Goal: Task Accomplishment & Management: Complete application form

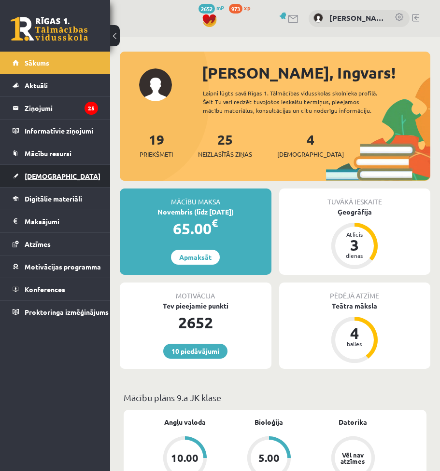
click at [54, 183] on link "[DEMOGRAPHIC_DATA]" at bounding box center [55, 176] width 85 height 22
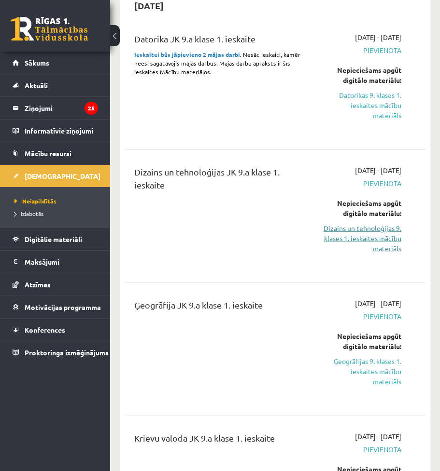
scroll to position [289, 0]
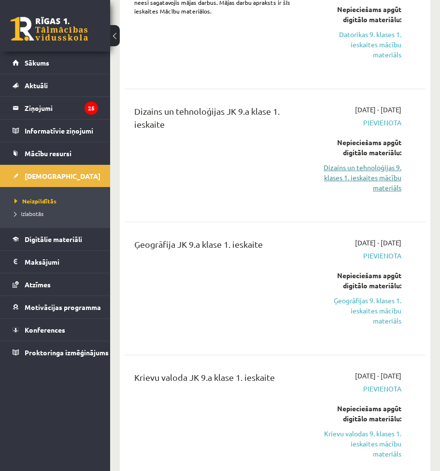
click at [367, 175] on link "Dizains un tehnoloģijas 9. klases 1. ieskaites mācību materiāls" at bounding box center [361, 178] width 79 height 30
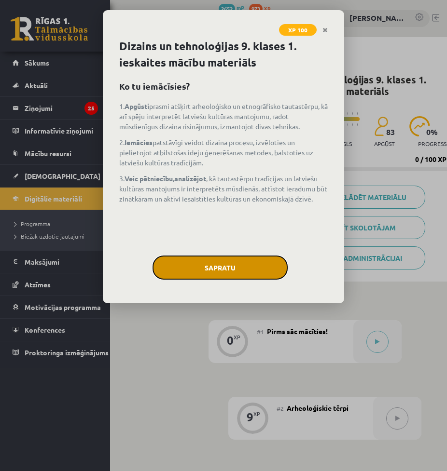
click at [221, 278] on button "Sapratu" at bounding box center [219, 268] width 135 height 24
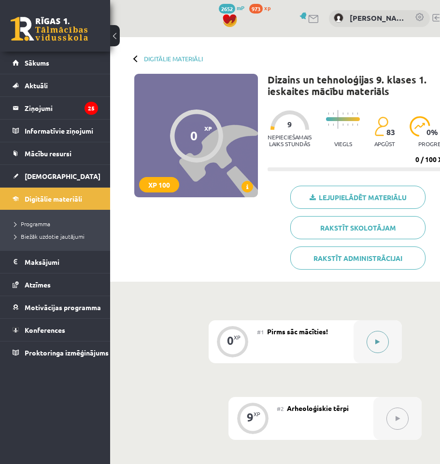
click at [383, 346] on button at bounding box center [377, 342] width 22 height 22
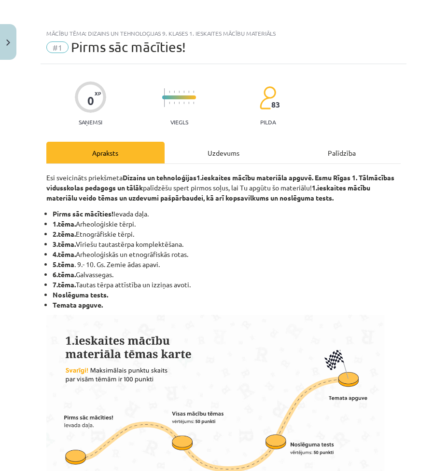
click at [242, 153] on div "Uzdevums" at bounding box center [224, 153] width 118 height 22
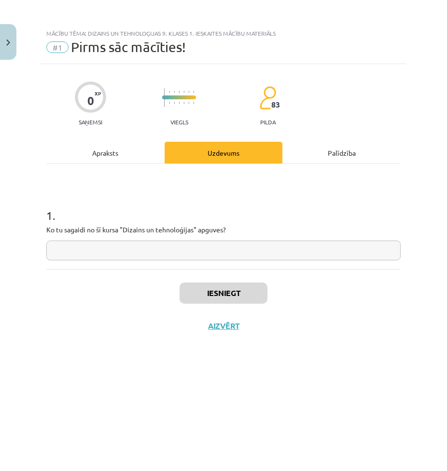
click at [102, 245] on input "text" at bounding box center [223, 251] width 354 height 20
click at [100, 140] on div "0 XP Saņemsi Viegls 83 pilda Apraksts Uzdevums Palīdzība 1 . Ko tu sagaidi no š…" at bounding box center [224, 255] width 366 height 383
click at [97, 144] on div "Apraksts" at bounding box center [105, 153] width 118 height 22
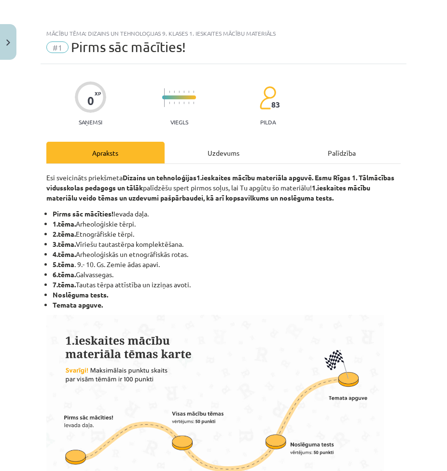
click at [106, 288] on li "7.tēma. Tautas tērpa attīstība un izziņas avoti." at bounding box center [227, 285] width 348 height 10
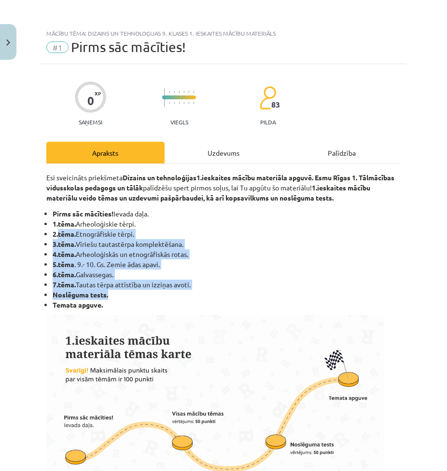
drag, startPoint x: 216, startPoint y: 290, endPoint x: 59, endPoint y: 239, distance: 165.1
click at [59, 239] on ul "Pirms sāc mācīties! Ievada daļa. 1.tēma. Arheoloģiskie tērpi. 2.tēma. Etnogrāfi…" at bounding box center [223, 259] width 354 height 101
click at [193, 279] on li "6.tēma. Galvassegas." at bounding box center [227, 275] width 348 height 10
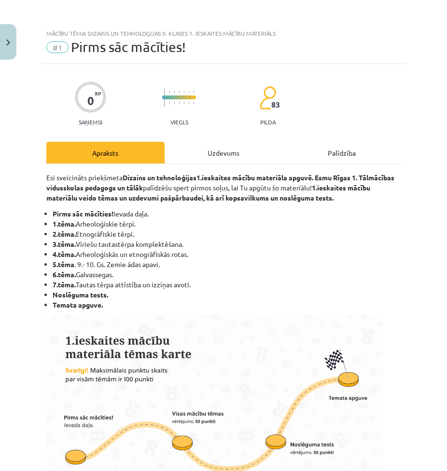
click at [186, 145] on div "Uzdevums" at bounding box center [224, 153] width 118 height 22
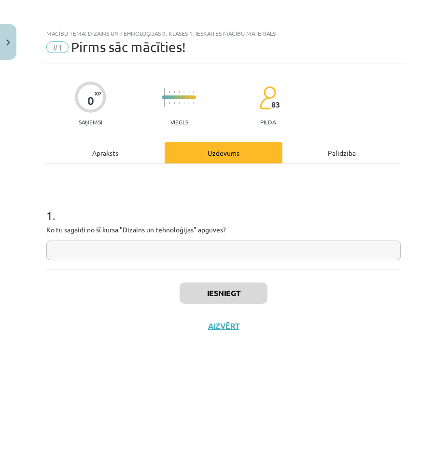
drag, startPoint x: 101, startPoint y: 240, endPoint x: 96, endPoint y: 245, distance: 6.5
click at [96, 245] on div "1 . Ko tu sagaidi no šī kursa "Dizains un tehnoloģijas" apguves?" at bounding box center [223, 226] width 354 height 69
click at [96, 245] on input "text" at bounding box center [223, 251] width 354 height 20
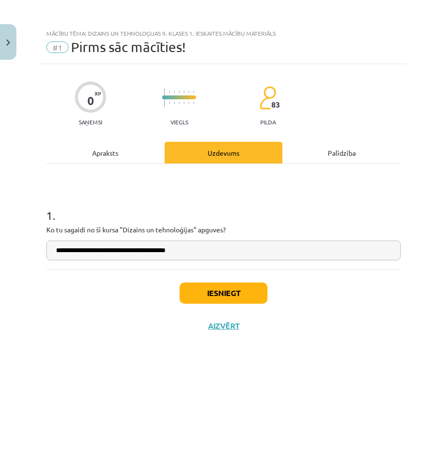
type input "**********"
click at [229, 289] on button "Iesniegt" at bounding box center [223, 293] width 88 height 21
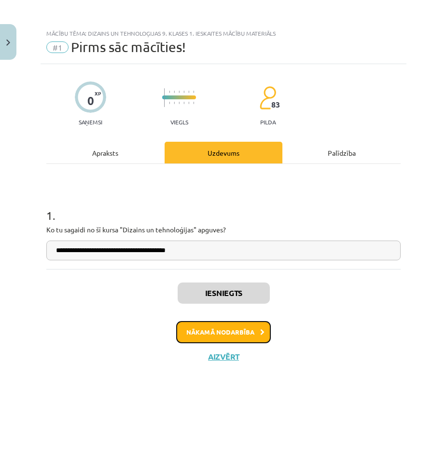
click at [227, 332] on button "Nākamā nodarbība" at bounding box center [223, 332] width 95 height 22
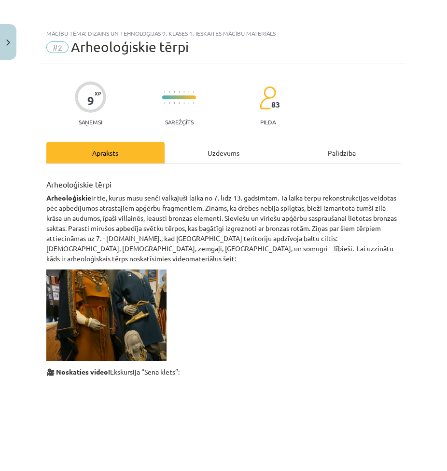
click at [199, 150] on div "Uzdevums" at bounding box center [224, 153] width 118 height 22
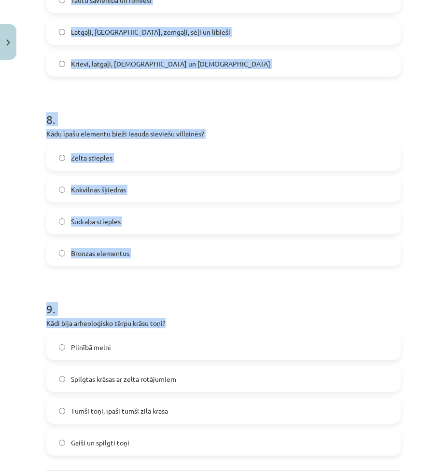
scroll to position [1520, 0]
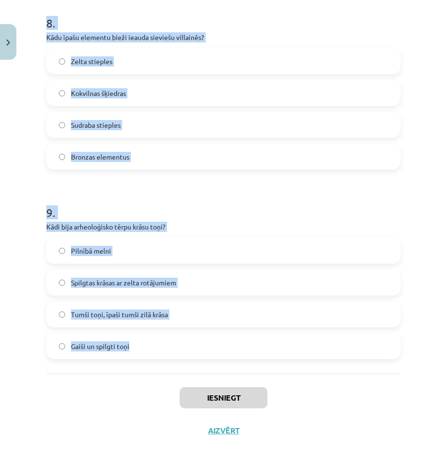
drag, startPoint x: 174, startPoint y: 234, endPoint x: 164, endPoint y: 349, distance: 115.7
copy form "1 . Kādus materiālus bieži izmantoja arheoloģisko tērpu apģērbos? Spilgtus audu…"
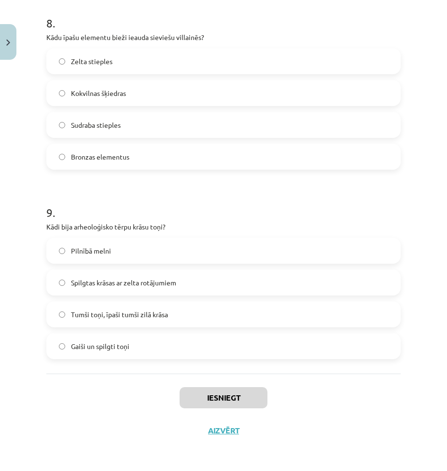
click at [53, 394] on div "Iesniegt Aizvērt" at bounding box center [223, 408] width 354 height 68
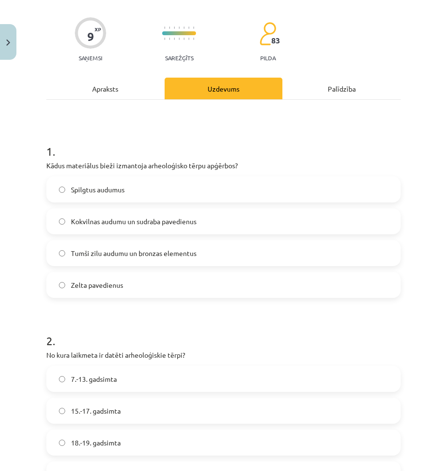
scroll to position [24, 0]
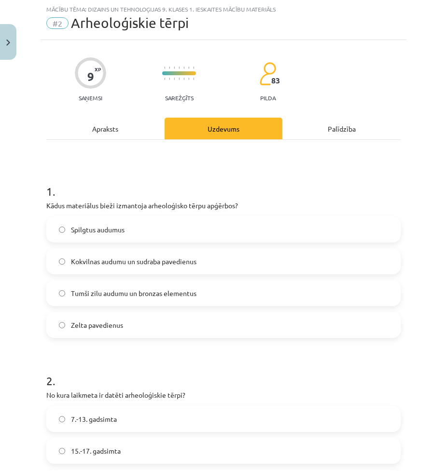
click at [102, 298] on span "Tumši zilu audumu un bronzas elementus" at bounding box center [133, 294] width 125 height 10
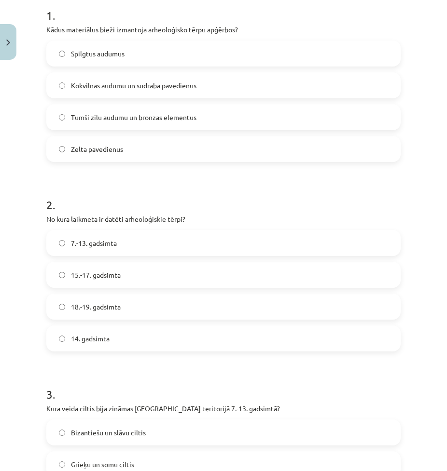
scroll to position [217, 0]
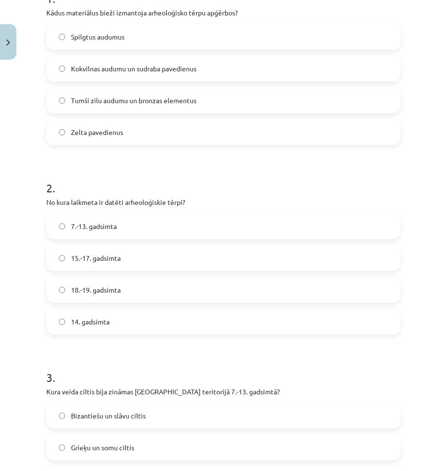
click at [93, 233] on label "7.-13. gadsimta" at bounding box center [223, 226] width 352 height 24
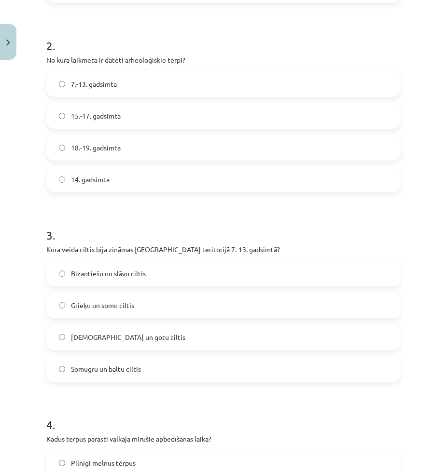
scroll to position [362, 0]
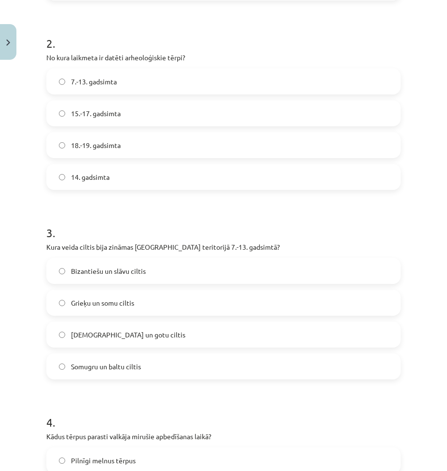
click at [109, 360] on label "Somugru un baltu ciltis" at bounding box center [223, 367] width 352 height 24
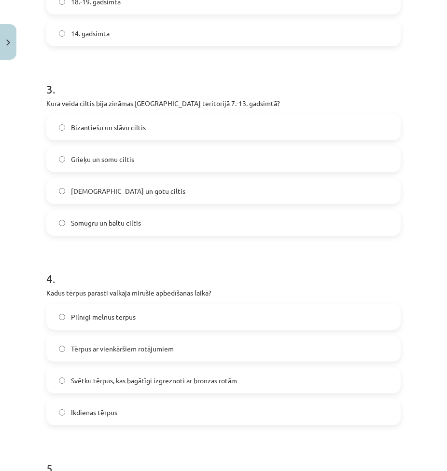
scroll to position [507, 0]
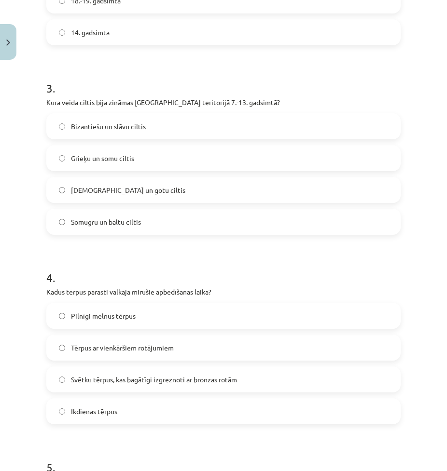
click at [89, 376] on span "Svētku tērpus, kas bagātīgi izgreznoti ar bronzas rotām" at bounding box center [154, 380] width 166 height 10
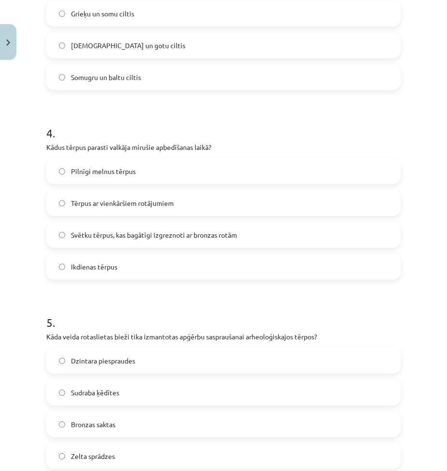
scroll to position [700, 0]
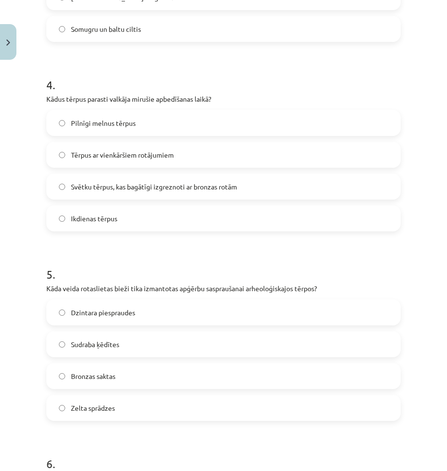
click at [93, 378] on span "Bronzas saktas" at bounding box center [93, 377] width 44 height 10
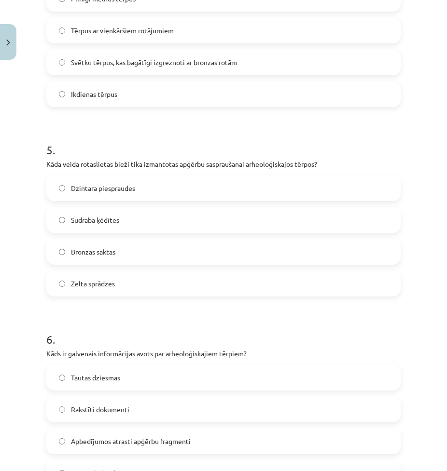
scroll to position [844, 0]
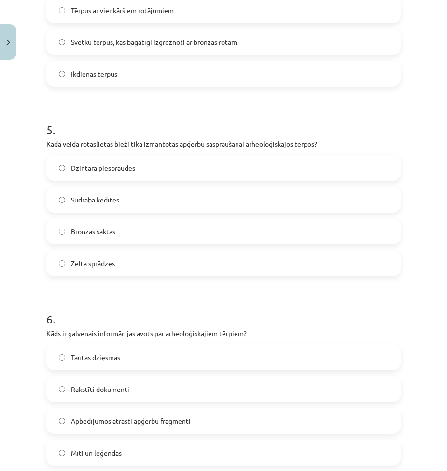
drag, startPoint x: 68, startPoint y: 328, endPoint x: 55, endPoint y: 411, distance: 84.0
click at [55, 411] on label "Apbedījumos atrasti apģērbu fragmenti" at bounding box center [223, 421] width 352 height 24
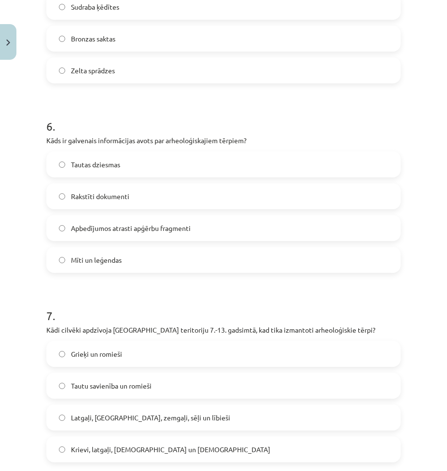
scroll to position [1086, 0]
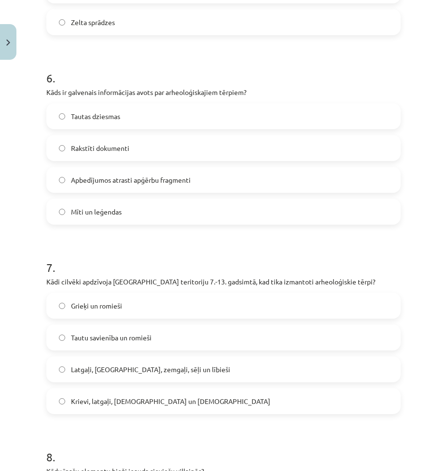
click at [121, 361] on label "Latgaļi, kurši, zemgaļi, sēļi un lībieši" at bounding box center [223, 370] width 352 height 24
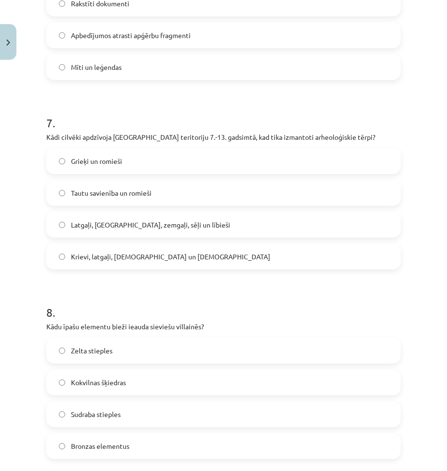
scroll to position [1279, 0]
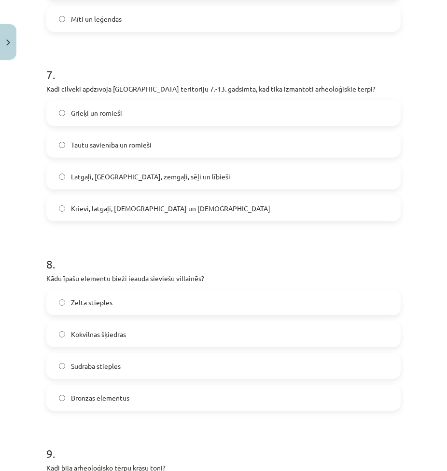
click at [110, 389] on label "Bronzas elementus" at bounding box center [223, 398] width 352 height 24
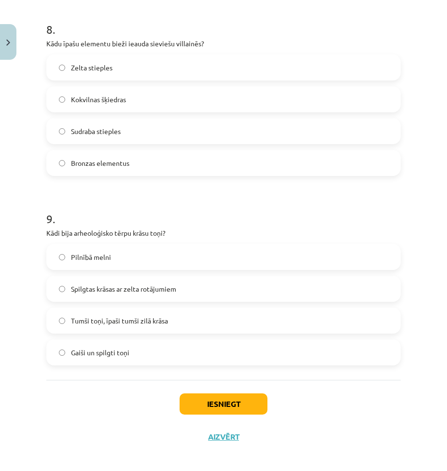
scroll to position [1520, 0]
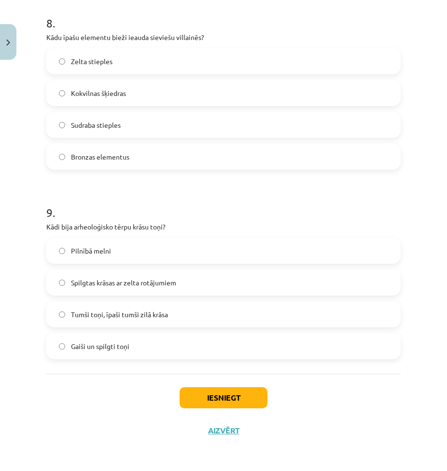
click at [101, 318] on span "Tumši toņi, īpaši tumši zilā krāsa" at bounding box center [119, 315] width 97 height 10
click at [207, 415] on div "Iesniegt Aizvērt" at bounding box center [223, 408] width 354 height 68
click at [208, 403] on button "Iesniegt" at bounding box center [223, 397] width 88 height 21
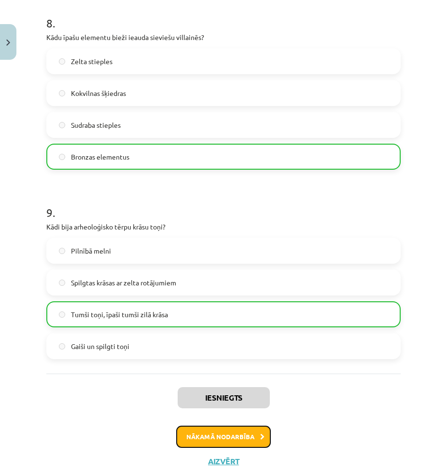
click at [198, 430] on button "Nākamā nodarbība" at bounding box center [223, 437] width 95 height 22
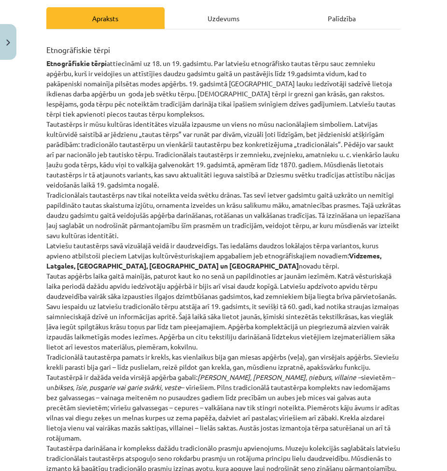
scroll to position [24, 0]
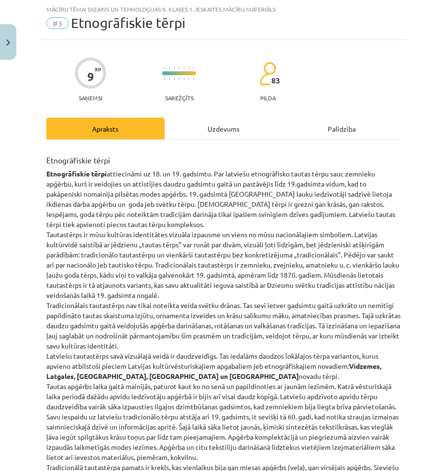
click at [210, 137] on div "Uzdevums" at bounding box center [224, 129] width 118 height 22
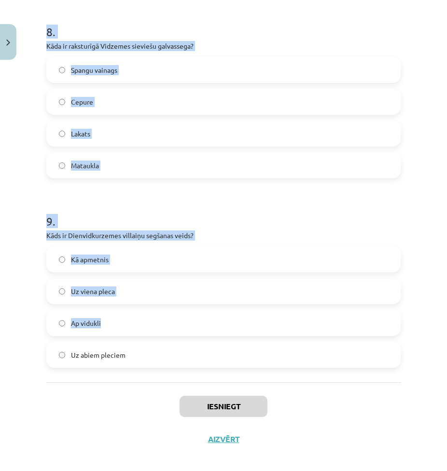
scroll to position [1520, 0]
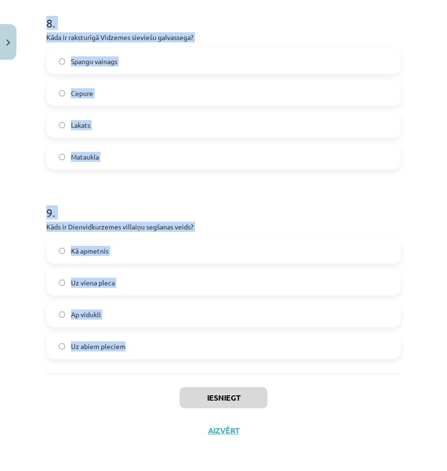
drag, startPoint x: 35, startPoint y: 190, endPoint x: 243, endPoint y: 341, distance: 256.6
click at [243, 341] on div "Mācību tēma: Dizains un tehnoloģijas 9. klases 1. ieskaites mācību materiāls #3…" at bounding box center [223, 235] width 447 height 471
copy form "1 . Kādu materiālu bieži izmantoja Zemgales tautastērpu rotāšanā? Sudrabu Zeltu…"
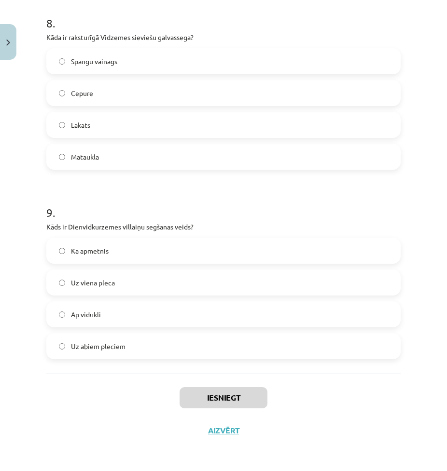
click at [120, 413] on div "Iesniegt Aizvērt" at bounding box center [223, 408] width 354 height 68
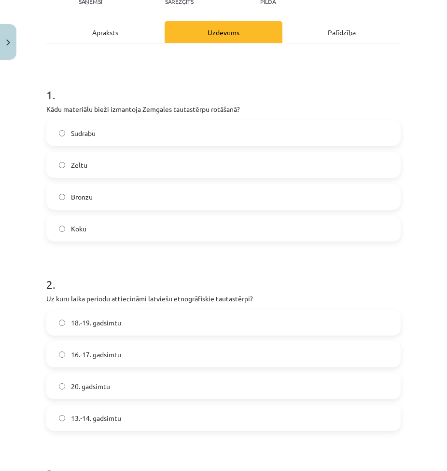
scroll to position [0, 0]
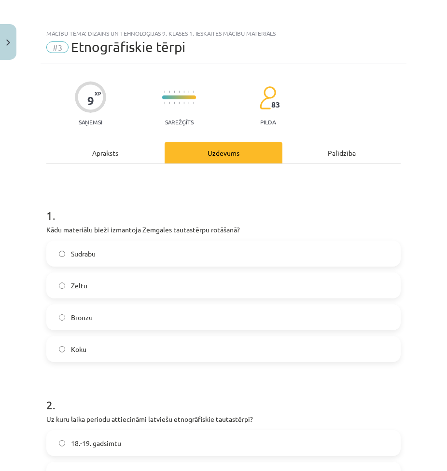
click at [98, 317] on label "Bronzu" at bounding box center [223, 317] width 352 height 24
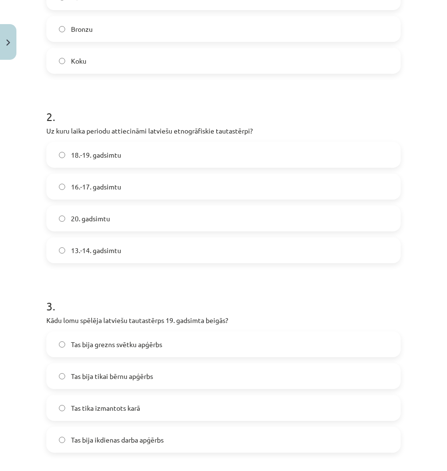
scroll to position [289, 0]
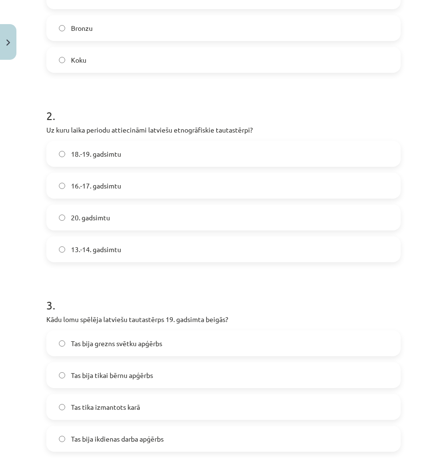
click at [135, 159] on label "18.-19. gadsimtu" at bounding box center [223, 154] width 352 height 24
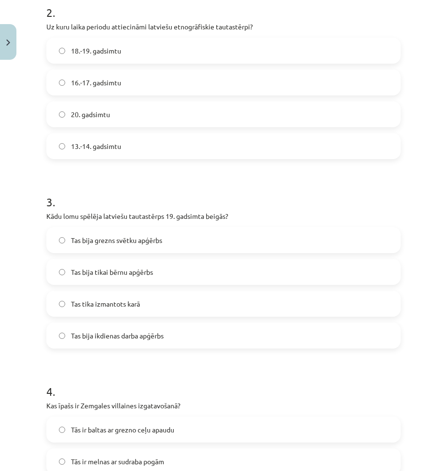
scroll to position [434, 0]
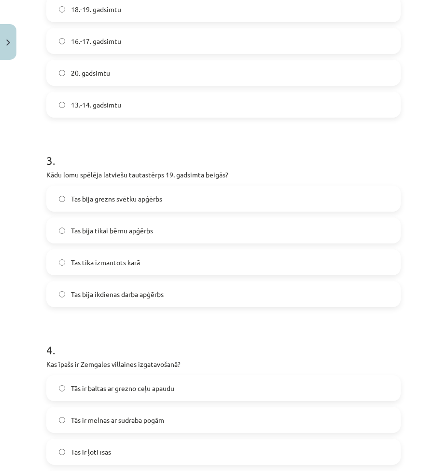
click at [121, 201] on span "Tas bija grezns svētku apģērbs" at bounding box center [116, 199] width 91 height 10
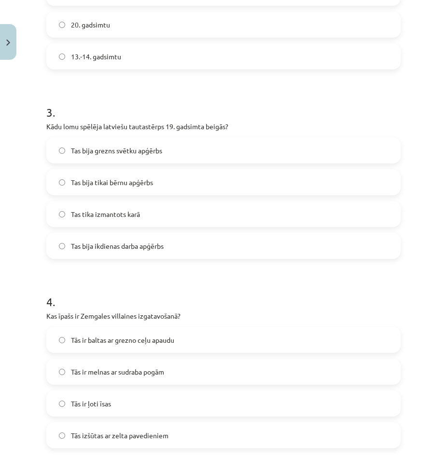
click at [99, 349] on label "Tās ir baltas ar grezno ceļu apaudu" at bounding box center [223, 340] width 352 height 24
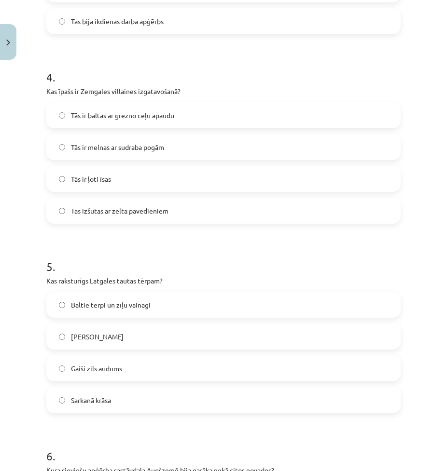
scroll to position [724, 0]
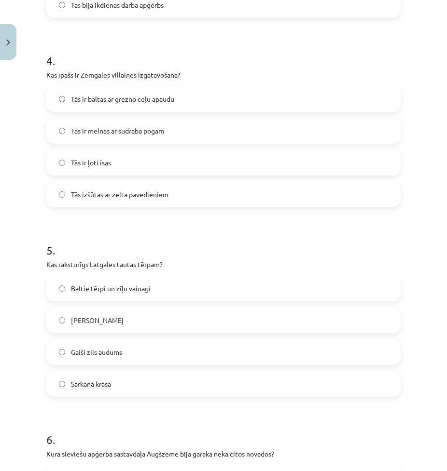
click at [105, 379] on span "Sarkanā krāsa" at bounding box center [91, 384] width 40 height 10
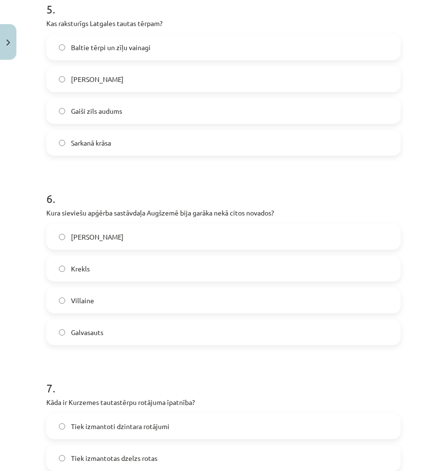
click at [85, 268] on span "Krekls" at bounding box center [80, 269] width 19 height 10
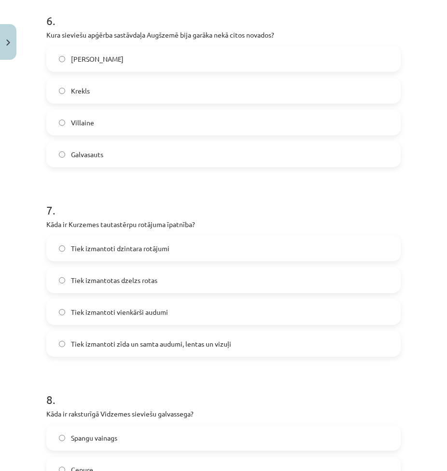
scroll to position [1158, 0]
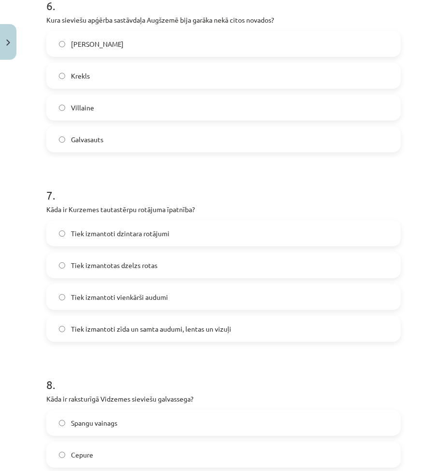
click at [157, 334] on label "Tiek izmantoti zīda un samta audumi, lentas un vizuļi" at bounding box center [223, 329] width 352 height 24
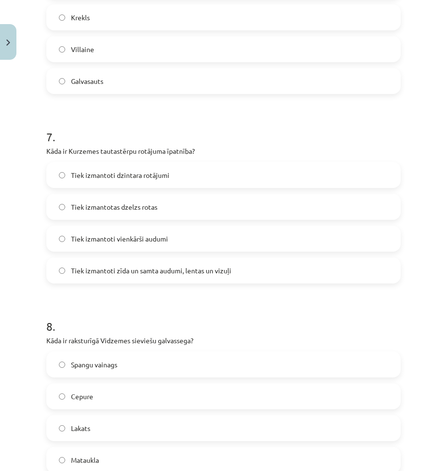
scroll to position [1303, 0]
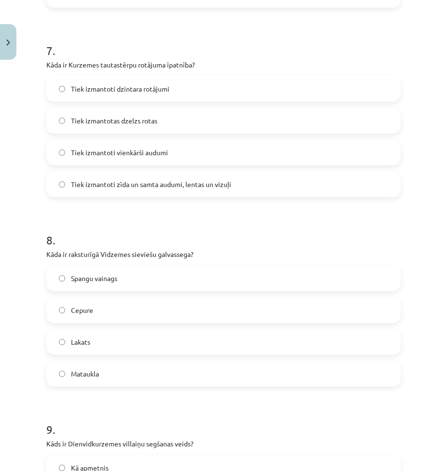
click at [111, 349] on label "Lakats" at bounding box center [223, 342] width 352 height 24
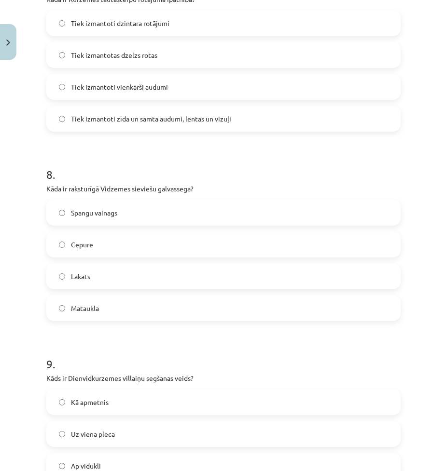
scroll to position [1447, 0]
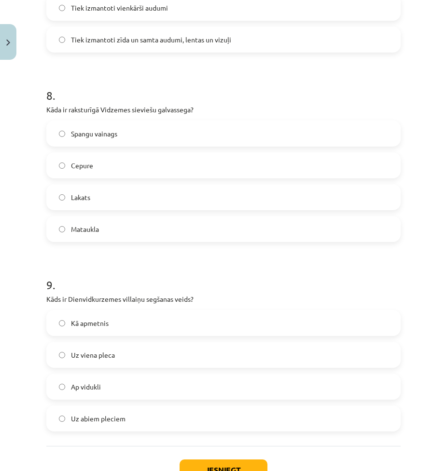
click at [113, 344] on label "Uz viena pleca" at bounding box center [223, 355] width 352 height 24
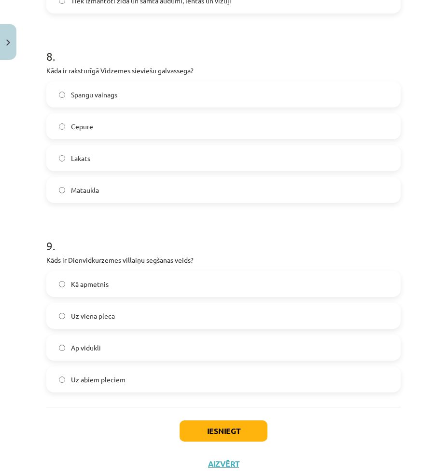
scroll to position [1520, 0]
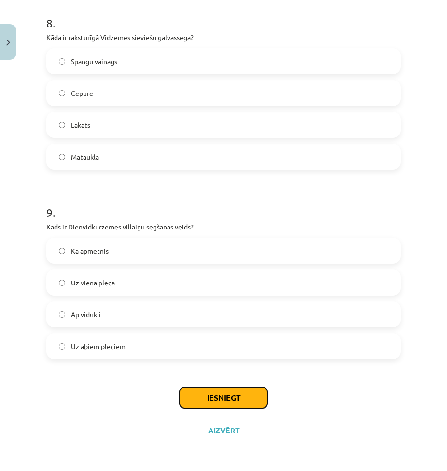
click at [224, 400] on button "Iesniegt" at bounding box center [223, 397] width 88 height 21
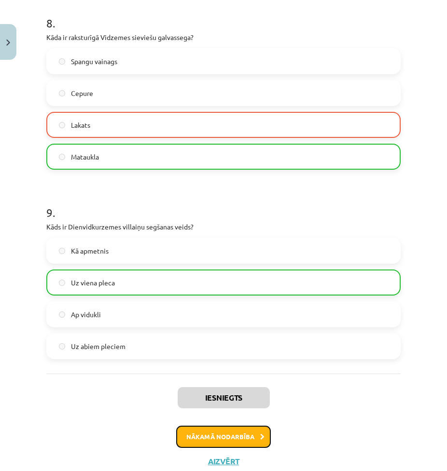
click at [245, 433] on button "Nākamā nodarbība" at bounding box center [223, 437] width 95 height 22
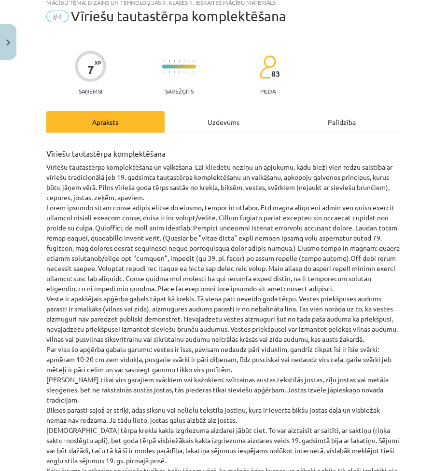
scroll to position [24, 0]
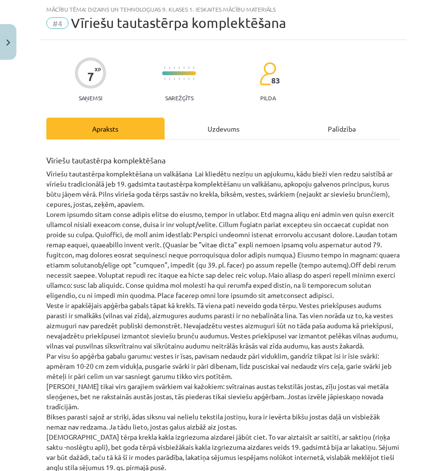
click at [188, 123] on div "Uzdevums" at bounding box center [224, 129] width 118 height 22
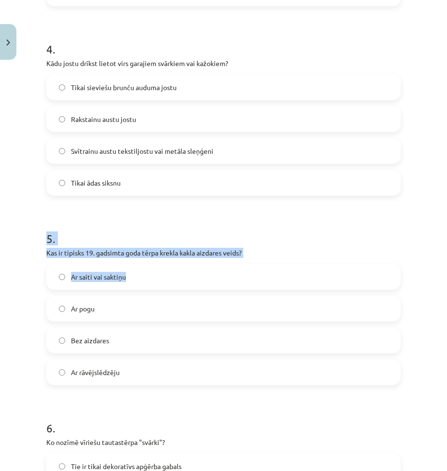
scroll to position [748, 0]
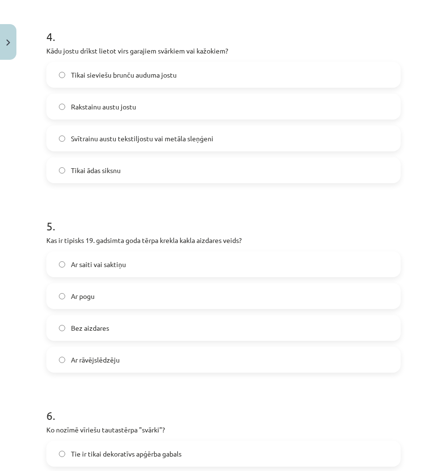
drag, startPoint x: 190, startPoint y: 394, endPoint x: 135, endPoint y: 379, distance: 57.5
click at [135, 379] on form "1 . Kas jāņem vērā, valkājot vīriešu vestes? Vestes priekšpusei drīkst izmantot…" at bounding box center [223, 98] width 354 height 1308
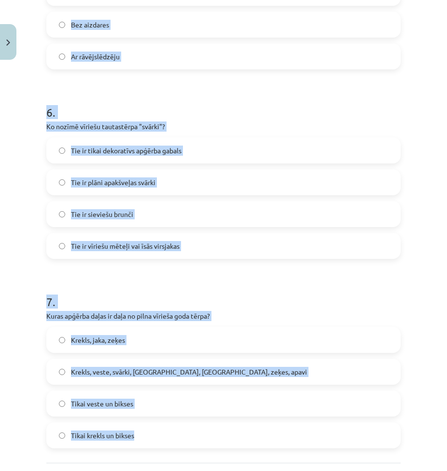
scroll to position [1141, 0]
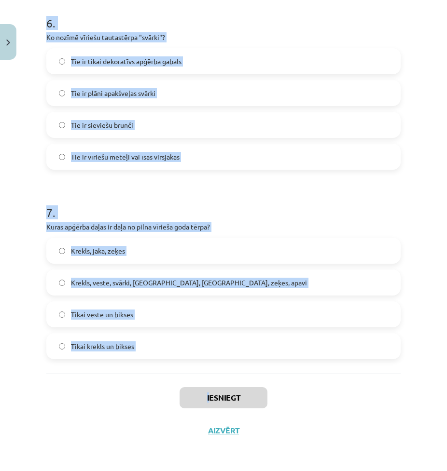
drag, startPoint x: 46, startPoint y: 216, endPoint x: 205, endPoint y: 375, distance: 224.8
click at [205, 375] on div "Mācību tēma: Dizains un tehnoloģijas 9. klases 1. ieskaites mācību materiāls #4…" at bounding box center [223, 235] width 447 height 471
copy div "1 . Kas jāņem vērā, valkājot vīriešu vestes? Vestes priekšpusei drīkst izmantot…"
click at [128, 205] on h1 "7 ." at bounding box center [223, 204] width 354 height 30
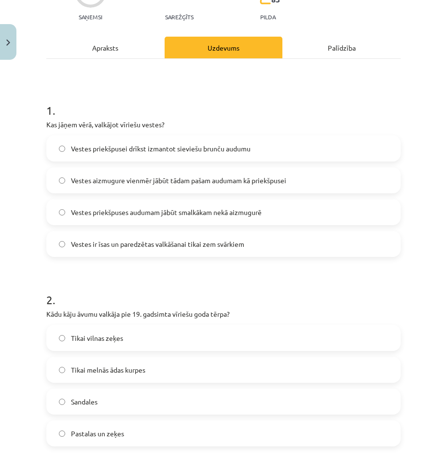
scroll to position [0, 0]
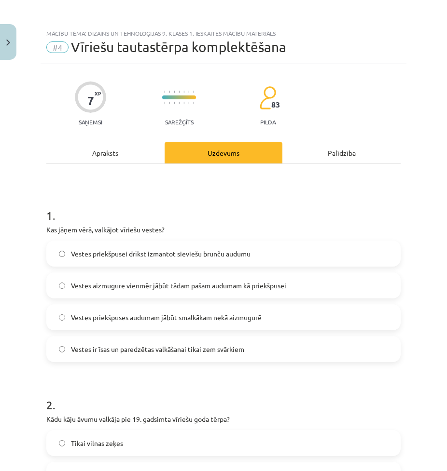
click at [214, 329] on label "Vestes priekšpuses audumam jābūt smalkākam nekā aizmugurē" at bounding box center [223, 317] width 352 height 24
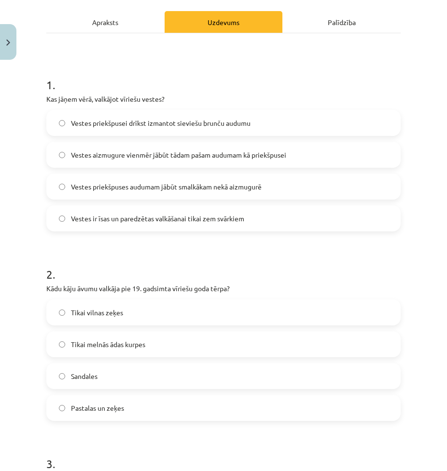
scroll to position [145, 0]
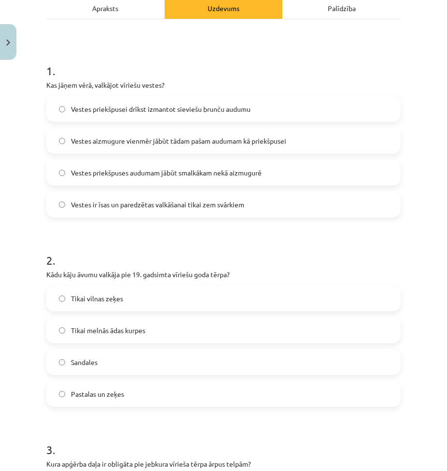
click at [126, 400] on label "Pastalas un zeķes" at bounding box center [223, 394] width 352 height 24
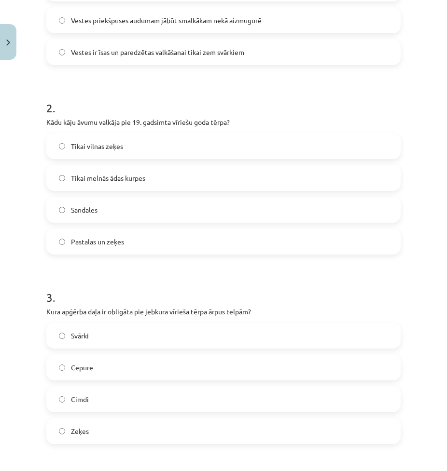
scroll to position [386, 0]
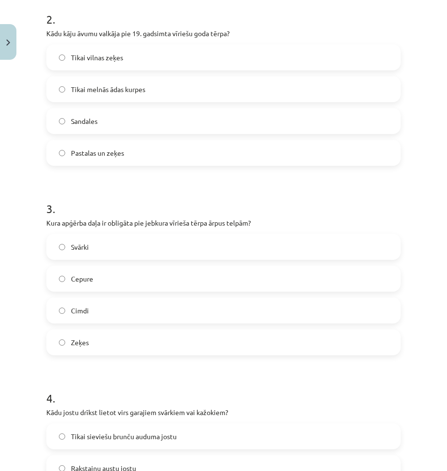
click at [87, 274] on span "Cepure" at bounding box center [82, 279] width 22 height 10
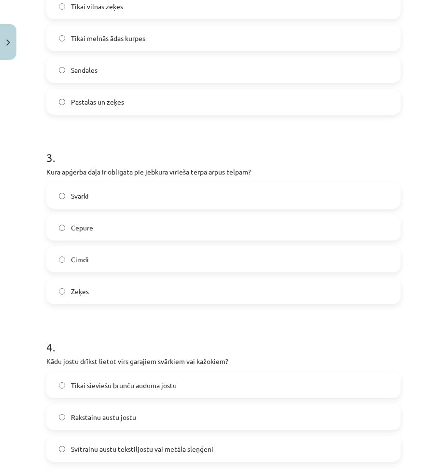
scroll to position [531, 0]
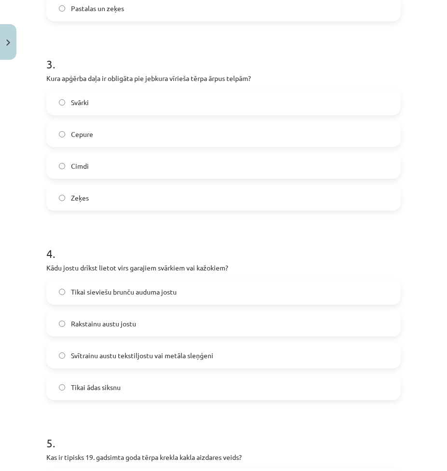
click at [132, 346] on label "Svītrainu austu tekstiljostu vai metāla sleņģeni" at bounding box center [223, 356] width 352 height 24
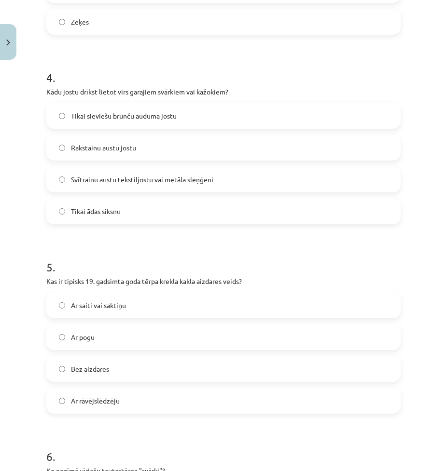
scroll to position [724, 0]
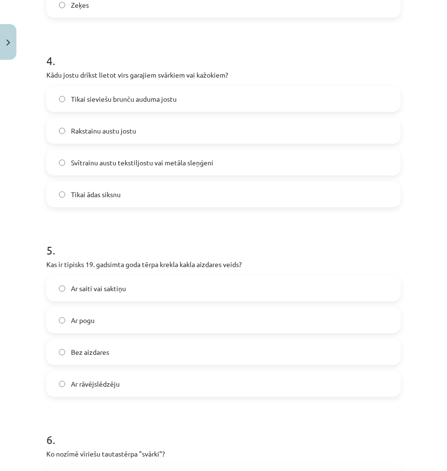
click at [116, 289] on span "Ar saiti vai saktiņu" at bounding box center [98, 289] width 55 height 10
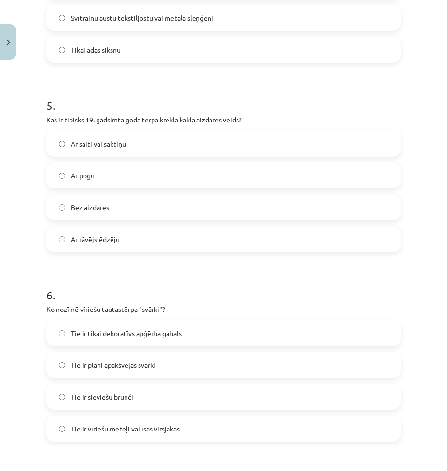
scroll to position [965, 0]
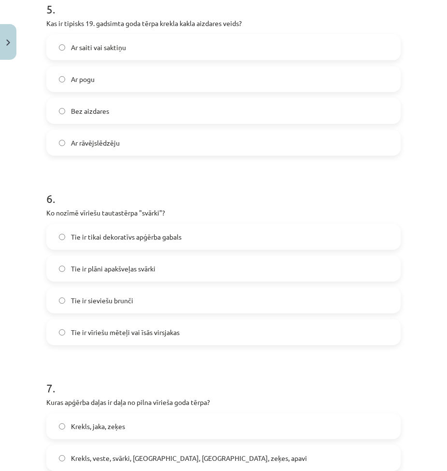
click at [138, 327] on label "Tie ir vīriešu mēteļi vai īsās virsjakas" at bounding box center [223, 332] width 352 height 24
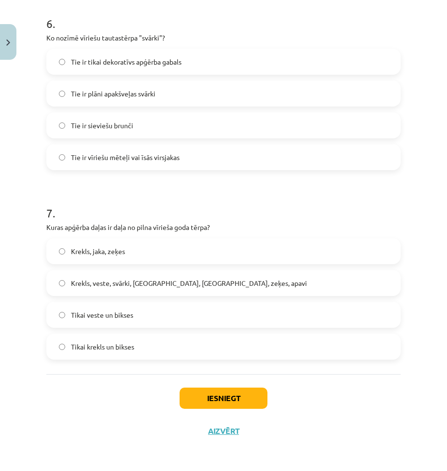
scroll to position [1141, 0]
click at [120, 286] on span "Krekls, veste, svārki, cepure, josta, zeķes, apavi" at bounding box center [189, 283] width 236 height 10
click at [237, 394] on button "Iesniegt" at bounding box center [223, 397] width 88 height 21
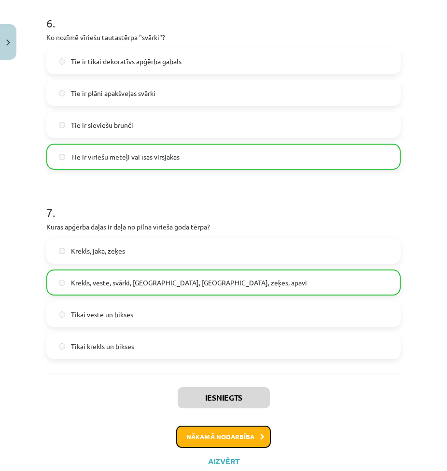
click at [187, 431] on button "Nākamā nodarbība" at bounding box center [223, 437] width 95 height 22
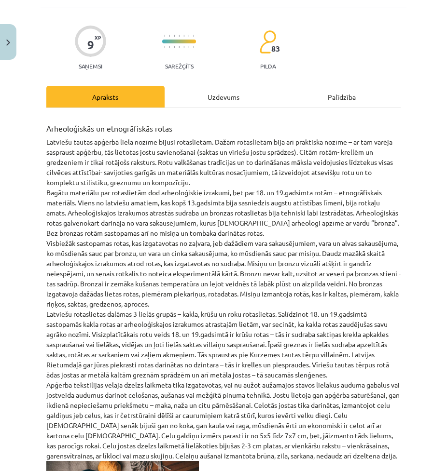
scroll to position [24, 0]
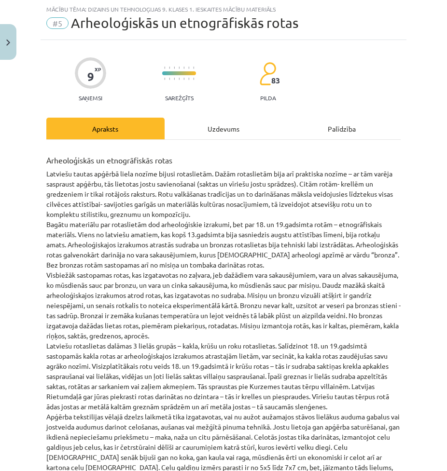
drag, startPoint x: 187, startPoint y: 431, endPoint x: 159, endPoint y: 245, distance: 188.3
click at [159, 245] on p "Latviešu tautas apģērbā liela nozīme bijusi rotaslietām. Dažām rotaslietām bija…" at bounding box center [223, 382] width 354 height 426
click at [186, 127] on div "Uzdevums" at bounding box center [224, 129] width 118 height 22
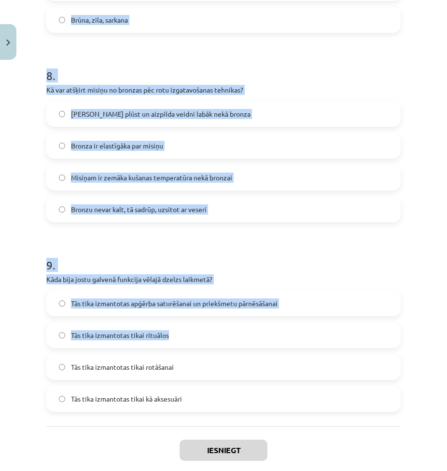
scroll to position [1520, 0]
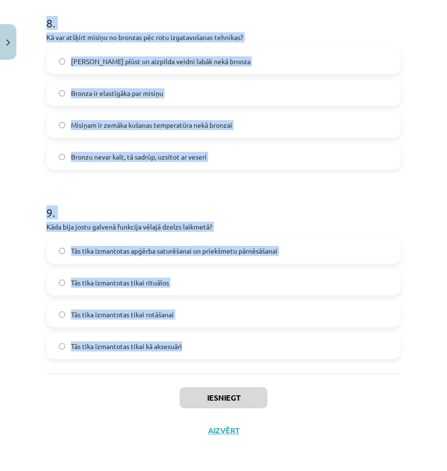
drag, startPoint x: 41, startPoint y: 186, endPoint x: 216, endPoint y: 343, distance: 234.0
click at [216, 343] on div "Mācību tēma: Dizains un tehnoloģijas 9. klases 1. ieskaites mācību materiāls #5…" at bounding box center [223, 235] width 447 height 471
copy form "1 . Kas raksturīgs Kurzemes tautas tērpu rotām? Tās tika izgatavotas tikai no d…"
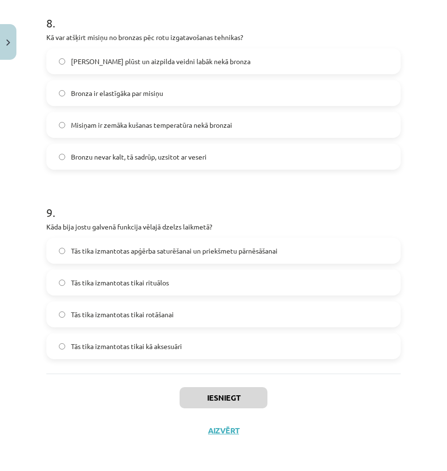
click at [55, 409] on div "Iesniegt Aizvērt" at bounding box center [223, 408] width 354 height 68
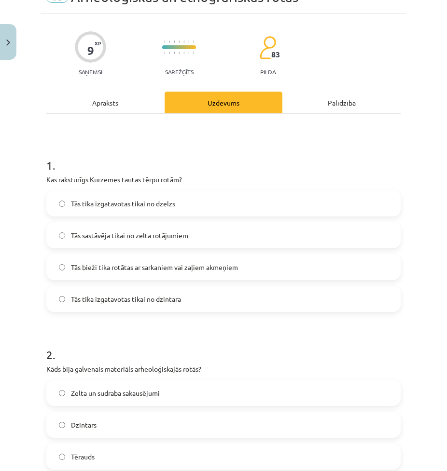
scroll to position [24, 0]
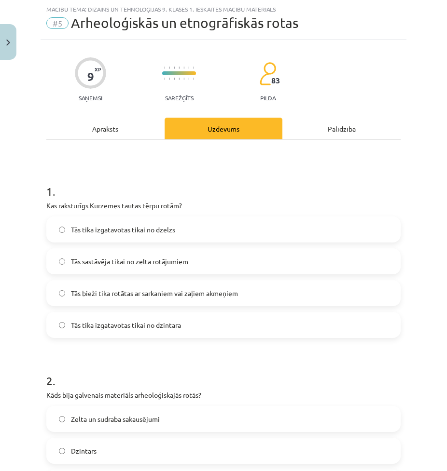
click at [115, 292] on span "Tās bieži tika rotātas ar sarkaniem vai zaļiem akmeņiem" at bounding box center [154, 294] width 167 height 10
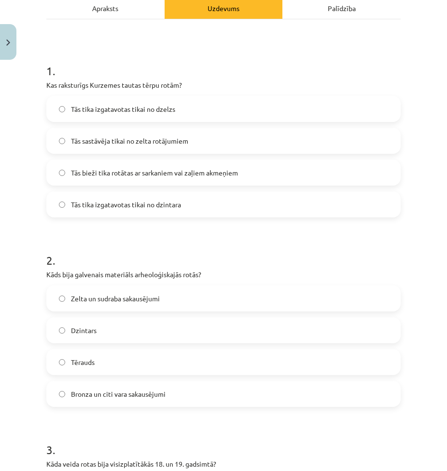
scroll to position [169, 0]
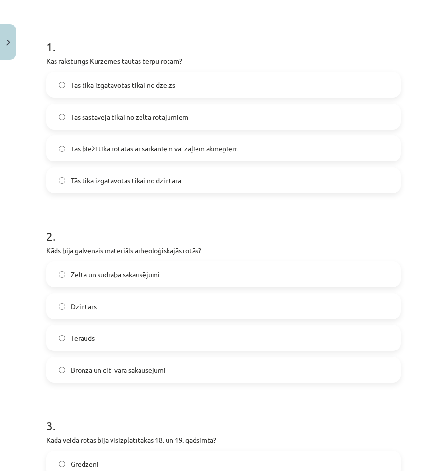
click at [108, 370] on span "Bronza un citi vara sakausējumi" at bounding box center [118, 370] width 95 height 10
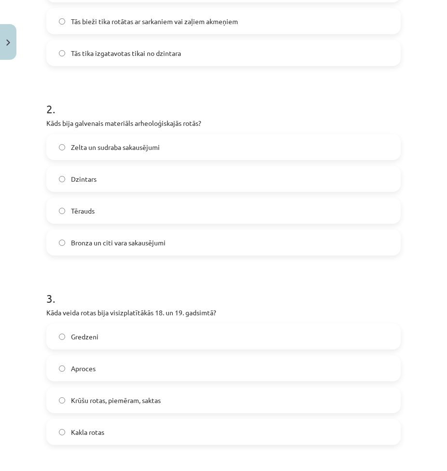
scroll to position [314, 0]
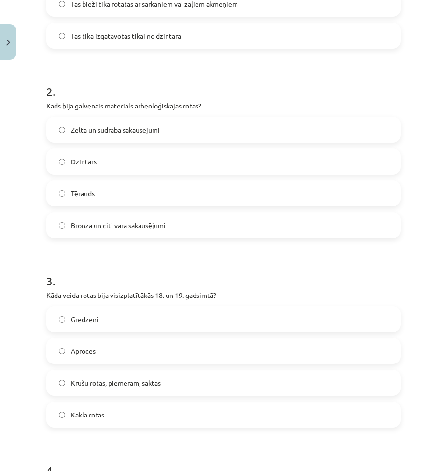
click at [119, 386] on span "Krūšu rotas, piemēram, saktas" at bounding box center [116, 383] width 90 height 10
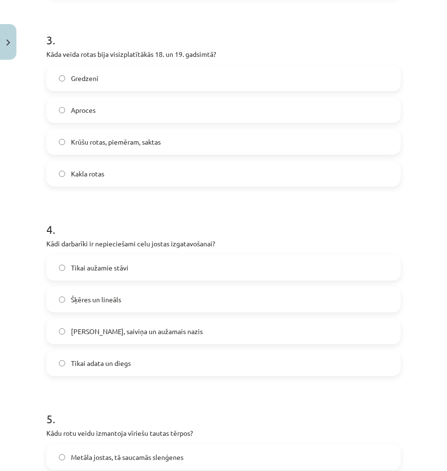
click at [127, 332] on span "Celu galdiņi, saiviņa un aužamais nazis" at bounding box center [137, 332] width 132 height 10
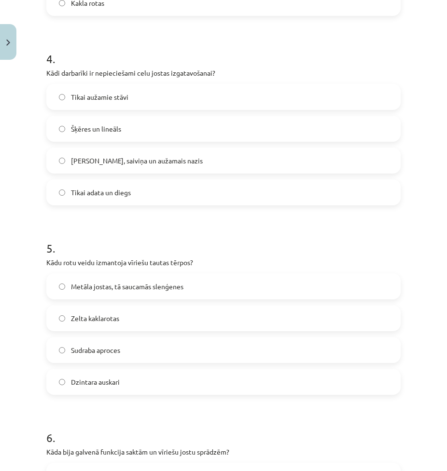
scroll to position [748, 0]
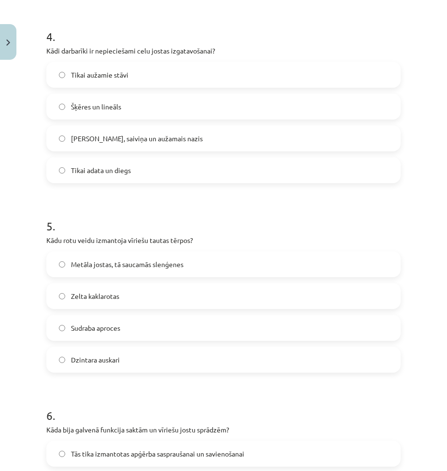
click at [106, 277] on div "Metāla jostas, tā saucamās slenģenes Zelta kaklarotas Sudraba aproces Dzintara …" at bounding box center [223, 312] width 354 height 122
click at [104, 276] on label "Metāla jostas, tā saucamās slenģenes" at bounding box center [223, 264] width 352 height 24
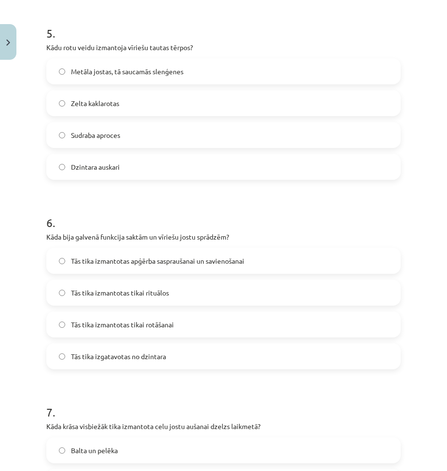
scroll to position [989, 0]
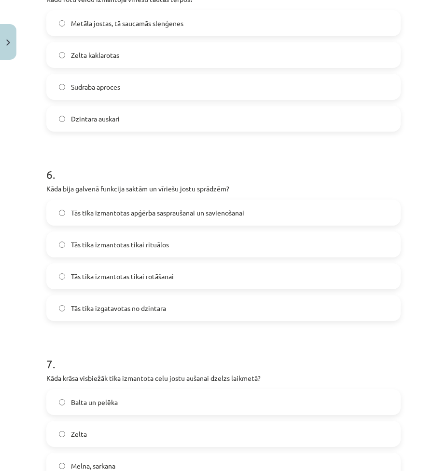
click at [102, 217] on span "Tās tika izmantotas apģērba saspraušanai un savienošanai" at bounding box center [157, 213] width 173 height 10
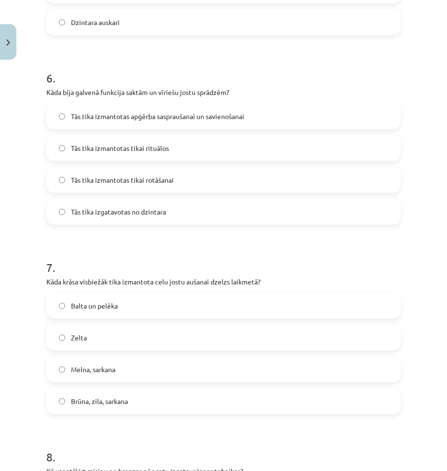
scroll to position [1134, 0]
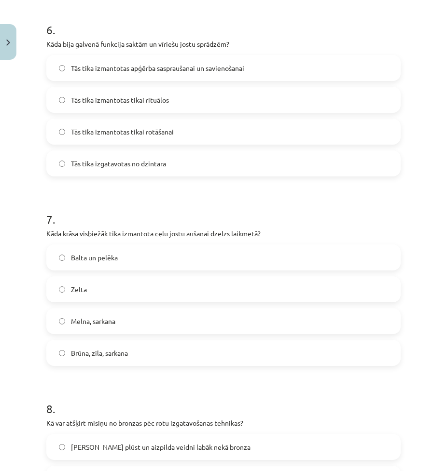
click at [123, 358] on span "Brūna, zila, sarkana" at bounding box center [99, 353] width 57 height 10
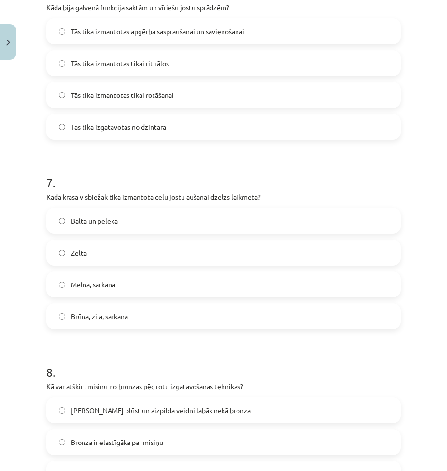
scroll to position [1279, 0]
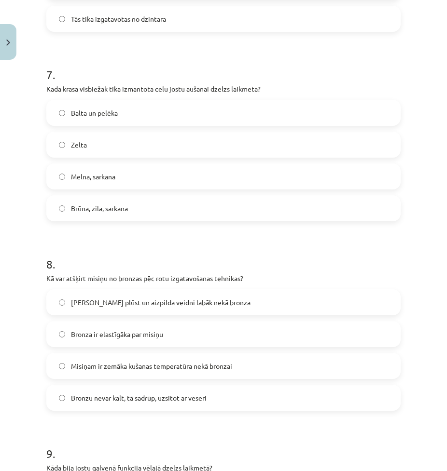
click at [98, 363] on span "Misiņam ir zemāka kušanas temperatūra nekā bronzai" at bounding box center [151, 366] width 161 height 10
click at [85, 306] on span "Misiņš plūst un aizpilda veidni labāk nekā bronza" at bounding box center [160, 303] width 179 height 10
drag, startPoint x: 85, startPoint y: 306, endPoint x: 33, endPoint y: 249, distance: 76.8
click at [33, 250] on div "Mācību tēma: Dizains un tehnoloģijas 9. klases 1. ieskaites mācību materiāls #5…" at bounding box center [223, 235] width 447 height 471
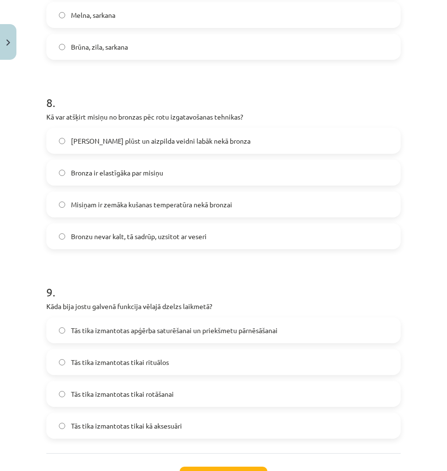
scroll to position [1520, 0]
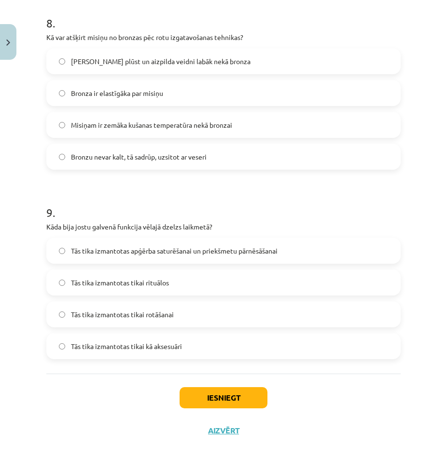
click at [130, 262] on label "Tās tika izmantotas apģērba saturēšanai un priekšmetu pārnēsāšanai" at bounding box center [223, 251] width 352 height 24
click at [223, 393] on button "Iesniegt" at bounding box center [223, 397] width 88 height 21
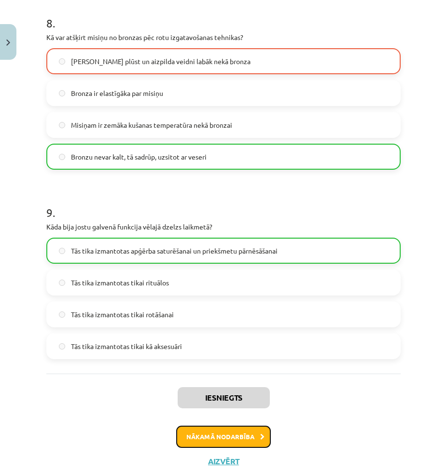
click at [226, 431] on button "Nākamā nodarbība" at bounding box center [223, 437] width 95 height 22
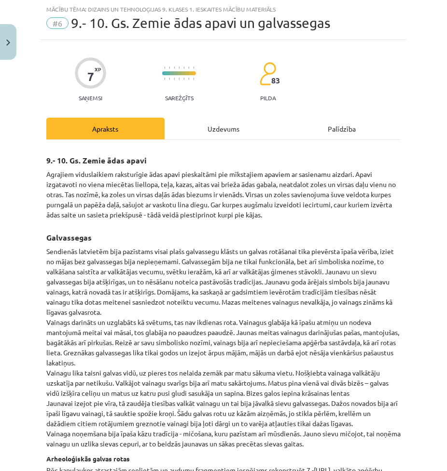
scroll to position [0, 0]
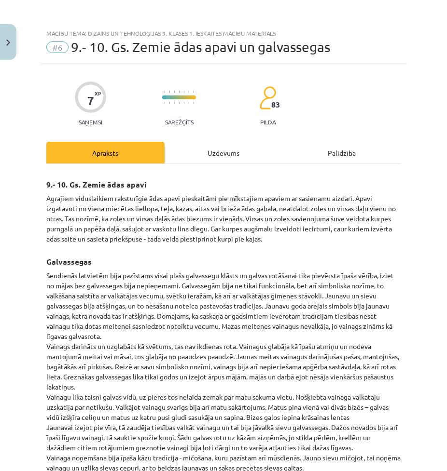
drag, startPoint x: 253, startPoint y: 152, endPoint x: 258, endPoint y: 151, distance: 4.9
click at [258, 151] on div "Uzdevums" at bounding box center [224, 153] width 118 height 22
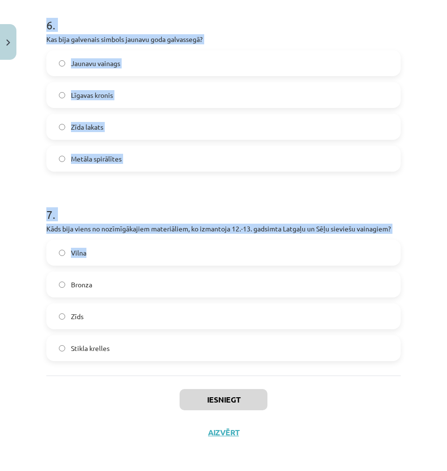
scroll to position [1141, 0]
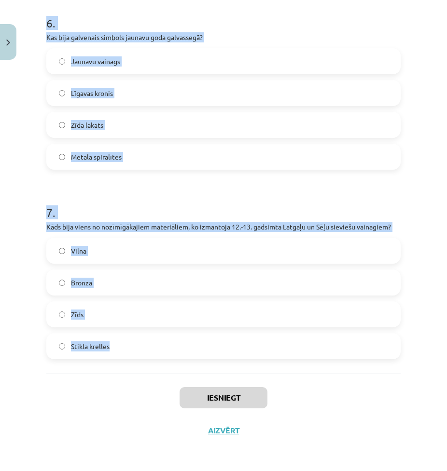
drag, startPoint x: 45, startPoint y: 185, endPoint x: 200, endPoint y: 365, distance: 238.1
click at [200, 365] on div "Mācību tēma: Dizains un tehnoloģijas 9. klases 1. ieskaites mācību materiāls #6…" at bounding box center [223, 235] width 447 height 471
copy form "1 . Kāda veida cepures valkāja Vidzemes precētās sievas 18. gadsimtā? Zīda laka…"
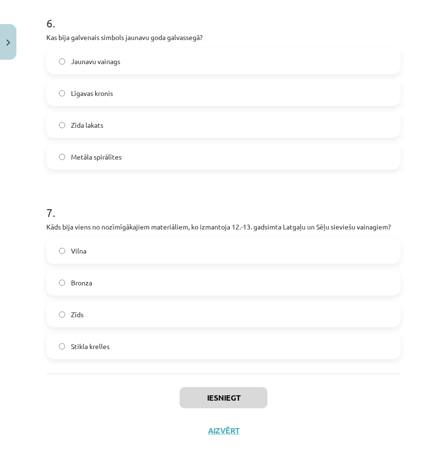
click at [72, 408] on div "Iesniegt Aizvērt" at bounding box center [223, 408] width 354 height 68
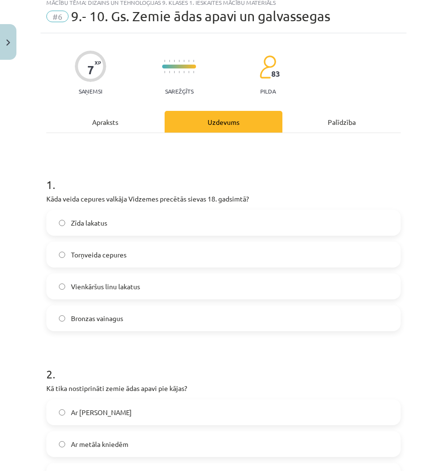
scroll to position [48, 0]
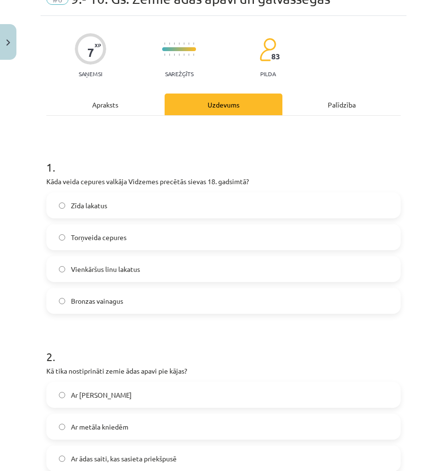
click at [97, 230] on label "Torņveida cepures" at bounding box center [223, 237] width 352 height 24
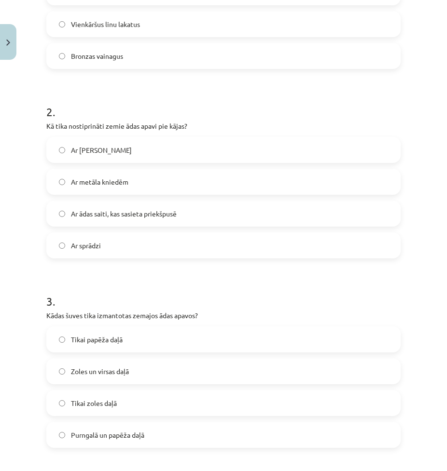
scroll to position [386, 0]
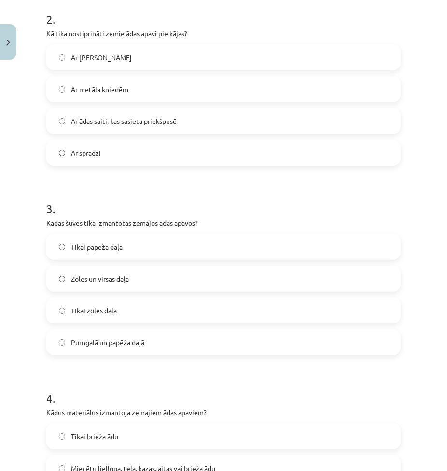
click at [99, 118] on span "Ar ādas saiti, kas sasieta priekšpusē" at bounding box center [124, 121] width 106 height 10
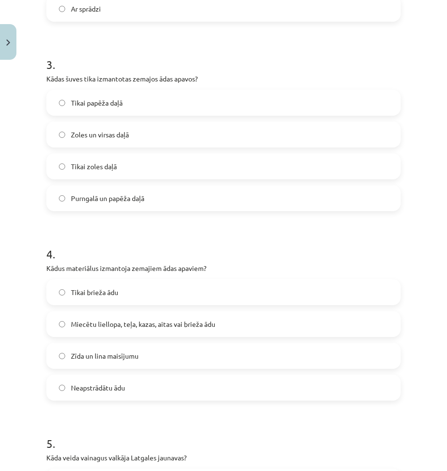
scroll to position [531, 0]
click at [138, 136] on label "Zoles un virsas daļā" at bounding box center [223, 134] width 352 height 24
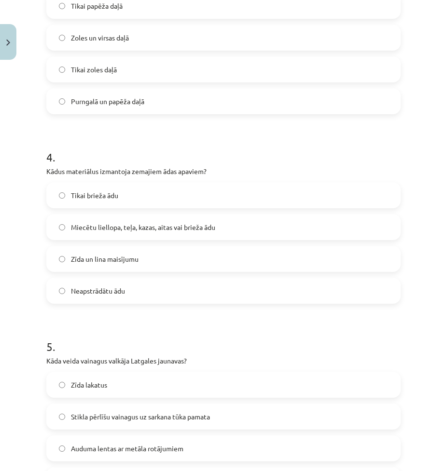
click at [186, 228] on span "Miecētu liellopa, teļa, kazas, aitas vai brieža ādu" at bounding box center [143, 227] width 144 height 10
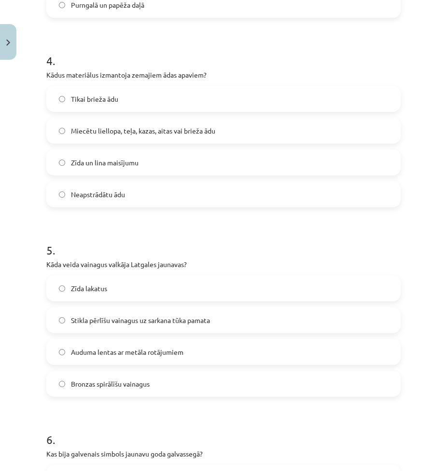
scroll to position [772, 0]
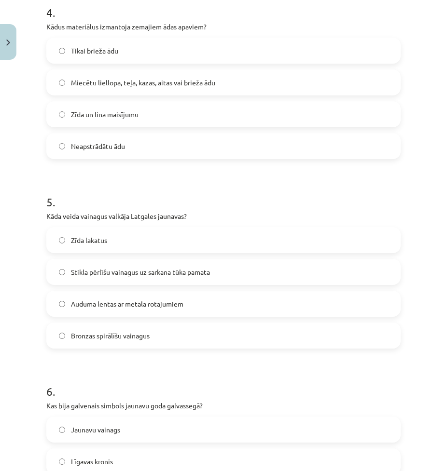
click at [99, 267] on span "Stikla pērlīšu vainagus uz sarkana tūka pamata" at bounding box center [140, 272] width 139 height 10
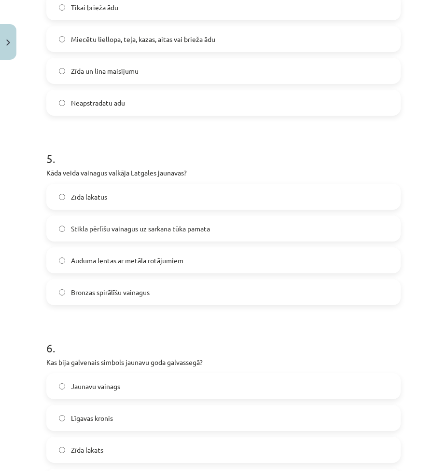
scroll to position [917, 0]
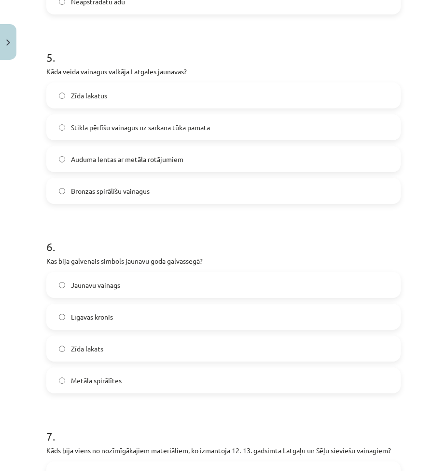
click at [109, 280] on span "Jaunavu vainags" at bounding box center [95, 285] width 49 height 10
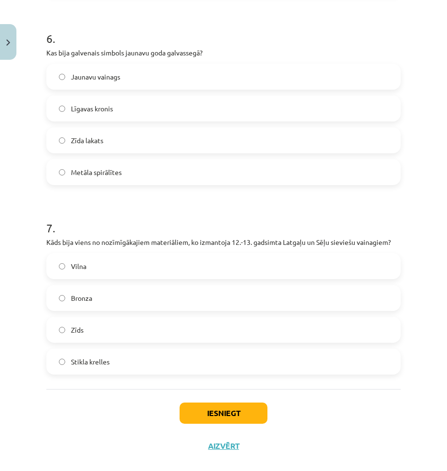
scroll to position [1141, 0]
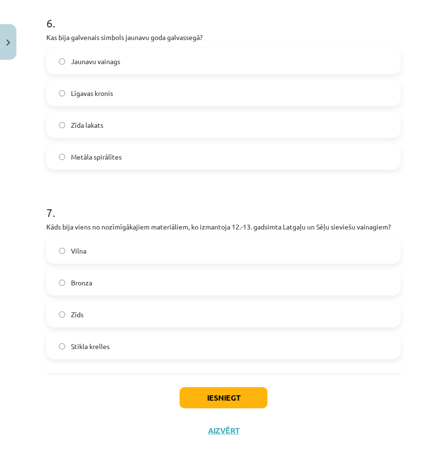
click at [114, 274] on label "Bronza" at bounding box center [223, 283] width 352 height 24
click at [241, 396] on button "Iesniegt" at bounding box center [223, 397] width 88 height 21
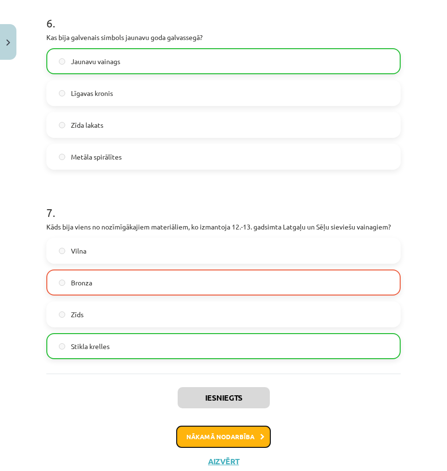
click at [207, 441] on button "Nākamā nodarbība" at bounding box center [223, 437] width 95 height 22
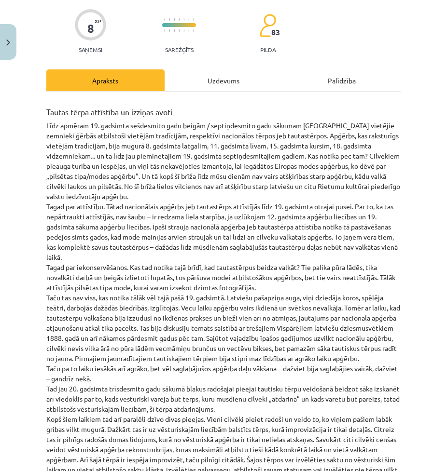
scroll to position [24, 0]
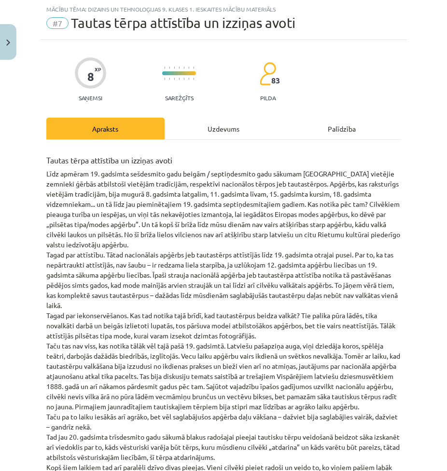
click at [225, 128] on div "Uzdevums" at bounding box center [224, 129] width 118 height 22
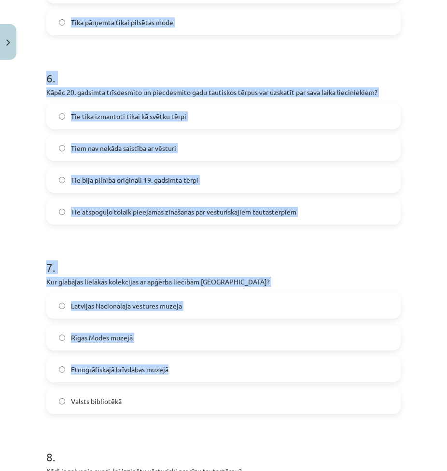
scroll to position [1330, 0]
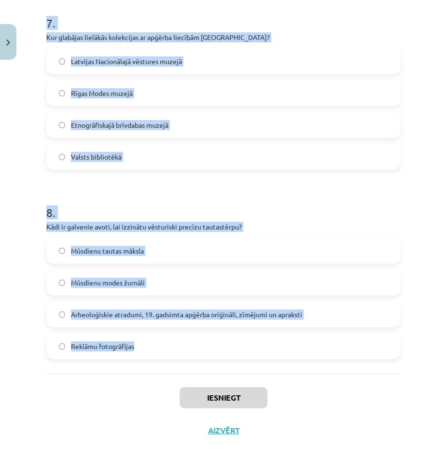
drag, startPoint x: 39, startPoint y: 182, endPoint x: 284, endPoint y: 358, distance: 302.2
click at [282, 358] on div "Mācību tēma: Dizains un tehnoloģijas 9. klases 1. ieskaites mācību materiāls #7…" at bounding box center [223, 235] width 447 height 471
copy form "1 . Kādi ir apģērba vēstures izziņas avoti? Modernie apģērba modeļi Mode, zīmēj…"
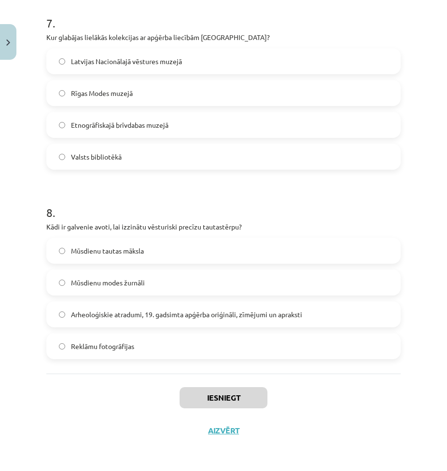
click at [40, 420] on div "Mācību tēma: Dizains un tehnoloģijas 9. klases 1. ieskaites mācību materiāls #7…" at bounding box center [223, 235] width 447 height 471
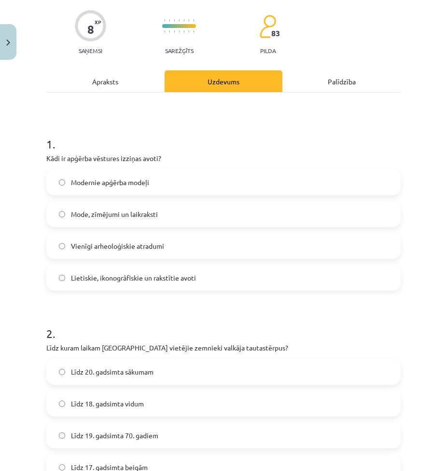
scroll to position [0, 0]
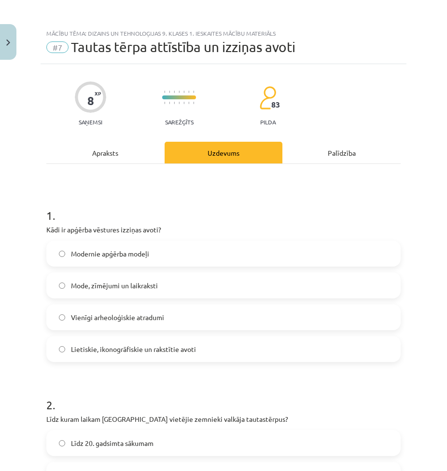
click at [114, 346] on span "Lietiskie, ikonogrāfiskie un rakstītie avoti" at bounding box center [133, 349] width 125 height 10
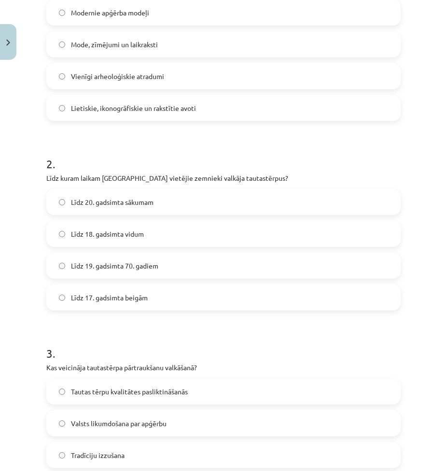
click at [101, 269] on span "Līdz 19. gadsimta 70. gadiem" at bounding box center [114, 266] width 87 height 10
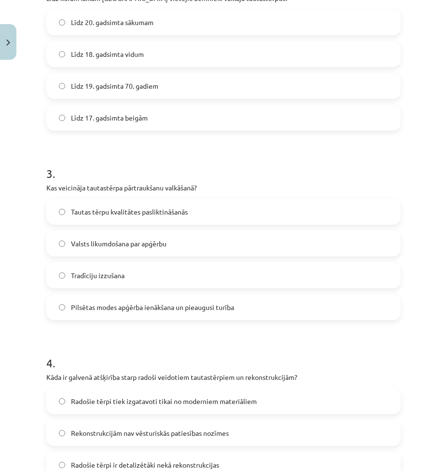
scroll to position [434, 0]
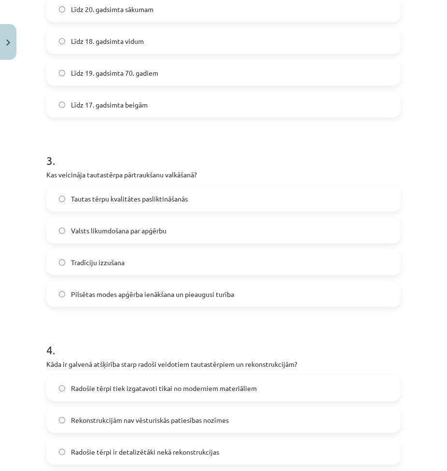
click at [110, 305] on label "Pilsētas modes apģērba ienākšana un pieaugusi turība" at bounding box center [223, 294] width 352 height 24
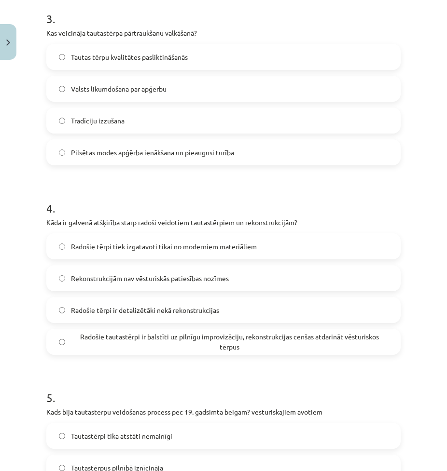
scroll to position [579, 0]
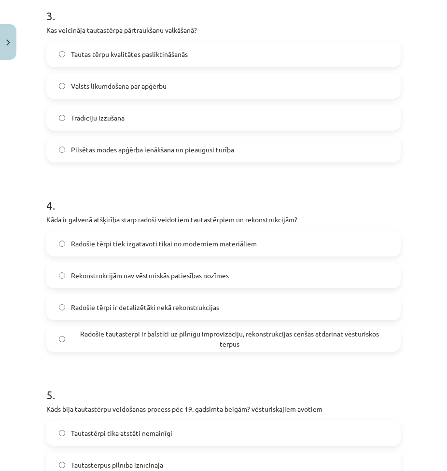
click at [179, 276] on span "Rekonstrukcijām nav vēsturiskās patiesības nozīmes" at bounding box center [150, 276] width 158 height 10
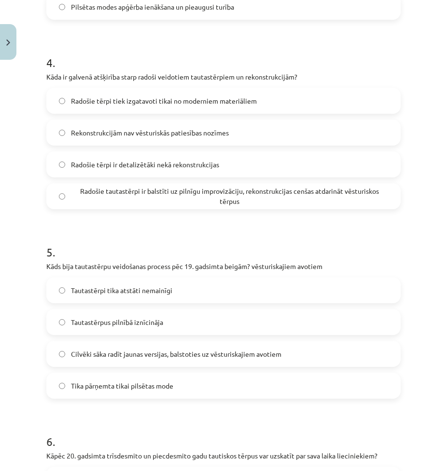
scroll to position [724, 0]
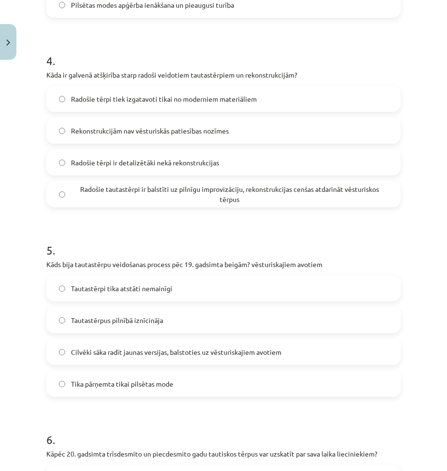
click at [124, 191] on span "Radošie tautastērpi ir balstīti uz pilnīgu improvizāciju, rekonstrukcijas cenša…" at bounding box center [229, 194] width 317 height 20
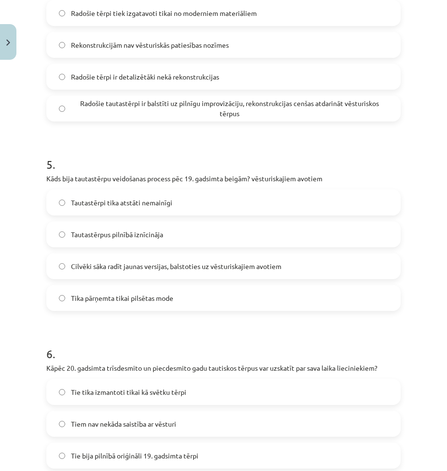
scroll to position [820, 0]
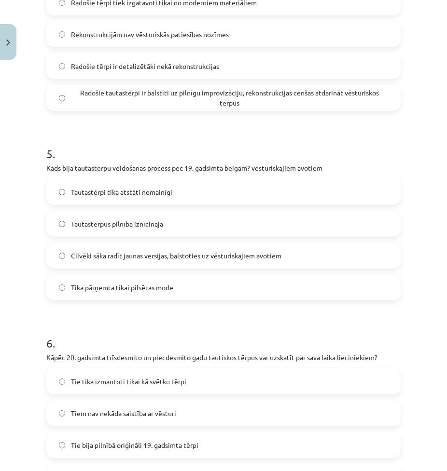
click at [91, 251] on span "Cilvēki sāka radīt jaunas versijas, balstoties uz vēsturiskajiem avotiem" at bounding box center [176, 256] width 210 height 10
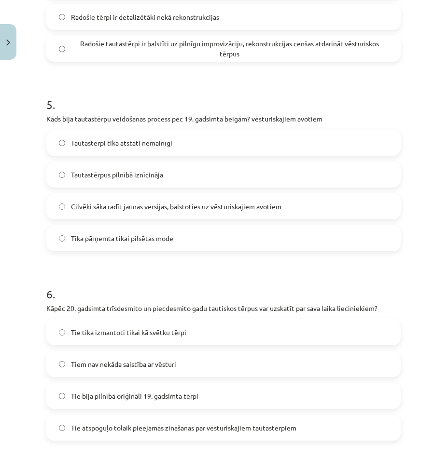
scroll to position [917, 0]
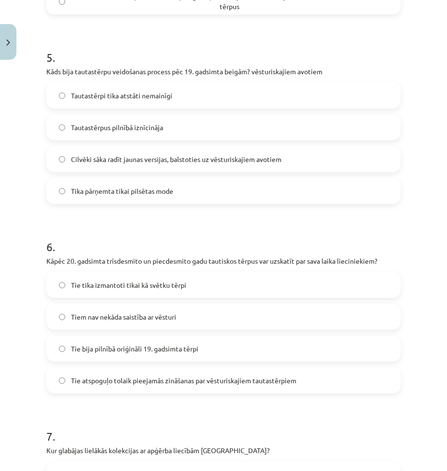
click at [134, 382] on span "Tie atspoguļo tolaik pieejamās zināšanas par vēsturiskajiem tautastērpiem" at bounding box center [183, 381] width 225 height 10
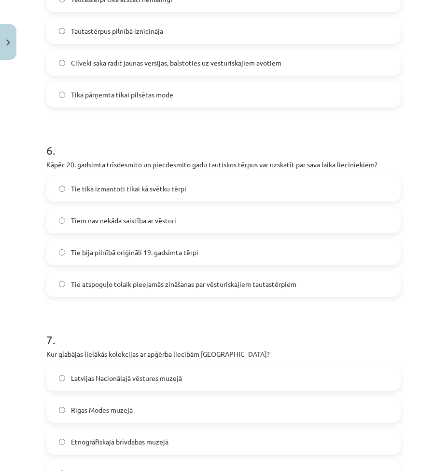
scroll to position [1061, 0]
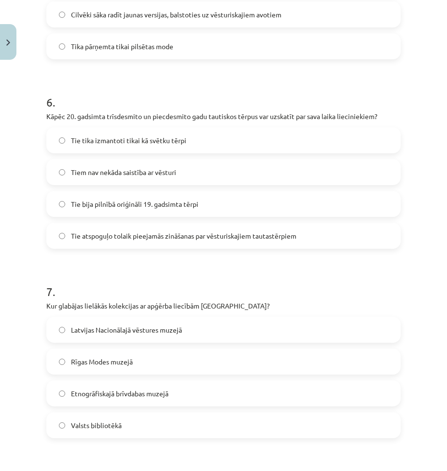
click at [175, 333] on span "Latvijas Nacionālajā vēstures muzejā" at bounding box center [126, 330] width 111 height 10
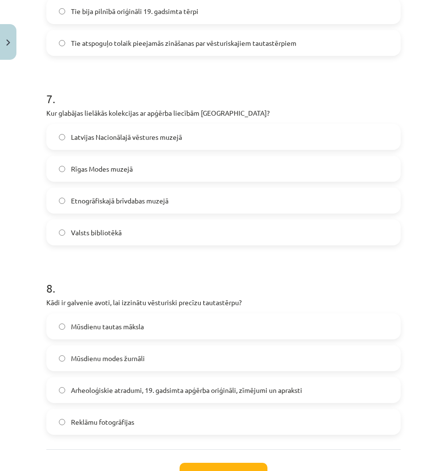
scroll to position [1303, 0]
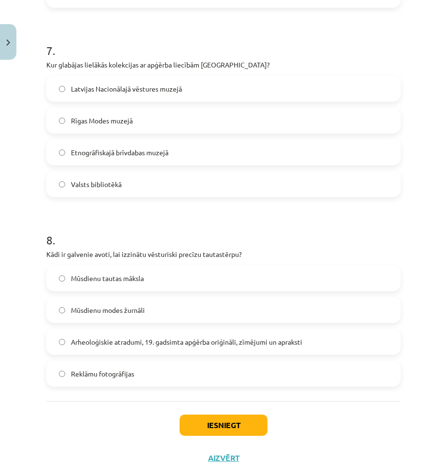
click at [179, 343] on span "Arheoloģiskie atradumi, 19. gadsimta apģērba oriģināli, zīmējumi un apraksti" at bounding box center [186, 342] width 231 height 10
drag, startPoint x: 226, startPoint y: 418, endPoint x: 225, endPoint y: 413, distance: 5.3
click at [226, 418] on button "Iesniegt" at bounding box center [223, 425] width 88 height 21
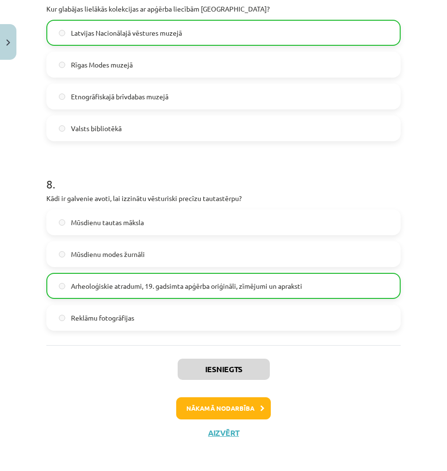
scroll to position [1361, 0]
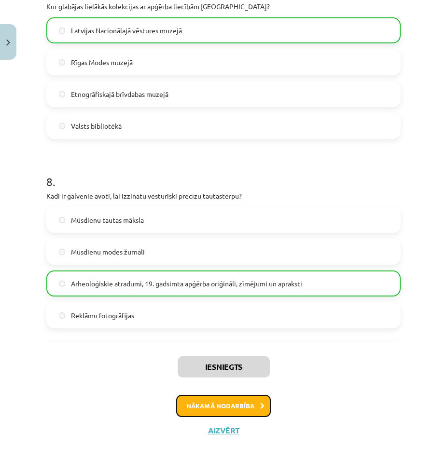
click at [225, 403] on button "Nākamā nodarbība" at bounding box center [223, 406] width 95 height 22
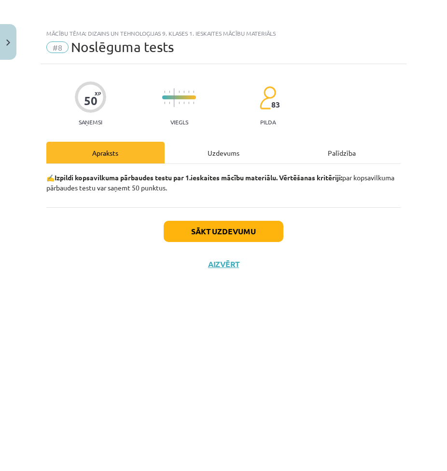
click at [216, 151] on div "Uzdevums" at bounding box center [224, 153] width 118 height 22
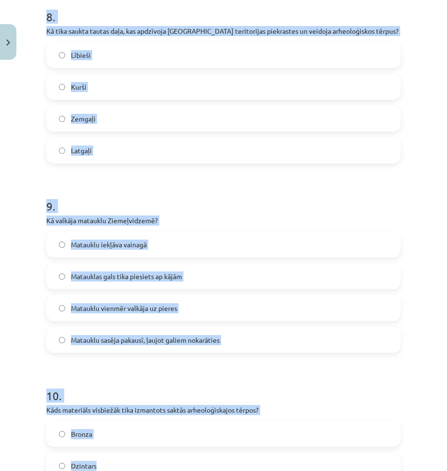
scroll to position [1709, 0]
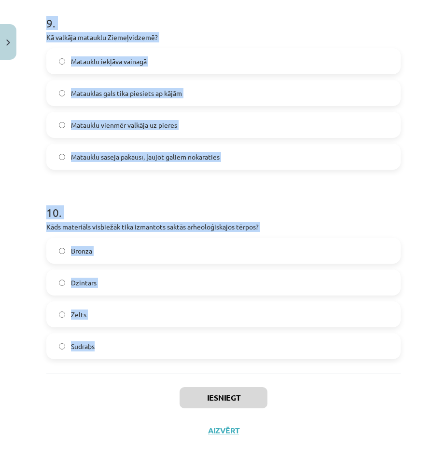
drag, startPoint x: 32, startPoint y: 210, endPoint x: 318, endPoint y: 328, distance: 309.4
click at [319, 328] on div "Mācību tēma: Dizains un tehnoloģijas 9. klases 1. ieskaites mācību materiāls #8…" at bounding box center [223, 235] width 447 height 471
copy form "1 . Kādi materiāli tika izmantoti etnogrāfisko tērpu izgatavošanā? Tikai zīds T…"
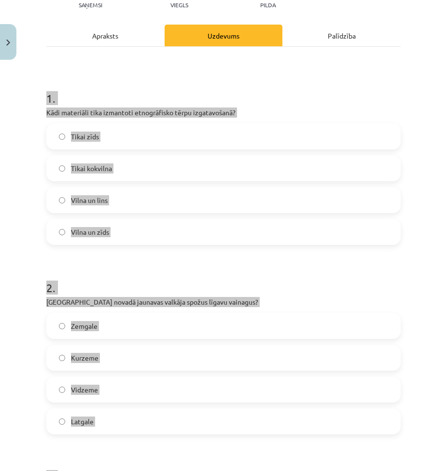
scroll to position [0, 0]
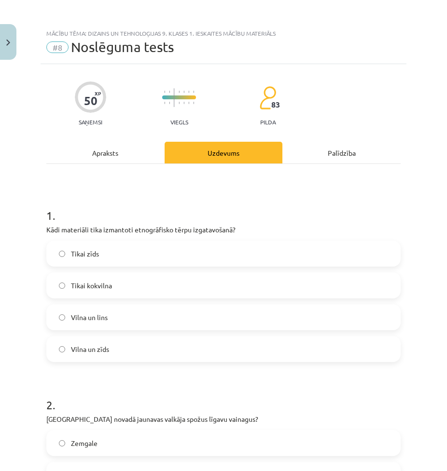
click at [140, 318] on label "Vilna un lins" at bounding box center [223, 317] width 352 height 24
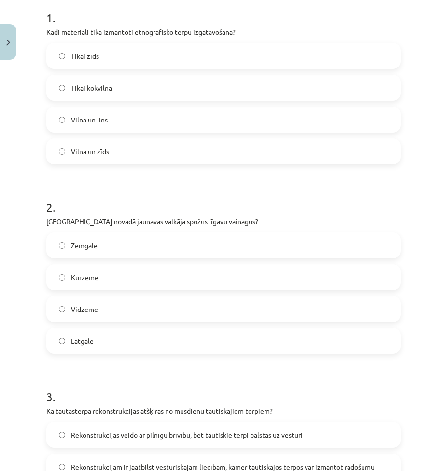
scroll to position [241, 0]
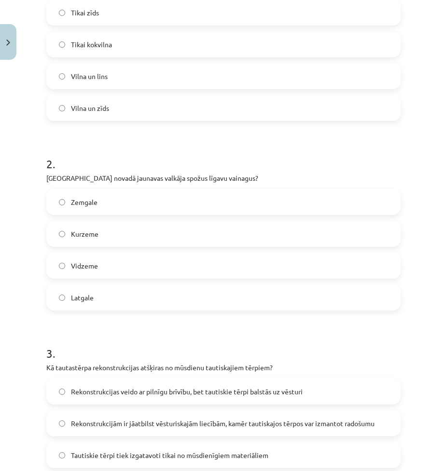
click at [140, 238] on label "Kurzeme" at bounding box center [223, 234] width 352 height 24
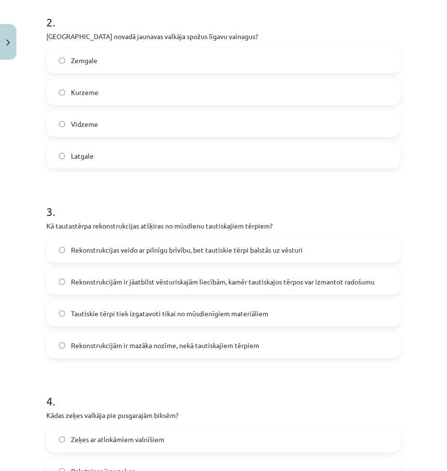
scroll to position [386, 0]
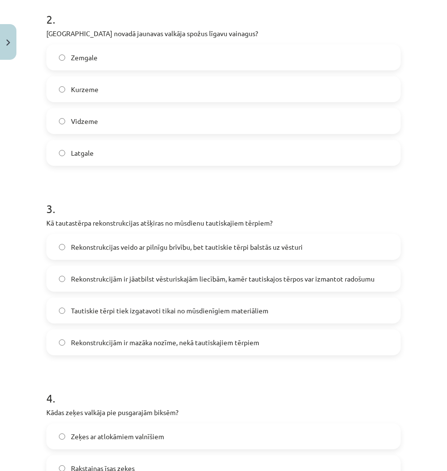
click at [107, 286] on label "Rekonstrukcijām ir jāatbilst vēsturiskajām liecībām, kamēr tautiskajos tērpos v…" at bounding box center [223, 279] width 352 height 24
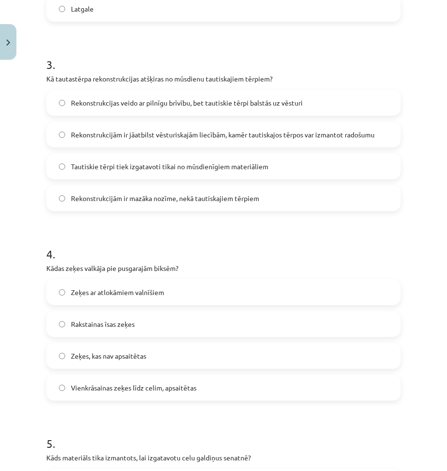
scroll to position [531, 0]
click at [107, 390] on span "Vienkrāsainas zeķes līdz celim, apsaitētas" at bounding box center [133, 388] width 125 height 10
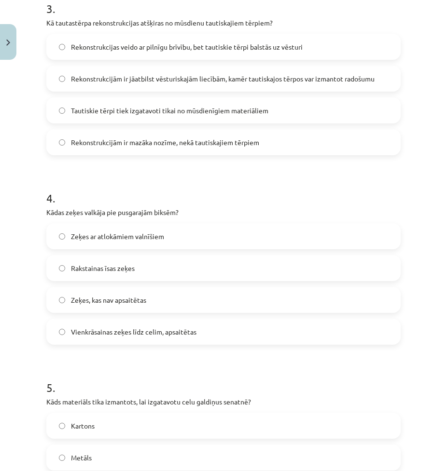
scroll to position [724, 0]
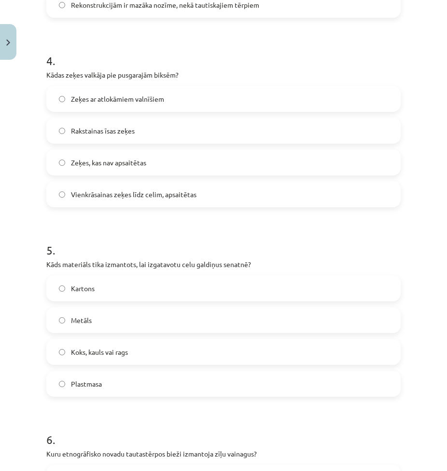
click at [106, 349] on span "Koks, kauls vai rags" at bounding box center [99, 352] width 57 height 10
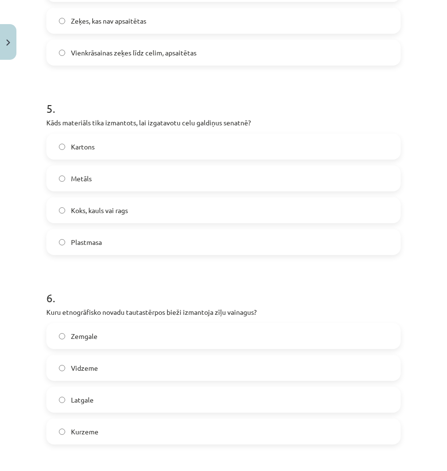
scroll to position [868, 0]
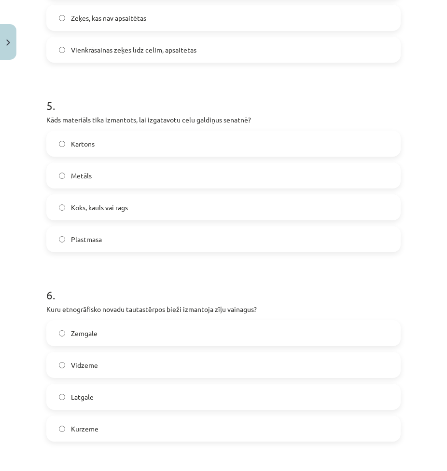
click at [97, 362] on span "Vidzeme" at bounding box center [84, 365] width 27 height 10
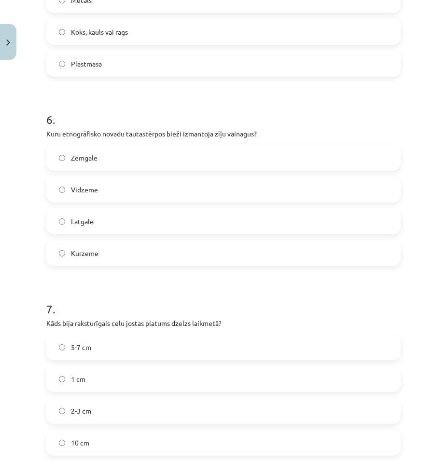
scroll to position [1061, 0]
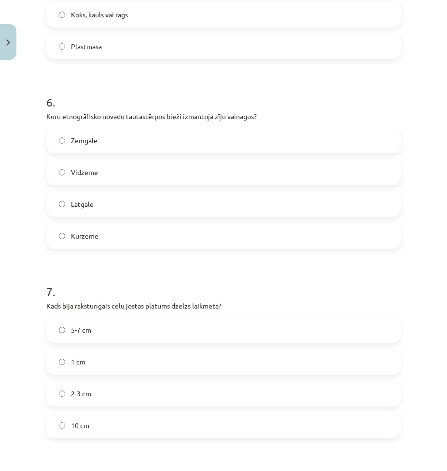
click at [126, 400] on label "2-3 cm" at bounding box center [223, 394] width 352 height 24
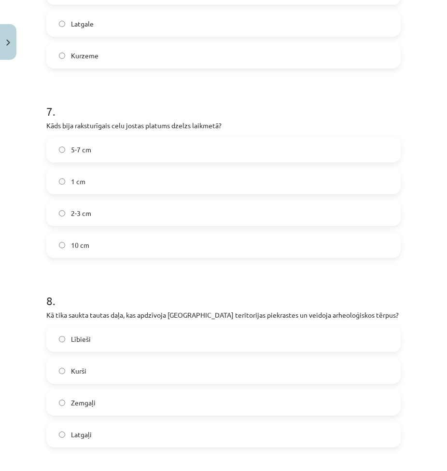
scroll to position [1351, 0]
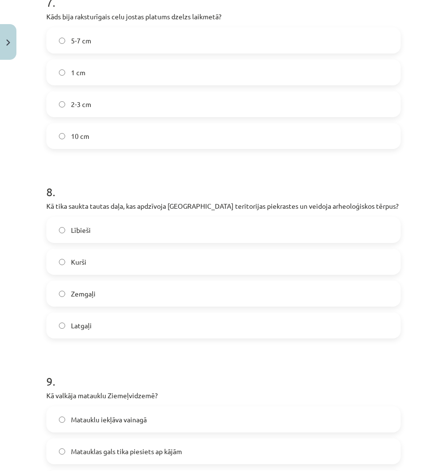
click at [100, 258] on label "Kurši" at bounding box center [223, 262] width 352 height 24
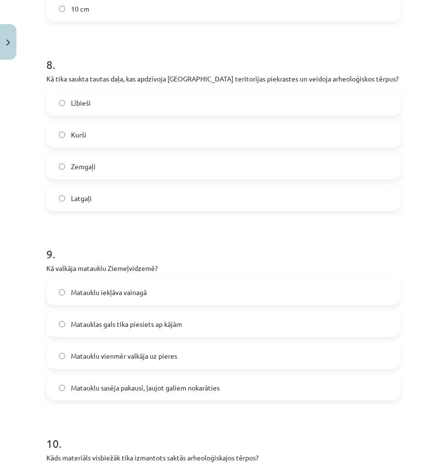
scroll to position [1496, 0]
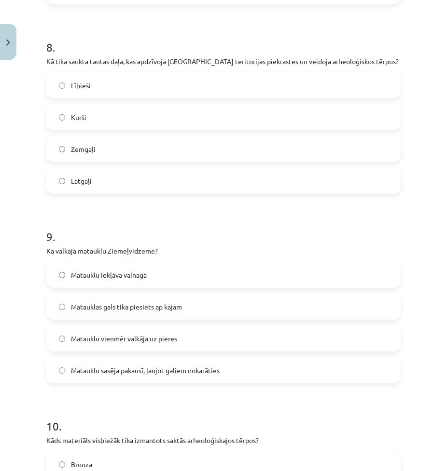
click at [116, 363] on label "Matauklu sasēja pakausī, ļaujot galiem nokarāties" at bounding box center [223, 370] width 352 height 24
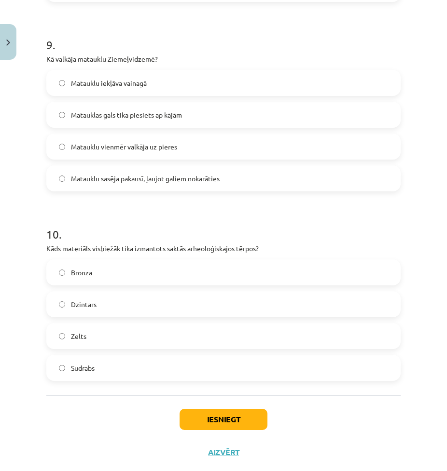
scroll to position [1689, 0]
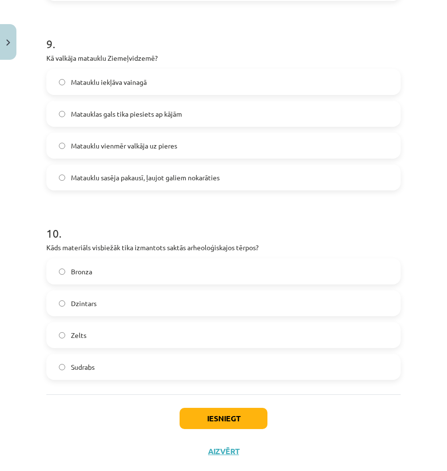
click at [82, 274] on span "Bronza" at bounding box center [81, 272] width 21 height 10
click at [197, 414] on button "Iesniegt" at bounding box center [223, 418] width 88 height 21
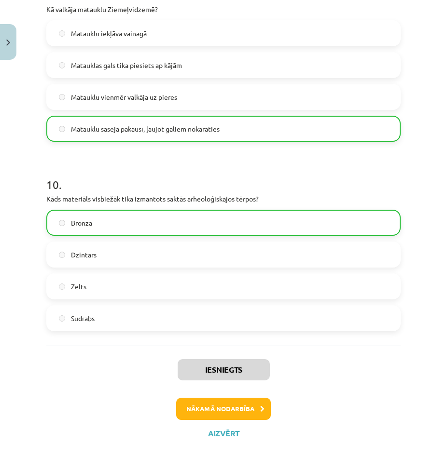
scroll to position [1740, 0]
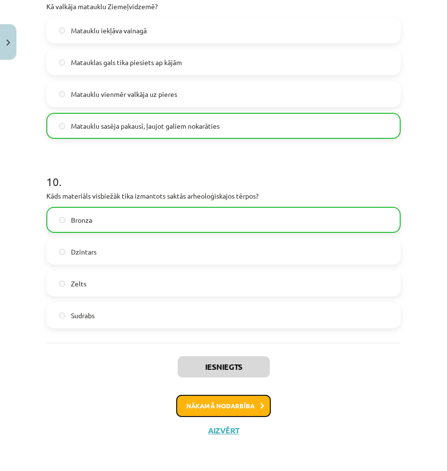
click at [213, 405] on button "Nākamā nodarbība" at bounding box center [223, 406] width 95 height 22
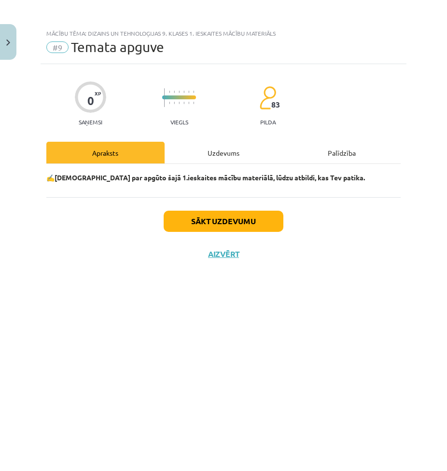
click at [210, 160] on div "Uzdevums" at bounding box center [224, 153] width 118 height 22
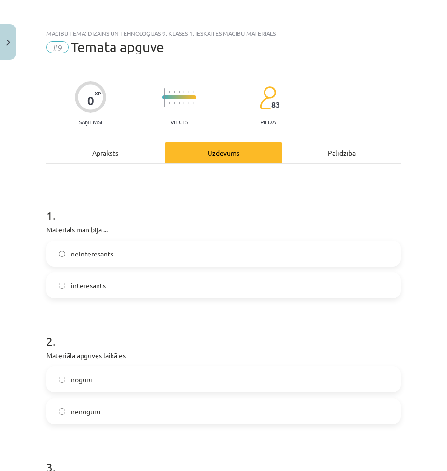
drag, startPoint x: 84, startPoint y: 283, endPoint x: 85, endPoint y: 288, distance: 4.9
click at [84, 288] on span "interesants" at bounding box center [88, 286] width 35 height 10
click at [128, 287] on label "interesants" at bounding box center [223, 286] width 352 height 24
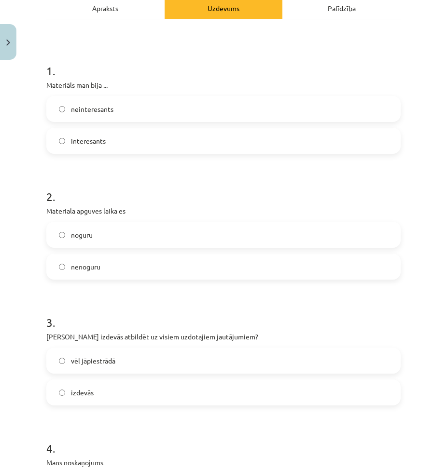
click at [123, 269] on label "nenoguru" at bounding box center [223, 267] width 352 height 24
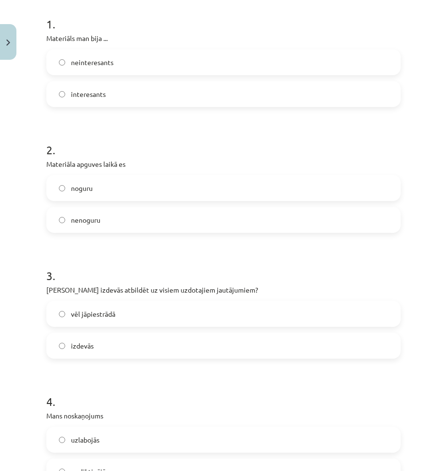
scroll to position [289, 0]
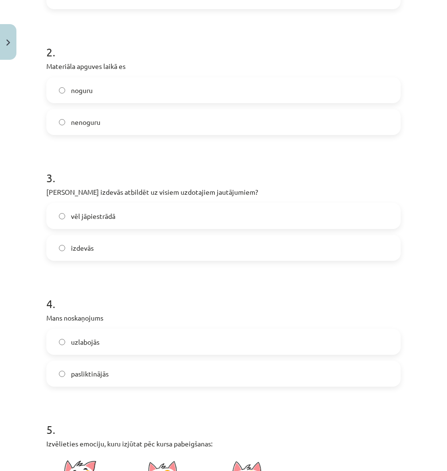
click at [96, 256] on label "izdevās" at bounding box center [223, 248] width 352 height 24
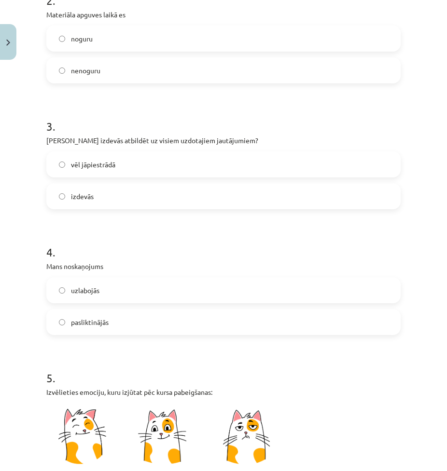
scroll to position [386, 0]
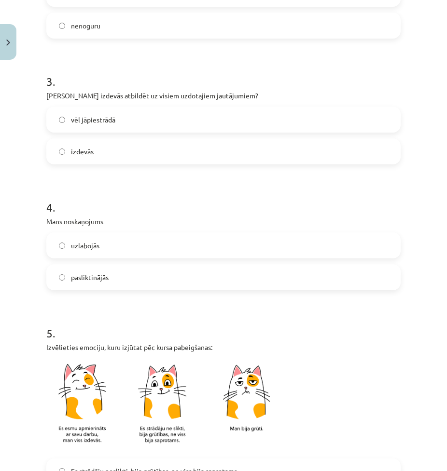
click at [96, 119] on span "vēl jāpiestrādā" at bounding box center [93, 120] width 44 height 10
click at [168, 249] on label "uzlabojās" at bounding box center [223, 246] width 352 height 24
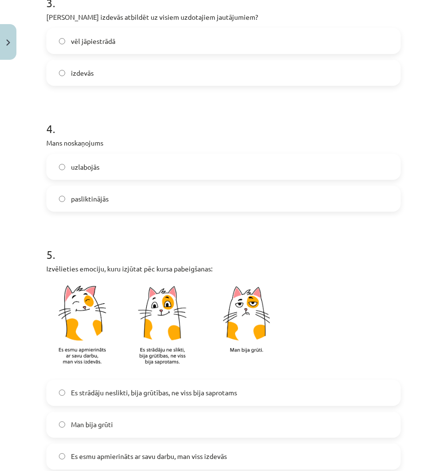
scroll to position [579, 0]
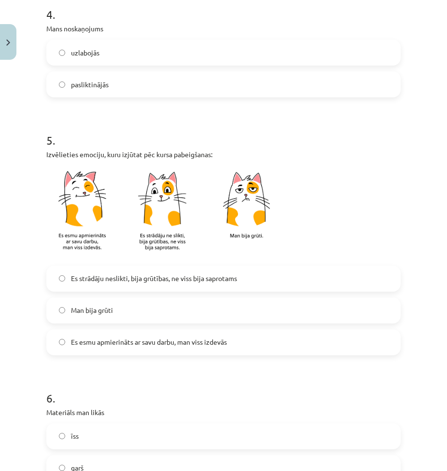
click at [272, 343] on label "Es esmu apmierināts ar savu darbu, man viss izdevās" at bounding box center [223, 343] width 352 height 24
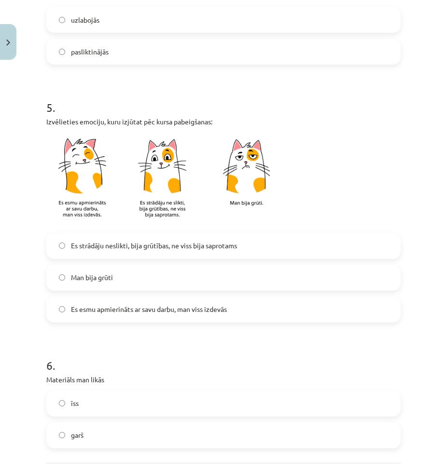
scroll to position [701, 0]
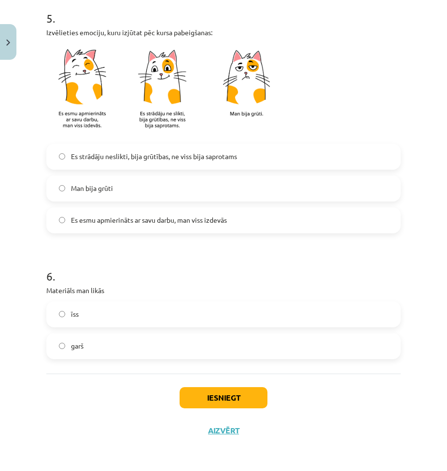
click at [144, 320] on label "īss" at bounding box center [223, 315] width 352 height 24
click at [251, 397] on button "Iesniegt" at bounding box center [223, 397] width 88 height 21
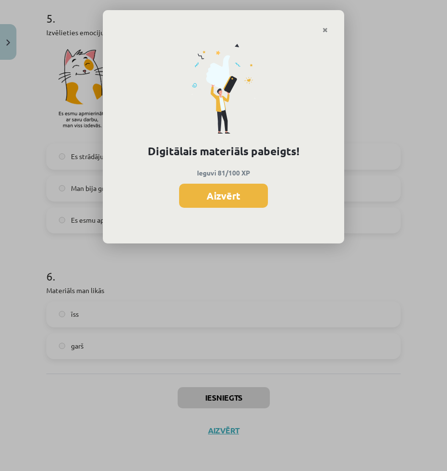
click at [185, 190] on button "Aizvērt" at bounding box center [223, 196] width 89 height 24
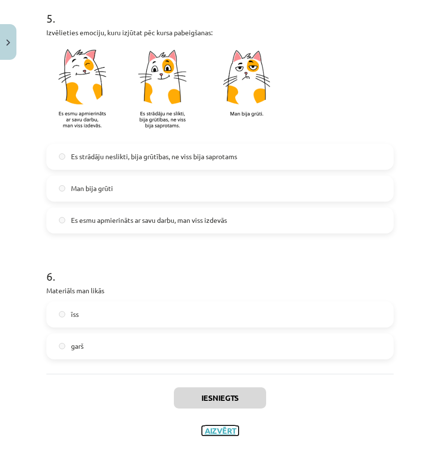
click at [224, 430] on button "Aizvērt" at bounding box center [220, 431] width 37 height 10
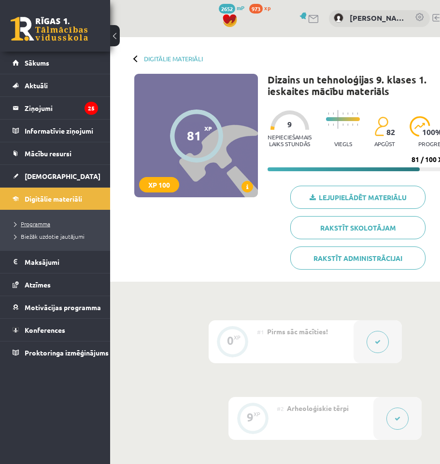
click at [43, 225] on span "Programma" at bounding box center [32, 224] width 36 height 8
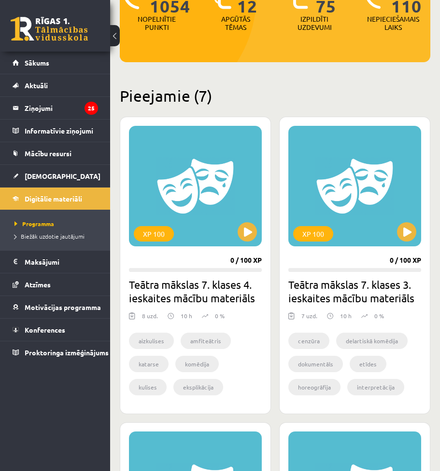
scroll to position [241, 0]
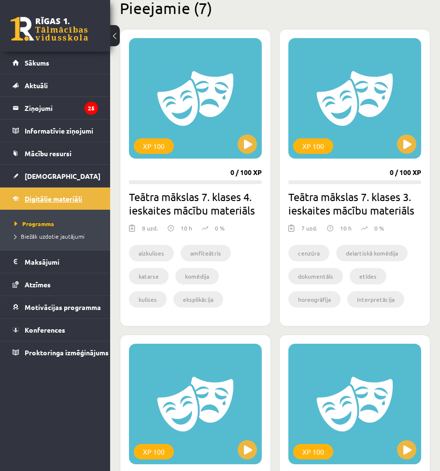
click at [58, 195] on span "Digitālie materiāli" at bounding box center [53, 198] width 57 height 9
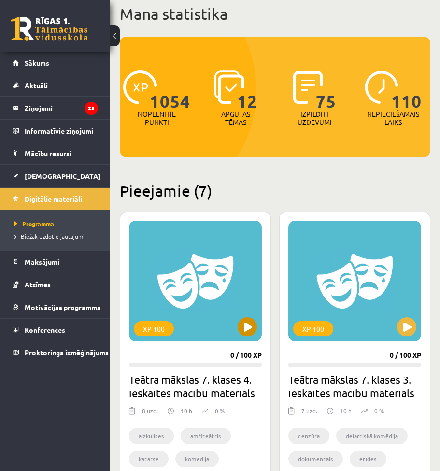
scroll to position [193, 0]
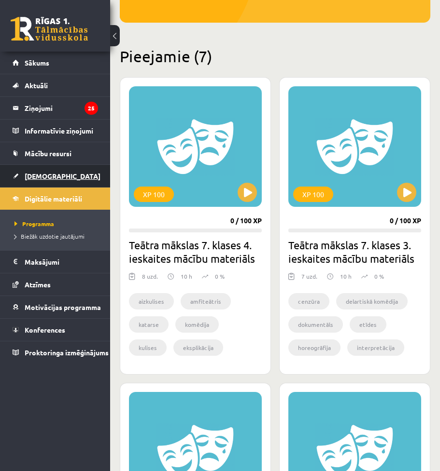
click at [51, 167] on link "[DEMOGRAPHIC_DATA]" at bounding box center [55, 176] width 85 height 22
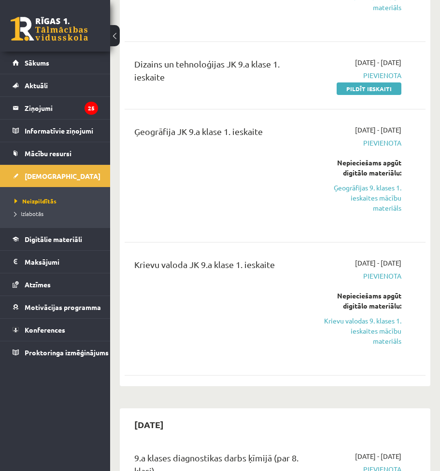
scroll to position [338, 0]
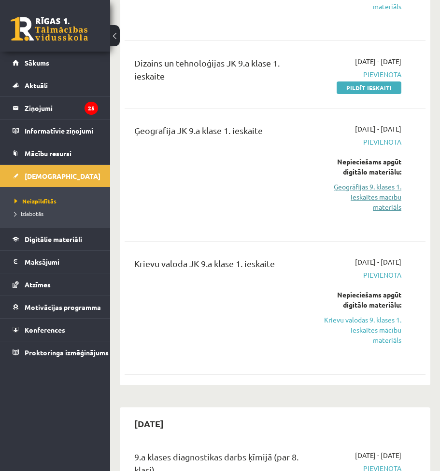
click at [378, 193] on link "Ģeogrāfijas 9. klases 1. ieskaites mācību materiāls" at bounding box center [361, 197] width 79 height 30
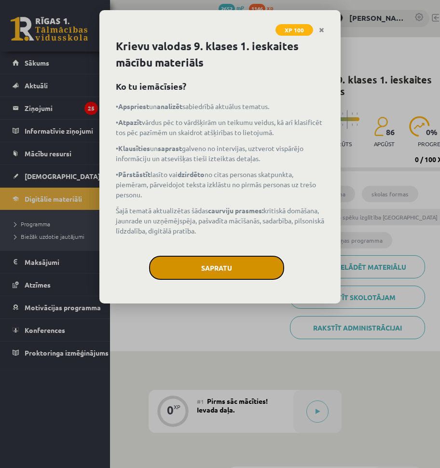
click at [256, 273] on button "Sapratu" at bounding box center [216, 268] width 135 height 24
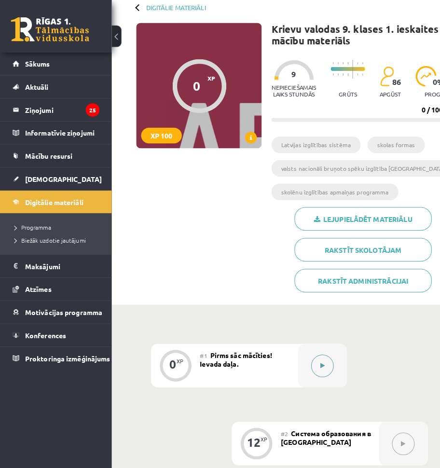
scroll to position [96, 0]
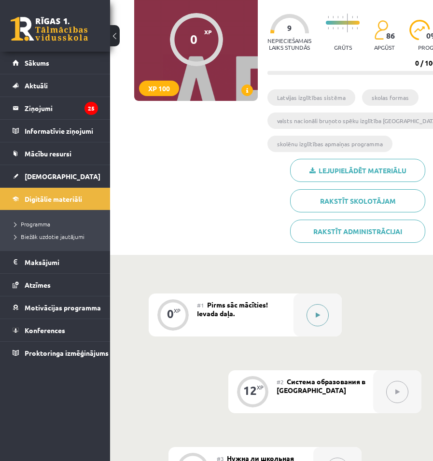
click at [315, 308] on button at bounding box center [317, 315] width 22 height 22
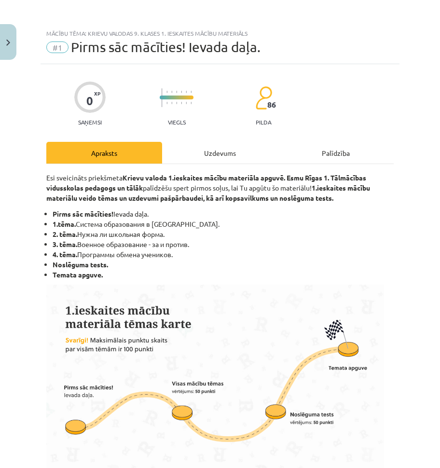
drag, startPoint x: 244, startPoint y: 145, endPoint x: 237, endPoint y: 148, distance: 7.3
click at [244, 145] on div "0 XP Saņemsi Viegls 86 pilda Apraksts Uzdevums Palīdzība Esi sveicināts priekšm…" at bounding box center [220, 475] width 359 height 823
click at [230, 149] on div "Uzdevums" at bounding box center [220, 153] width 116 height 22
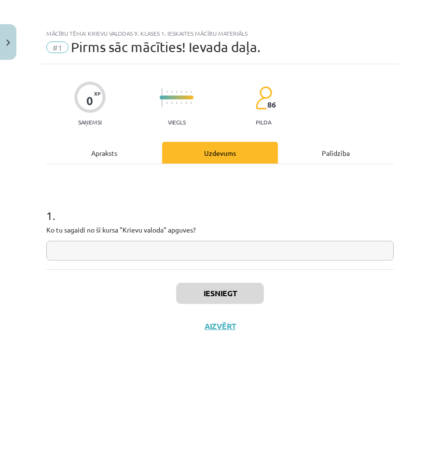
click at [106, 147] on div "Apraksts" at bounding box center [104, 153] width 116 height 22
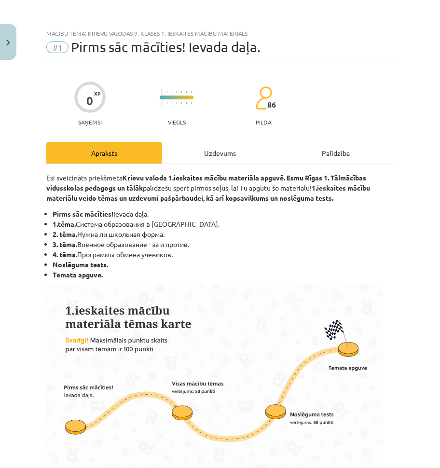
click at [224, 158] on div "Uzdevums" at bounding box center [220, 153] width 116 height 22
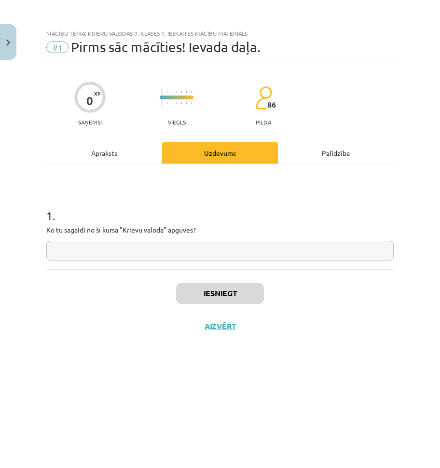
click at [140, 249] on input "text" at bounding box center [219, 251] width 347 height 20
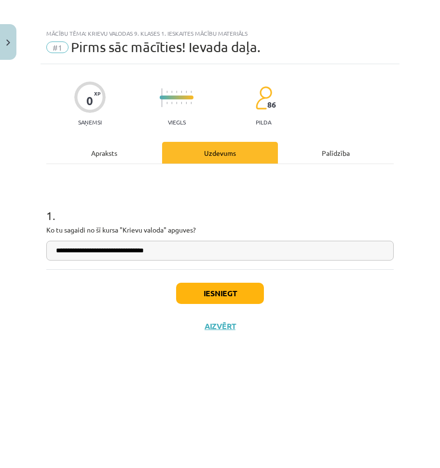
type input "**********"
click at [204, 300] on button "Iesniegt" at bounding box center [220, 293] width 88 height 21
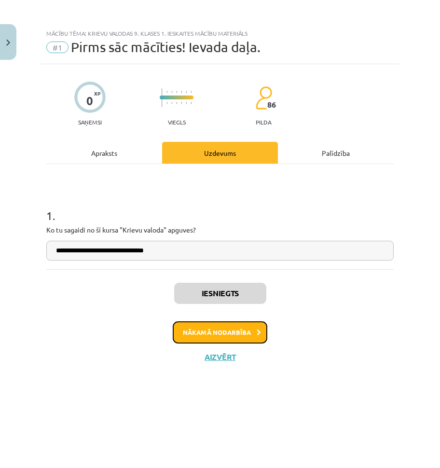
click at [192, 328] on button "Nākamā nodarbība" at bounding box center [220, 332] width 95 height 22
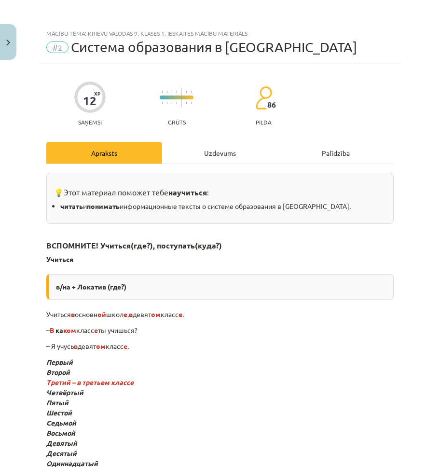
click at [195, 147] on div "Uzdevums" at bounding box center [220, 153] width 116 height 22
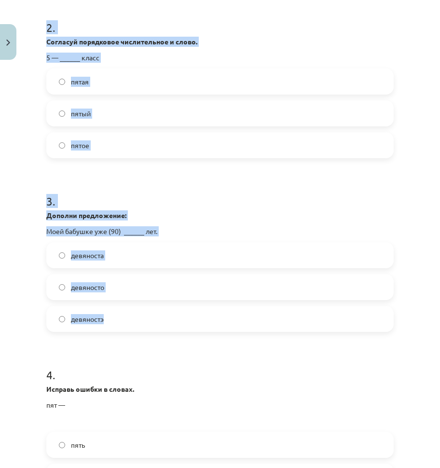
scroll to position [527, 0]
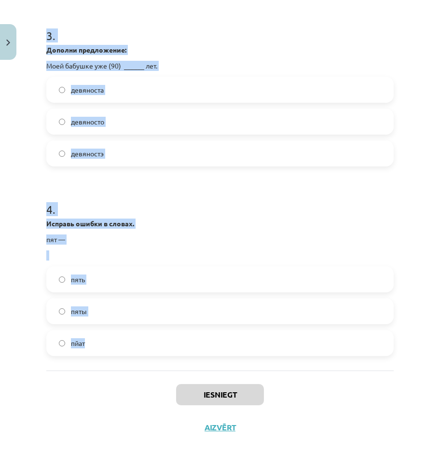
drag, startPoint x: 36, startPoint y: 190, endPoint x: 209, endPoint y: 325, distance: 219.7
click at [209, 325] on div "Mācību tēma: Krievu valodas 9. klases 1. ieskaites mācību materiāls #2 Система …" at bounding box center [220, 234] width 440 height 468
copy form "1 . Дополни предложение: Вчера ты рассказывал об (1) _____ фильме, который у те…"
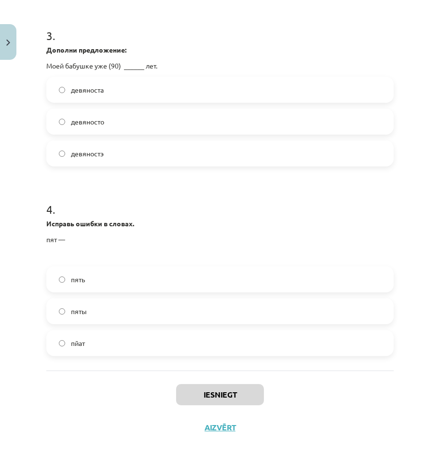
click at [94, 386] on div "Iesniegt Aizvērt" at bounding box center [219, 405] width 347 height 68
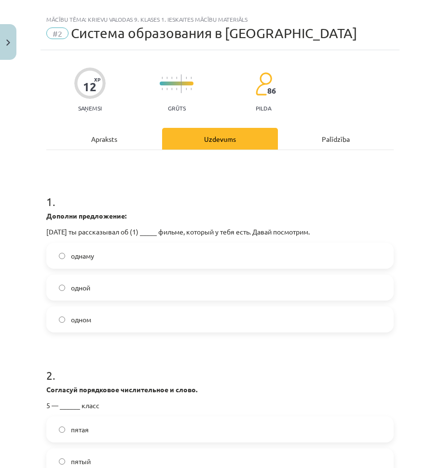
scroll to position [0, 0]
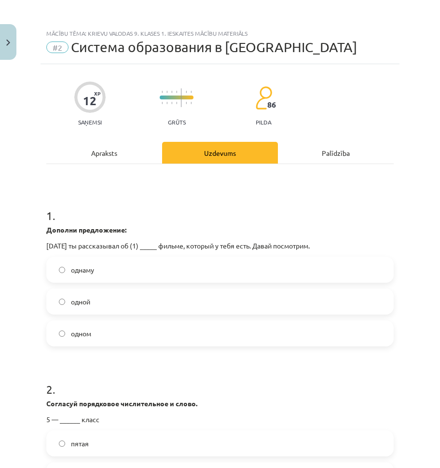
click at [96, 338] on label "одном" at bounding box center [219, 333] width 345 height 24
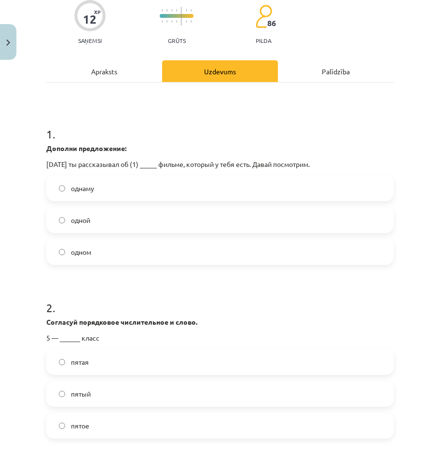
scroll to position [96, 0]
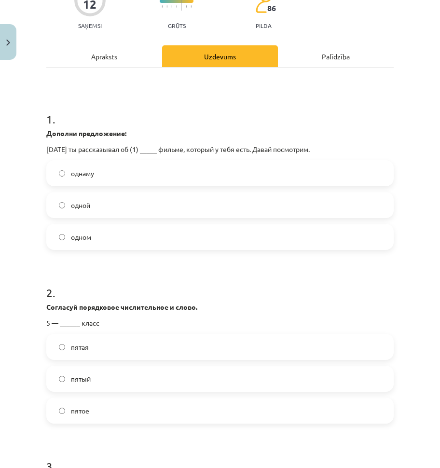
click at [118, 379] on label "пятый" at bounding box center [219, 379] width 345 height 24
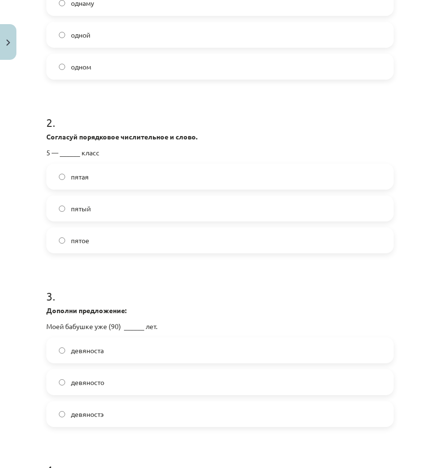
scroll to position [289, 0]
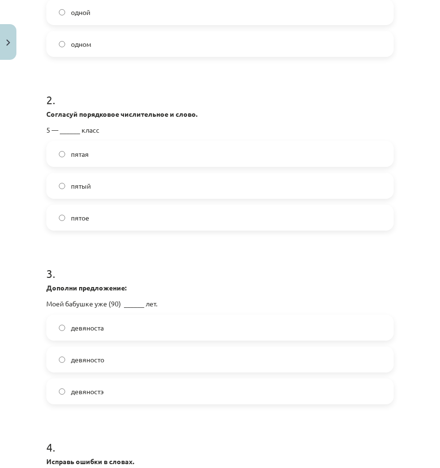
click at [124, 354] on label "девяносто" at bounding box center [219, 359] width 345 height 24
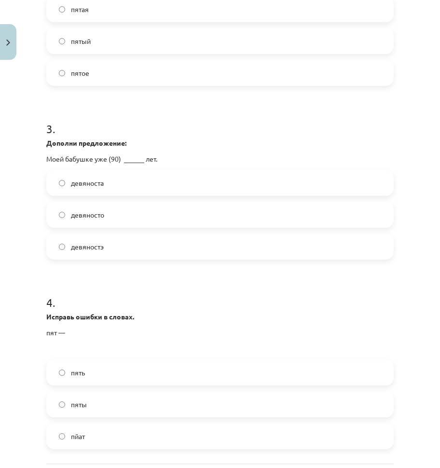
click at [100, 366] on label "пять" at bounding box center [219, 372] width 345 height 24
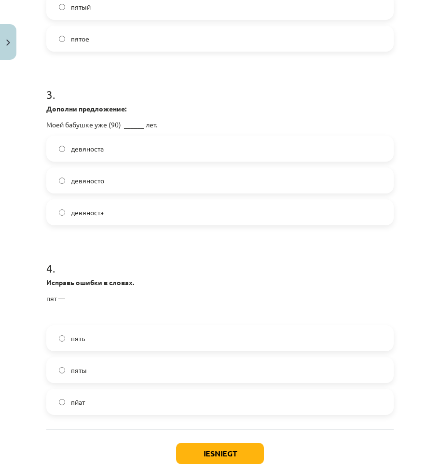
scroll to position [527, 0]
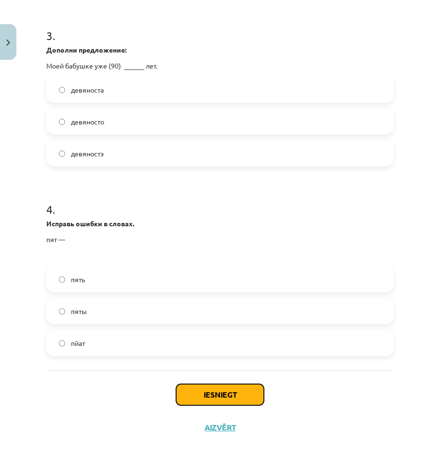
click at [212, 389] on button "Iesniegt" at bounding box center [220, 394] width 88 height 21
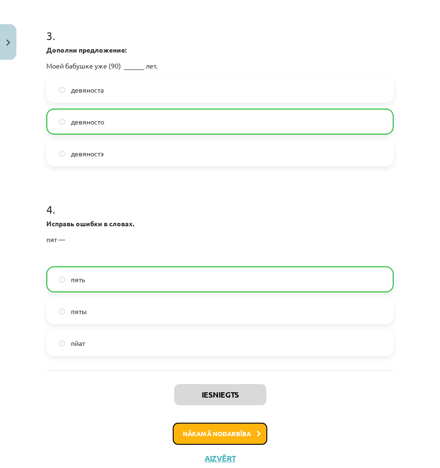
click at [197, 430] on button "Nākamā nodarbība" at bounding box center [220, 434] width 95 height 22
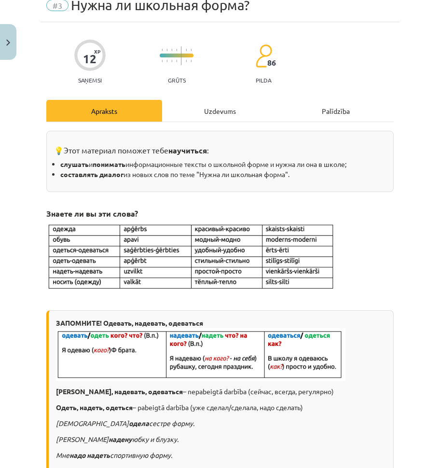
scroll to position [24, 0]
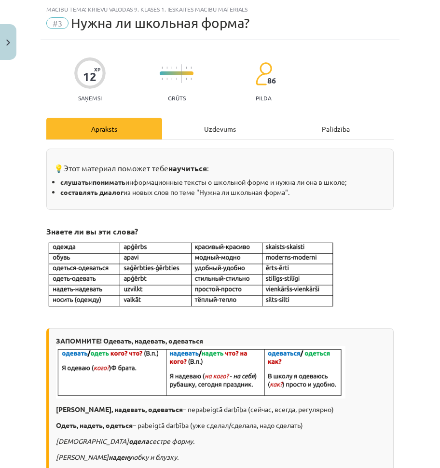
click at [174, 125] on div "Uzdevums" at bounding box center [220, 129] width 116 height 22
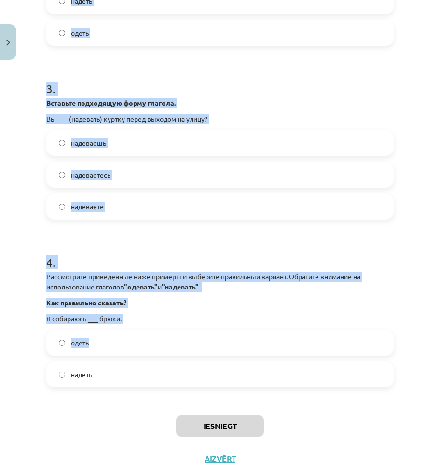
scroll to position [500, 0]
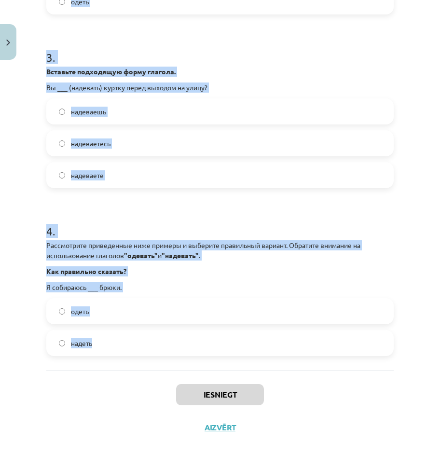
drag, startPoint x: 102, startPoint y: 199, endPoint x: 267, endPoint y: 336, distance: 214.2
click at [264, 336] on div "Mācību tēma: Krievu valodas 9. klases 1. ieskaites mācību materiāls #3 Нужна ли…" at bounding box center [220, 234] width 440 height 468
copy form "1 . Вставьте подходящую форму глагола. Я каждый день ___ (одеваться) быстро, чт…"
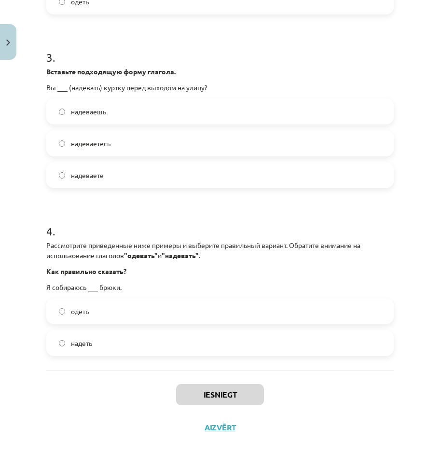
click at [85, 407] on div "Iesniegt Aizvērt" at bounding box center [219, 405] width 347 height 68
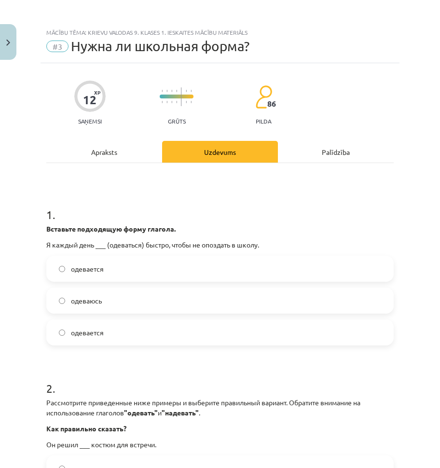
scroll to position [0, 0]
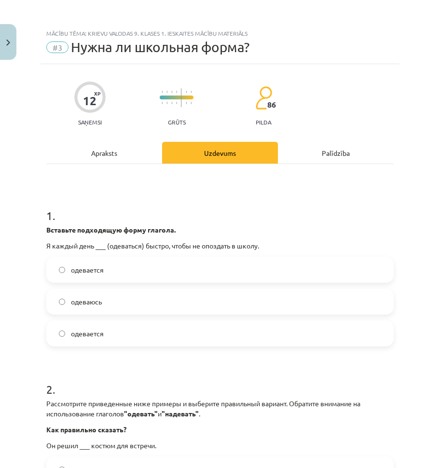
click at [126, 301] on label "одеваюсь" at bounding box center [219, 301] width 345 height 24
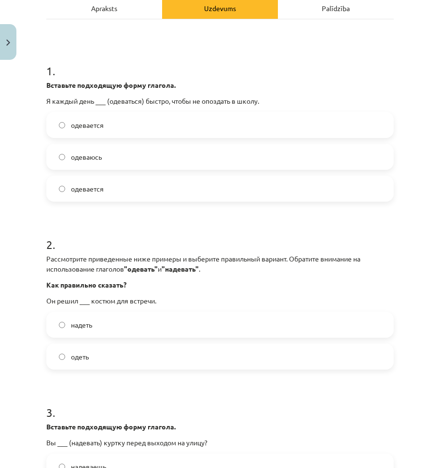
scroll to position [193, 0]
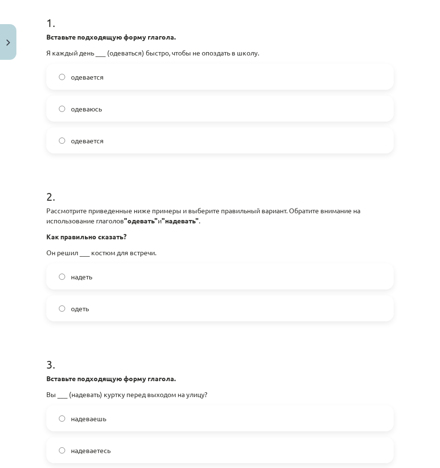
click at [104, 271] on label "надеть" at bounding box center [219, 276] width 345 height 24
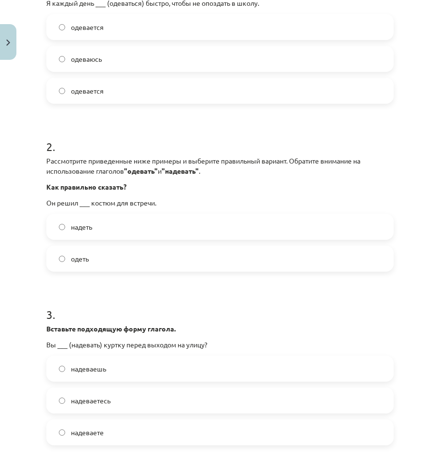
scroll to position [289, 0]
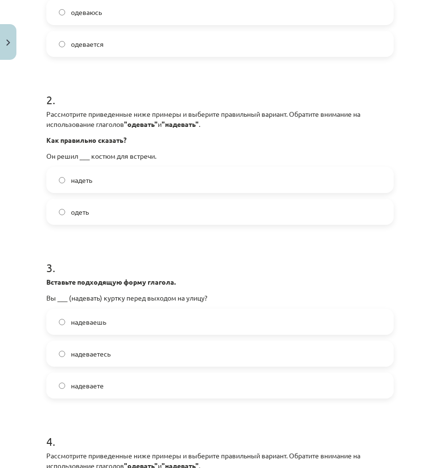
click at [145, 386] on label "надеваете" at bounding box center [219, 385] width 345 height 24
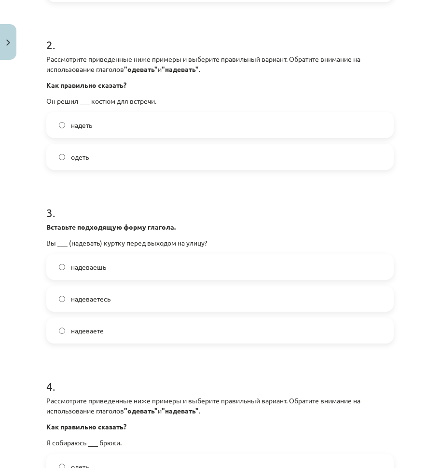
scroll to position [434, 0]
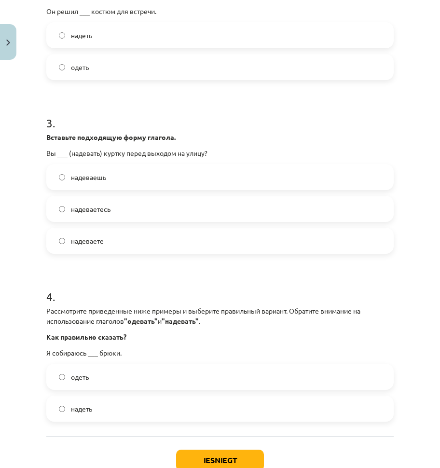
click at [108, 412] on label "надеть" at bounding box center [219, 409] width 345 height 24
click at [244, 462] on button "Iesniegt" at bounding box center [220, 460] width 88 height 21
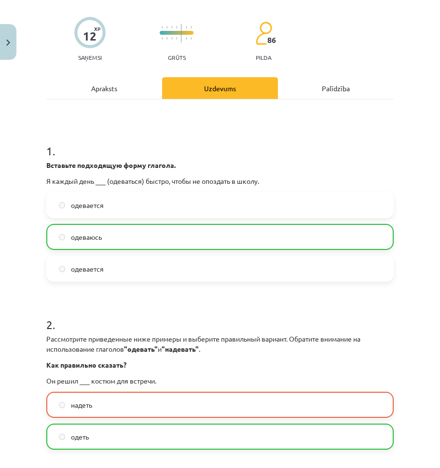
scroll to position [0, 0]
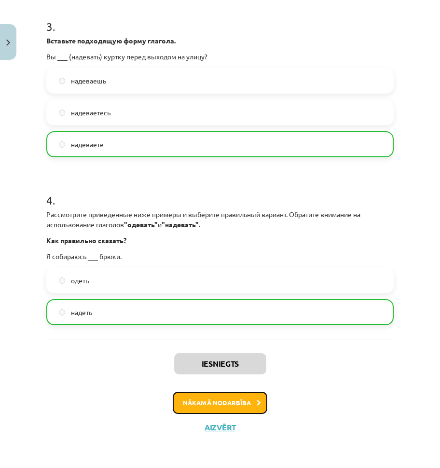
click at [211, 403] on button "Nākamā nodarbība" at bounding box center [220, 403] width 95 height 22
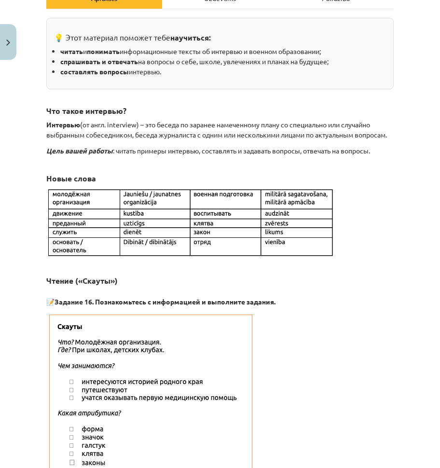
scroll to position [24, 0]
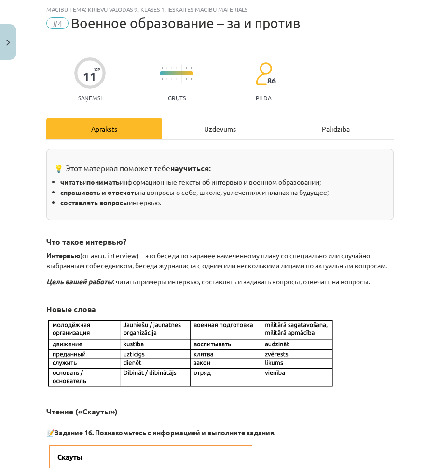
click at [201, 123] on div "Uzdevums" at bounding box center [220, 129] width 116 height 22
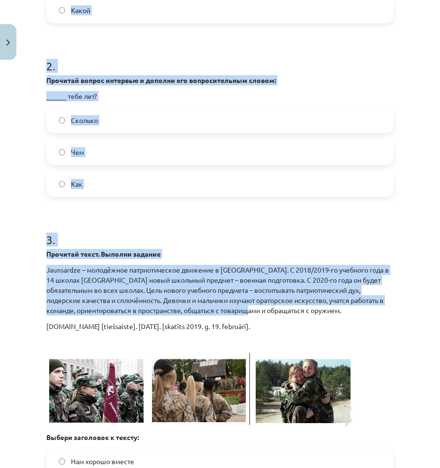
scroll to position [314, 0]
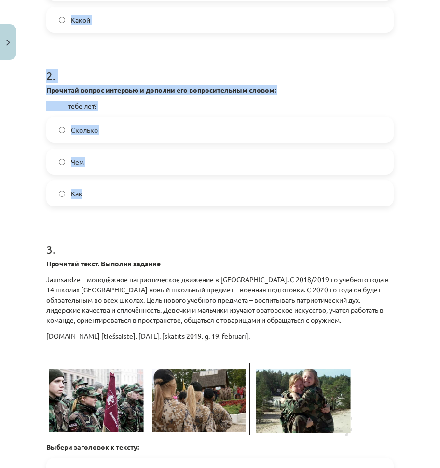
drag, startPoint x: 34, startPoint y: 188, endPoint x: 221, endPoint y: 204, distance: 188.4
click at [221, 204] on div "Mācību tēma: Krievu valodas 9. klases 1. ieskaites mācību materiāls #4 Военное …" at bounding box center [220, 234] width 440 height 468
copy form "1 . Прочитай вопрос интервью и дополни его вопросительным словом: ______ тебя з…"
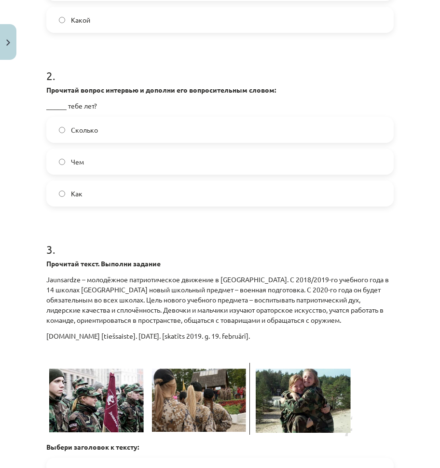
click at [324, 221] on form "1 . Прочитай вопрос интервью и дополни его вопросительным словом: ______ тебя з…" at bounding box center [219, 315] width 347 height 875
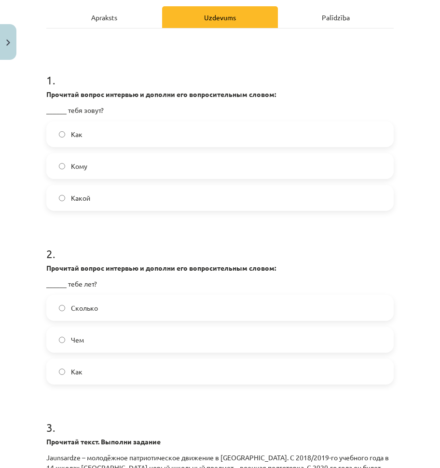
scroll to position [121, 0]
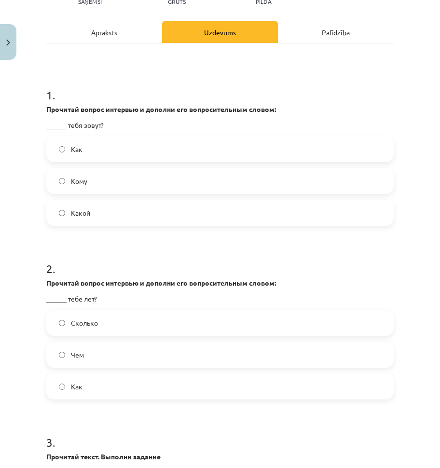
click at [74, 152] on span "Как" at bounding box center [77, 149] width 12 height 10
click at [98, 332] on label "Сколько" at bounding box center [219, 323] width 345 height 24
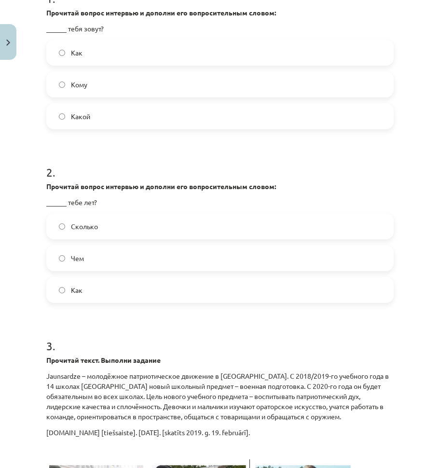
click at [131, 324] on h1 "3 ." at bounding box center [219, 337] width 347 height 30
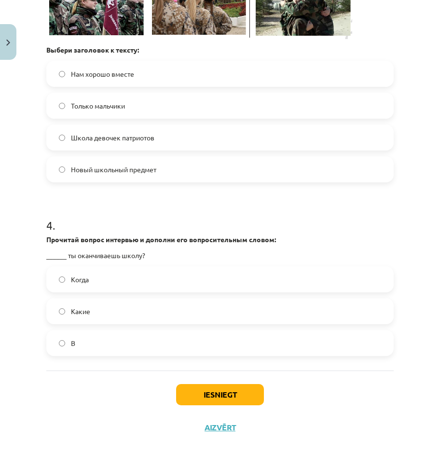
scroll to position [614, 0]
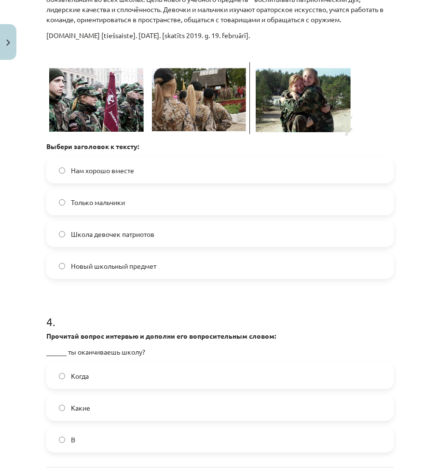
click at [98, 271] on span "Новый школьный предмет" at bounding box center [113, 266] width 85 height 10
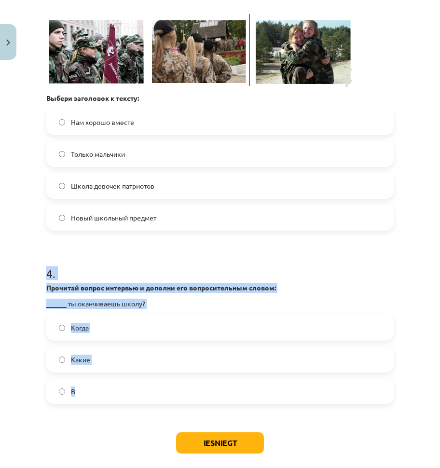
drag, startPoint x: 41, startPoint y: 274, endPoint x: 187, endPoint y: 401, distance: 193.5
copy div "4 . Прочитай вопрос интервью и дополни его вопросительным словом: ______ ты ока…"
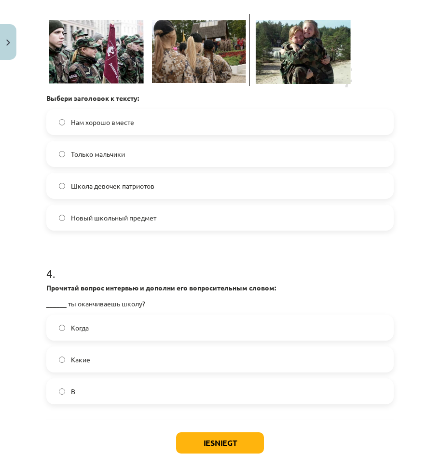
click at [96, 423] on div "Iesniegt Aizvērt" at bounding box center [219, 453] width 347 height 68
click at [101, 332] on label "Когда" at bounding box center [219, 328] width 345 height 24
click at [238, 447] on button "Iesniegt" at bounding box center [220, 442] width 88 height 21
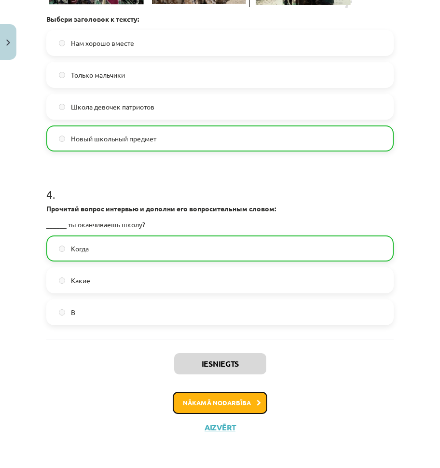
click at [204, 409] on button "Nākamā nodarbība" at bounding box center [220, 403] width 95 height 22
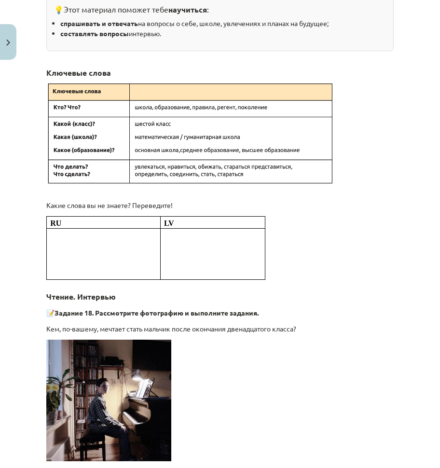
scroll to position [24, 0]
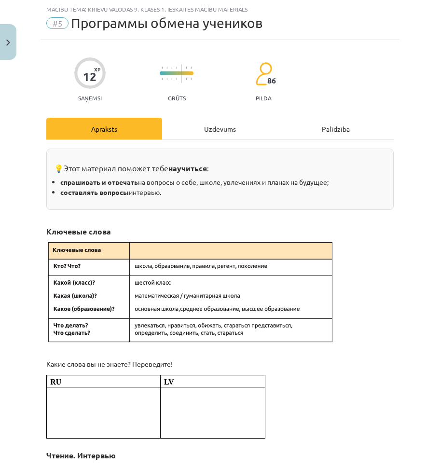
click at [177, 126] on div "Uzdevums" at bounding box center [220, 129] width 116 height 22
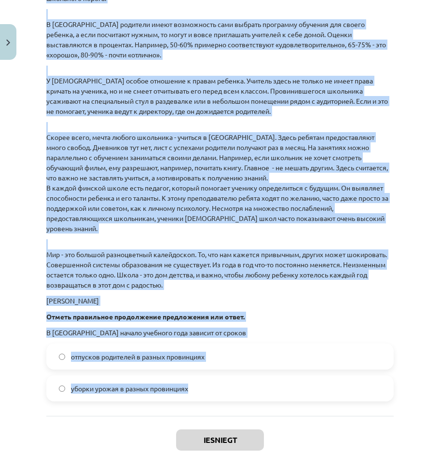
scroll to position [1559, 0]
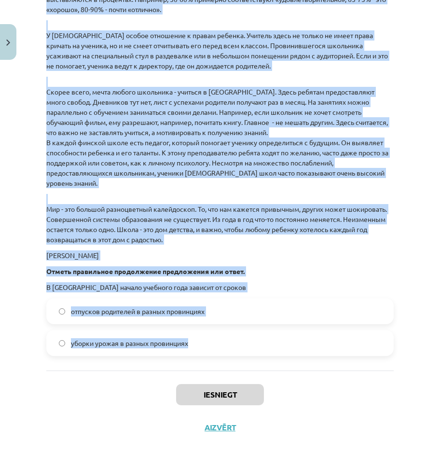
drag, startPoint x: 23, startPoint y: 185, endPoint x: 268, endPoint y: 334, distance: 287.5
click at [268, 334] on div "Mācību tēma: Krievu valodas 9. klases 1. ieskaites mācību materiāls #5 Программ…" at bounding box center [220, 234] width 440 height 468
copy form "1 . Прочитай текст. Выполни задание . Школа в разных странах . Праздник начала …"
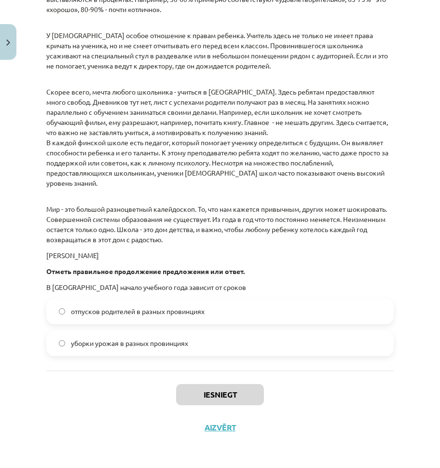
click at [88, 403] on div "Iesniegt Aizvērt" at bounding box center [219, 405] width 347 height 68
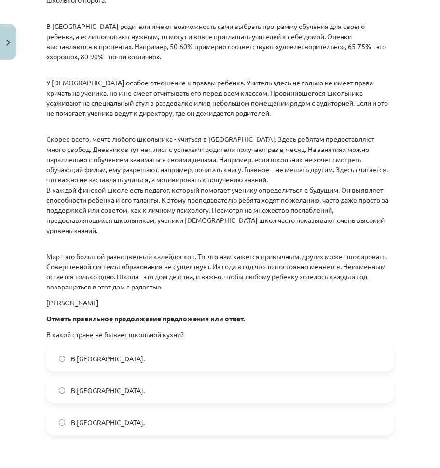
scroll to position [643, 0]
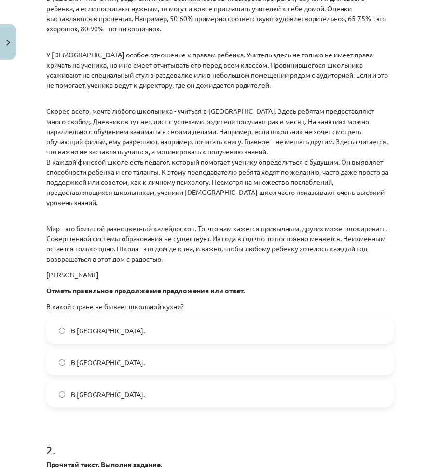
click at [134, 343] on label "В Норвегии." at bounding box center [219, 330] width 345 height 24
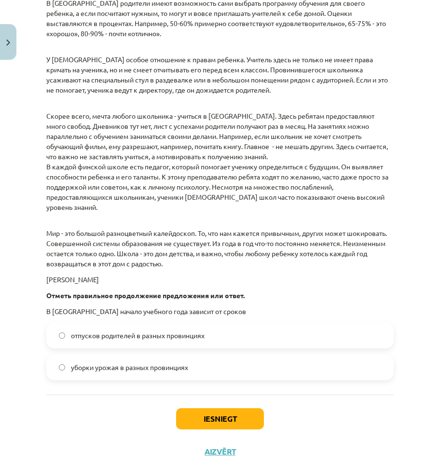
scroll to position [1559, 0]
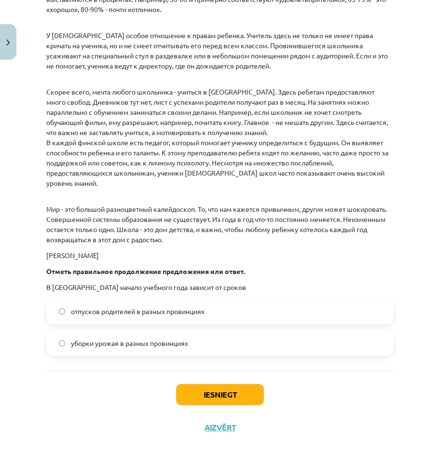
click at [133, 342] on span "уборки урожая в разных провинциях" at bounding box center [129, 343] width 117 height 10
click at [220, 392] on button "Iesniegt" at bounding box center [220, 394] width 88 height 21
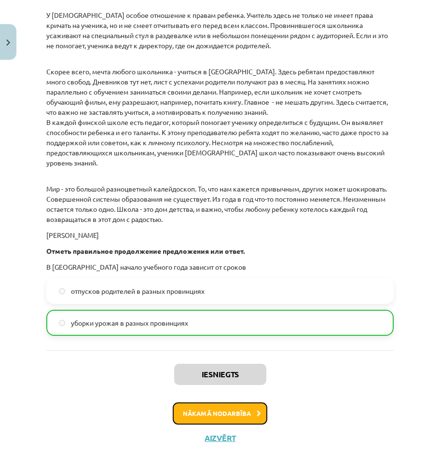
click at [210, 425] on button "Nākamā nodarbība" at bounding box center [220, 413] width 95 height 22
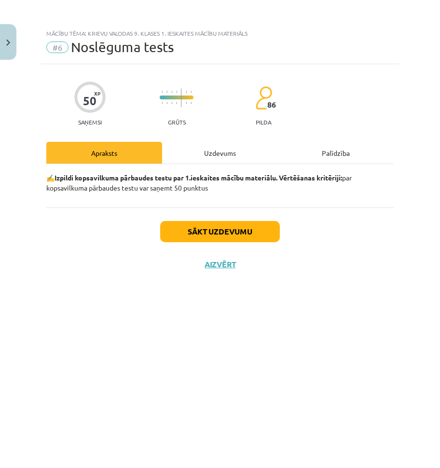
drag, startPoint x: 196, startPoint y: 149, endPoint x: 183, endPoint y: 165, distance: 20.9
click at [196, 149] on div "Uzdevums" at bounding box center [220, 153] width 116 height 22
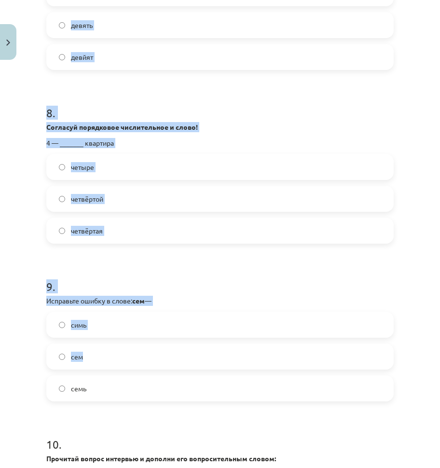
scroll to position [1522, 0]
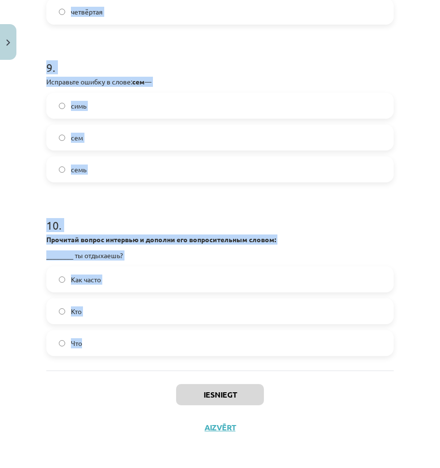
drag, startPoint x: 80, startPoint y: 215, endPoint x: 279, endPoint y: 367, distance: 249.9
click at [279, 367] on div "Mācību tēma: Krievu valodas 9. klases 1. ieskaites mācību materiāls #6 Noslēgum…" at bounding box center [220, 234] width 440 height 468
copy form "1 . Заполните пропуски подходящими формами глаголов. Они каждый день ___ (носит…"
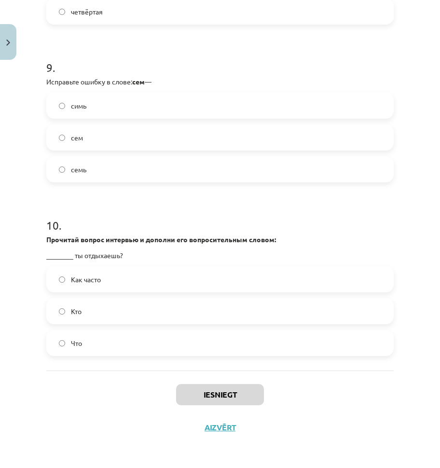
click at [57, 416] on div "Iesniegt Aizvērt" at bounding box center [219, 405] width 347 height 68
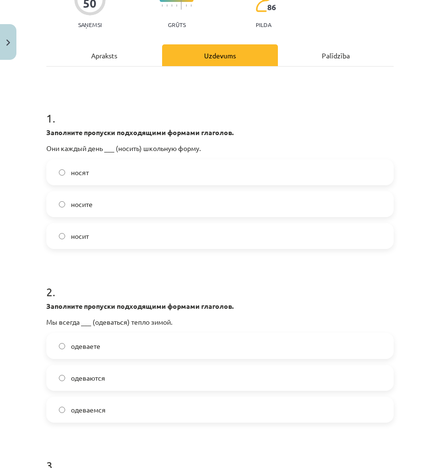
scroll to position [0, 0]
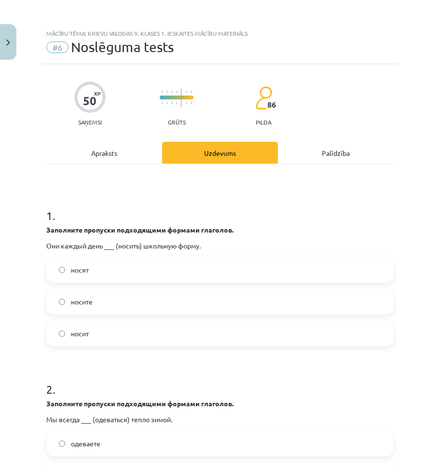
click at [105, 278] on label "носят" at bounding box center [219, 270] width 345 height 24
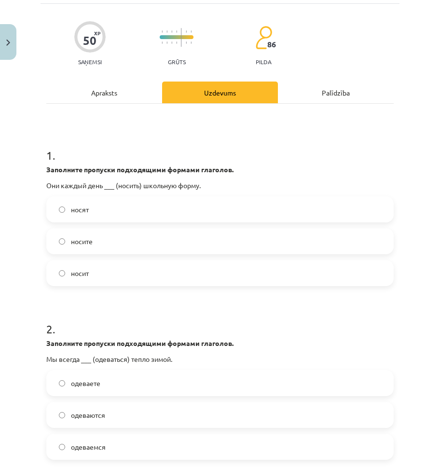
scroll to position [145, 0]
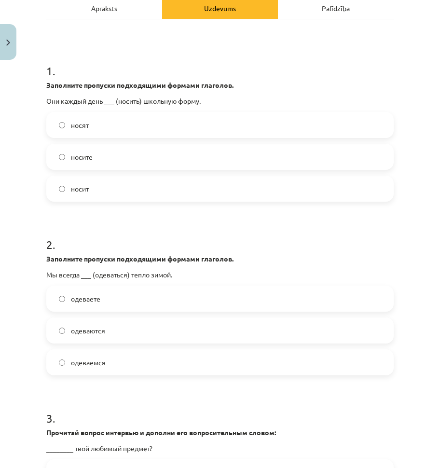
drag, startPoint x: 113, startPoint y: 334, endPoint x: 122, endPoint y: 337, distance: 8.7
click at [114, 334] on label "одеваются" at bounding box center [219, 330] width 345 height 24
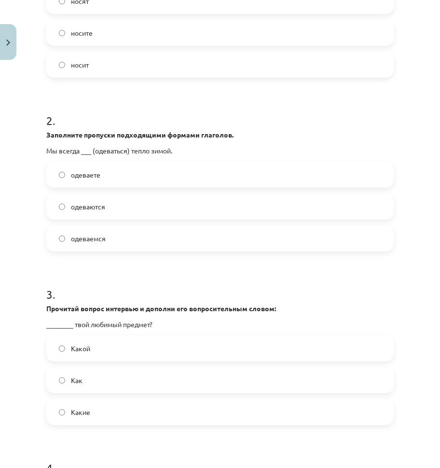
scroll to position [289, 0]
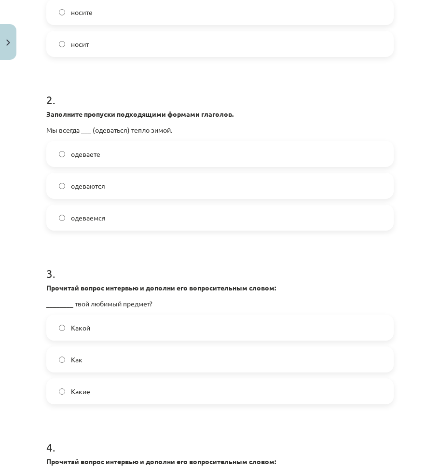
click at [112, 221] on label "одеваемся" at bounding box center [219, 218] width 345 height 24
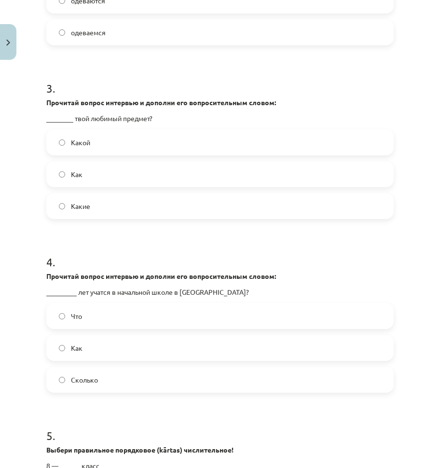
scroll to position [482, 0]
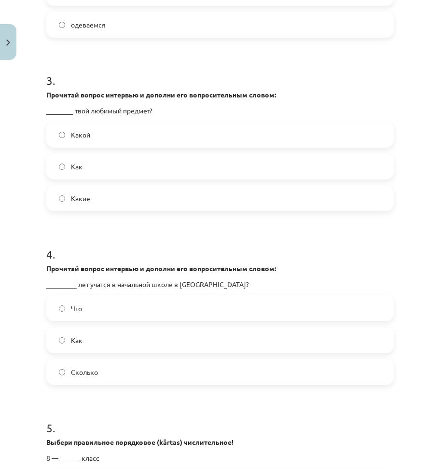
click at [93, 134] on label "Какой" at bounding box center [219, 135] width 345 height 24
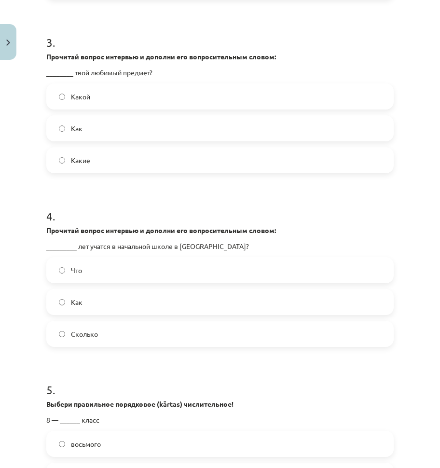
scroll to position [579, 0]
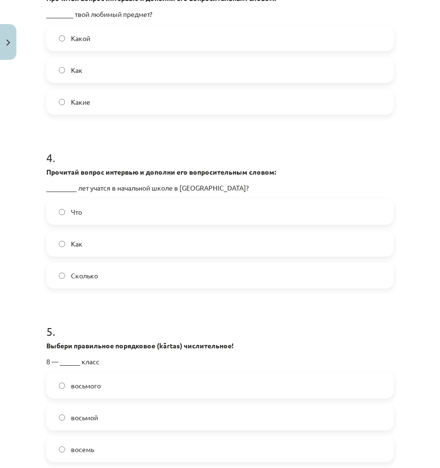
click at [103, 272] on label "Сколько" at bounding box center [219, 275] width 345 height 24
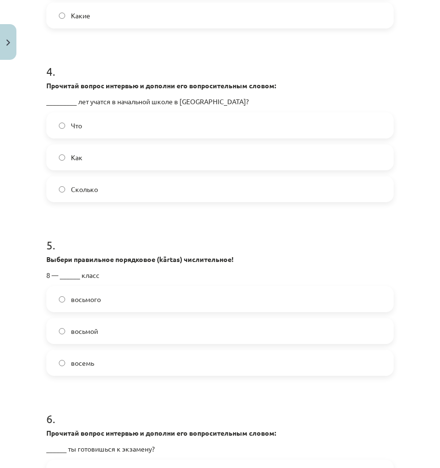
scroll to position [675, 0]
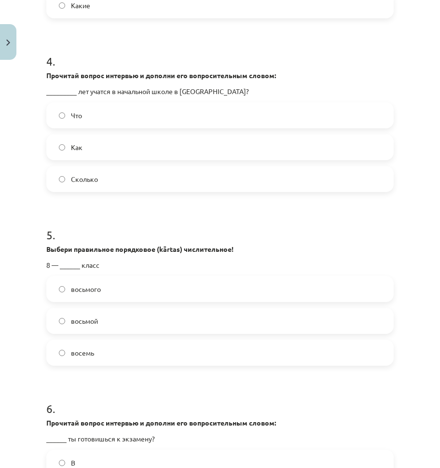
click at [118, 316] on label "восьмой" at bounding box center [219, 321] width 345 height 24
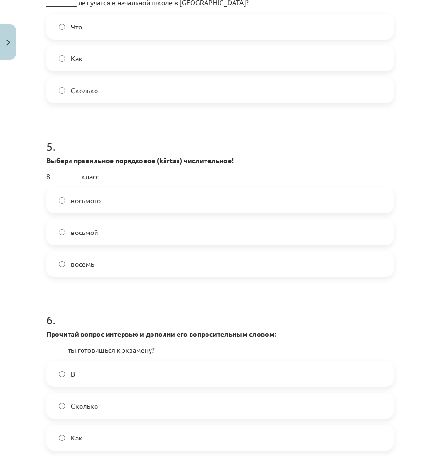
scroll to position [772, 0]
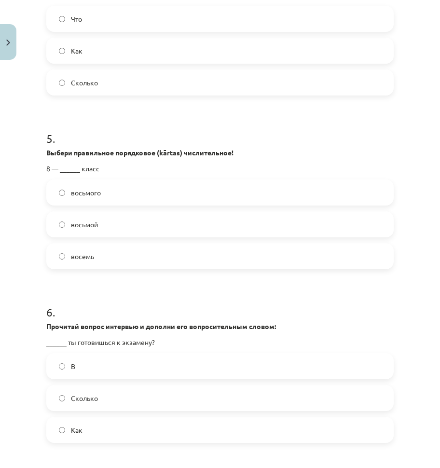
click at [81, 426] on span "Как" at bounding box center [77, 430] width 12 height 10
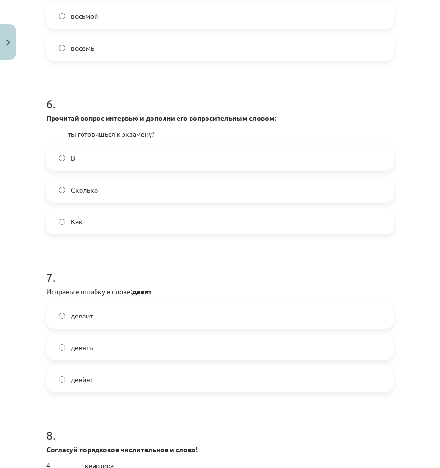
scroll to position [1013, 0]
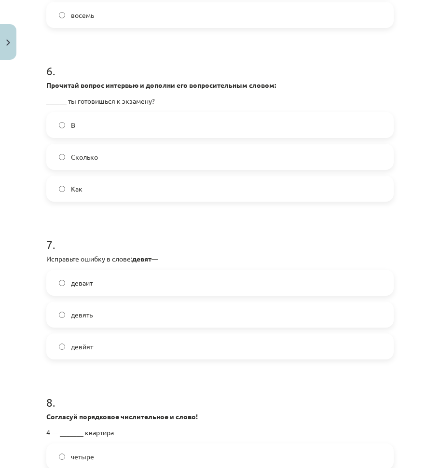
click at [123, 320] on label "девять" at bounding box center [219, 315] width 345 height 24
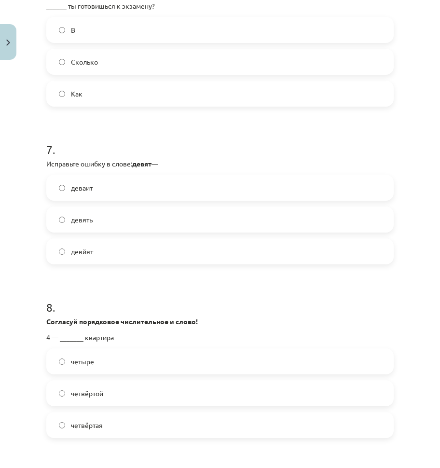
scroll to position [1206, 0]
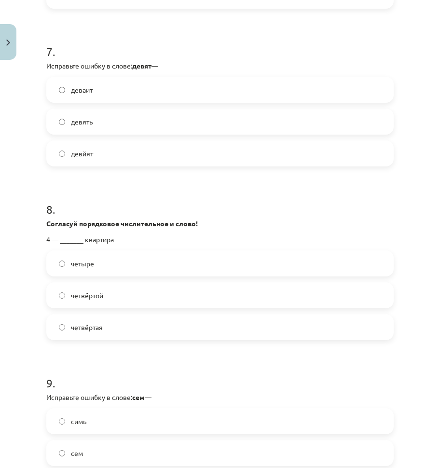
click at [140, 326] on label "четвёртая" at bounding box center [219, 327] width 345 height 24
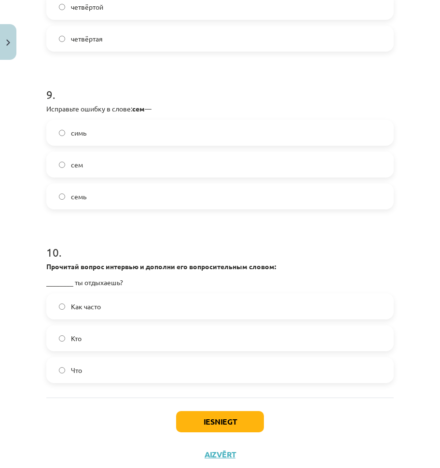
scroll to position [1496, 0]
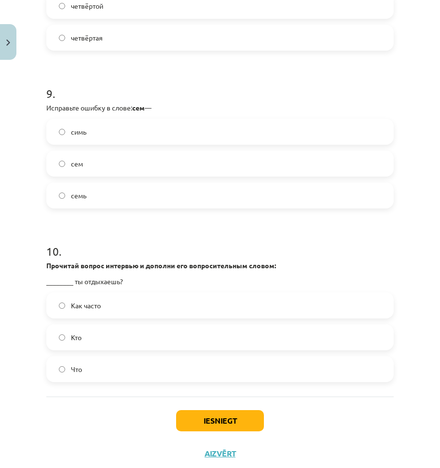
click at [91, 195] on label "семь" at bounding box center [219, 195] width 345 height 24
click at [129, 292] on div "Как часто" at bounding box center [219, 305] width 347 height 26
click at [129, 297] on label "Как часто" at bounding box center [219, 305] width 345 height 24
click at [247, 420] on button "Iesniegt" at bounding box center [220, 420] width 88 height 21
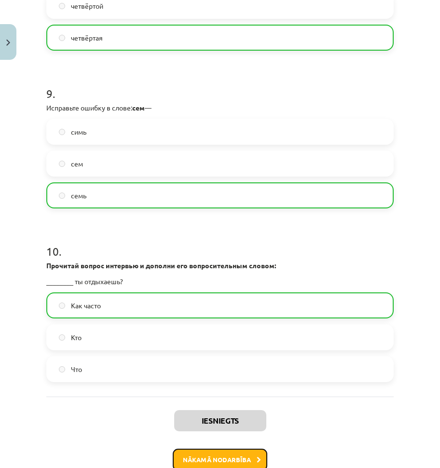
click at [237, 450] on button "Nākamā nodarbība" at bounding box center [220, 460] width 95 height 22
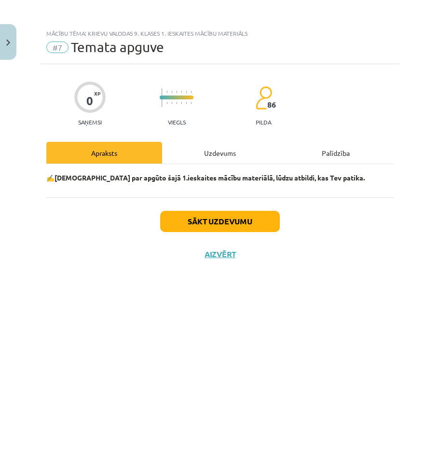
click at [201, 149] on div "Uzdevums" at bounding box center [220, 153] width 116 height 22
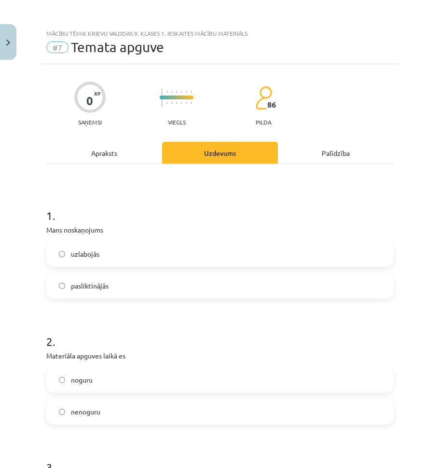
click at [88, 253] on span "uzlabojās" at bounding box center [85, 254] width 28 height 10
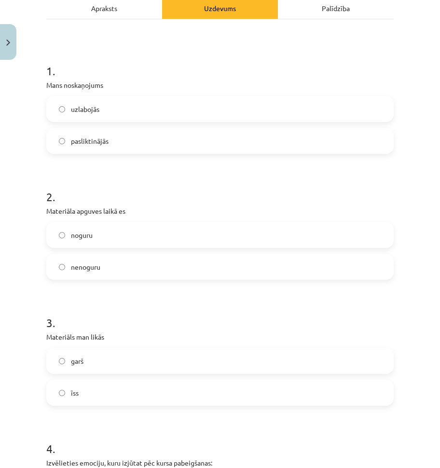
click at [100, 262] on span "nenoguru" at bounding box center [85, 267] width 29 height 10
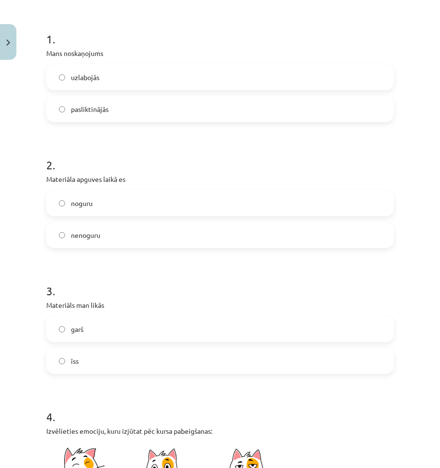
scroll to position [241, 0]
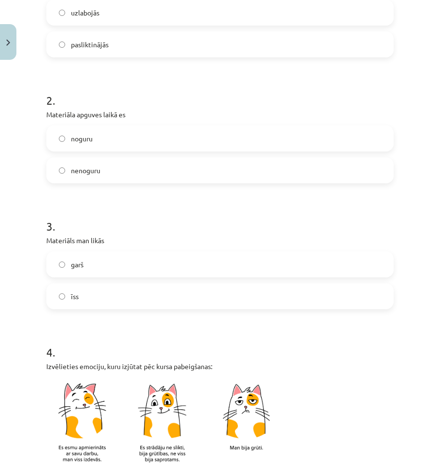
click at [100, 274] on label "garš" at bounding box center [219, 264] width 345 height 24
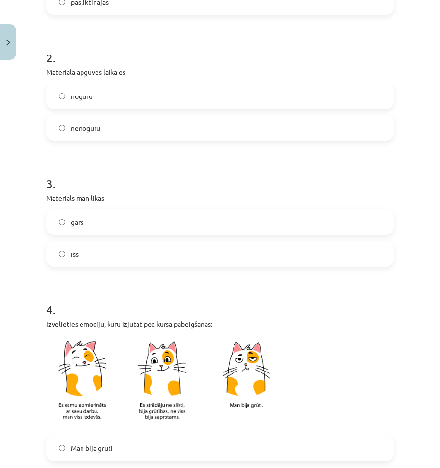
scroll to position [482, 0]
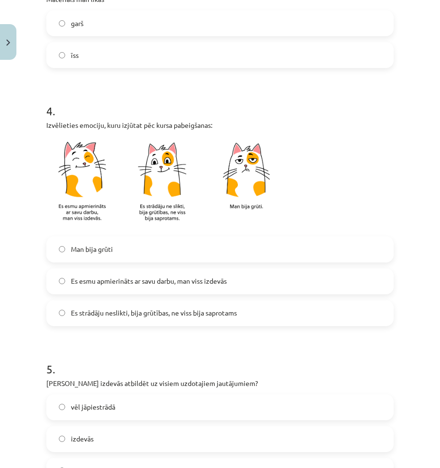
click at [91, 60] on label "īss" at bounding box center [219, 55] width 345 height 24
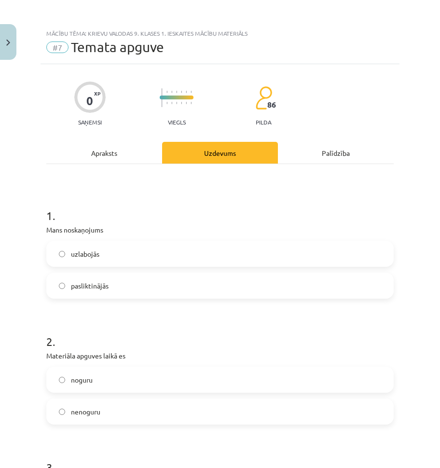
scroll to position [96, 0]
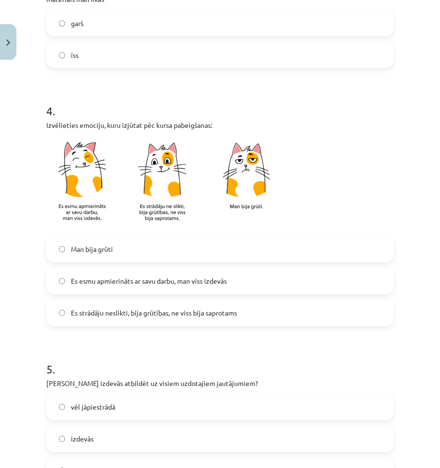
click at [143, 282] on span "Es esmu apmierināts ar savu darbu, man viss izdevās" at bounding box center [149, 281] width 156 height 10
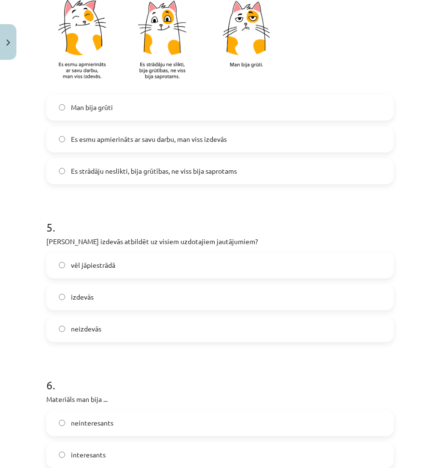
scroll to position [627, 0]
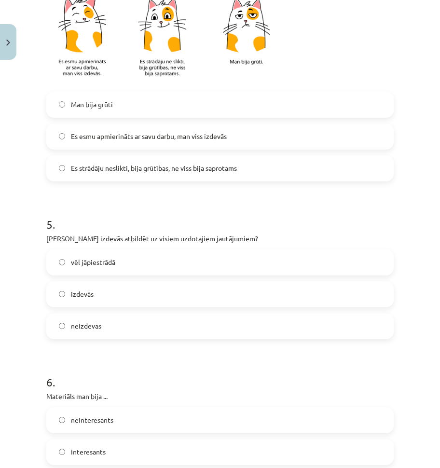
click at [116, 293] on label "izdevās" at bounding box center [219, 294] width 345 height 24
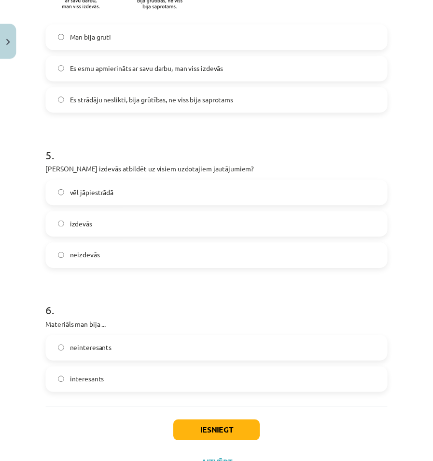
scroll to position [736, 0]
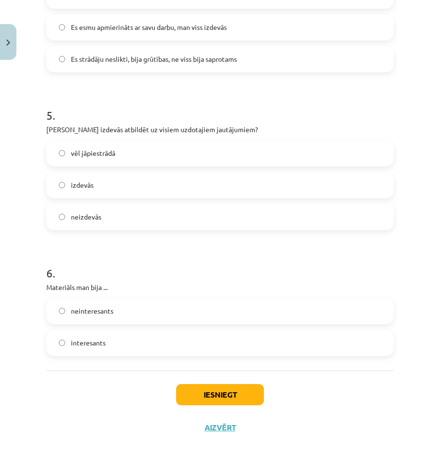
click at [174, 346] on label "interesants" at bounding box center [219, 343] width 345 height 24
click at [235, 391] on button "Iesniegt" at bounding box center [220, 394] width 88 height 21
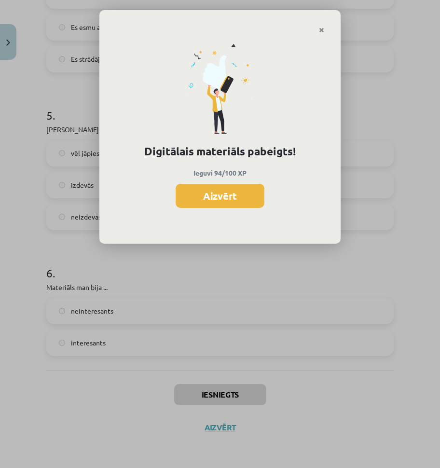
click at [233, 181] on div "Digitālais materiāls pabeigts! Ieguvi 94/100 XP Aizvērt" at bounding box center [219, 139] width 241 height 210
click at [232, 183] on div "Digitālais materiāls pabeigts! Ieguvi 94/100 XP Aizvērt" at bounding box center [219, 139] width 241 height 210
click at [228, 195] on button "Aizvērt" at bounding box center [220, 196] width 89 height 24
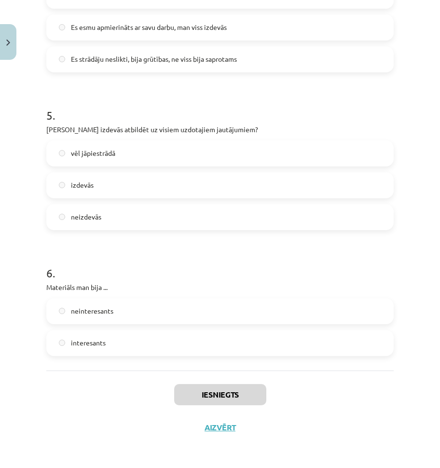
click at [227, 436] on div "Iesniegts Aizvērt" at bounding box center [219, 405] width 347 height 68
click at [225, 430] on button "Aizvērt" at bounding box center [220, 428] width 37 height 10
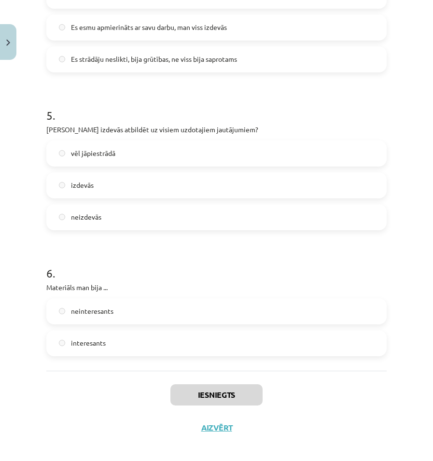
click at [46, 223] on div "Mācību tēma: Krievu valodas 9. klases 1. ieskaites mācību materiāls #7 Temata a…" at bounding box center [216, 230] width 433 height 461
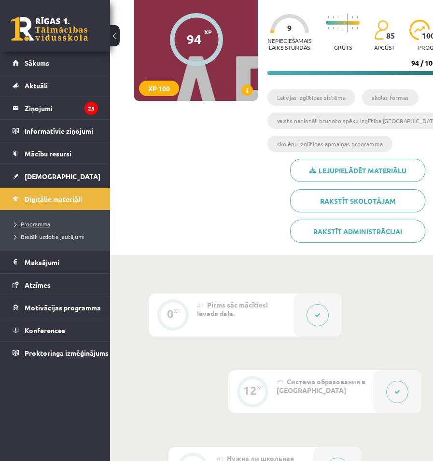
click at [33, 220] on link "Programma" at bounding box center [57, 224] width 86 height 9
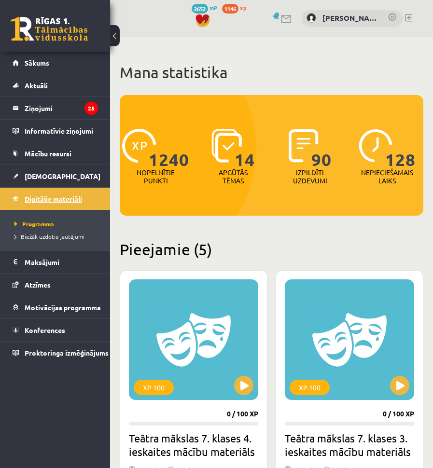
click at [24, 199] on link "Digitālie materiāli" at bounding box center [55, 199] width 85 height 22
click at [50, 171] on link "[DEMOGRAPHIC_DATA]" at bounding box center [55, 176] width 85 height 22
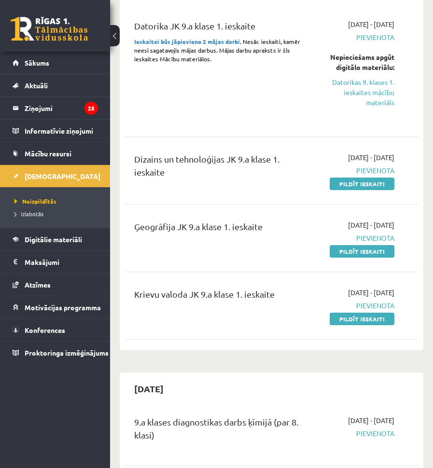
scroll to position [145, 0]
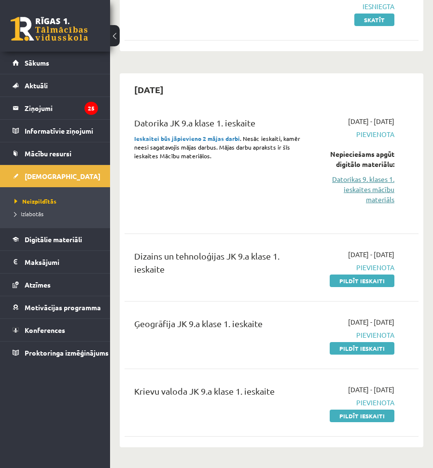
click at [373, 187] on link "Datorikas 9. klases 1. ieskaites mācību materiāls" at bounding box center [355, 189] width 77 height 30
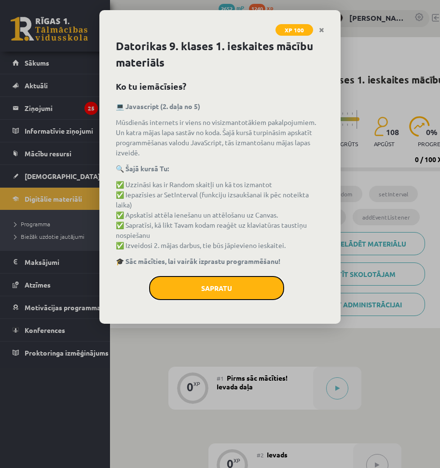
click at [227, 297] on button "Sapratu" at bounding box center [216, 288] width 135 height 24
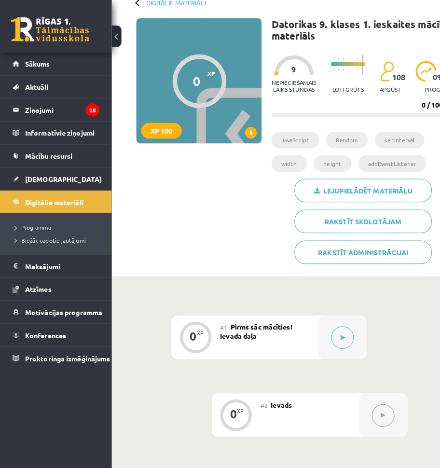
scroll to position [145, 0]
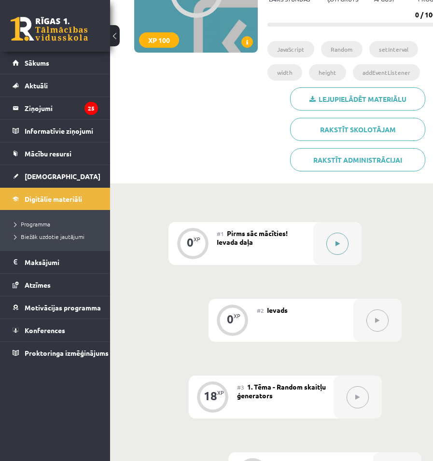
click at [341, 235] on button at bounding box center [337, 244] width 22 height 22
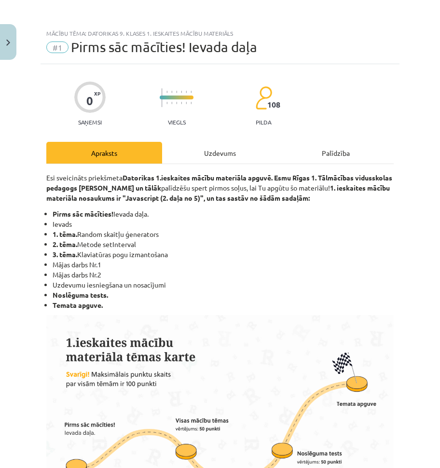
click at [273, 159] on div "Uzdevums" at bounding box center [220, 153] width 116 height 22
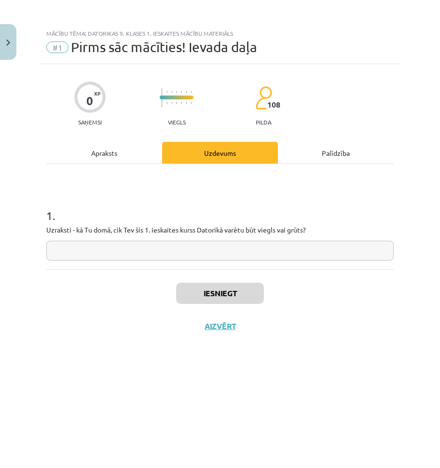
click at [77, 167] on div "1 . Uzraksti - kā Tu domā, cik Tev šis 1. ieskaites kurss Datorikā varētu būt v…" at bounding box center [219, 216] width 347 height 105
click at [135, 158] on div "Apraksts" at bounding box center [104, 153] width 116 height 22
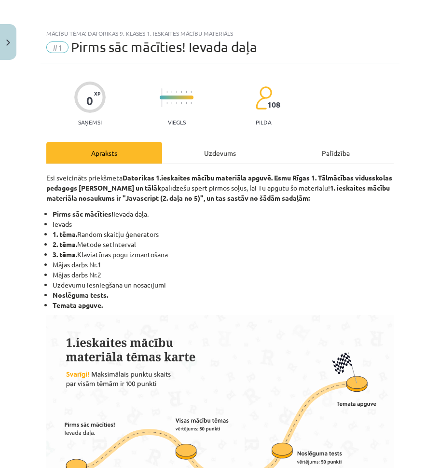
click at [212, 156] on div "Uzdevums" at bounding box center [220, 153] width 116 height 22
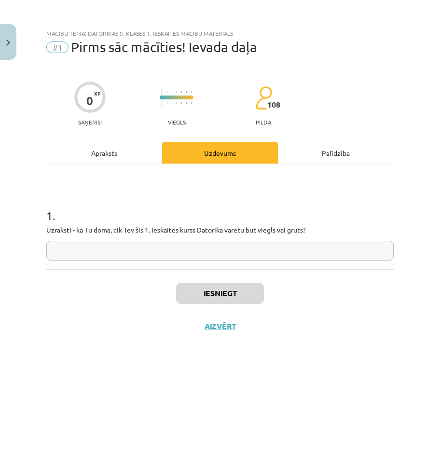
click at [112, 254] on input "text" at bounding box center [219, 251] width 347 height 20
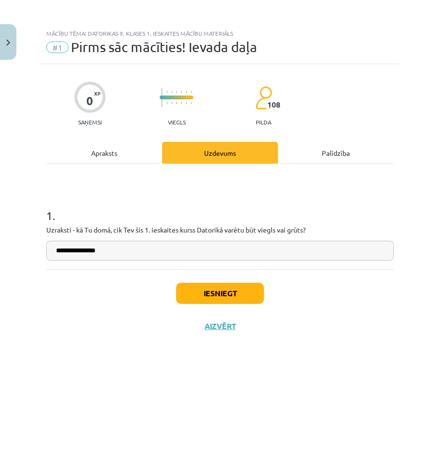
type input "**********"
click at [234, 303] on button "Iesniegt" at bounding box center [220, 293] width 88 height 21
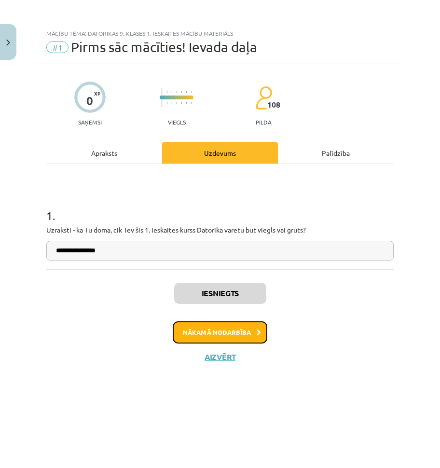
click at [209, 327] on button "Nākamā nodarbība" at bounding box center [220, 332] width 95 height 22
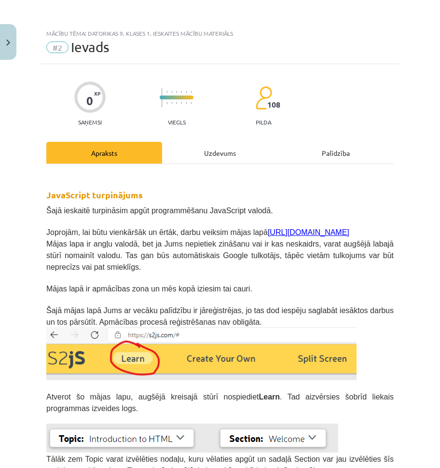
click at [198, 152] on div "Uzdevums" at bounding box center [220, 153] width 116 height 22
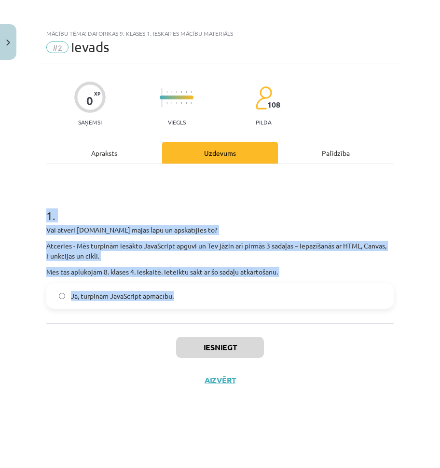
drag, startPoint x: 37, startPoint y: 212, endPoint x: 240, endPoint y: 300, distance: 221.5
click at [240, 300] on div "Mācību tēma: Datorikas 9. klases 1. ieskaites mācību materiāls #2 Ievads 0 XP S…" at bounding box center [220, 234] width 440 height 468
click at [246, 261] on div "Vai atvēri [DOMAIN_NAME] mājas lapu un apskatījies to? Atceries - Mēs turpinām …" at bounding box center [219, 251] width 347 height 52
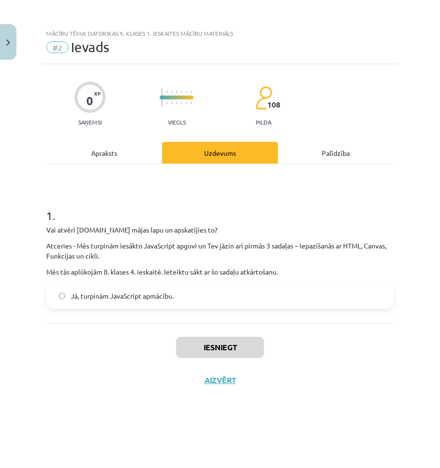
drag, startPoint x: 102, startPoint y: 298, endPoint x: 114, endPoint y: 262, distance: 37.5
click at [102, 298] on span "Jā, turpinām JavaScript apmācību." at bounding box center [122, 296] width 103 height 10
click at [125, 144] on div "Apraksts" at bounding box center [104, 153] width 116 height 22
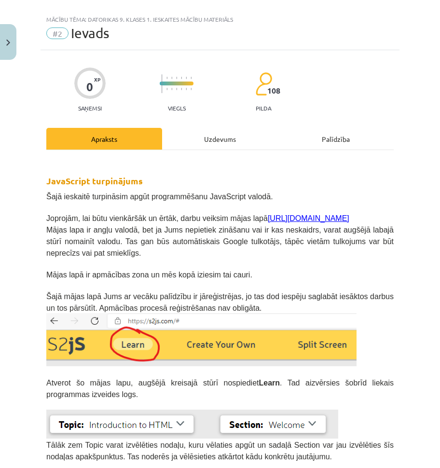
scroll to position [13, 0]
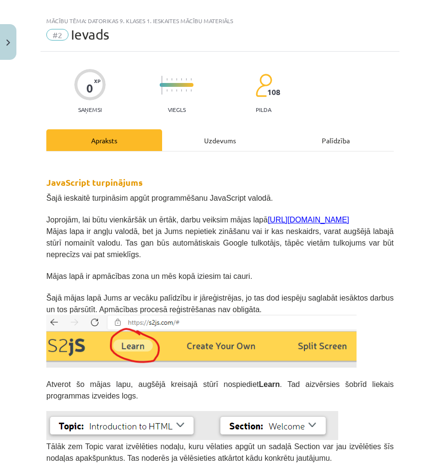
click at [208, 138] on div "Uzdevums" at bounding box center [220, 140] width 116 height 22
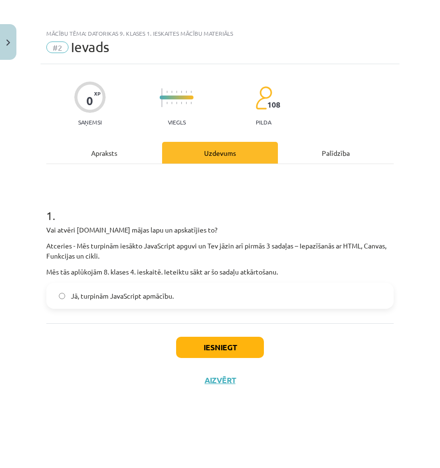
scroll to position [0, 0]
click at [224, 343] on button "Iesniegt" at bounding box center [220, 347] width 88 height 21
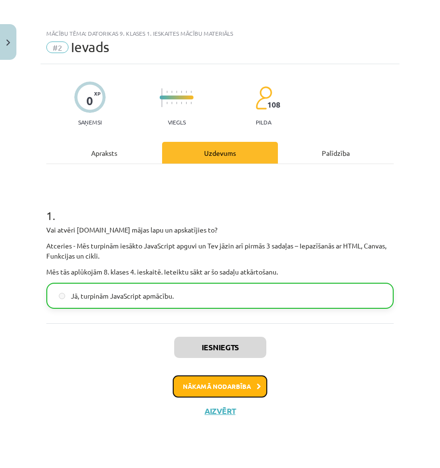
click at [217, 385] on button "Nākamā nodarbība" at bounding box center [220, 386] width 95 height 22
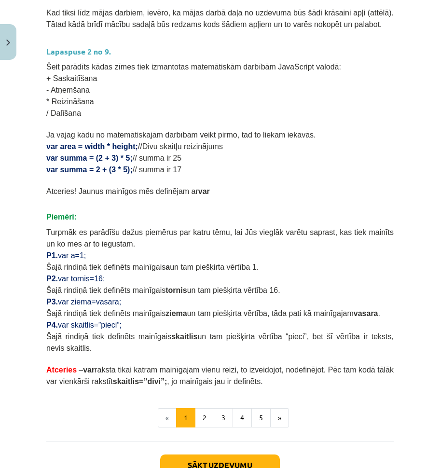
scroll to position [510, 0]
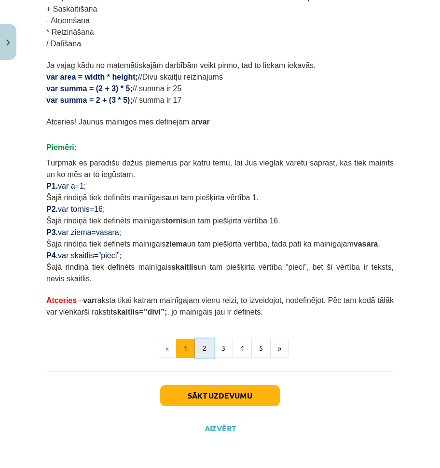
click at [203, 354] on button "2" at bounding box center [204, 348] width 19 height 19
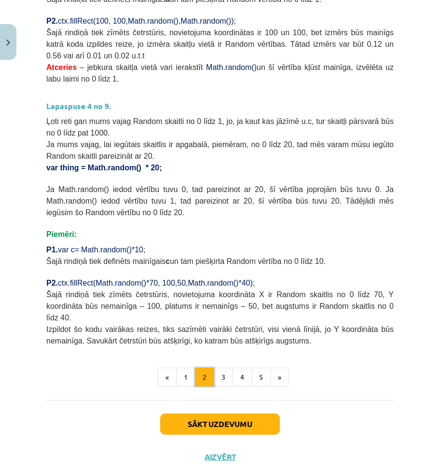
click at [210, 368] on button "2" at bounding box center [204, 377] width 19 height 19
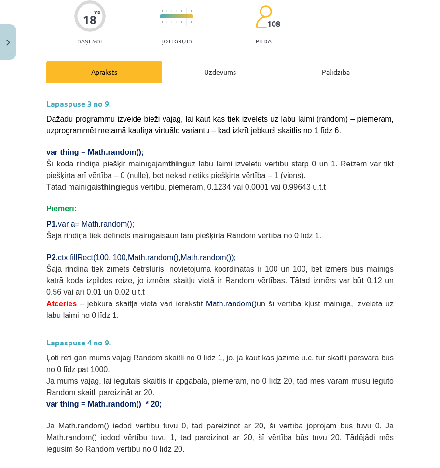
scroll to position [0, 0]
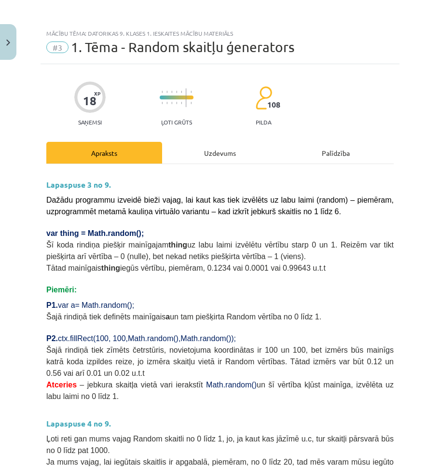
click at [232, 152] on div "Uzdevums" at bounding box center [220, 153] width 116 height 22
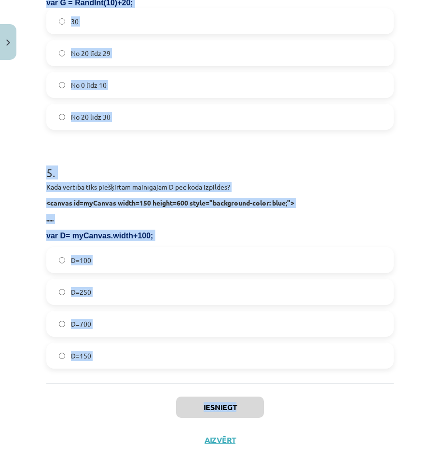
scroll to position [904, 0]
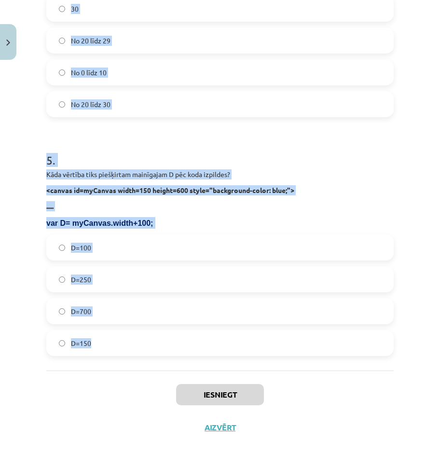
drag, startPoint x: 35, startPoint y: 185, endPoint x: 219, endPoint y: 343, distance: 241.9
click at [219, 343] on div "Mācību tēma: Datorikas 9. klases 1. ieskaites mācību materiāls #3 1. Tēma - Ran…" at bounding box center [220, 234] width 440 height 468
copy form "1 . Kāda būs mainīgā C vērtība pēc koda izpildes? var C= Math.random(); Starp 0…"
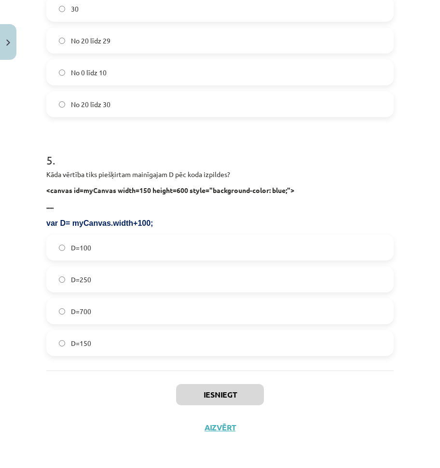
click at [57, 404] on div "Iesniegt Aizvērt" at bounding box center [219, 405] width 347 height 68
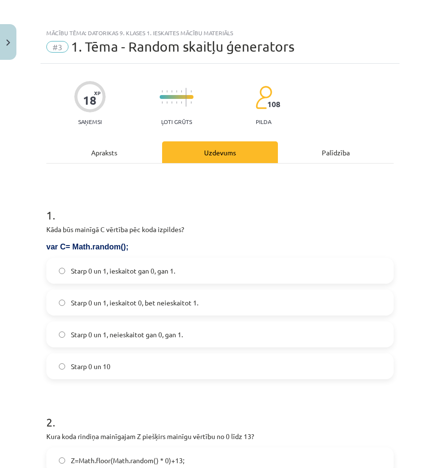
scroll to position [0, 0]
click at [120, 305] on span "Starp 0 un 1, ieskaitot 0, bet neieskaitot 1." at bounding box center [134, 303] width 127 height 10
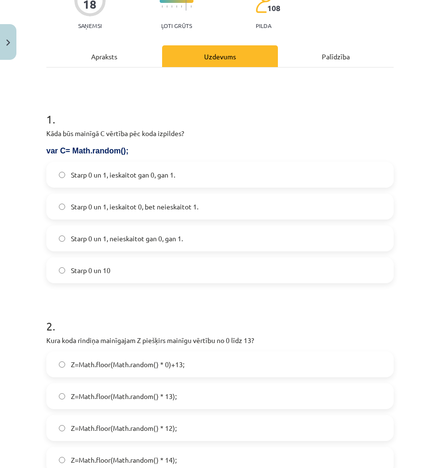
scroll to position [145, 0]
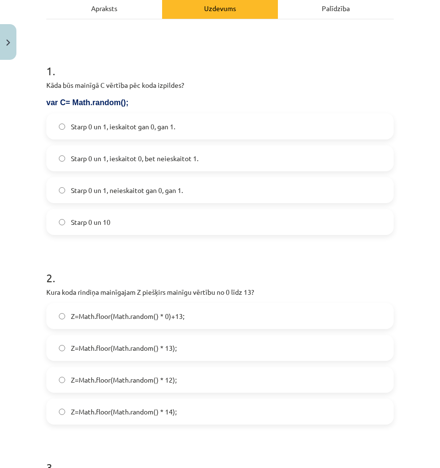
click at [188, 419] on label "Z=Math.floor(Math.random() * 14);" at bounding box center [219, 412] width 345 height 24
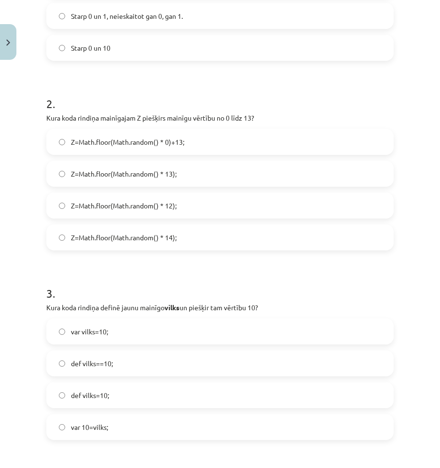
scroll to position [338, 0]
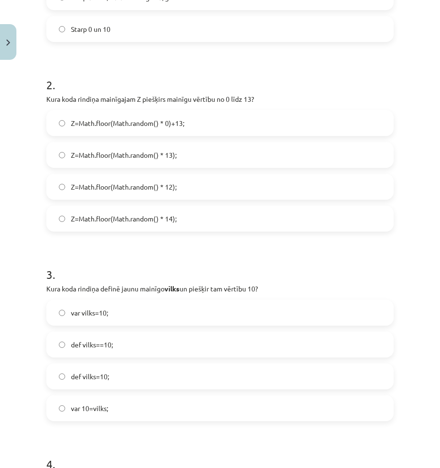
click at [108, 315] on span "var vilks=10;" at bounding box center [89, 313] width 37 height 10
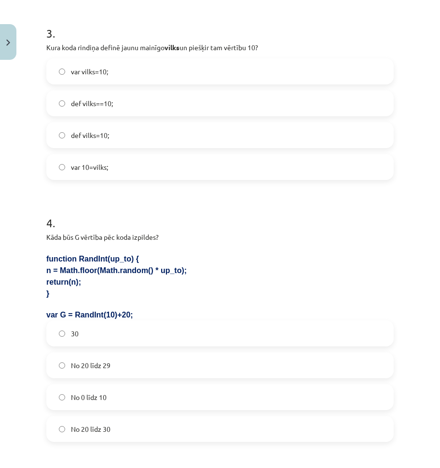
scroll to position [627, 0]
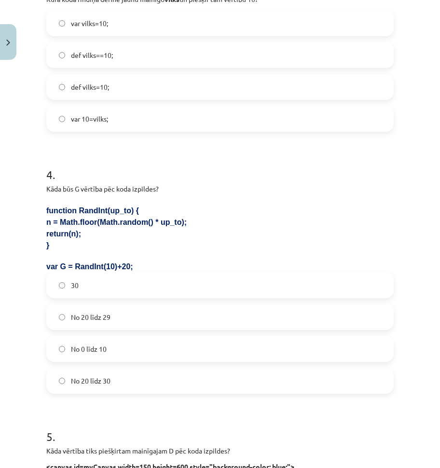
click at [114, 316] on label "No 20 līdz 29" at bounding box center [219, 317] width 345 height 24
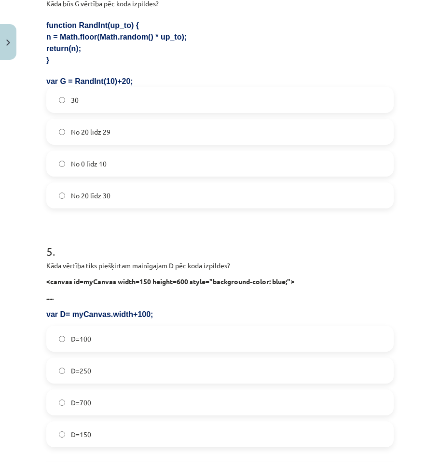
scroll to position [868, 0]
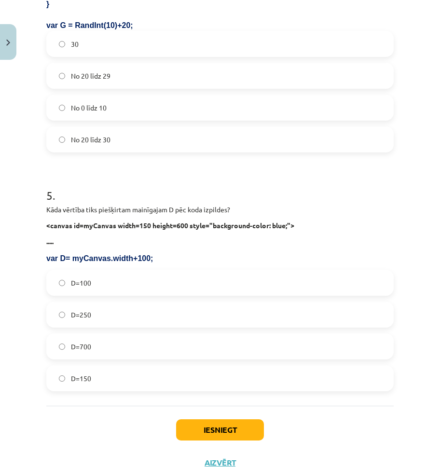
click at [110, 318] on label "D=250" at bounding box center [219, 315] width 345 height 24
click at [256, 432] on button "Iesniegt" at bounding box center [220, 429] width 88 height 21
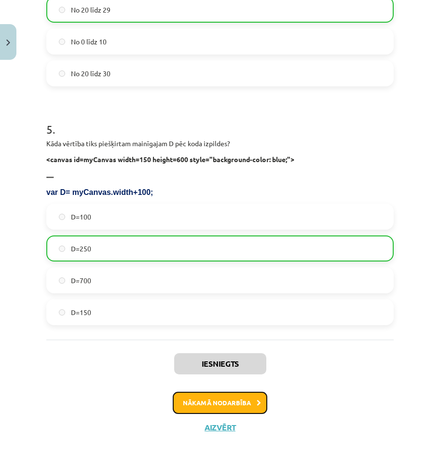
click at [230, 402] on button "Nākamā nodarbība" at bounding box center [220, 403] width 95 height 22
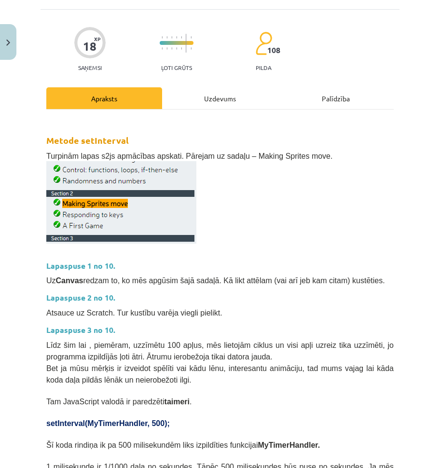
scroll to position [24, 0]
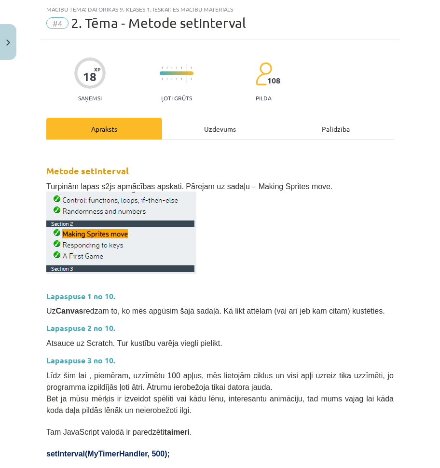
click at [201, 129] on div "Uzdevums" at bounding box center [220, 129] width 116 height 22
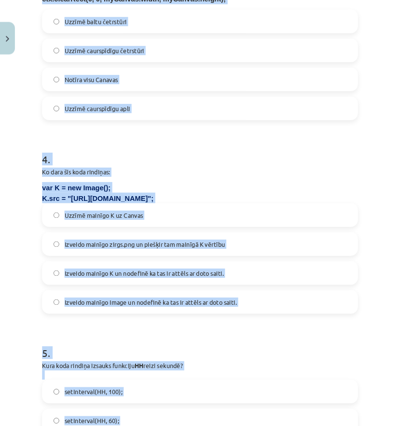
scroll to position [815, 0]
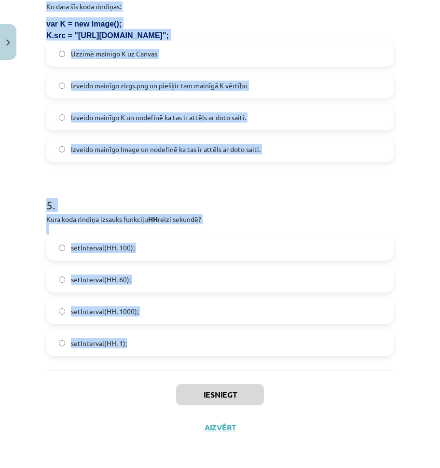
drag, startPoint x: 34, startPoint y: 190, endPoint x: 269, endPoint y: 353, distance: 286.0
click at [269, 353] on div "Mācību tēma: Datorikas 9. klases 1. ieskaites mācību materiāls #4 2. Tēma - Met…" at bounding box center [220, 234] width 440 height 468
copy form "1 . Kurš attēla stūris ir piesaistes punkts, kad norāda tā atrašānās vietu Canv…"
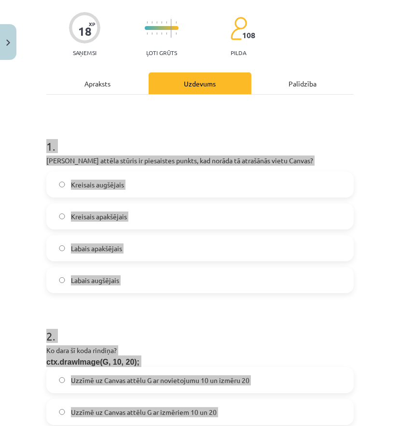
scroll to position [0, 0]
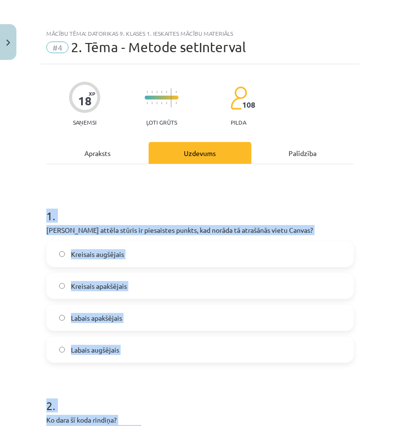
click at [88, 193] on h1 "1 ." at bounding box center [199, 207] width 307 height 30
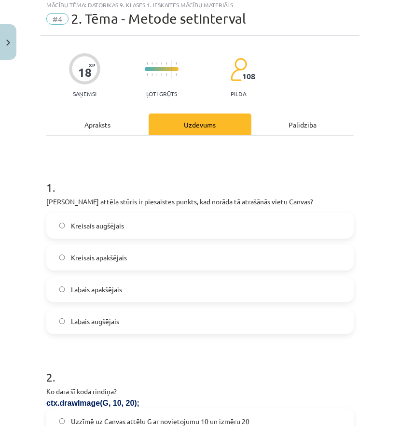
scroll to position [43, 0]
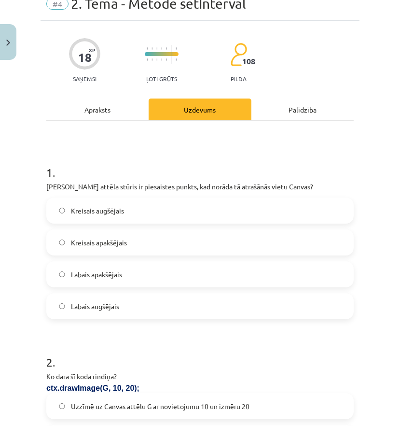
click at [123, 246] on span "Kreisais apakšējais" at bounding box center [99, 242] width 56 height 10
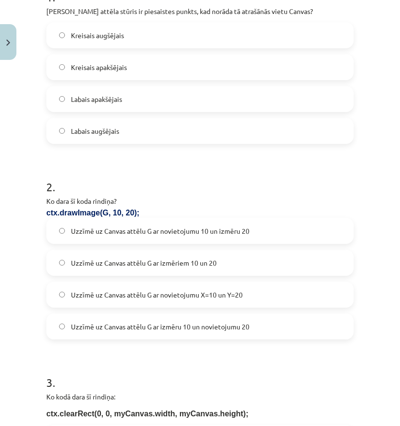
scroll to position [219, 0]
click at [96, 296] on span "Uzzīmē uz Canvas attēlu G ar novietojumu X=10 un Y=20" at bounding box center [157, 294] width 172 height 10
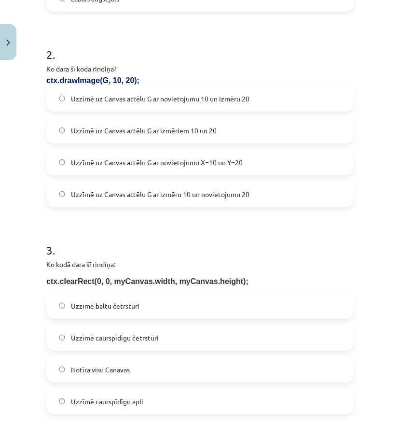
click at [115, 370] on span "Notīra visu Canavas" at bounding box center [100, 369] width 59 height 10
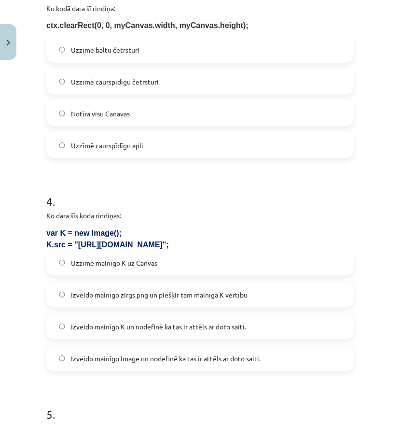
scroll to position [614, 0]
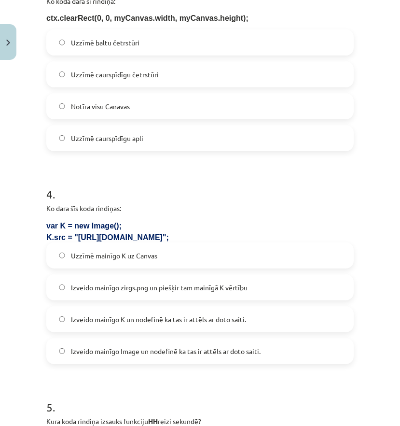
click at [140, 316] on span "Izveido mainīgo K un nodefinē ka tas ir attēls ar doto saiti." at bounding box center [158, 319] width 175 height 10
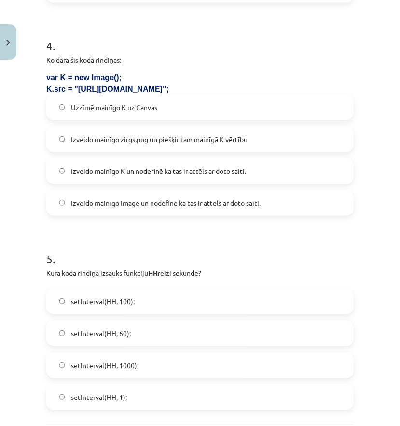
scroll to position [789, 0]
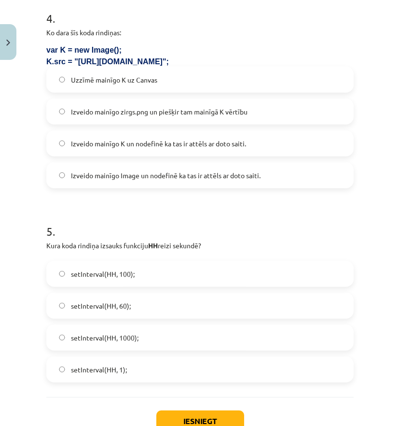
click at [128, 341] on span "setInterval(HH, 1000);" at bounding box center [105, 337] width 68 height 10
click at [203, 411] on button "Iesniegt" at bounding box center [200, 420] width 88 height 21
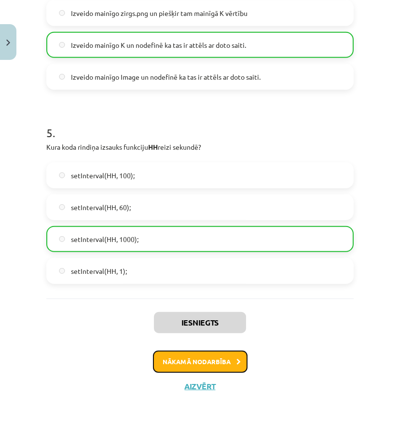
click at [203, 367] on button "Nākamā nodarbība" at bounding box center [200, 361] width 95 height 22
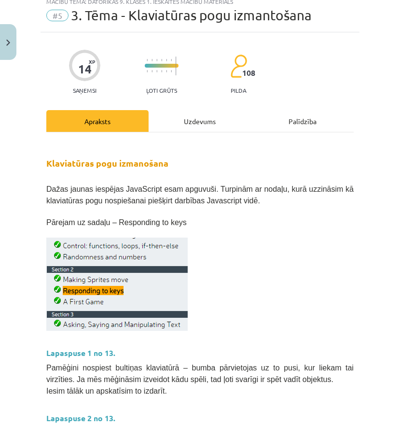
scroll to position [24, 0]
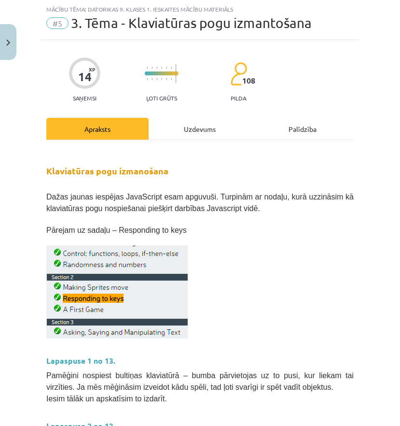
click at [192, 128] on div "Uzdevums" at bounding box center [200, 129] width 102 height 22
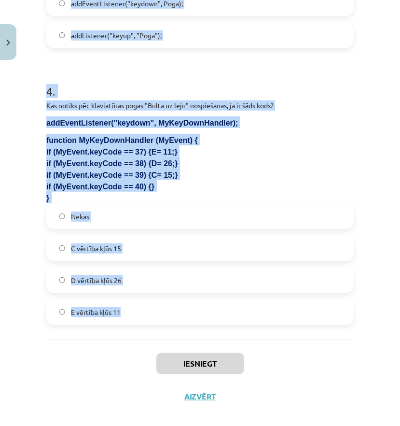
scroll to position [723, 0]
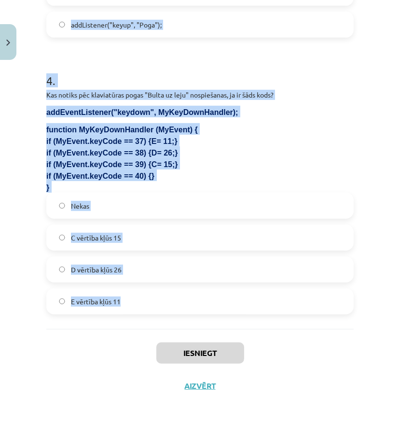
drag, startPoint x: 34, startPoint y: 188, endPoint x: 242, endPoint y: 328, distance: 250.2
click at [242, 328] on div "Mācību tēma: Datorikas 9. klases 1. ieskaites mācību materiāls #5 3. Tēma - Kla…" at bounding box center [200, 213] width 400 height 426
copy form "1 . Kurš taustiņa kods atbilst taustiņam "Atstarpes taustiņš"? 40 18 32 8 2 . K…"
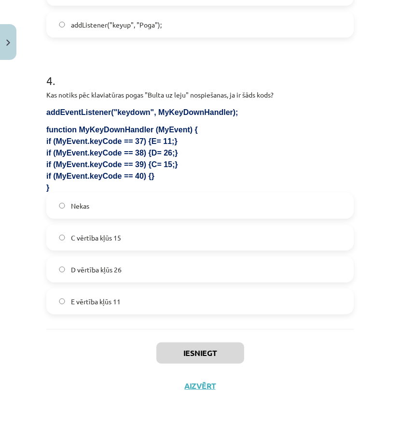
click at [120, 357] on div "Iesniegt Aizvērt" at bounding box center [199, 363] width 307 height 68
drag, startPoint x: 110, startPoint y: 347, endPoint x: 338, endPoint y: 153, distance: 299.5
click at [342, 136] on p "if (MyEvent.keyCode == 37) {E= 11;}" at bounding box center [199, 141] width 307 height 12
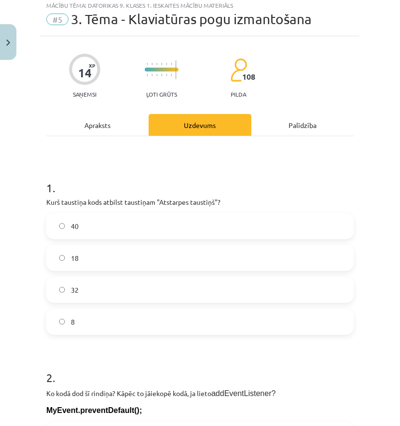
scroll to position [43, 0]
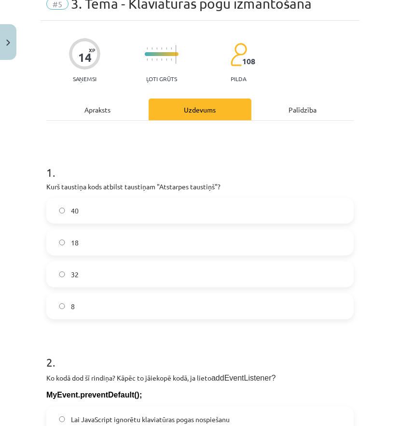
click at [75, 279] on label "32" at bounding box center [199, 274] width 305 height 24
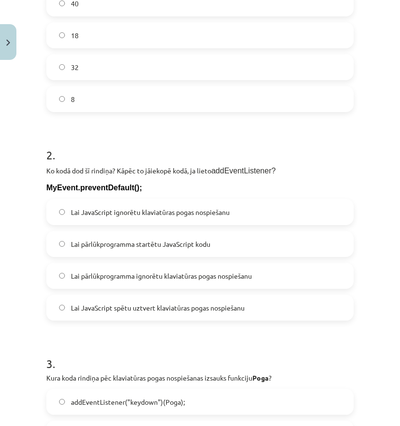
scroll to position [263, 0]
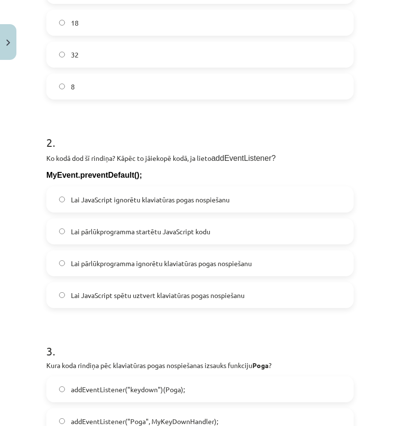
click at [105, 264] on span "Lai pārlūkprogramma ignorētu klaviatūras pogas nospiešanu" at bounding box center [161, 263] width 181 height 10
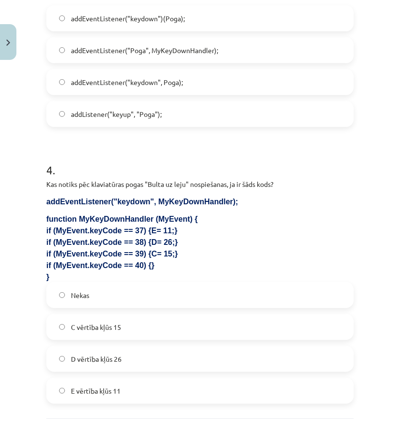
scroll to position [614, 0]
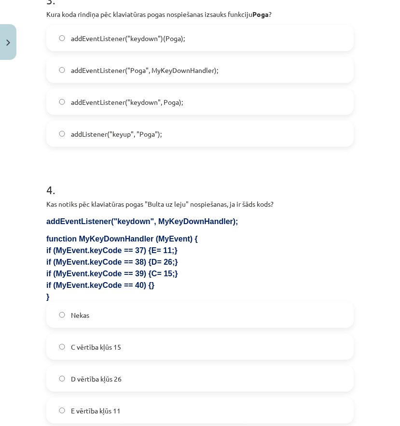
click at [106, 108] on label "addEventListener("keydown", Poga);" at bounding box center [199, 102] width 305 height 24
click at [107, 73] on span "addEventListener("Poga", MyKeyDownHandler);" at bounding box center [144, 70] width 147 height 10
click at [104, 93] on label "addEventListener("keydown", Poga);" at bounding box center [199, 102] width 305 height 24
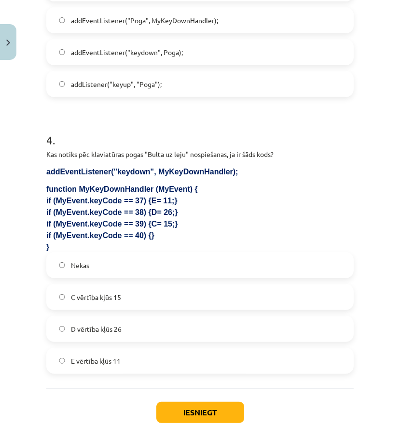
scroll to position [723, 0]
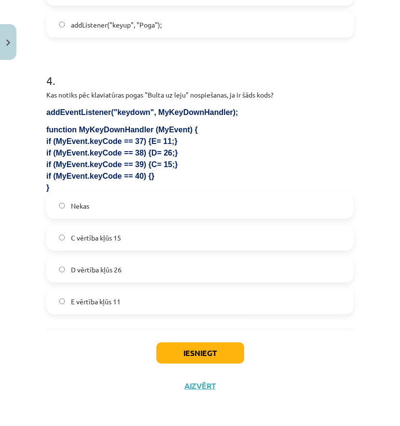
click at [92, 210] on label "Nekas" at bounding box center [199, 205] width 305 height 24
click at [188, 352] on button "Iesniegt" at bounding box center [200, 352] width 88 height 21
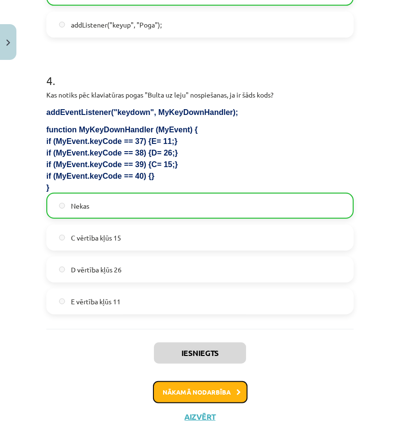
click at [176, 393] on button "Nākamā nodarbība" at bounding box center [200, 392] width 95 height 22
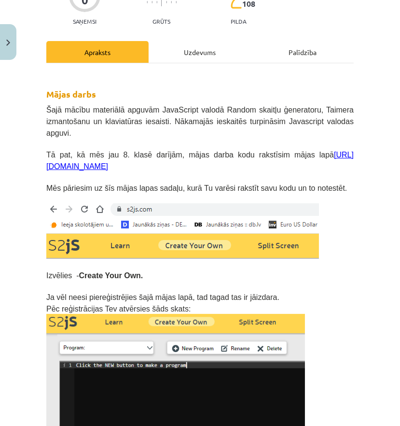
scroll to position [0, 0]
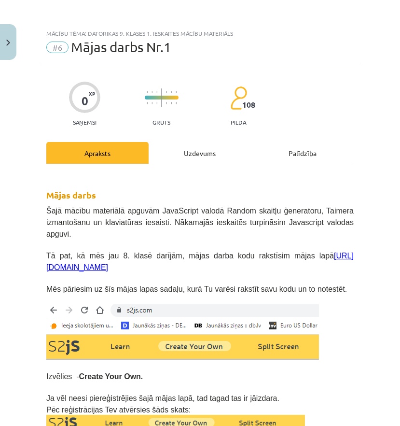
click at [207, 156] on div "Uzdevums" at bounding box center [200, 153] width 102 height 22
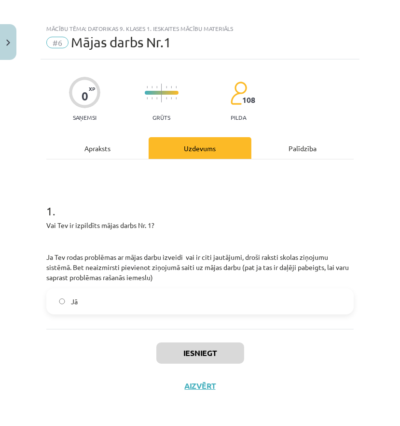
drag, startPoint x: 108, startPoint y: 150, endPoint x: 108, endPoint y: 155, distance: 5.3
click at [108, 150] on div "Apraksts" at bounding box center [97, 148] width 102 height 22
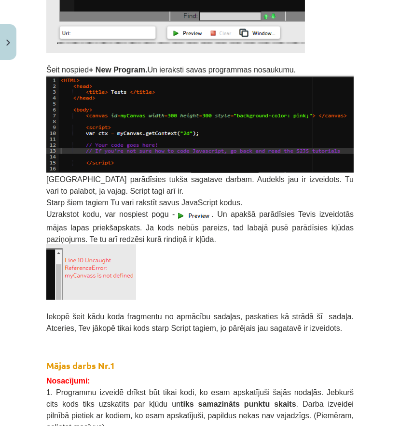
scroll to position [670, 0]
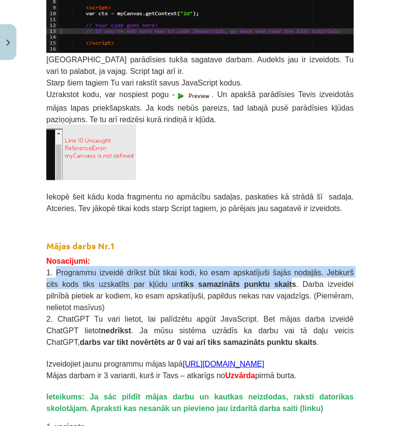
drag, startPoint x: 79, startPoint y: 248, endPoint x: 233, endPoint y: 257, distance: 154.2
click at [233, 268] on span "1. Programmu izveidē drīkst būt tikai kodi, ko esam apskatījuši šajās nodaļās. …" at bounding box center [199, 289] width 307 height 43
click at [233, 280] on b "tiks samazināts punktu skaits" at bounding box center [238, 284] width 116 height 8
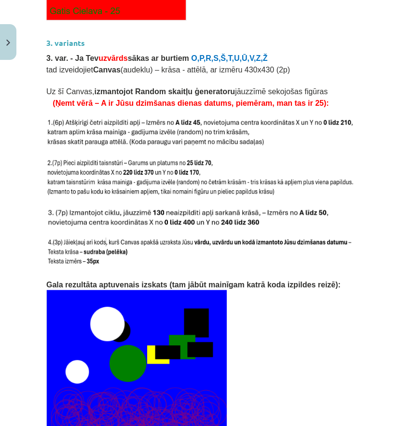
scroll to position [2029, 0]
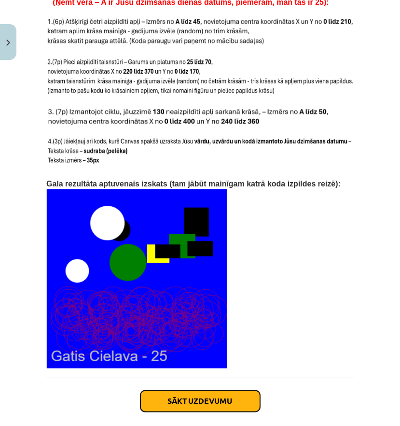
click at [168, 390] on button "Sākt uzdevumu" at bounding box center [200, 400] width 120 height 21
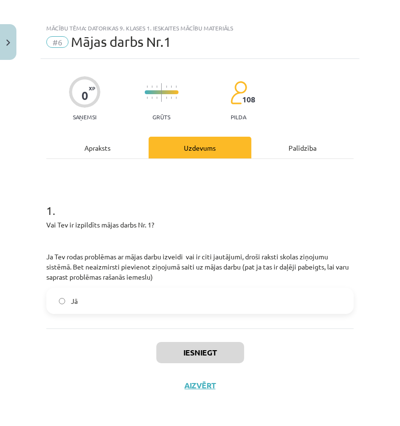
scroll to position [5, 0]
click at [92, 304] on label "Jā" at bounding box center [199, 301] width 305 height 24
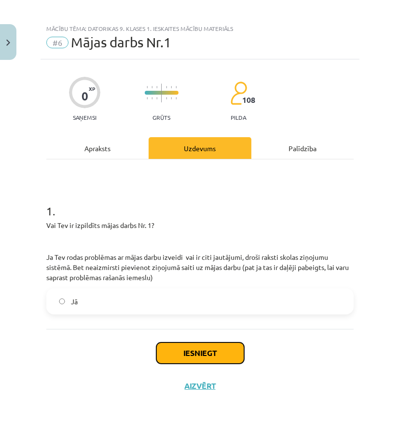
click at [177, 354] on button "Iesniegt" at bounding box center [200, 352] width 88 height 21
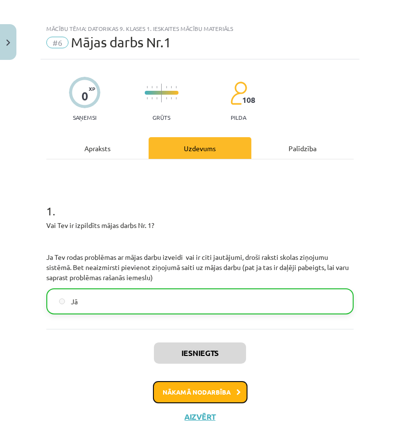
click at [231, 384] on button "Nākamā nodarbība" at bounding box center [200, 392] width 95 height 22
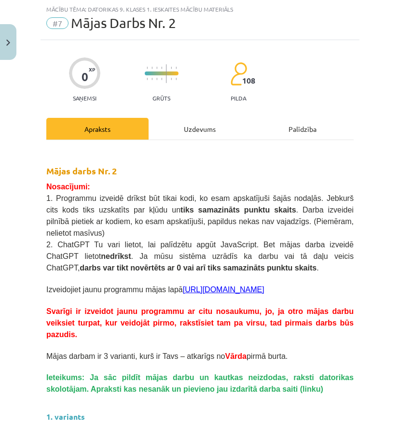
click at [198, 137] on div "Uzdevums" at bounding box center [200, 129] width 102 height 22
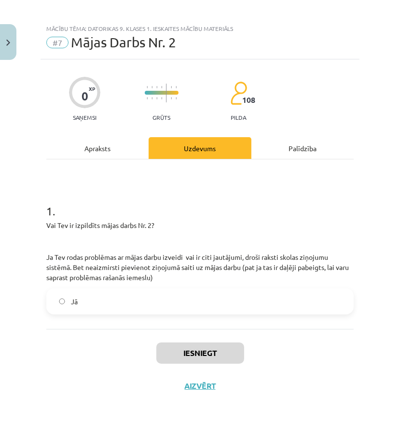
click at [94, 175] on div "1 . Vai Tev ir izpildīts mājas darbs Nr. 2? Ja Tev rodas problēmas ar mājas dar…" at bounding box center [199, 243] width 307 height 169
click at [91, 167] on div "1 . Vai Tev ir izpildīts mājas darbs Nr. 2? Ja Tev rodas problēmas ar mājas dar…" at bounding box center [199, 243] width 307 height 169
click at [86, 155] on div "Apraksts" at bounding box center [97, 148] width 102 height 22
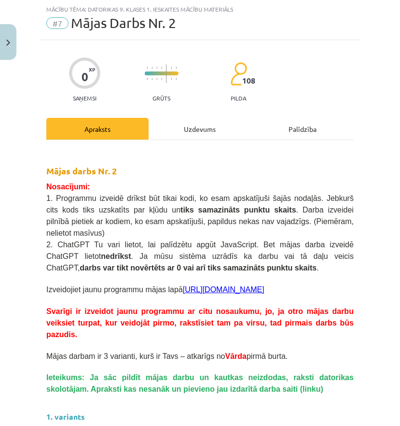
click at [192, 129] on div "Uzdevums" at bounding box center [200, 129] width 102 height 22
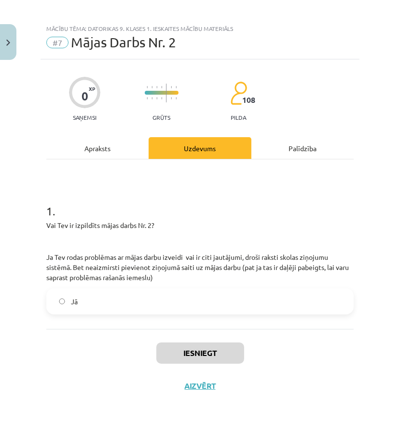
click at [96, 321] on div "1 . Vai Tev ir izpildīts mājas darbs Nr. 2? Ja Tev rodas problēmas ar mājas dar…" at bounding box center [199, 243] width 307 height 169
click at [102, 309] on label "Jā" at bounding box center [199, 301] width 305 height 24
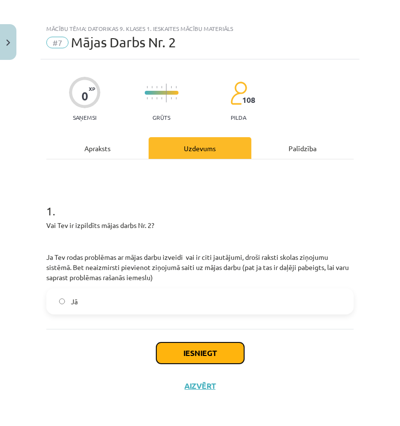
click at [181, 347] on button "Iesniegt" at bounding box center [200, 352] width 88 height 21
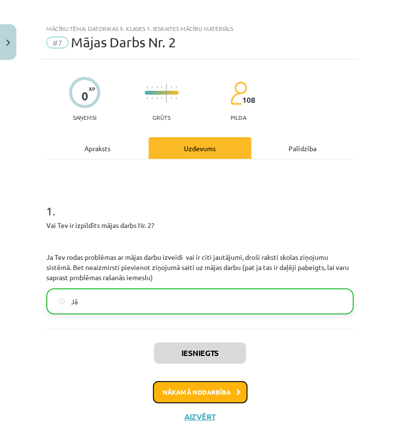
click at [198, 389] on button "Nākamā nodarbība" at bounding box center [200, 392] width 95 height 22
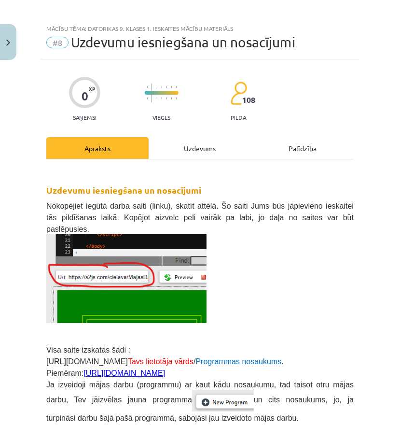
scroll to position [24, 0]
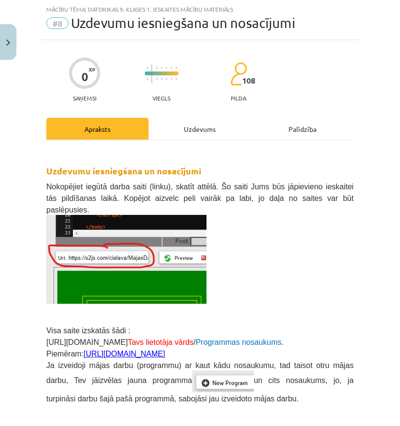
click at [190, 133] on div "Uzdevums" at bounding box center [200, 129] width 102 height 22
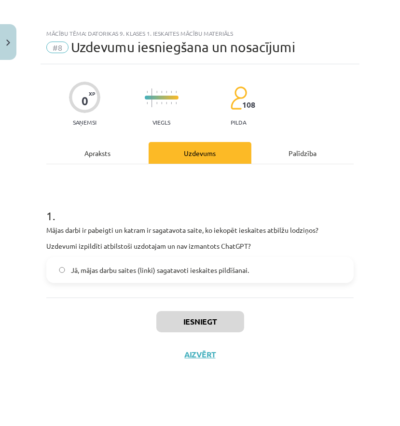
scroll to position [0, 0]
click at [138, 269] on span "Jā, mājas darbu saites (linki) sagatavoti ieskaites pildīšanai." at bounding box center [160, 270] width 178 height 10
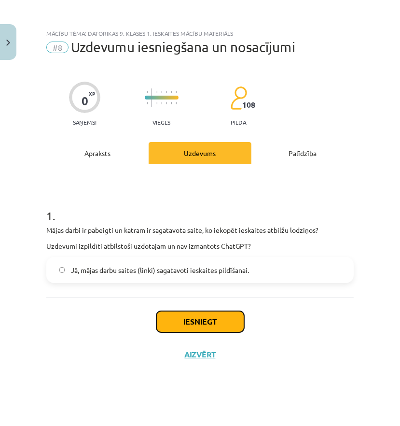
click at [193, 318] on button "Iesniegt" at bounding box center [200, 321] width 88 height 21
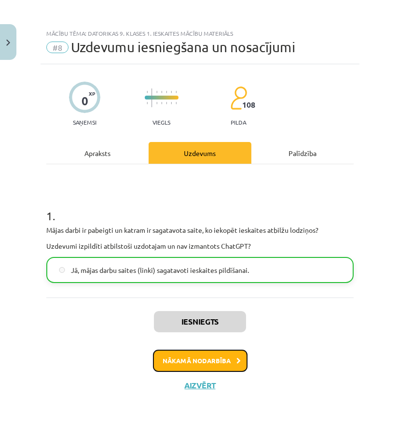
click at [181, 358] on button "Nākamā nodarbība" at bounding box center [200, 360] width 95 height 22
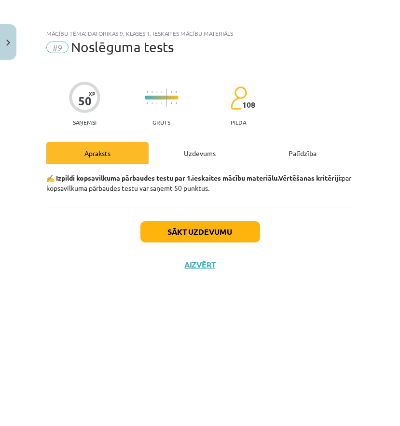
click at [193, 150] on div "Uzdevums" at bounding box center [200, 153] width 102 height 22
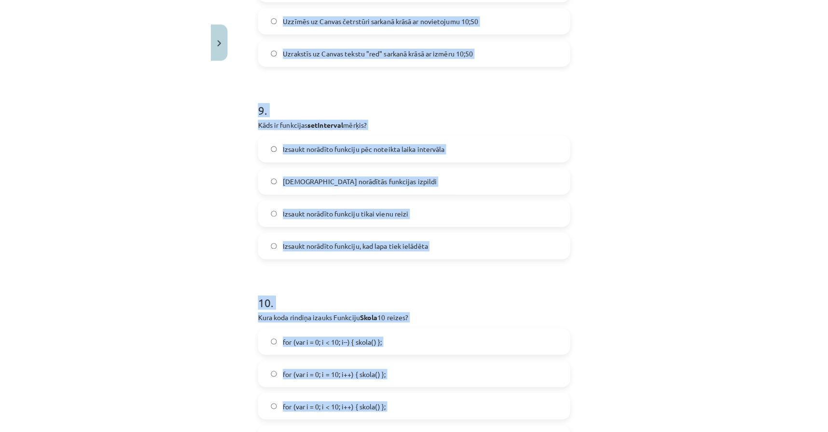
scroll to position [1796, 0]
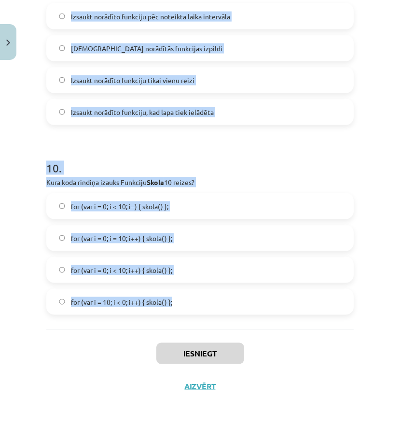
drag, startPoint x: 42, startPoint y: 207, endPoint x: 207, endPoint y: 306, distance: 193.0
copy form "1 . Cik reizes sekundē tiks izsaukta funkcija RR ? setInterval(RR, 50) 20 reize…"
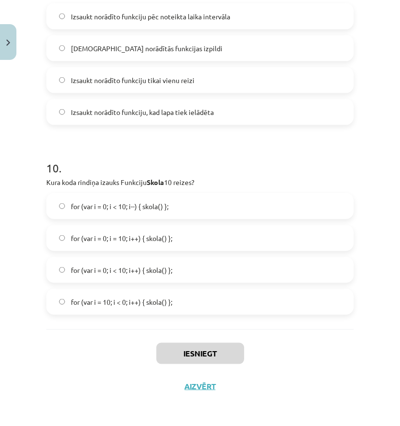
drag, startPoint x: 207, startPoint y: 306, endPoint x: 314, endPoint y: 367, distance: 122.3
click at [314, 367] on div "Iesniegt Aizvērt" at bounding box center [199, 363] width 307 height 68
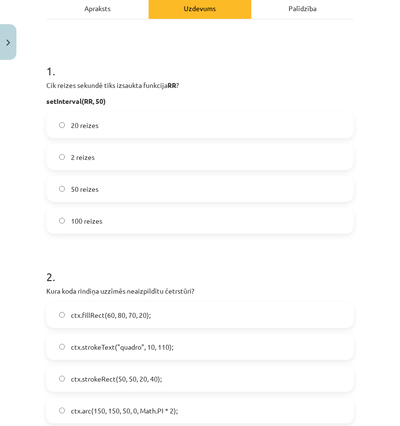
scroll to position [35, 0]
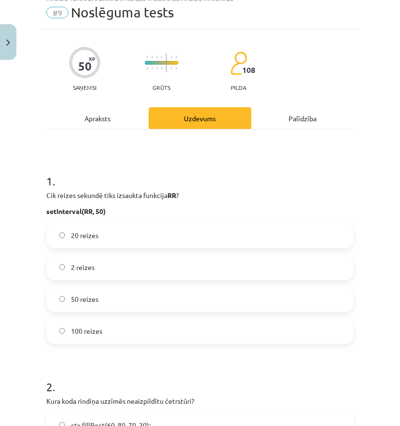
click at [107, 220] on div "1 . Cik reizes sekundē tiks izsaukta funkcija RR ? setInterval(RR, 50) 20 reize…" at bounding box center [199, 250] width 307 height 186
drag, startPoint x: 110, startPoint y: 233, endPoint x: 117, endPoint y: 239, distance: 9.6
click at [110, 234] on label "20 reizes" at bounding box center [199, 235] width 305 height 24
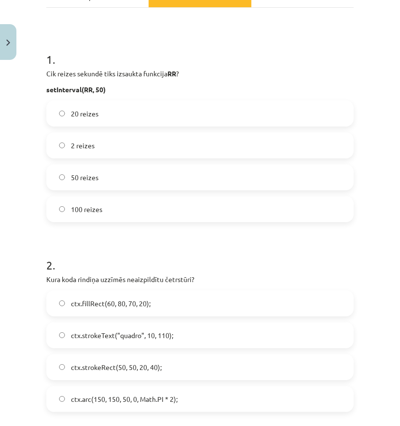
scroll to position [254, 0]
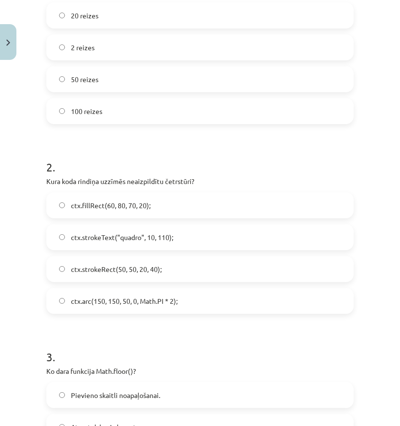
click at [138, 241] on span "ctx.strokeText("quadro", 10, 110);" at bounding box center [122, 237] width 102 height 10
click at [173, 269] on label "ctx.strokeRect(50, 50, 20, 40);" at bounding box center [199, 269] width 305 height 24
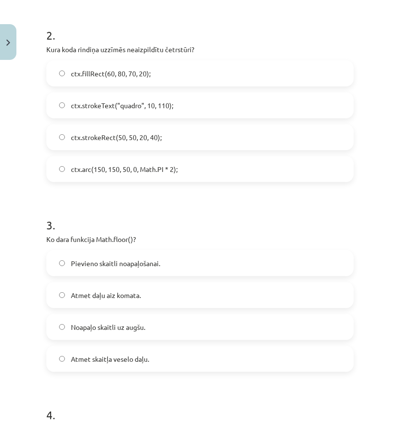
scroll to position [429, 0]
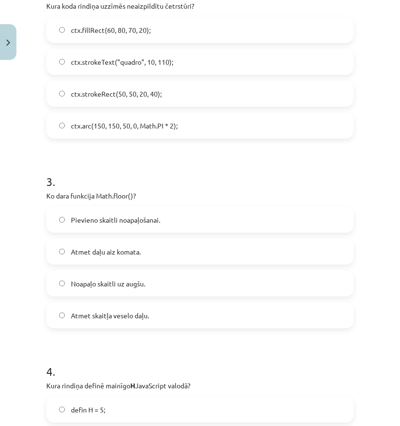
click at [179, 250] on label "Atmet daļu aiz komata." at bounding box center [199, 251] width 305 height 24
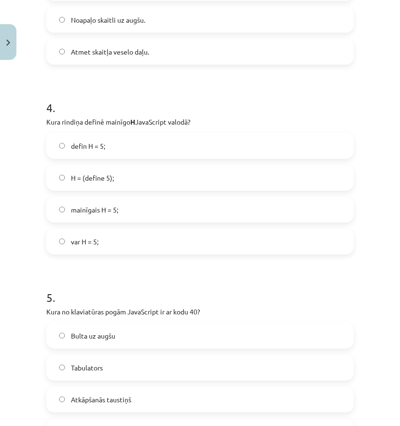
scroll to position [737, 0]
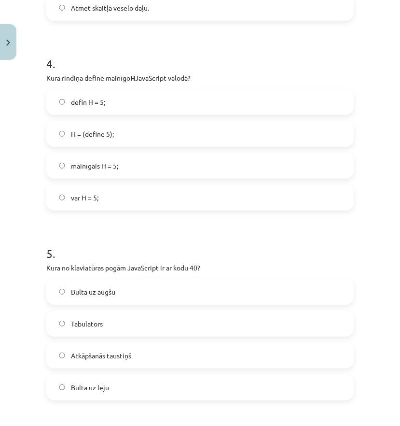
click at [106, 204] on label "var H = 5;" at bounding box center [199, 197] width 305 height 24
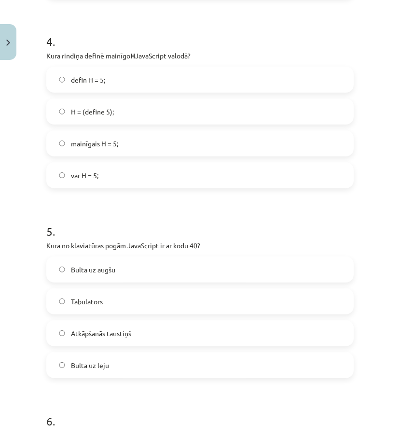
scroll to position [781, 0]
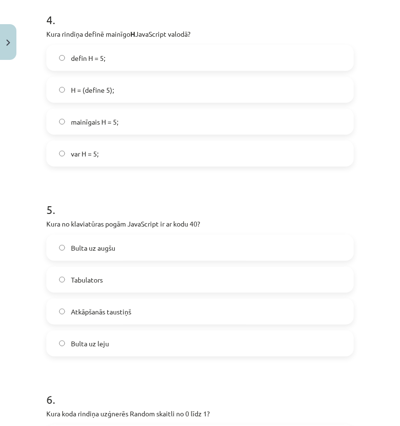
click at [115, 341] on label "Bulta uz leju" at bounding box center [199, 343] width 305 height 24
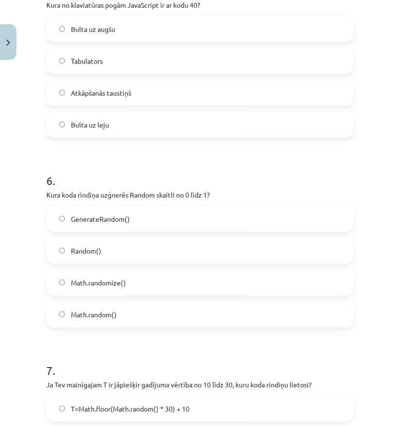
scroll to position [1000, 0]
click at [154, 314] on label "Math.random()" at bounding box center [199, 314] width 305 height 24
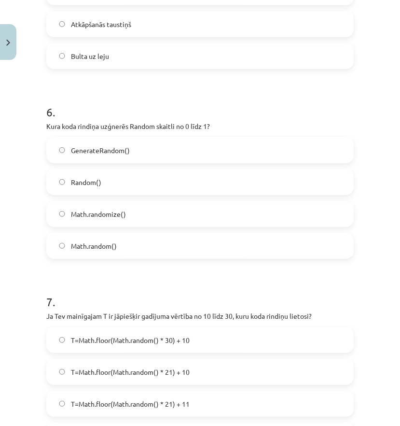
scroll to position [1175, 0]
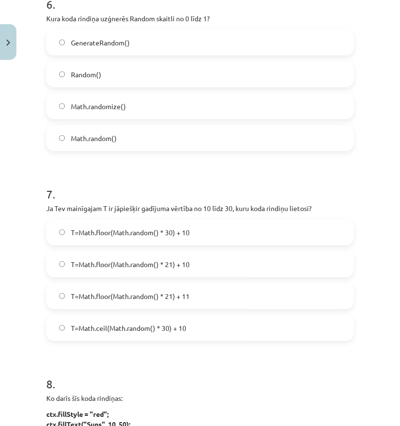
click at [160, 303] on label "T=Math.floor(Math.random() * 21) + 11" at bounding box center [199, 296] width 305 height 24
click at [174, 270] on label "T=Math.floor(Math.random() * 21) + 10" at bounding box center [199, 264] width 305 height 24
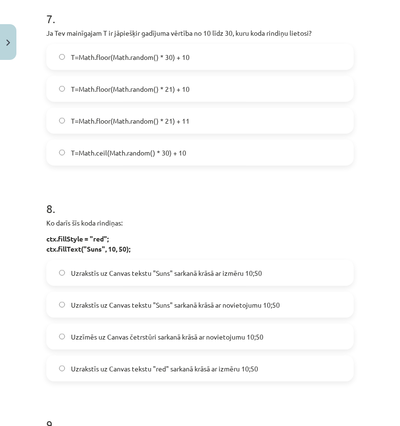
scroll to position [1351, 0]
click at [207, 306] on span "Uzrakstīs uz Canvas tekstu "Suns" sarkanā krāsā ar novietojumu 10;50" at bounding box center [175, 304] width 209 height 10
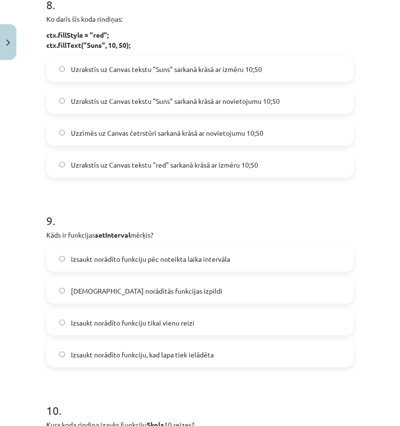
scroll to position [1570, 0]
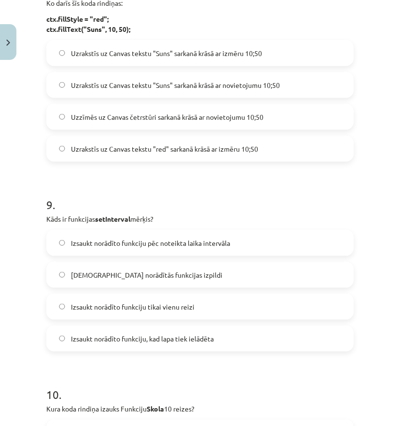
click at [85, 245] on span "Izsaukt norādīto funkciju pēc noteikta laika intervāla" at bounding box center [150, 243] width 159 height 10
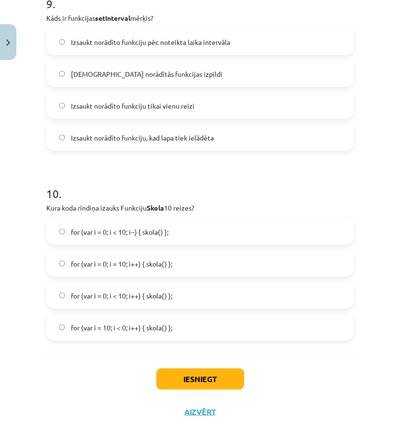
scroll to position [1790, 0]
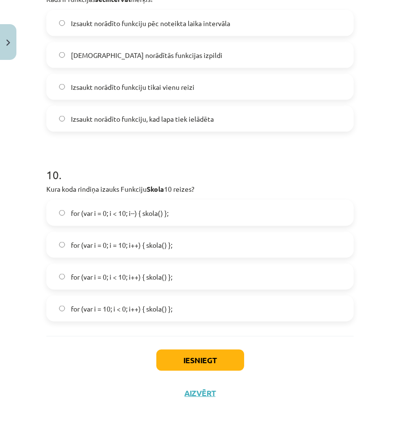
click at [159, 210] on span "for (var i = 0; i < 10; i--) { skola() };" at bounding box center [119, 213] width 97 height 10
click at [171, 276] on span "for (var i = 0; i < 10; i++) { skola() };" at bounding box center [121, 277] width 101 height 10
click at [188, 352] on button "Iesniegt" at bounding box center [200, 359] width 88 height 21
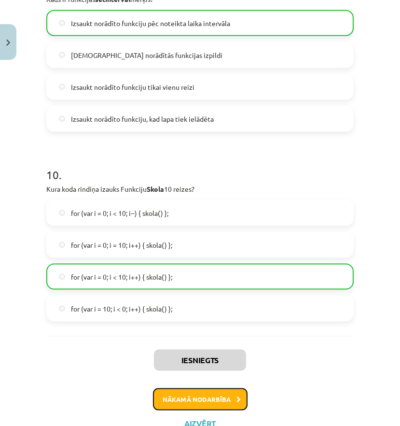
click at [209, 394] on button "Nākamā nodarbība" at bounding box center [200, 399] width 95 height 22
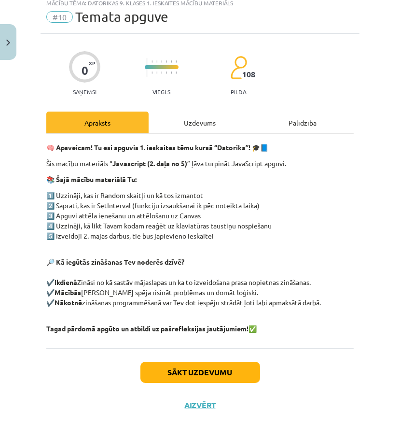
scroll to position [24, 0]
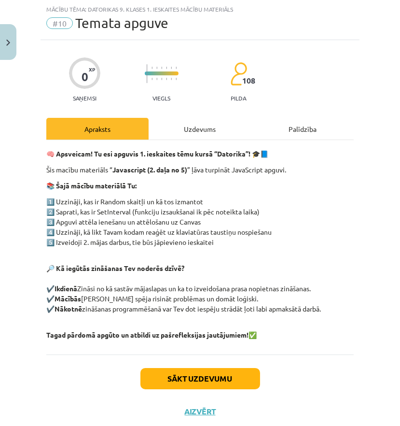
click at [174, 137] on div "Uzdevums" at bounding box center [200, 129] width 102 height 22
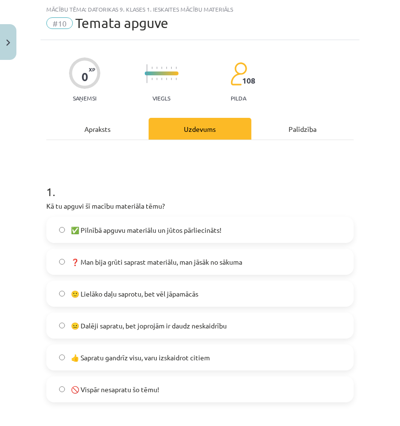
click at [134, 293] on span "🙂 Lielāko daļu saprotu, bet vēl jāpamācās" at bounding box center [134, 294] width 127 height 10
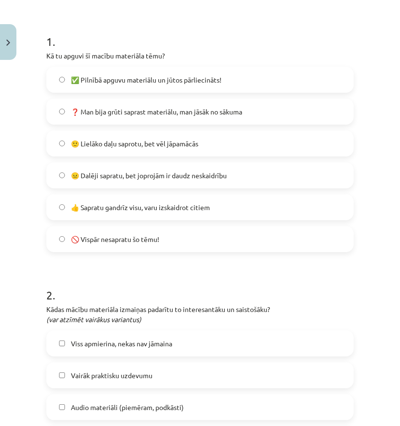
scroll to position [287, 0]
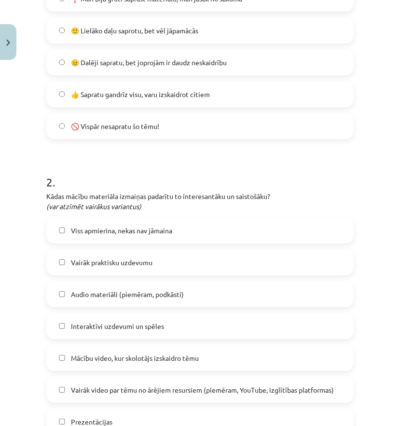
click at [103, 230] on span "Viss apmierina, nekas nav jāmaina" at bounding box center [121, 230] width 101 height 10
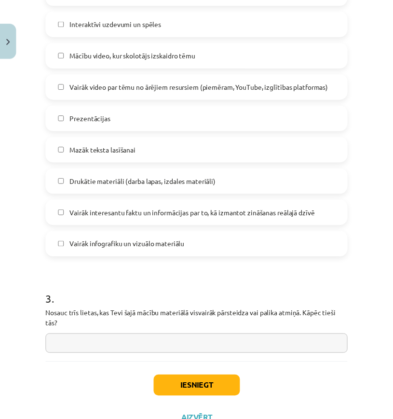
scroll to position [627, 0]
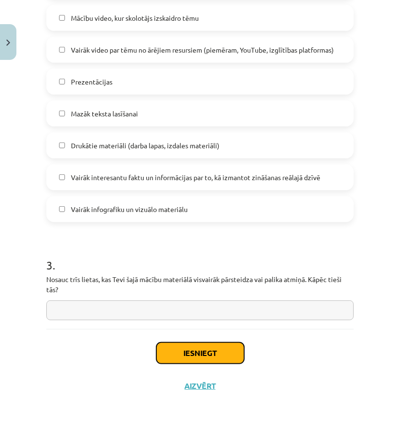
click at [197, 353] on button "Iesniegt" at bounding box center [200, 352] width 88 height 21
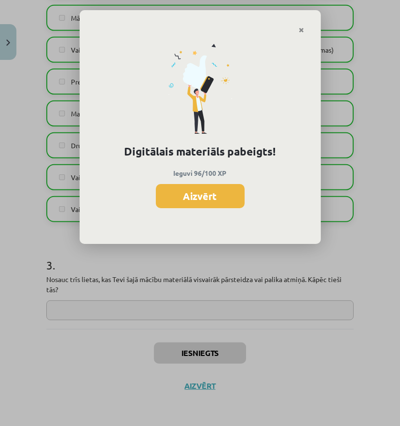
click at [201, 190] on button "Aizvērt" at bounding box center [200, 196] width 89 height 24
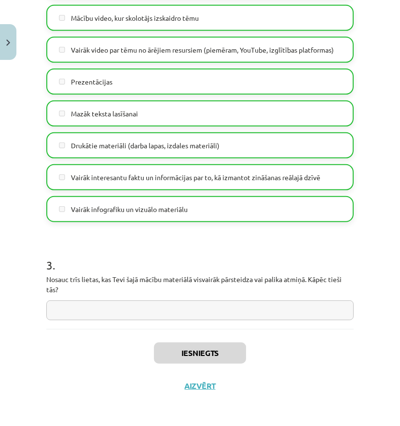
click at [183, 377] on div "Iesniegts Aizvērt" at bounding box center [199, 363] width 307 height 68
click at [189, 381] on button "Aizvērt" at bounding box center [200, 386] width 37 height 10
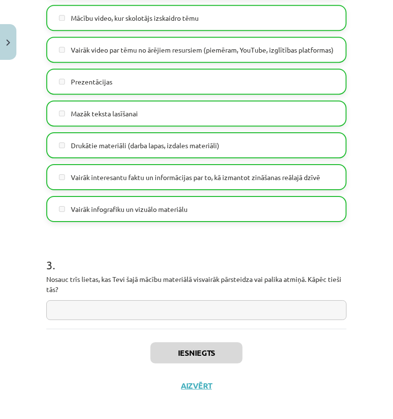
click at [54, 201] on span "Digitālie materiāli" at bounding box center [53, 198] width 57 height 9
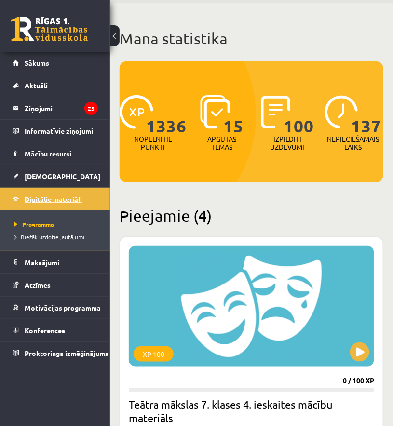
scroll to position [43, 0]
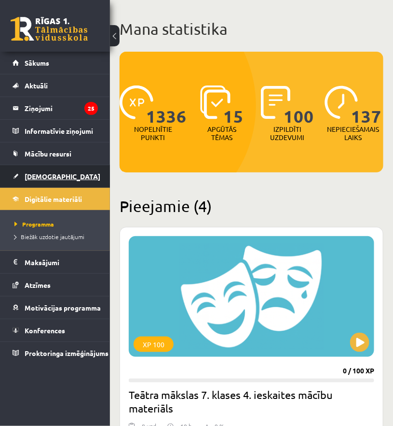
click at [52, 183] on link "[DEMOGRAPHIC_DATA]" at bounding box center [55, 176] width 85 height 22
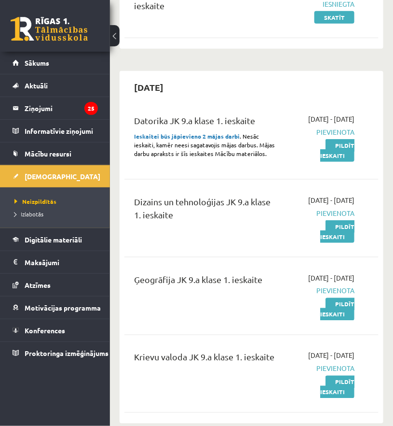
scroll to position [131, 0]
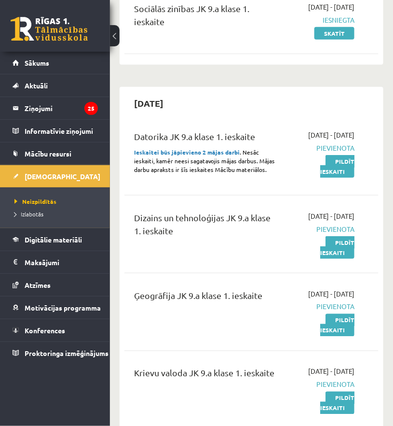
click at [213, 156] on strong "Ieskaitei būs jāpievieno 2 mājas darbi" at bounding box center [187, 152] width 106 height 8
click at [207, 156] on strong "Ieskaitei būs jāpievieno 2 mājas darbi" at bounding box center [187, 152] width 106 height 8
click at [50, 154] on span "Mācību resursi" at bounding box center [48, 153] width 47 height 9
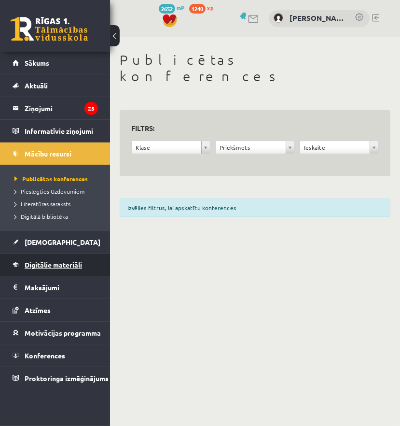
click at [72, 260] on span "Digitālie materiāli" at bounding box center [53, 264] width 57 height 9
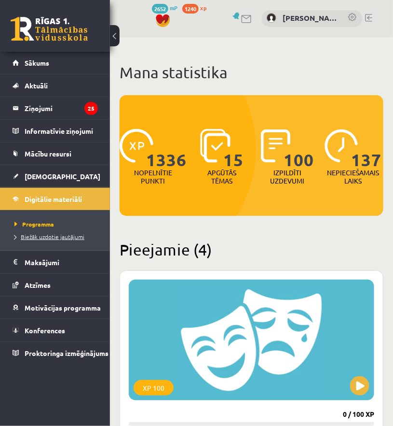
click at [53, 236] on span "Biežāk uzdotie jautājumi" at bounding box center [49, 237] width 70 height 8
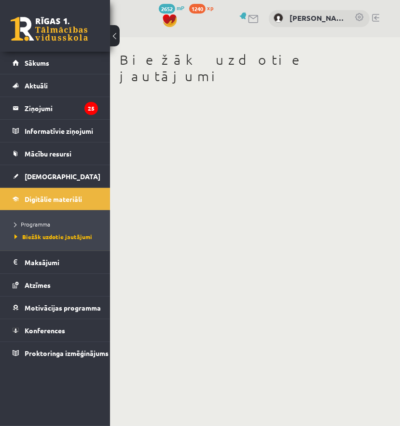
click at [34, 218] on li "Programma" at bounding box center [57, 224] width 86 height 13
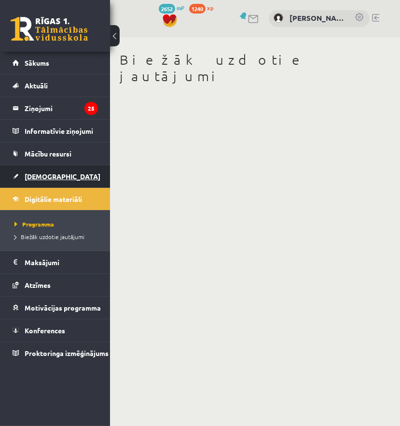
click at [55, 174] on link "[DEMOGRAPHIC_DATA]" at bounding box center [55, 176] width 85 height 22
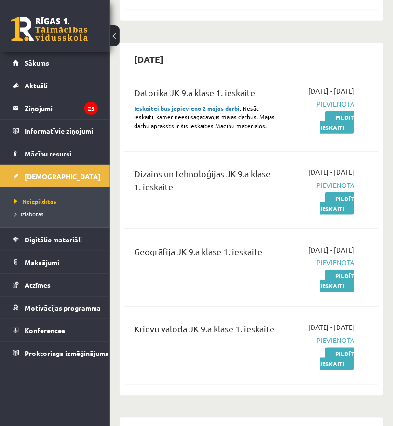
scroll to position [219, 0]
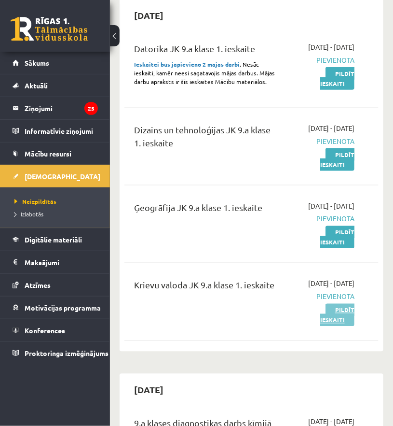
click at [320, 326] on link "Pildīt ieskaiti" at bounding box center [337, 314] width 34 height 23
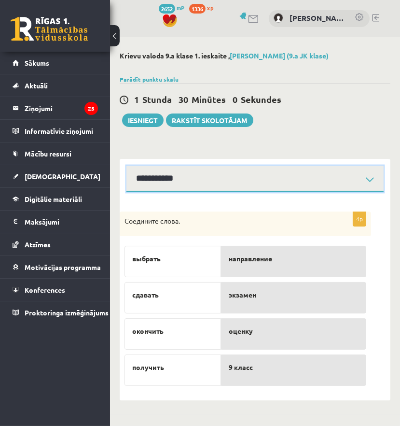
drag, startPoint x: 210, startPoint y: 179, endPoint x: 204, endPoint y: 191, distance: 12.9
click at [210, 179] on select "**********" at bounding box center [254, 178] width 257 height 27
select select "**********"
click at [126, 165] on select "**********" at bounding box center [254, 178] width 257 height 27
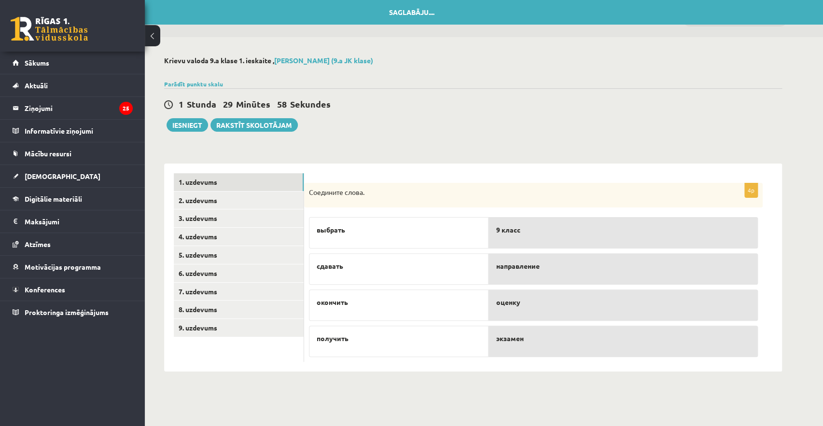
click at [400, 169] on div "4p Соедините слова. выбрать сдавать окончить получить 9 класс направление оценк…" at bounding box center [543, 268] width 478 height 208
click at [254, 201] on link "2. uzdevums" at bounding box center [239, 201] width 130 height 18
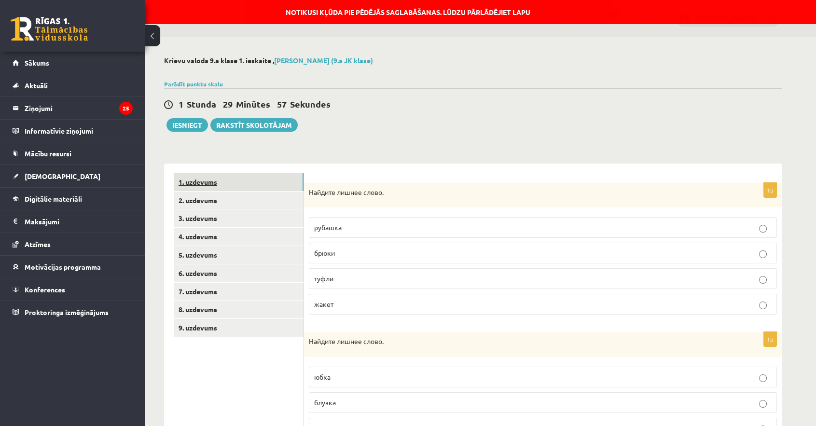
click at [254, 180] on link "1. uzdevums" at bounding box center [239, 182] width 130 height 18
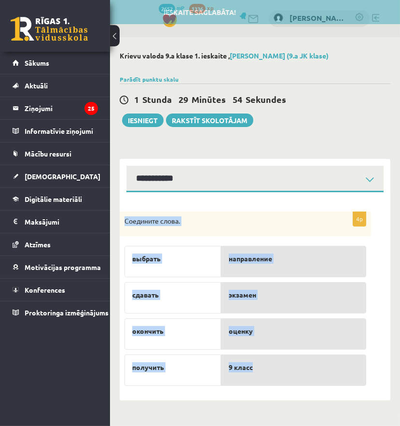
drag, startPoint x: 176, startPoint y: 233, endPoint x: 323, endPoint y: 381, distance: 208.8
click at [323, 381] on div "4p Соедините слова. выбрать сдавать окончить получить направление экзамен оценк…" at bounding box center [245, 300] width 251 height 179
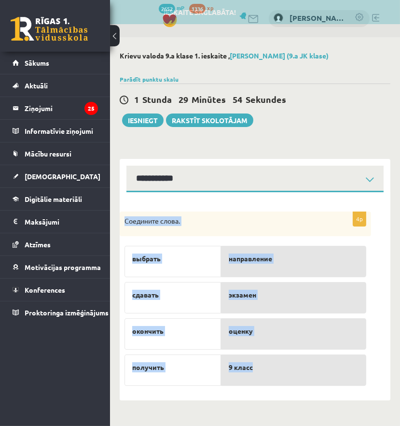
copy div "Соедините слова. выбрать сдавать окончить получить направление экзамен оценку 9…"
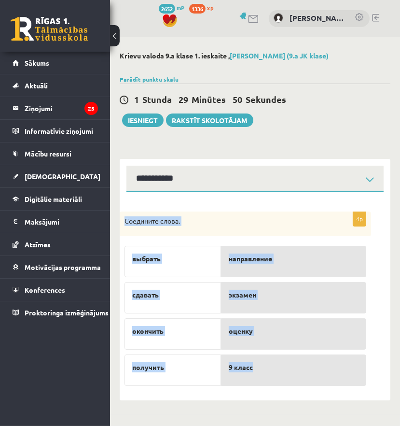
click at [244, 202] on form "4p Соедините слова. выбрать сдавать окончить получить направление экзамен оценк…" at bounding box center [254, 296] width 251 height 189
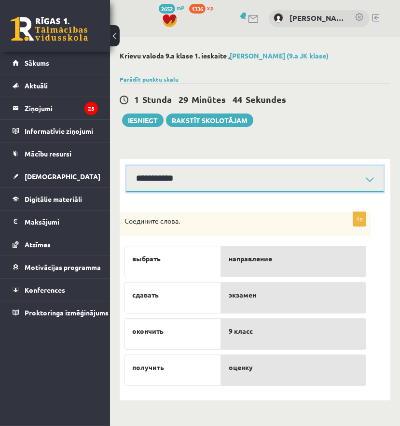
click at [190, 185] on select "**********" at bounding box center [254, 178] width 257 height 27
select select "**********"
click at [126, 165] on select "**********" at bounding box center [254, 178] width 257 height 27
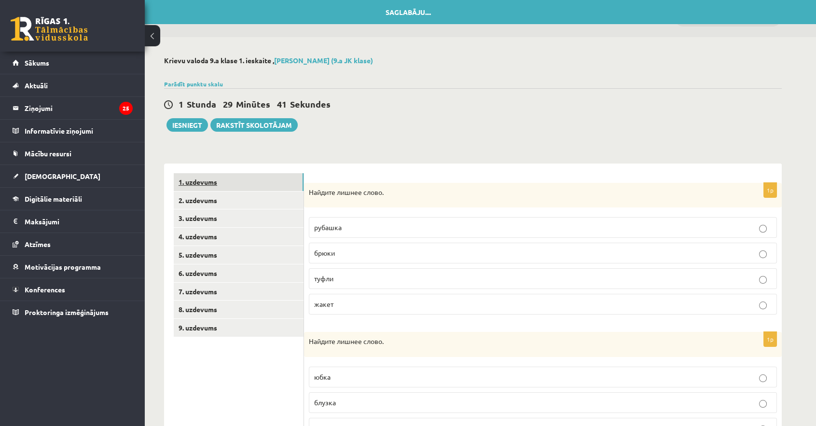
click at [224, 181] on link "1. uzdevums" at bounding box center [239, 182] width 130 height 18
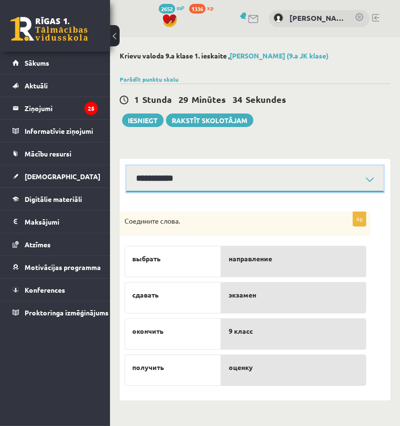
click at [176, 181] on select "**********" at bounding box center [254, 178] width 257 height 27
click at [126, 165] on select "**********" at bounding box center [254, 178] width 257 height 27
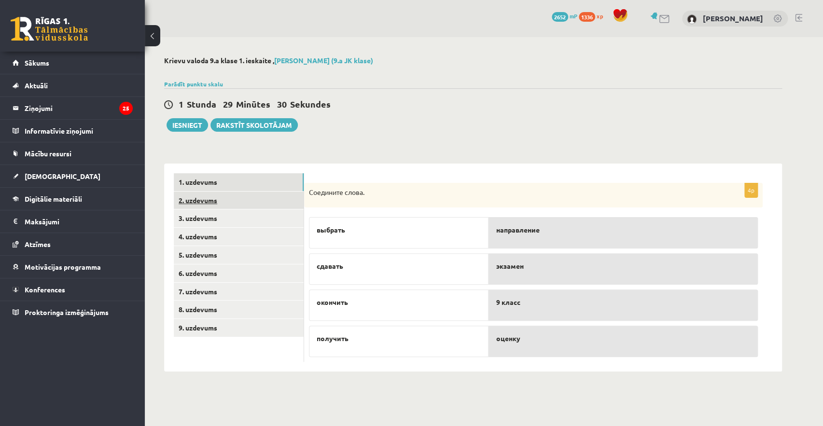
click at [224, 198] on link "2. uzdevums" at bounding box center [239, 201] width 130 height 18
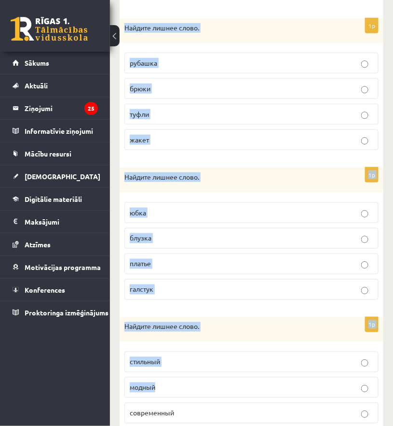
scroll to position [247, 0]
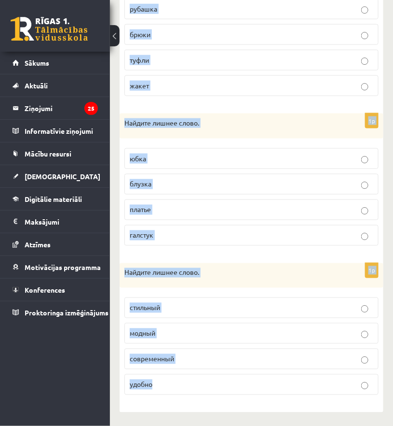
drag, startPoint x: 211, startPoint y: 240, endPoint x: 224, endPoint y: 372, distance: 132.8
click at [224, 372] on form "1p Найдите лишнее слово. рубашка [GEOGRAPHIC_DATA] туфли жакет 1p Найдите лишне…" at bounding box center [251, 179] width 245 height 448
copy form "Найдите лишнее слово. рубашка брюки туфли жакет 1p Найдите лишнее слово. юбка б…"
click at [225, 278] on div "Найдите лишнее слово." at bounding box center [252, 275] width 264 height 25
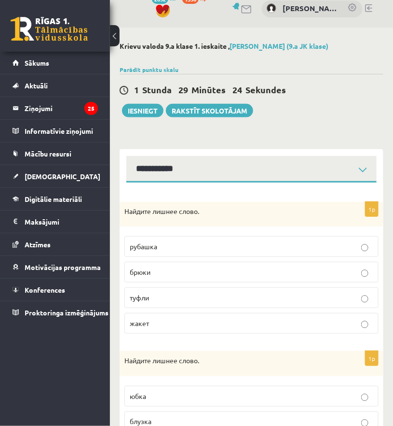
scroll to position [0, 0]
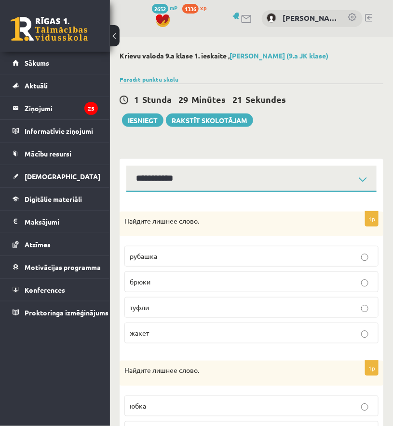
click at [173, 252] on p "рубашка" at bounding box center [252, 256] width 244 height 10
click at [167, 307] on p "туфли" at bounding box center [252, 307] width 244 height 10
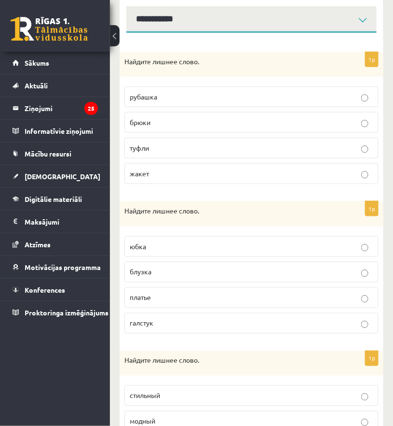
scroll to position [175, 0]
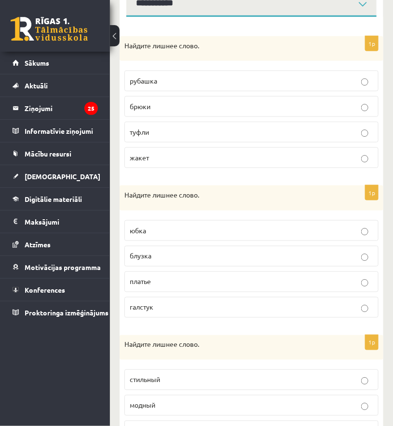
click at [169, 306] on p "галстук" at bounding box center [252, 307] width 244 height 10
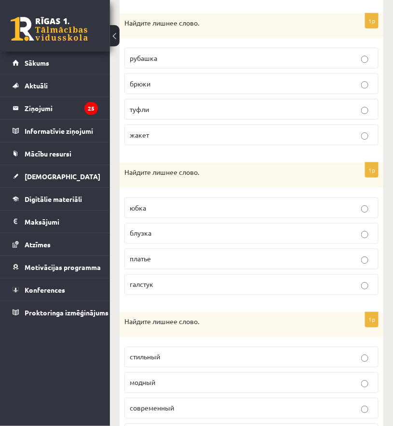
scroll to position [247, 0]
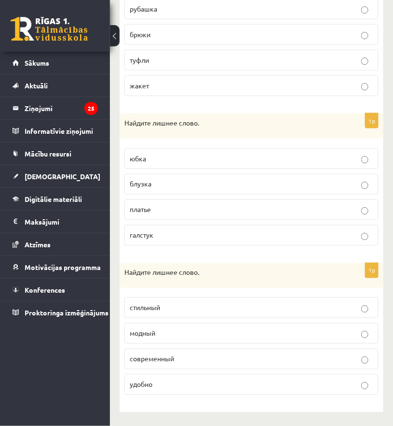
click at [168, 379] on p "удобно" at bounding box center [252, 384] width 244 height 10
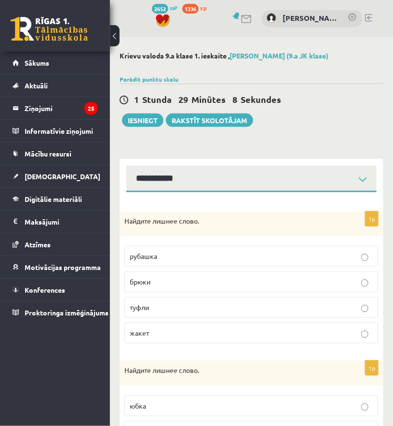
scroll to position [0, 0]
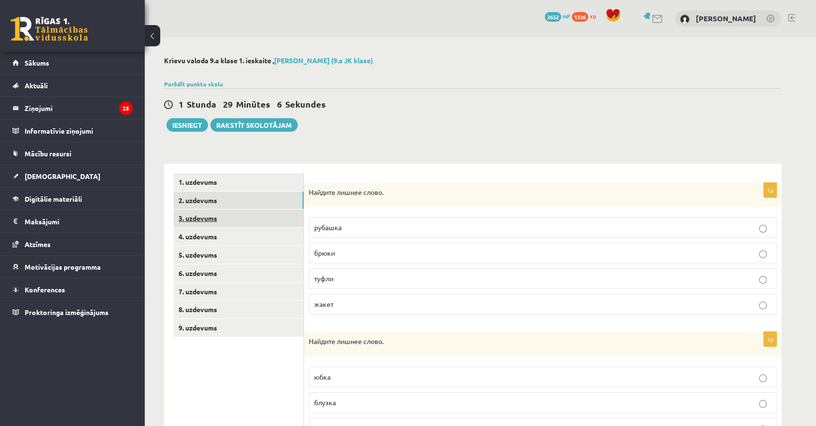
click at [211, 224] on link "3. uzdevums" at bounding box center [239, 218] width 130 height 18
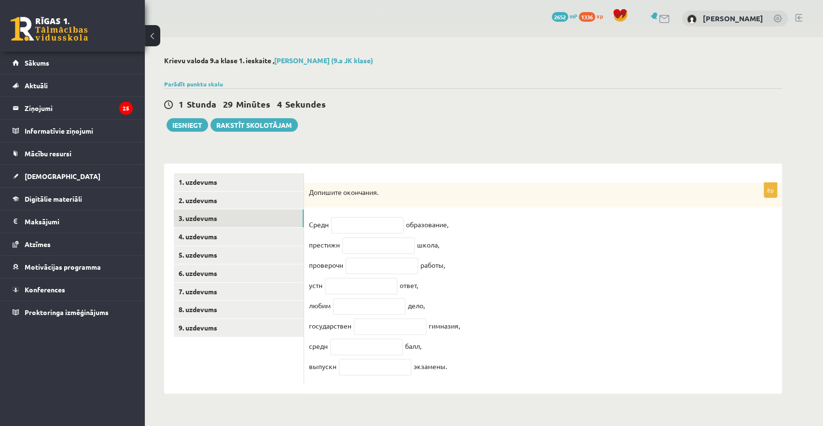
drag, startPoint x: 309, startPoint y: 187, endPoint x: 508, endPoint y: 376, distance: 274.7
click at [400, 376] on div "8p Допишите окончания. Средн образование, престижн школа, проверочн работы, уст…" at bounding box center [543, 284] width 478 height 202
copy div "Допишите окончания. Средн образование, престижн школа, проверочн работы, устн о…"
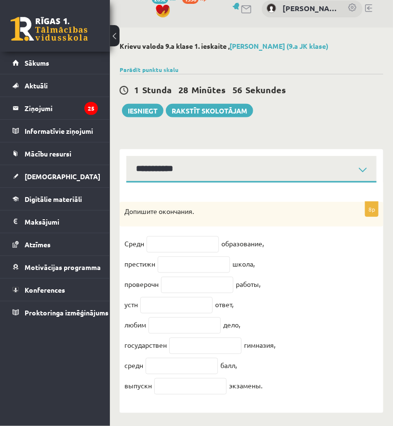
scroll to position [18, 0]
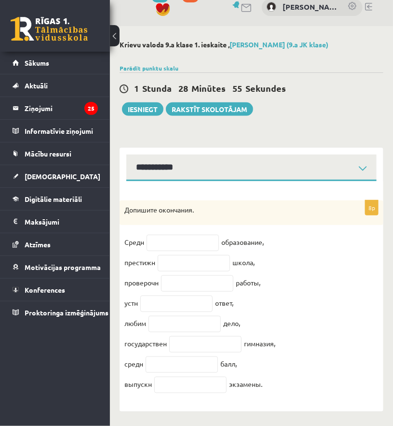
click at [328, 235] on fieldset "Средн образование, престижн школа, проверочн работы, устн ответ, любим дело, го…" at bounding box center [251, 315] width 254 height 162
click at [190, 234] on input "text" at bounding box center [183, 242] width 72 height 16
click at [270, 237] on fieldset "Средн образование, престижн школа, проверочн работы, устн ответ, любим дело, го…" at bounding box center [251, 315] width 254 height 162
click at [183, 236] on input "text" at bounding box center [183, 242] width 72 height 16
type input "**"
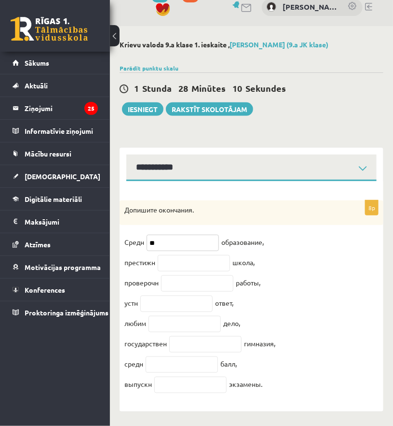
drag, startPoint x: 170, startPoint y: 234, endPoint x: 131, endPoint y: 237, distance: 39.6
click at [131, 237] on fieldset "Средн ** образование, престижн школа, проверочн работы, устн ответ, любим дело,…" at bounding box center [251, 315] width 254 height 162
click at [188, 241] on input "text" at bounding box center [183, 242] width 72 height 16
paste input "**"
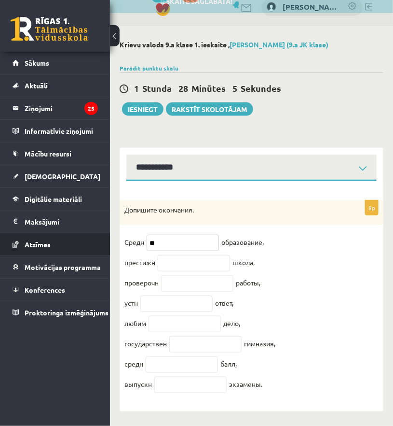
type input "**"
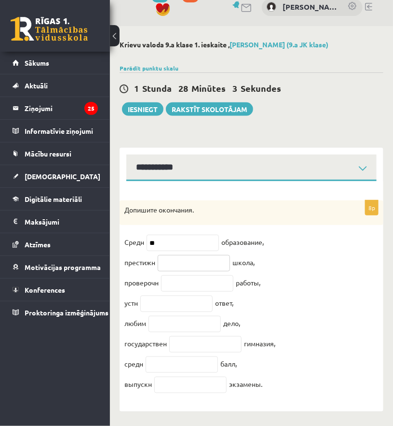
click at [186, 262] on input "text" at bounding box center [194, 263] width 72 height 16
paste input "**"
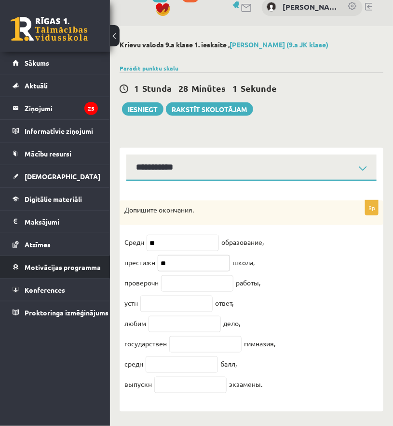
type input "**"
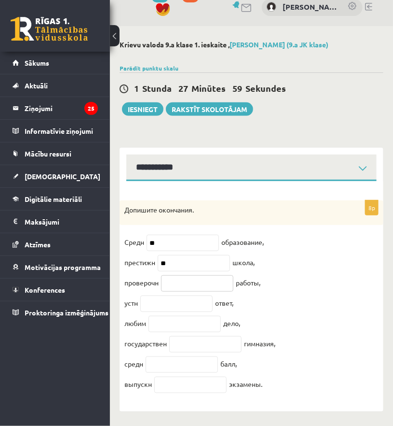
click at [186, 280] on input "text" at bounding box center [197, 283] width 72 height 16
paste input "**"
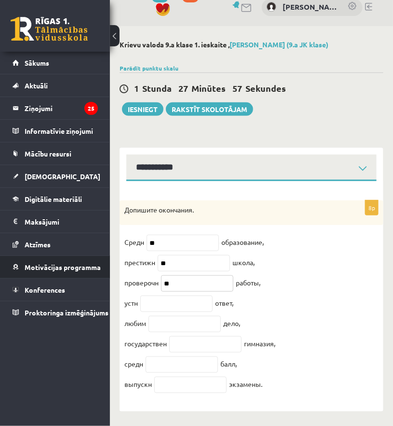
type input "**"
click at [161, 303] on input "text" at bounding box center [176, 303] width 72 height 16
paste input "**"
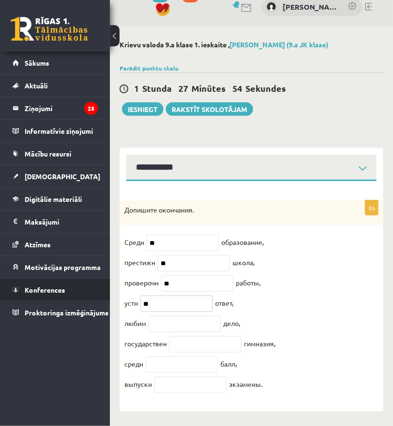
type input "**"
click at [178, 316] on input "text" at bounding box center [185, 324] width 72 height 16
paste input "**"
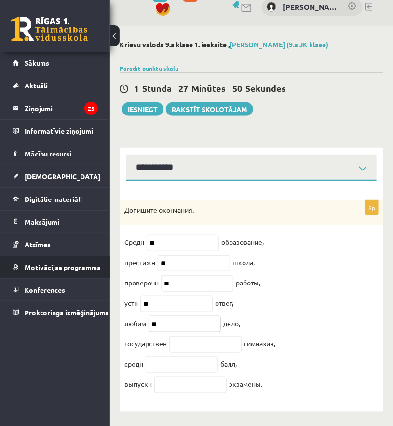
type input "**"
click at [198, 336] on input "text" at bounding box center [205, 344] width 72 height 16
paste input "**"
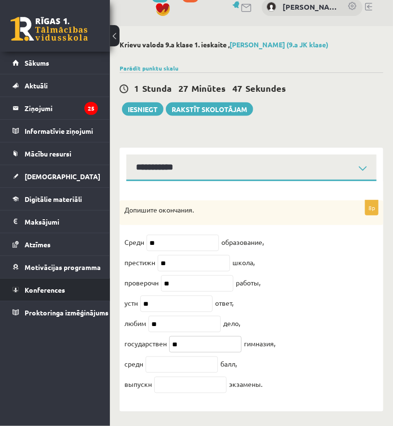
type input "**"
click at [177, 357] on input "text" at bounding box center [182, 364] width 72 height 16
paste input "**"
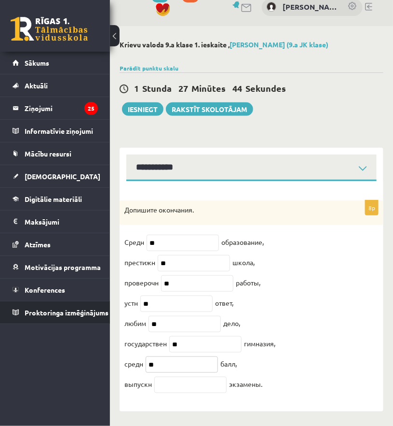
type input "**"
click at [200, 382] on input "text" at bounding box center [190, 384] width 72 height 16
paste input "**"
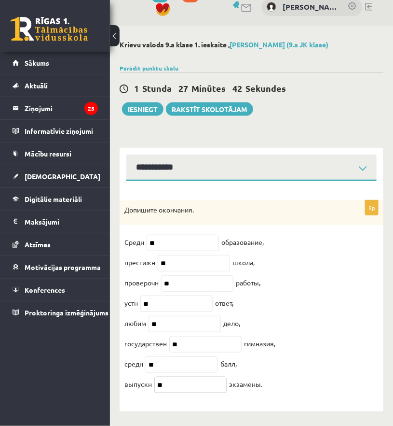
type input "**"
click at [359, 288] on fieldset "Средн ** образование, престижн ** школа, проверочн ** работы, устн ** ответ, лю…" at bounding box center [251, 315] width 254 height 162
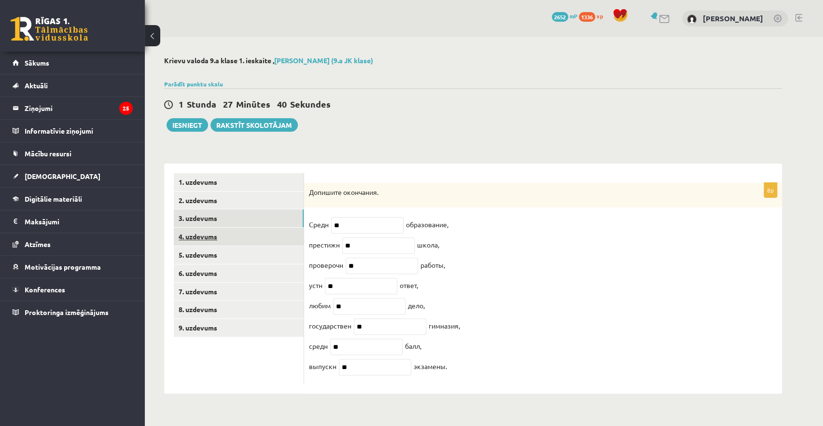
click at [220, 228] on link "4. uzdevums" at bounding box center [239, 237] width 130 height 18
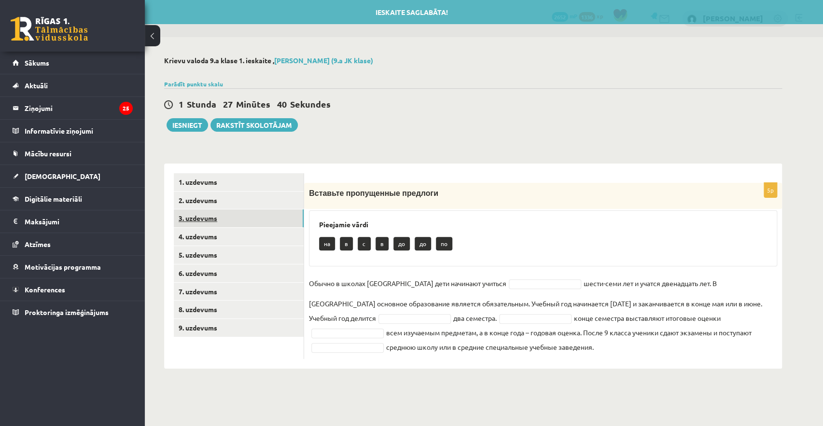
click at [224, 217] on link "3. uzdevums" at bounding box center [239, 218] width 130 height 18
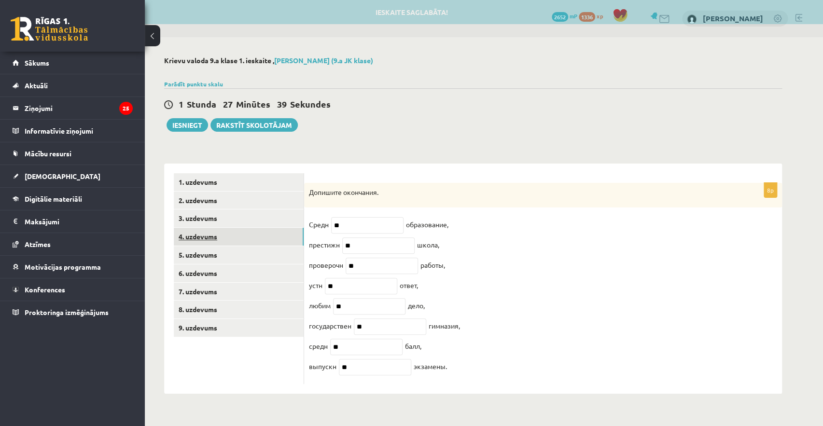
click at [226, 231] on link "4. uzdevums" at bounding box center [239, 237] width 130 height 18
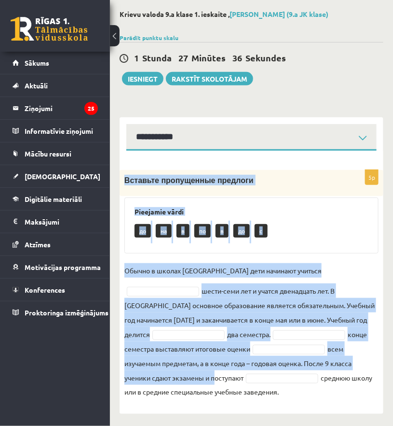
scroll to position [43, 0]
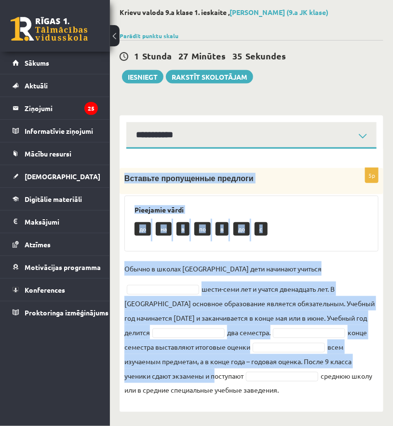
drag, startPoint x: 123, startPoint y: 220, endPoint x: 315, endPoint y: 388, distance: 255.7
click at [315, 388] on div "5p Вставьте пропущенные предлоги Pieejamie vārdi до на в по в до c Обычно в шко…" at bounding box center [252, 285] width 264 height 234
copy div "Loremips dolorsitame consecte Adipiscin elits do ei t in u la e Dolore m aliqua…"
click at [223, 403] on div "5p Вставьте пропущенные предлоги Pieejamie vārdi до на в по в до c Обычно в шко…" at bounding box center [252, 280] width 264 height 263
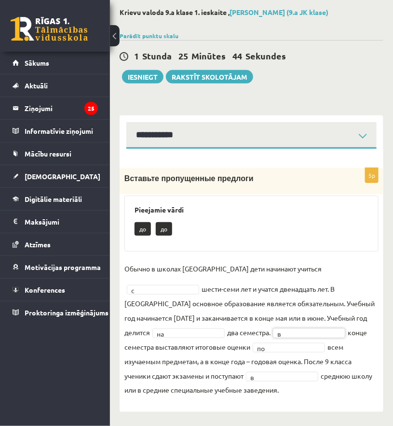
scroll to position [0, 0]
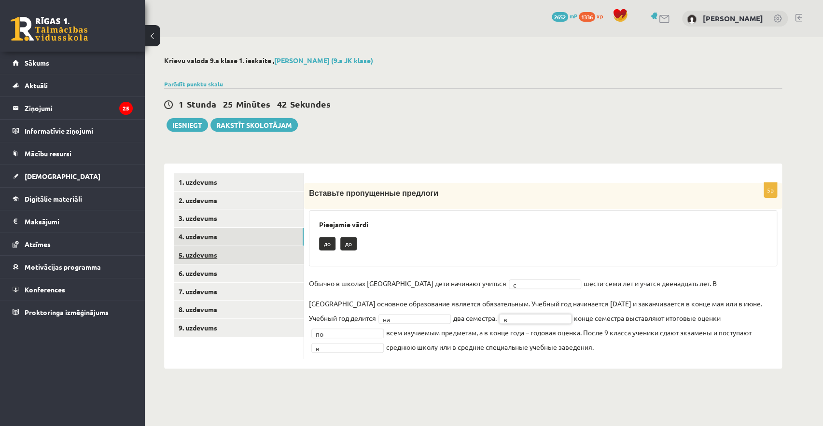
click at [265, 254] on link "5. uzdevums" at bounding box center [239, 255] width 130 height 18
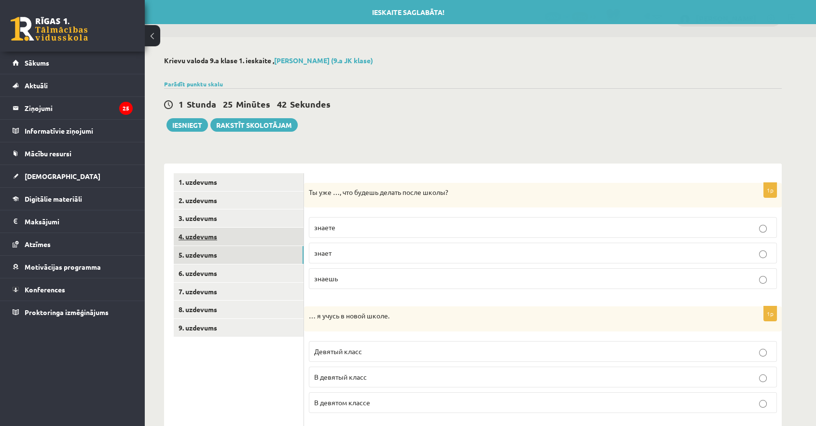
click at [265, 239] on link "4. uzdevums" at bounding box center [239, 237] width 130 height 18
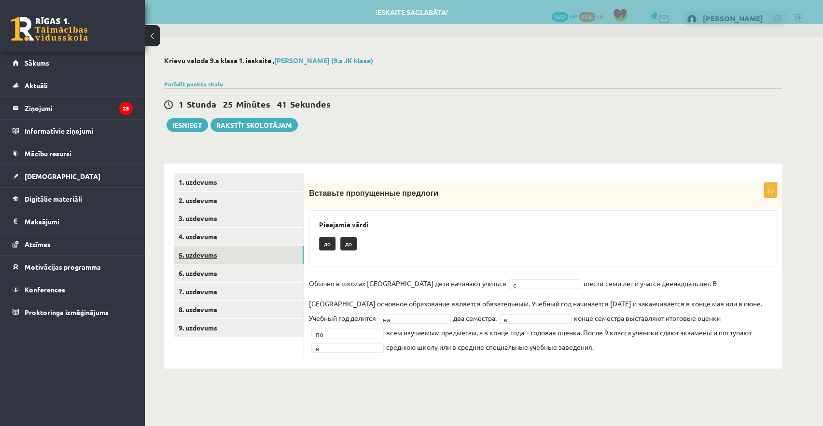
click at [267, 256] on link "5. uzdevums" at bounding box center [239, 255] width 130 height 18
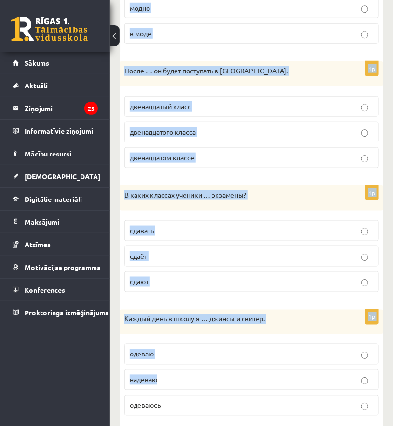
scroll to position [1035, 0]
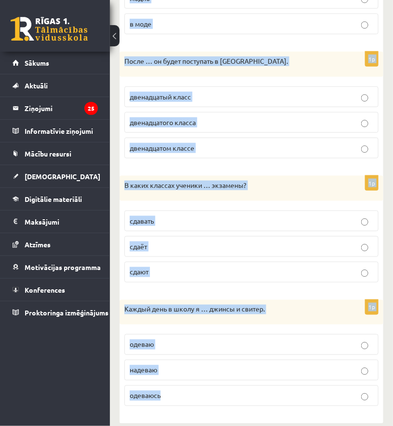
drag, startPoint x: 124, startPoint y: 221, endPoint x: 287, endPoint y: 393, distance: 236.8
copy form "Lo ips …, dol sitame consec adipi elits? doeius tempo incidi 6u … l etdol m ali…"
click at [242, 191] on div "1p В каких классах ученики … экзамены? сдавать сдаёт сдают" at bounding box center [252, 233] width 264 height 114
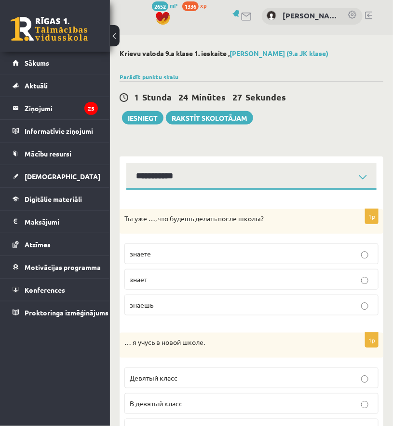
scroll to position [43, 0]
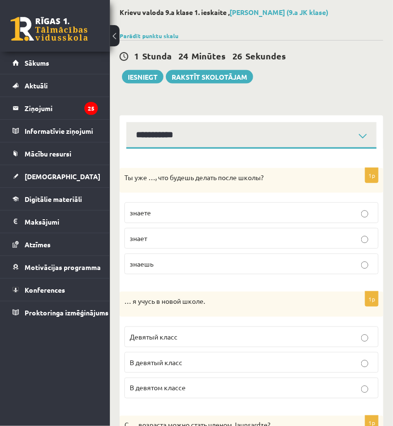
click at [188, 264] on p "знаешь" at bounding box center [252, 264] width 244 height 10
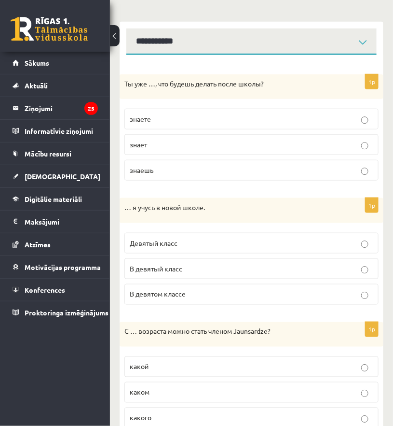
scroll to position [175, 0]
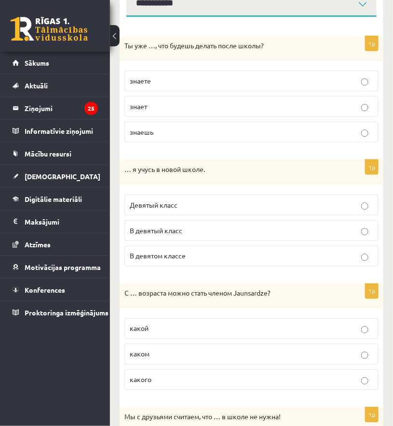
click at [209, 246] on label "В девятом классе" at bounding box center [251, 256] width 254 height 21
click at [209, 231] on p "В девятый класс" at bounding box center [252, 230] width 244 height 10
click at [217, 205] on p "Девятый класс" at bounding box center [252, 205] width 244 height 10
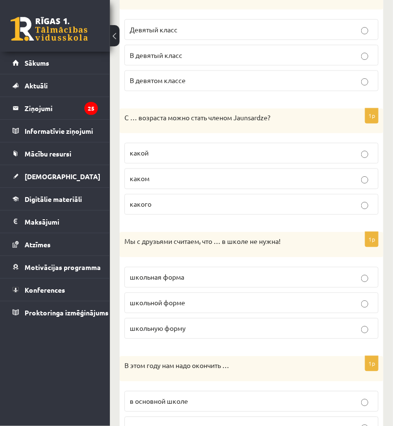
scroll to position [351, 0]
click at [166, 200] on p "какого" at bounding box center [252, 204] width 244 height 10
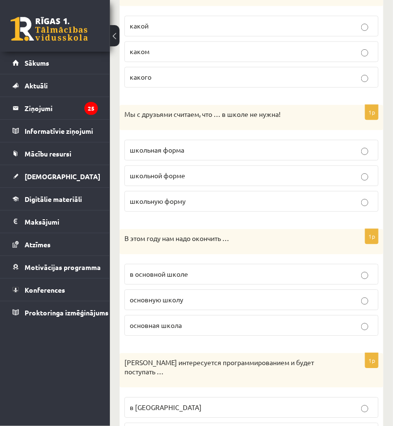
scroll to position [482, 0]
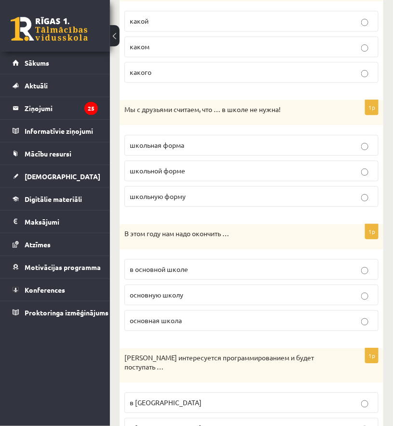
click at [198, 143] on p "школьная форма" at bounding box center [252, 145] width 244 height 10
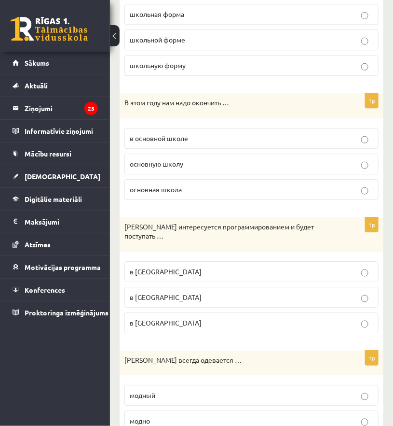
scroll to position [614, 0]
click at [188, 188] on p "основная школа" at bounding box center [252, 189] width 244 height 10
click at [186, 155] on label "основную школу" at bounding box center [251, 163] width 254 height 21
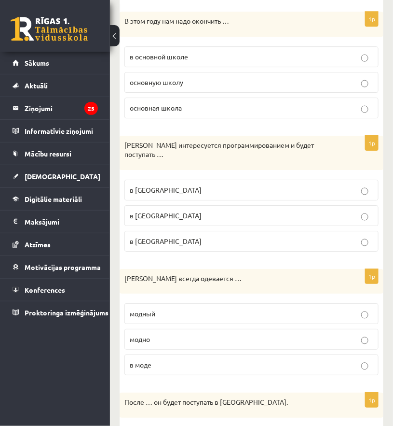
scroll to position [702, 0]
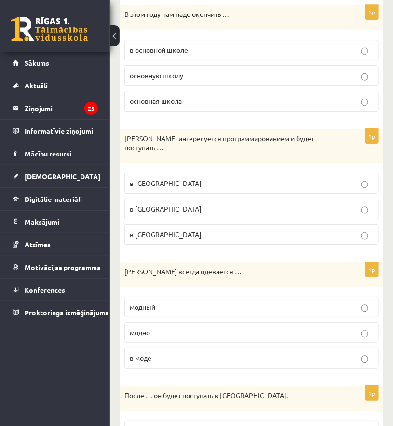
click at [202, 204] on span "в [GEOGRAPHIC_DATA]" at bounding box center [166, 208] width 72 height 9
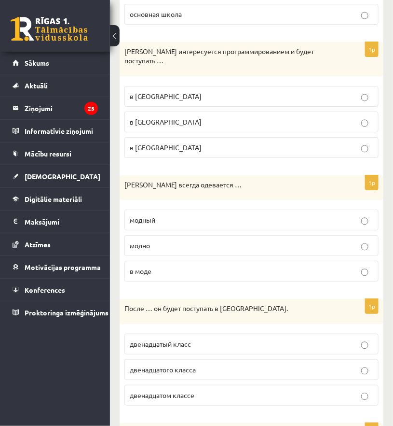
scroll to position [789, 0]
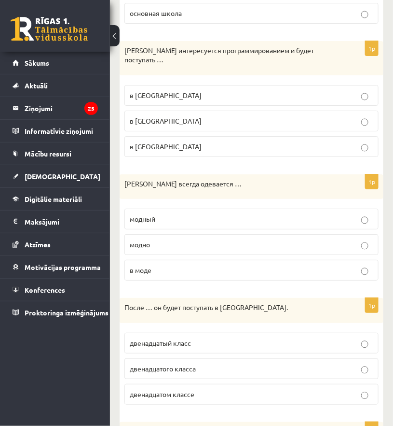
click at [188, 239] on p "модно" at bounding box center [252, 244] width 244 height 10
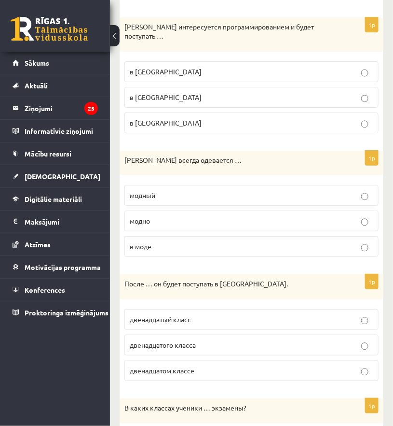
scroll to position [833, 0]
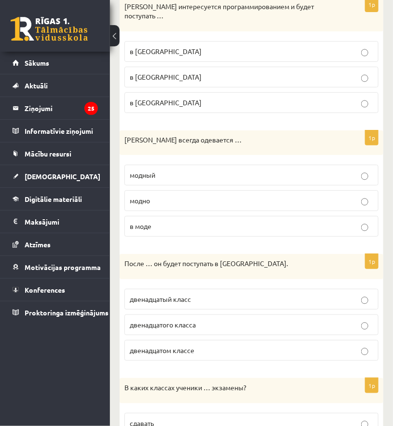
click at [191, 320] on span "двенадцатого класса" at bounding box center [163, 324] width 66 height 9
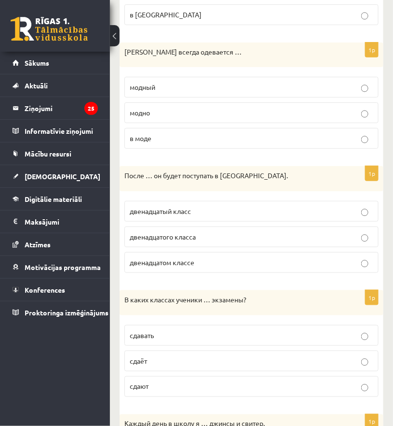
scroll to position [965, 0]
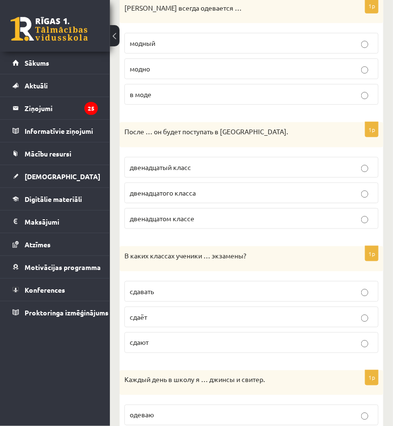
click at [184, 332] on label "сдают" at bounding box center [251, 342] width 254 height 21
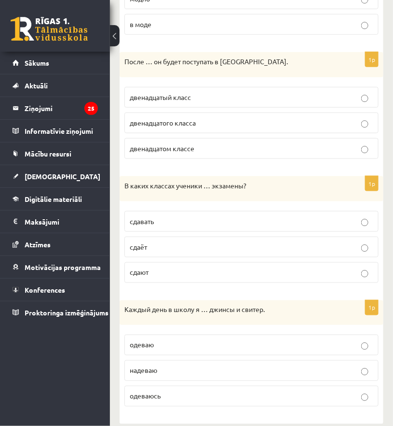
scroll to position [1035, 0]
click at [191, 365] on p "надеваю" at bounding box center [252, 370] width 244 height 10
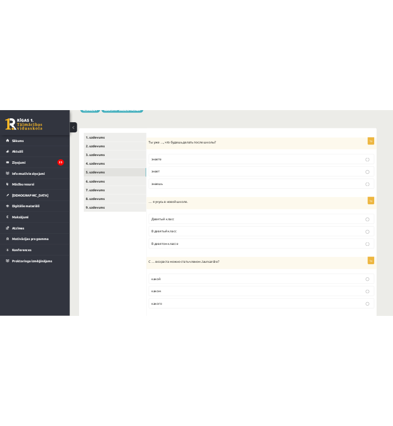
scroll to position [0, 0]
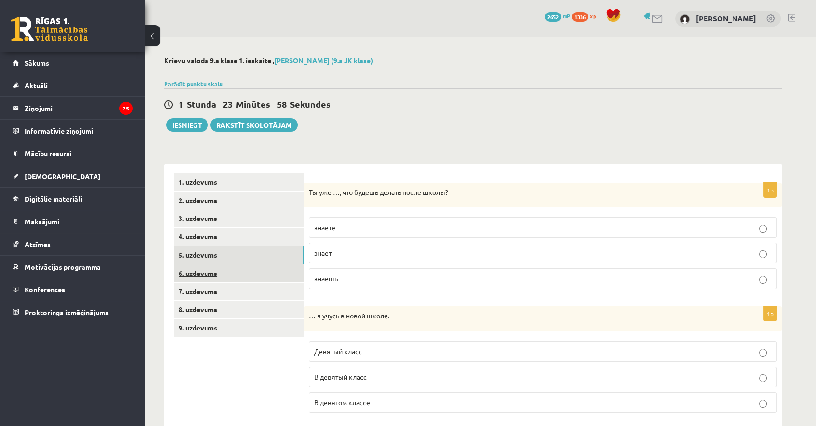
click at [243, 269] on link "6. uzdevums" at bounding box center [239, 273] width 130 height 18
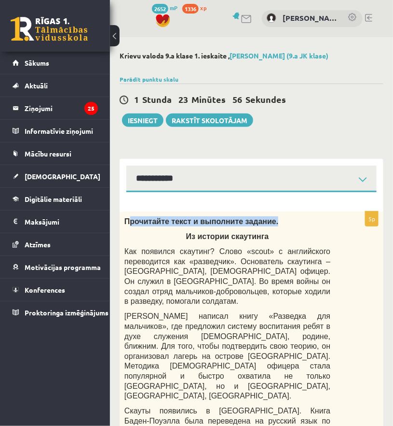
drag, startPoint x: 130, startPoint y: 209, endPoint x: 159, endPoint y: 227, distance: 34.4
click at [140, 236] on p "Из истории скаутинга" at bounding box center [227, 236] width 206 height 10
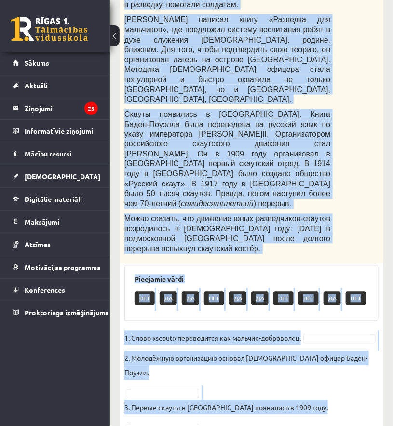
scroll to position [329, 0]
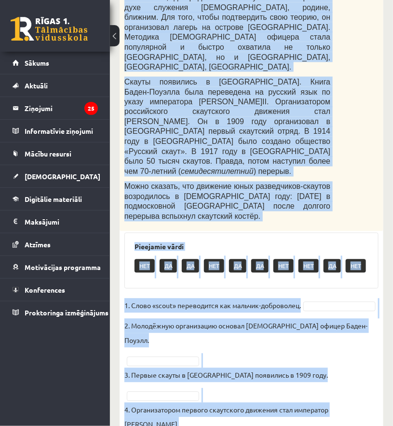
drag, startPoint x: 125, startPoint y: 221, endPoint x: 345, endPoint y: 396, distance: 280.8
click at [345, 396] on div "5p Прочитайте текст и выполните задание. Из истории скаутинга Как появился скау…" at bounding box center [252, 194] width 264 height 623
copy div "Loremipsum dolor s ametconse adipisc. El seddoei temporinc Utl etdolore magnaal…"
click at [391, 373] on div "**********" at bounding box center [251, 119] width 283 height 821
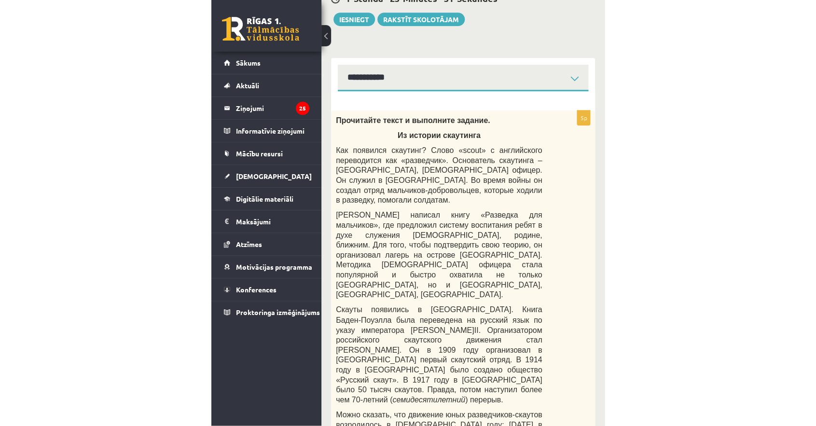
scroll to position [66, 0]
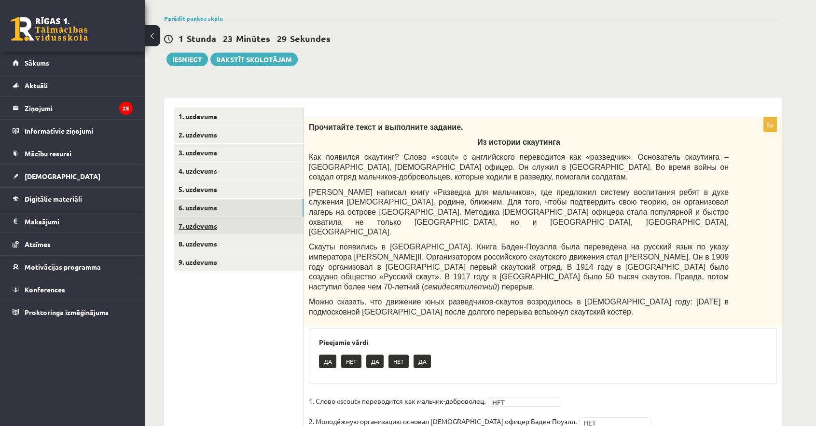
click at [230, 223] on link "7. uzdevums" at bounding box center [239, 226] width 130 height 18
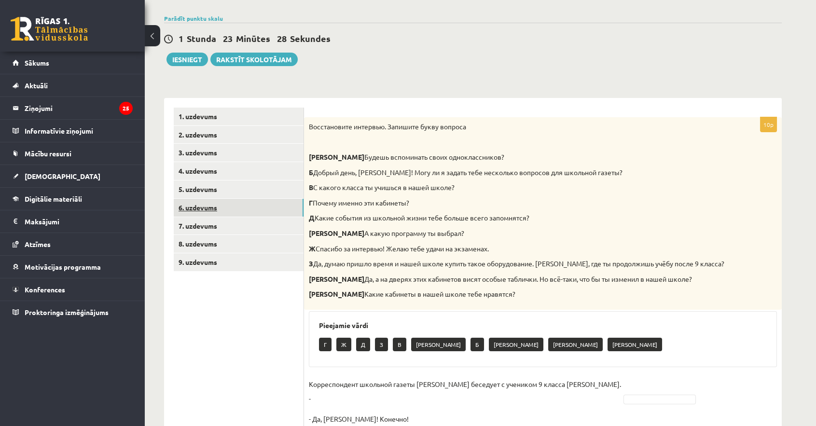
click at [231, 212] on link "6. uzdevums" at bounding box center [239, 208] width 130 height 18
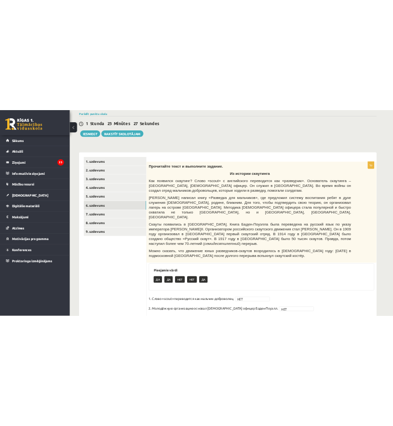
scroll to position [138, 0]
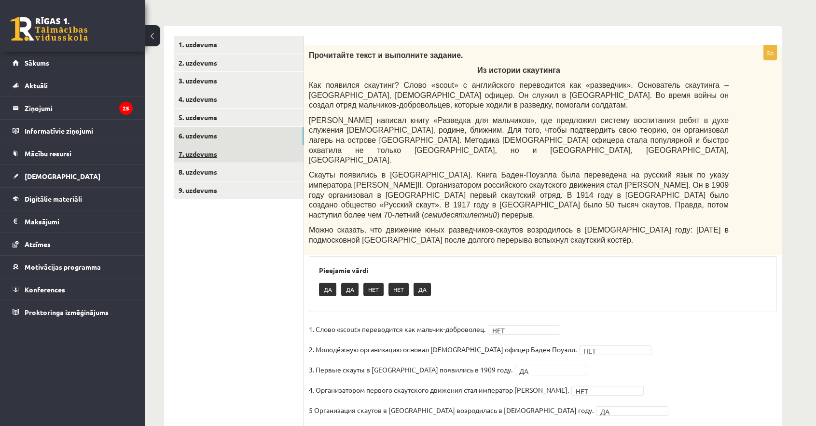
click at [223, 150] on link "7. uzdevums" at bounding box center [239, 154] width 130 height 18
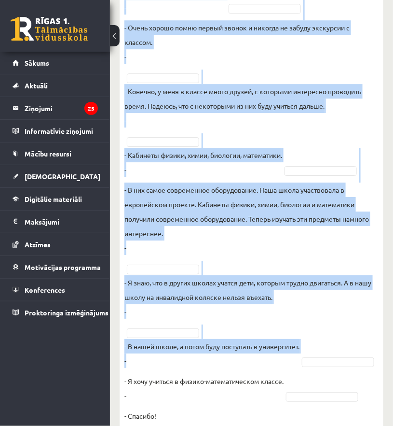
scroll to position [671, 0]
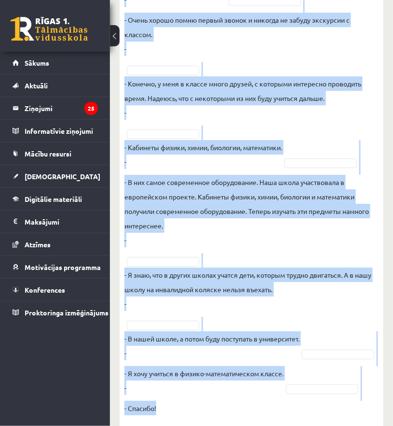
drag, startPoint x: 214, startPoint y: 153, endPoint x: 340, endPoint y: 397, distance: 273.8
copy div "Восстановите интервью. Запишите букву вопроса А Будешь вспоминать своих однокла…"
click at [347, 338] on fieldset "Корреспондент школьной газеты Анна Берзиня беседует с учеником 9 класса Андреем…" at bounding box center [251, 147] width 254 height 536
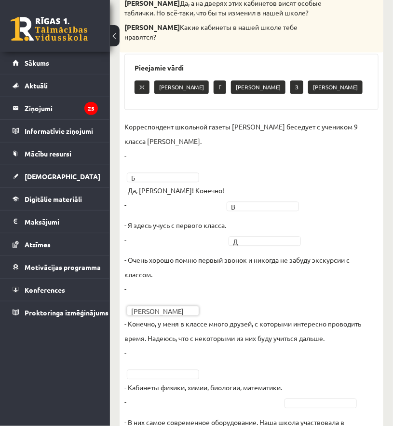
scroll to position [452, 0]
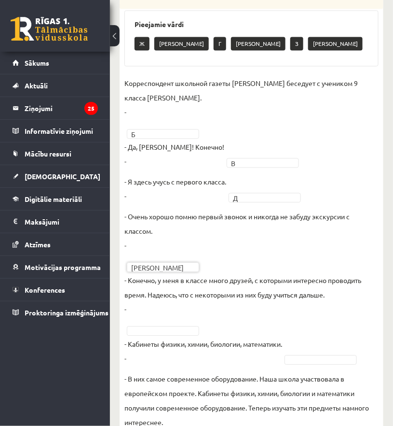
click at [167, 307] on fieldset "Корреспондент школьной газеты Анна Берзиня беседует с учеником 9 класса Андреем…" at bounding box center [251, 344] width 254 height 536
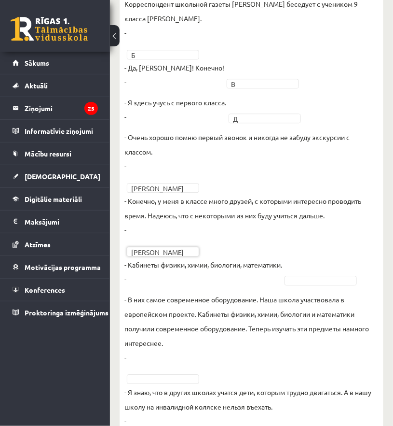
scroll to position [539, 0]
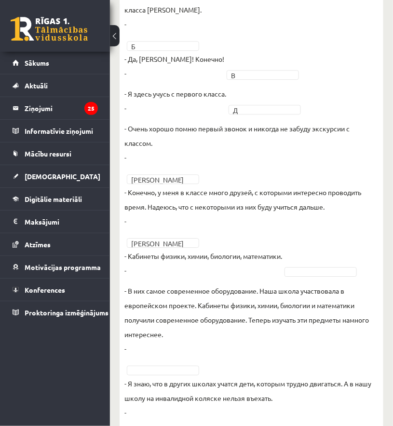
click at [314, 255] on fieldset "Корреспондент школьной газеты Анна Берзиня беседует с учеником 9 класса Андреем…" at bounding box center [251, 256] width 254 height 536
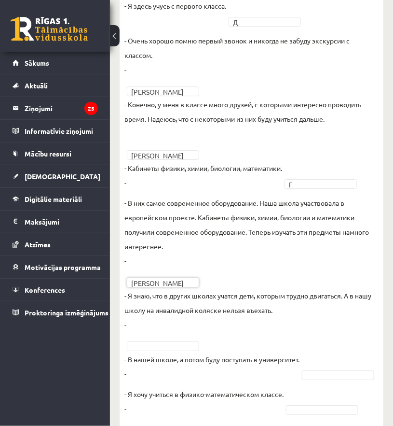
scroll to position [671, 0]
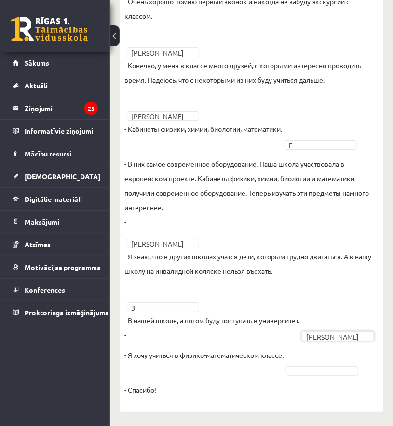
click at [310, 377] on fieldset "Корреспондент школьной газеты Анна Берзиня беседует с учеником 9 класса Андреем…" at bounding box center [251, 129] width 254 height 536
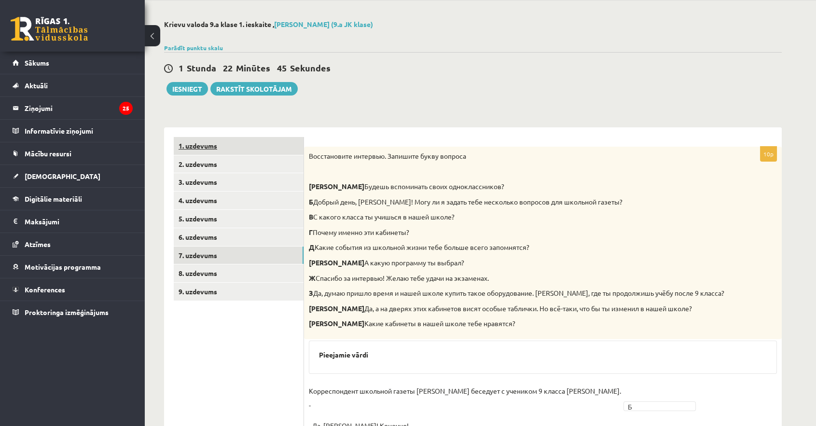
scroll to position [0, 0]
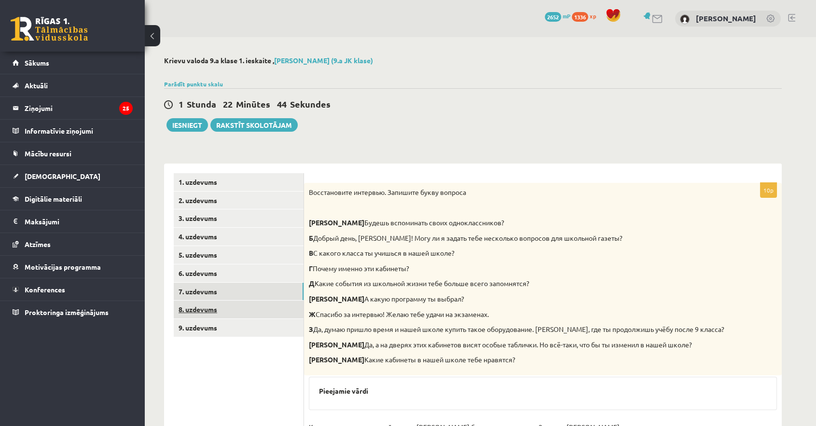
click at [272, 311] on link "8. uzdevums" at bounding box center [239, 310] width 130 height 18
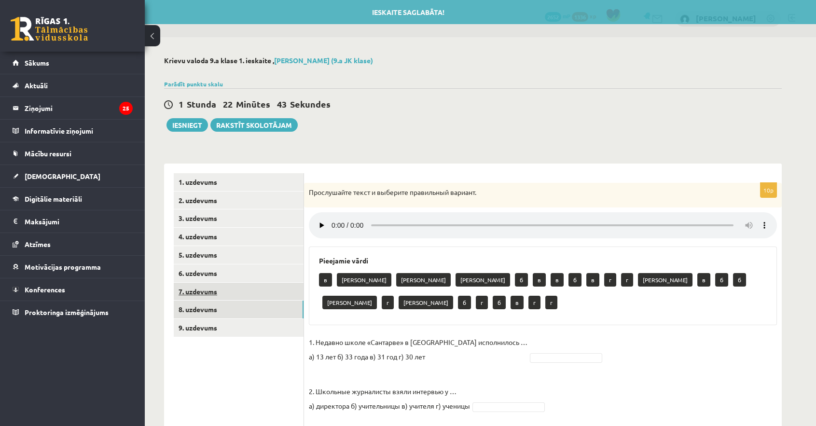
click at [284, 297] on link "7. uzdevums" at bounding box center [239, 292] width 130 height 18
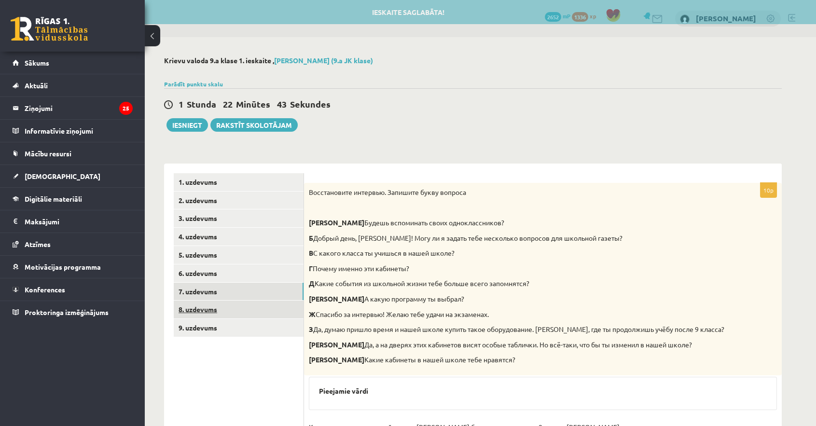
click at [280, 309] on link "8. uzdevums" at bounding box center [239, 310] width 130 height 18
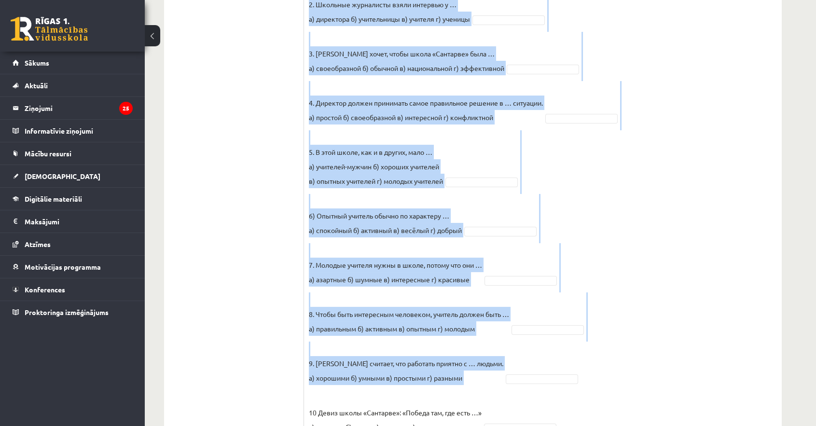
scroll to position [413, 0]
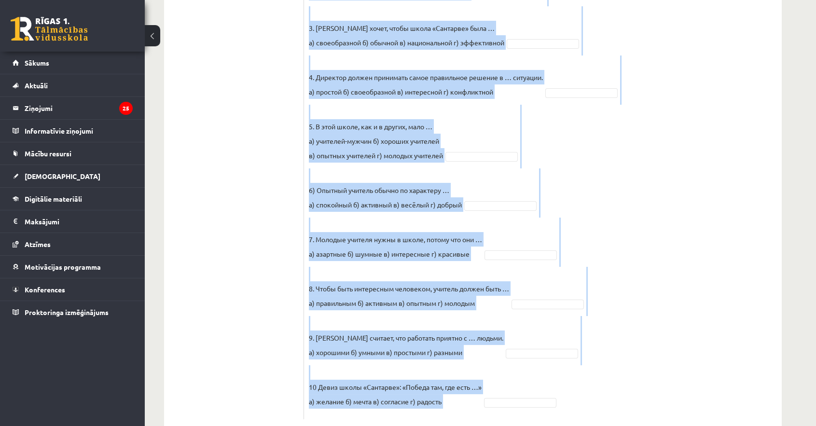
drag, startPoint x: 308, startPoint y: 145, endPoint x: 540, endPoint y: 386, distance: 334.7
click at [400, 386] on div "10p Прослушайте текст и выберите правильный вариант. Pieejamie vārdi г б б а а …" at bounding box center [543, 94] width 478 height 649
copy div "Прослушайте текст и выберите правильный вариант. Pieejamie vārdi г б б а а а в …"
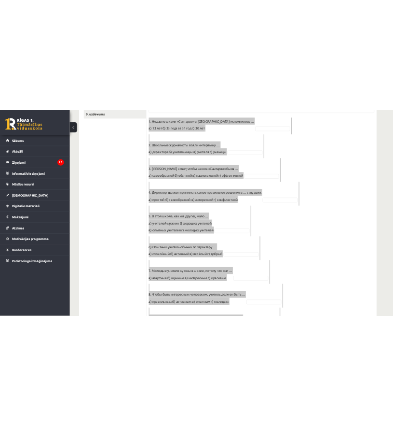
scroll to position [150, 0]
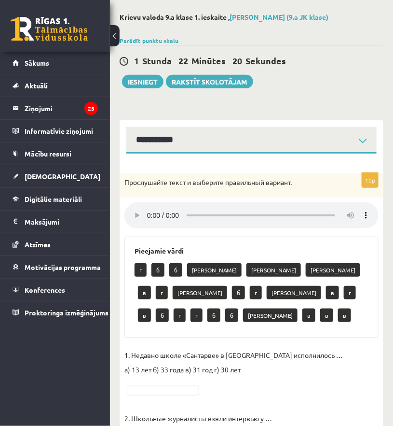
scroll to position [87, 0]
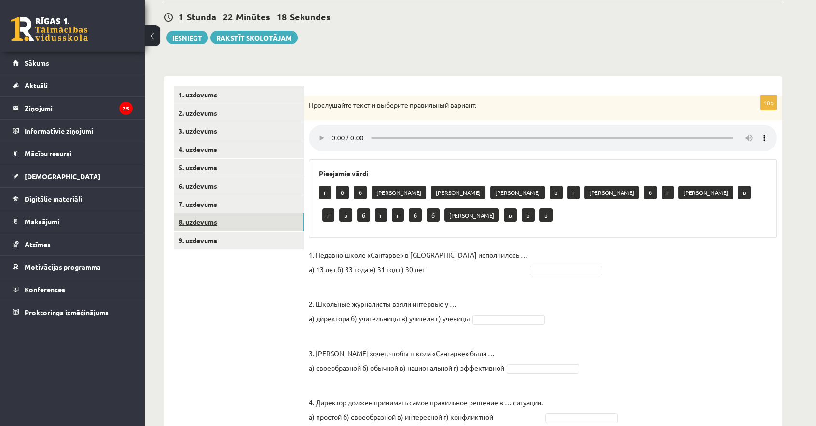
click at [229, 221] on link "8. uzdevums" at bounding box center [239, 222] width 130 height 18
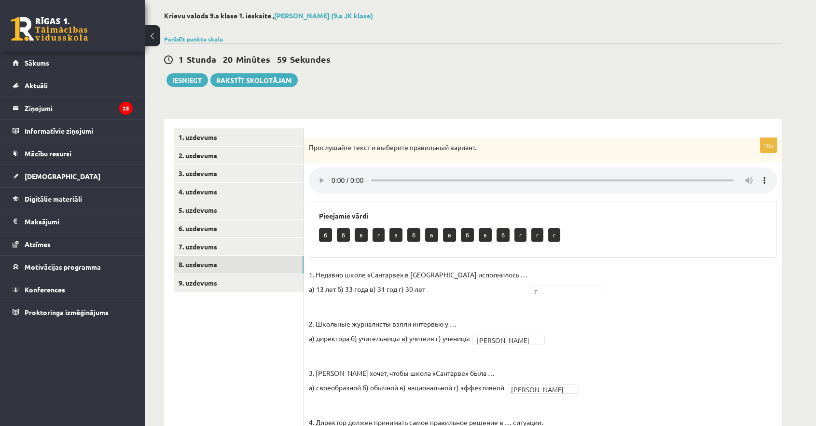
scroll to position [0, 0]
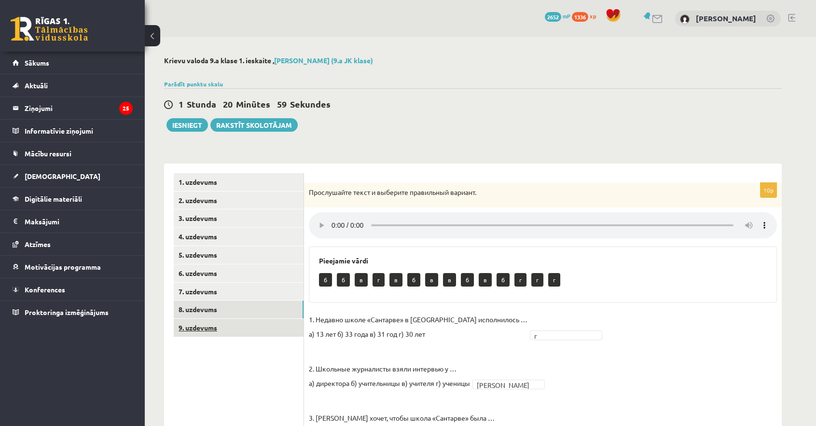
click at [266, 328] on link "9. uzdevums" at bounding box center [239, 328] width 130 height 18
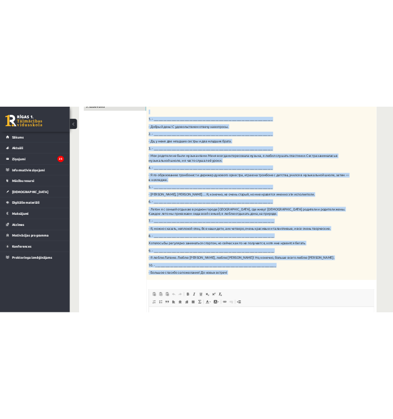
scroll to position [351, 0]
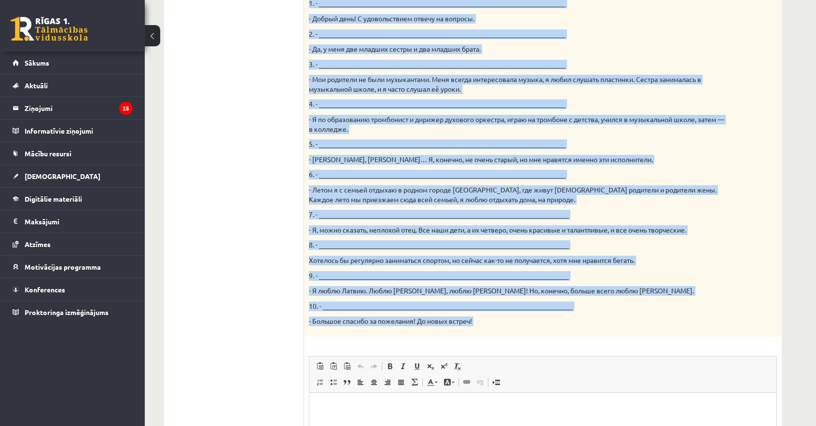
drag, startPoint x: 405, startPoint y: 225, endPoint x: 632, endPoint y: 346, distance: 256.9
click at [400, 348] on div "15p Твой собеседник – известный латвийский музыкант Интарс Бусулис. К данным от…" at bounding box center [543, 194] width 478 height 725
copy div "Твой собеседник – известный латвийский музыкант Интарс Бусулис. К данным ответа…"
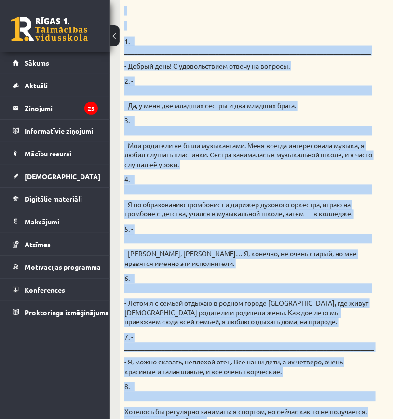
click at [328, 259] on div "Твой собеседник – известный латвийский музыкант Интарс Бусулис. К данным ответа…" at bounding box center [274, 193] width 308 height 665
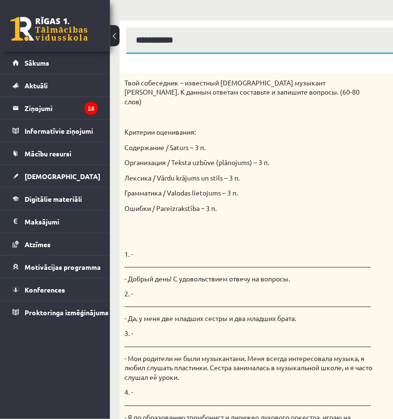
scroll to position [123, 0]
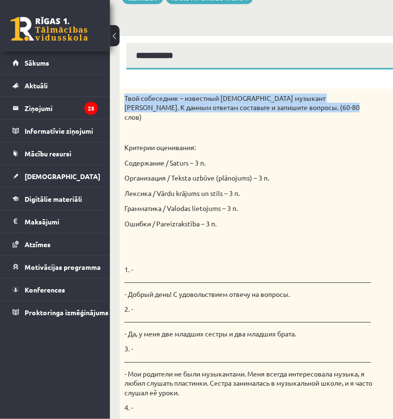
drag, startPoint x: 120, startPoint y: 92, endPoint x: 337, endPoint y: 108, distance: 217.7
click at [337, 108] on div "Твой собеседник – известный латвийский музыкант Интарс Бусулис. К данным ответа…" at bounding box center [274, 421] width 308 height 665
copy p "Твой собеседник – известный латвийский музыкант Интарс Бусулис. К данным ответа…"
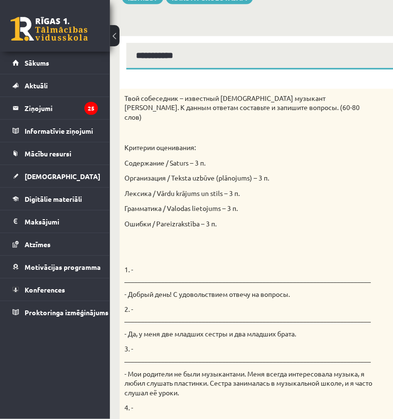
click at [280, 158] on div "Твой собеседник – известный латвийский музыкант Интарс Бусулис. К данным ответа…" at bounding box center [274, 421] width 308 height 665
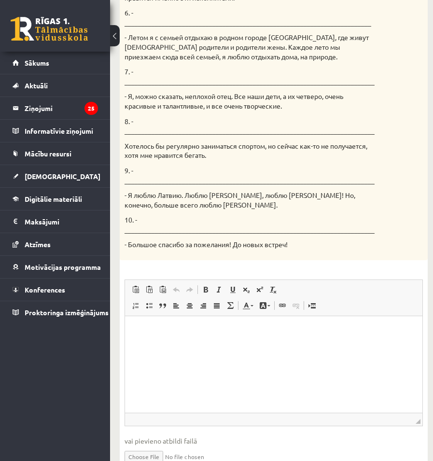
click at [329, 271] on div "15p Твой собеседник – известный латвийский музыкант Интарс Бусулис. К данным от…" at bounding box center [274, 37] width 308 height 885
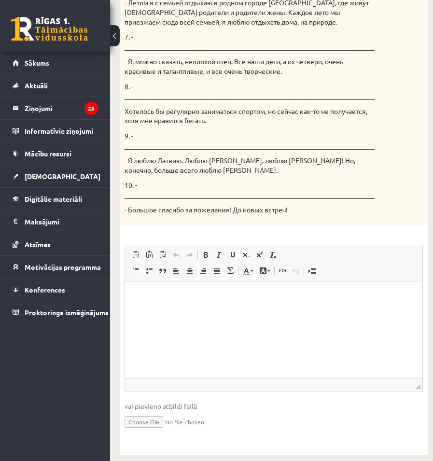
drag, startPoint x: 259, startPoint y: 209, endPoint x: 236, endPoint y: 215, distance: 23.9
click at [148, 311] on html at bounding box center [273, 295] width 297 height 29
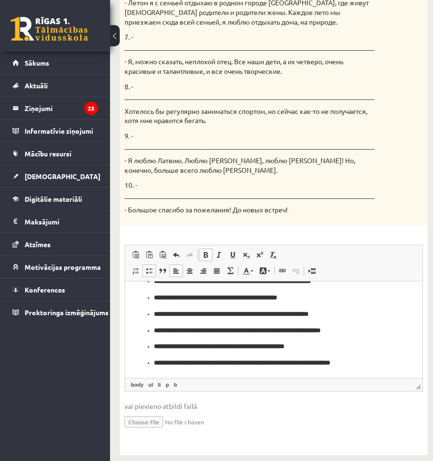
drag, startPoint x: 234, startPoint y: 370, endPoint x: 120, endPoint y: 294, distance: 137.2
click at [136, 267] on span at bounding box center [136, 271] width 8 height 8
drag, startPoint x: 340, startPoint y: 649, endPoint x: 147, endPoint y: 289, distance: 408.2
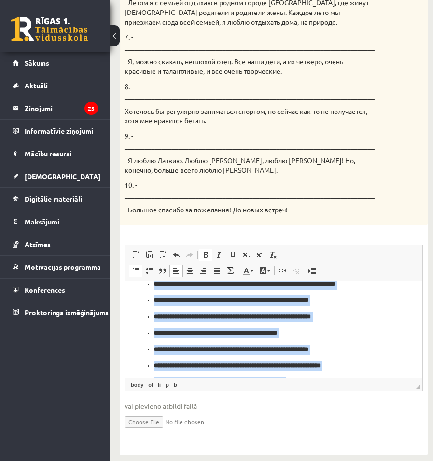
scroll to position [0, 0]
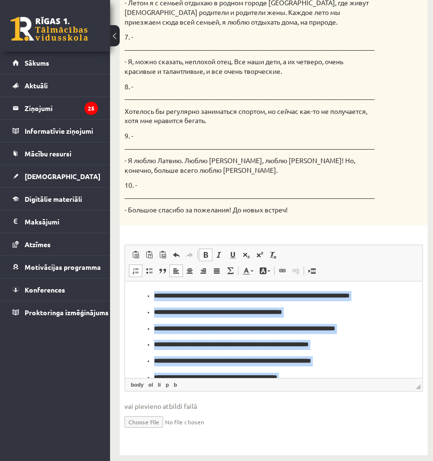
drag, startPoint x: 211, startPoint y: 371, endPoint x: 117, endPoint y: 262, distance: 143.7
click at [125, 281] on html "**********" at bounding box center [273, 369] width 297 height 176
click at [132, 267] on span at bounding box center [136, 271] width 8 height 8
click at [205, 251] on span at bounding box center [206, 255] width 8 height 8
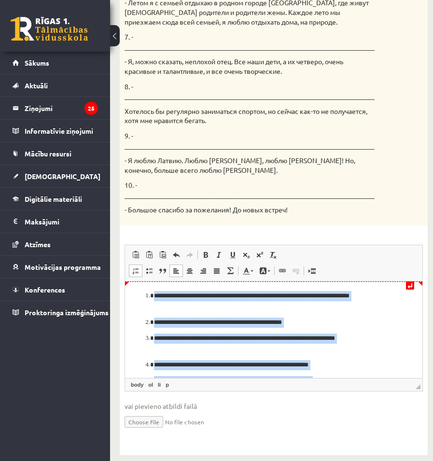
click at [368, 303] on p "**********" at bounding box center [268, 301] width 228 height 20
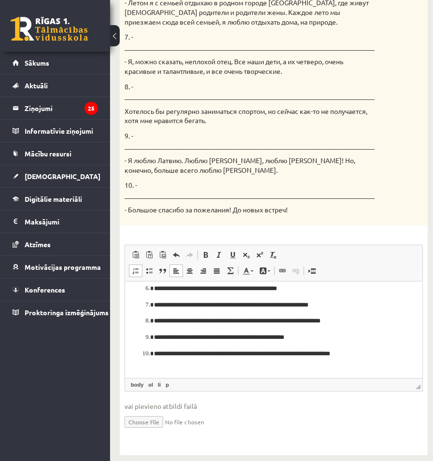
scroll to position [110, 0]
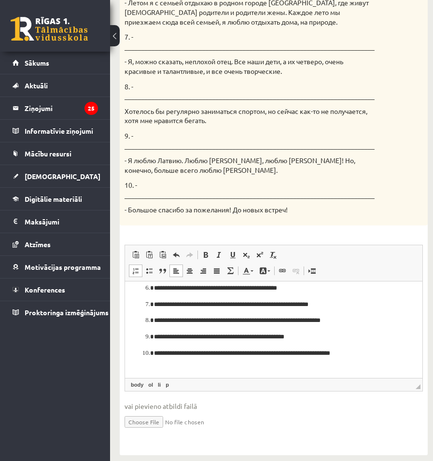
click at [248, 418] on input "file" at bounding box center [273, 421] width 298 height 20
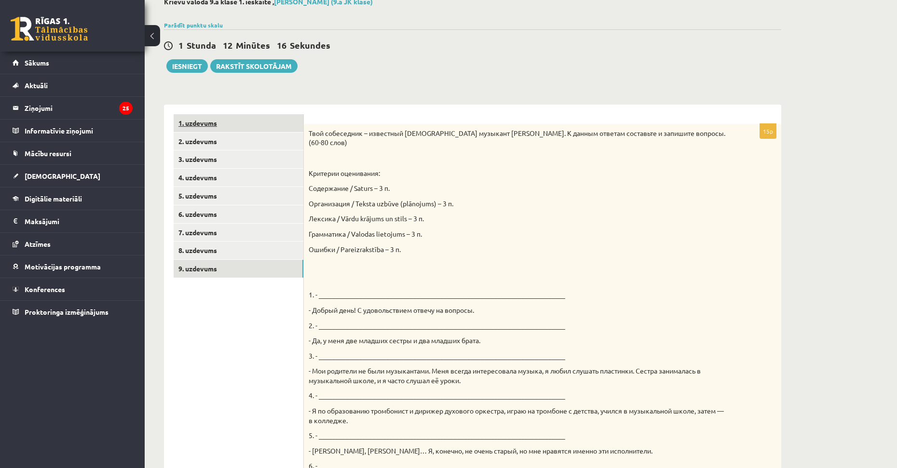
scroll to position [0, 0]
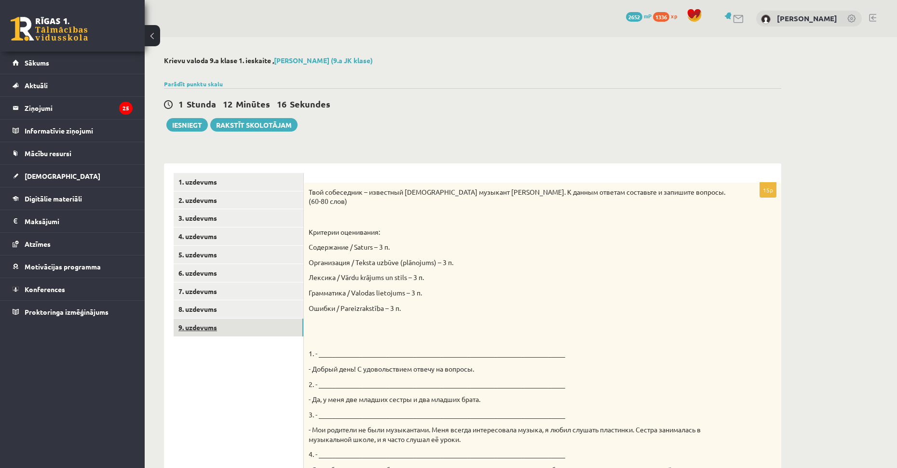
click at [252, 331] on link "9. uzdevums" at bounding box center [239, 328] width 130 height 18
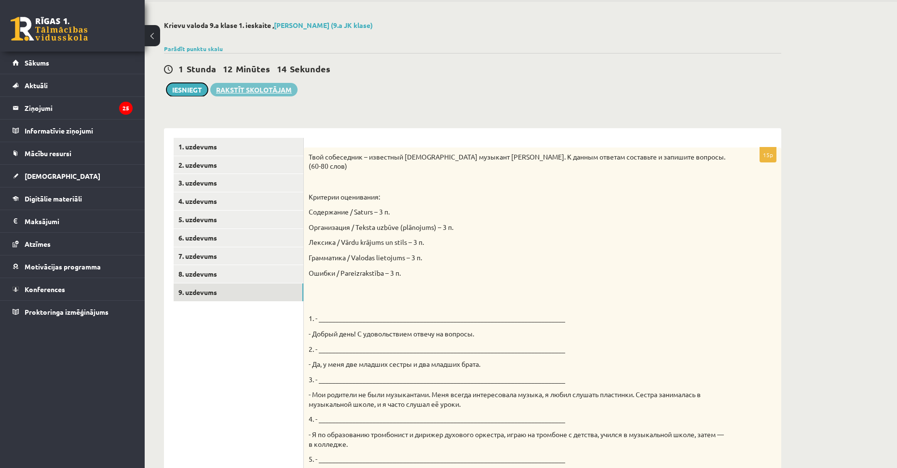
drag, startPoint x: 193, startPoint y: 90, endPoint x: 238, endPoint y: 86, distance: 45.0
click at [193, 90] on button "Iesniegt" at bounding box center [186, 90] width 41 height 14
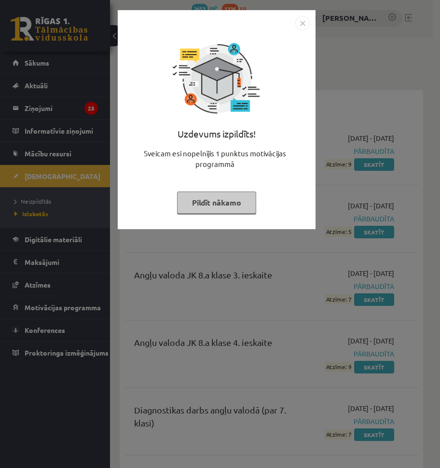
click at [298, 21] on img "Close" at bounding box center [302, 23] width 14 height 14
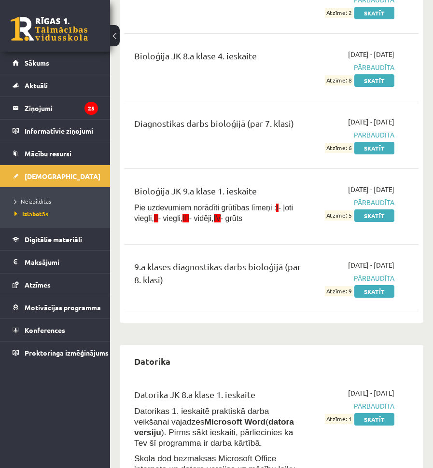
scroll to position [820, 0]
click at [44, 198] on span "Neizpildītās" at bounding box center [32, 201] width 37 height 8
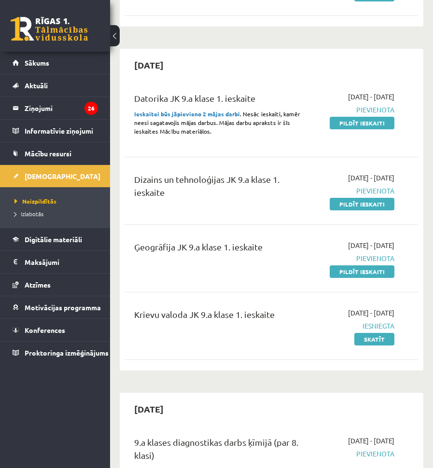
scroll to position [145, 0]
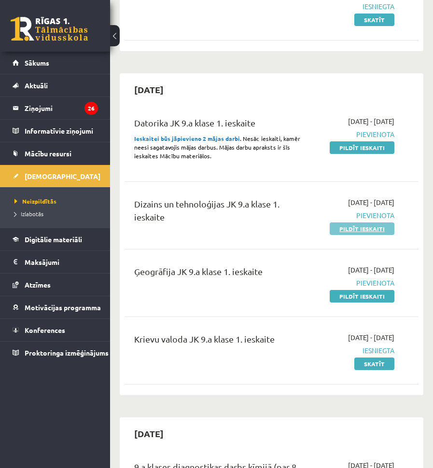
click at [372, 230] on link "Pildīt ieskaiti" at bounding box center [362, 228] width 65 height 13
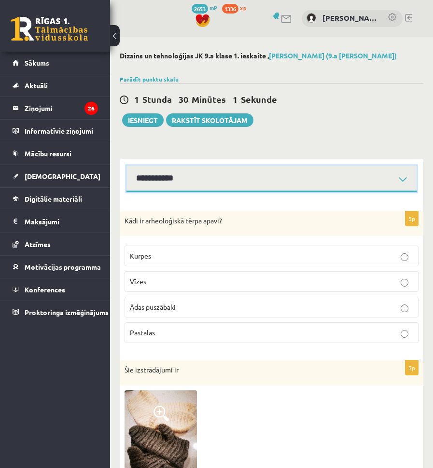
click at [199, 185] on select "**********" at bounding box center [271, 178] width 290 height 27
click at [126, 165] on select "**********" at bounding box center [271, 178] width 290 height 27
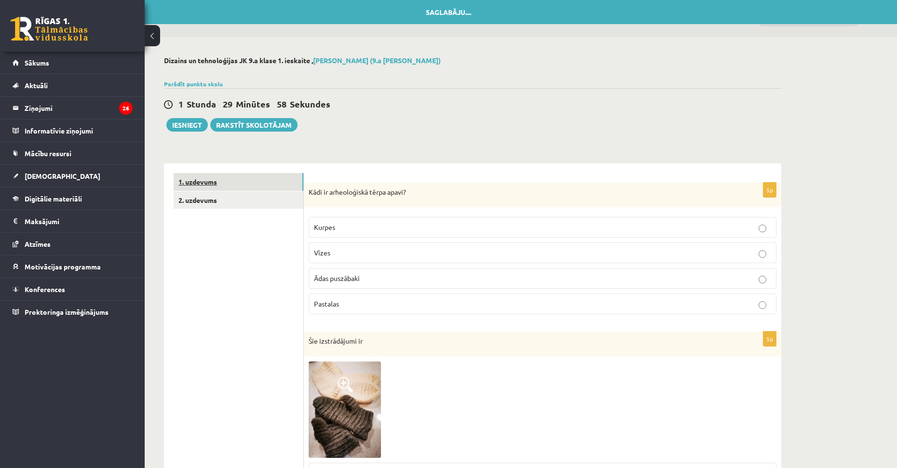
click at [249, 187] on link "1. uzdevums" at bounding box center [239, 182] width 130 height 18
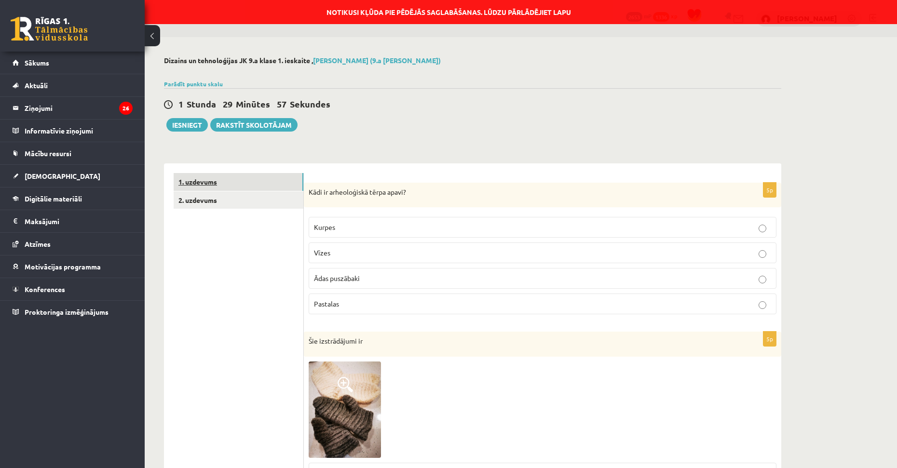
click at [255, 181] on link "1. uzdevums" at bounding box center [239, 182] width 130 height 18
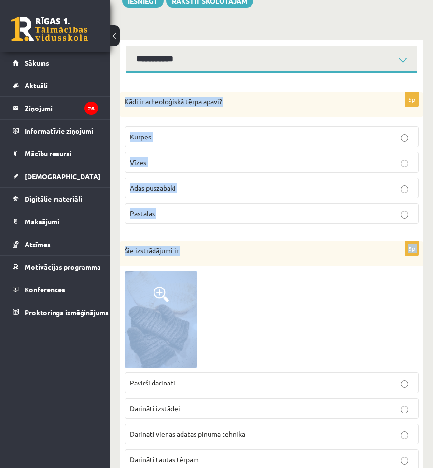
scroll to position [145, 0]
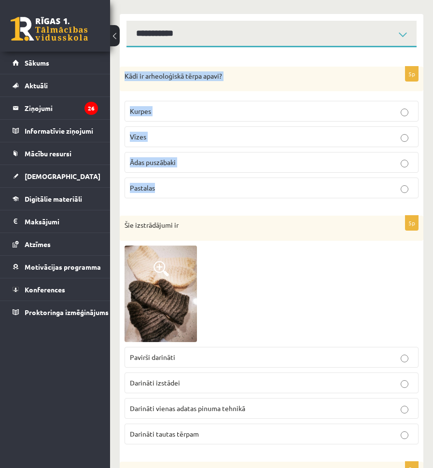
drag, startPoint x: 121, startPoint y: 225, endPoint x: 225, endPoint y: 174, distance: 115.9
click at [225, 174] on div "5p Kādi ir arheoloģiskā tērpa apavi? [GEOGRAPHIC_DATA] [GEOGRAPHIC_DATA] [GEOGR…" at bounding box center [271, 137] width 303 height 140
copy div "Kādi ir arheoloģiskā tērpa apavi? Kurpes Vīzes Ādas puszābaki Pastalas"
click at [165, 310] on img at bounding box center [160, 294] width 72 height 96
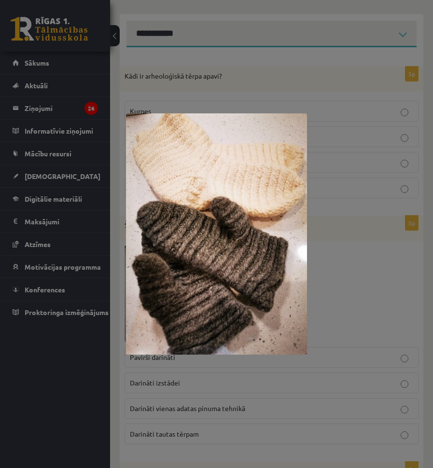
click at [338, 313] on div at bounding box center [216, 234] width 433 height 468
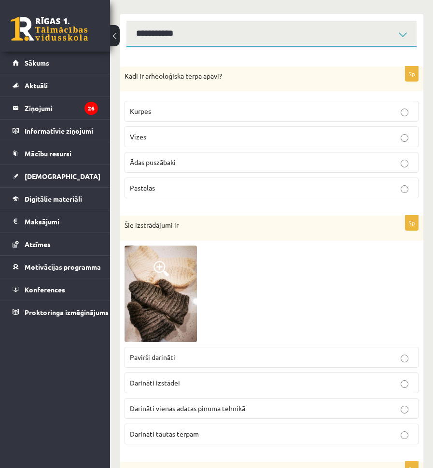
click at [153, 304] on img at bounding box center [160, 294] width 72 height 96
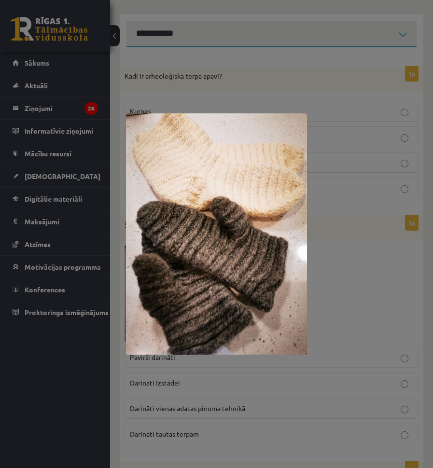
click at [386, 316] on div at bounding box center [216, 234] width 433 height 468
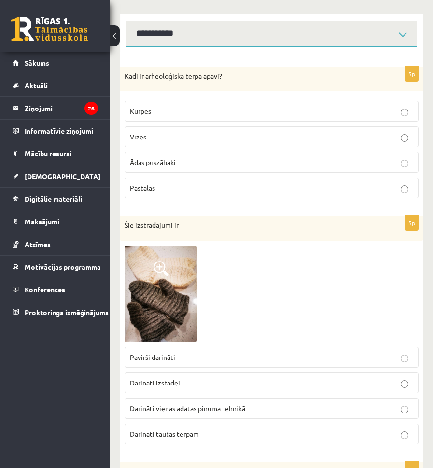
click at [223, 435] on p "Darināti tautas tērpam" at bounding box center [271, 434] width 283 height 10
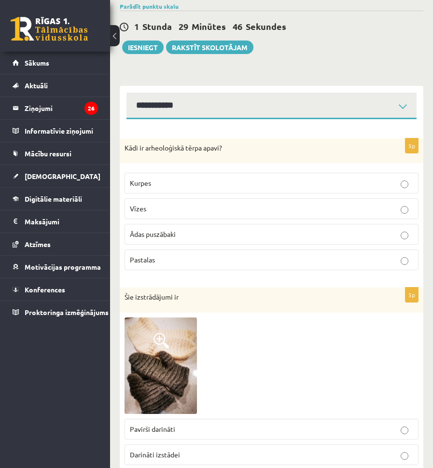
scroll to position [0, 0]
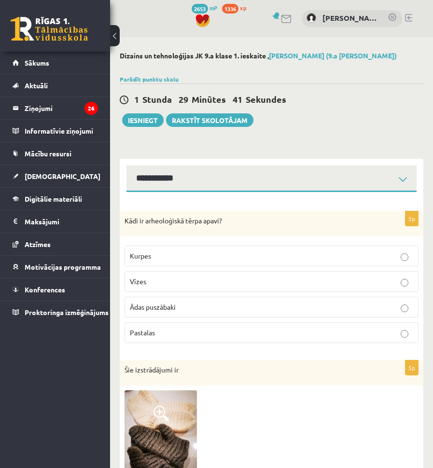
click at [175, 281] on p "Vīzes" at bounding box center [271, 281] width 283 height 10
click at [160, 323] on label "Pastalas" at bounding box center [271, 332] width 294 height 21
click at [186, 307] on p "Ādas puszābaki" at bounding box center [271, 307] width 283 height 10
click at [210, 324] on label "Pastalas" at bounding box center [271, 332] width 294 height 21
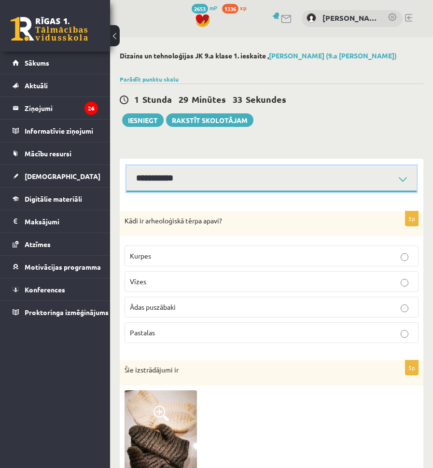
click at [174, 180] on select "**********" at bounding box center [271, 178] width 290 height 27
select select "**********"
click at [126, 165] on select "**********" at bounding box center [271, 178] width 290 height 27
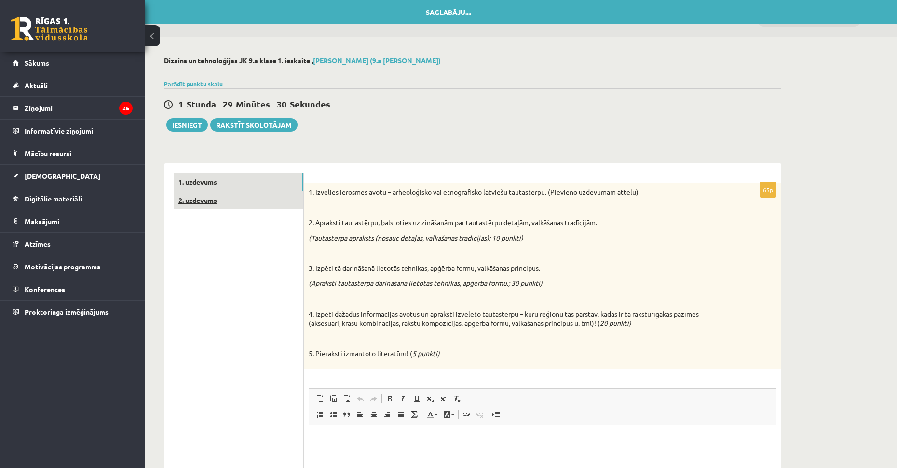
click at [214, 209] on link "2. uzdevums" at bounding box center [239, 201] width 130 height 18
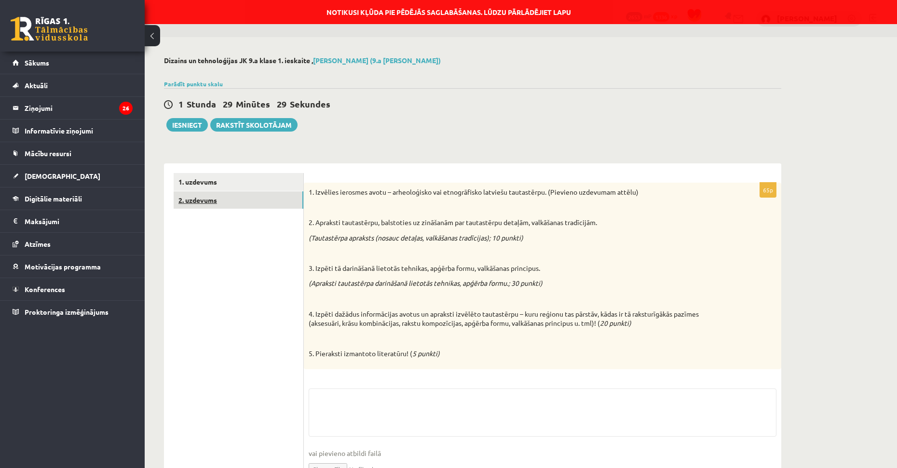
click at [231, 203] on link "2. uzdevums" at bounding box center [239, 201] width 130 height 18
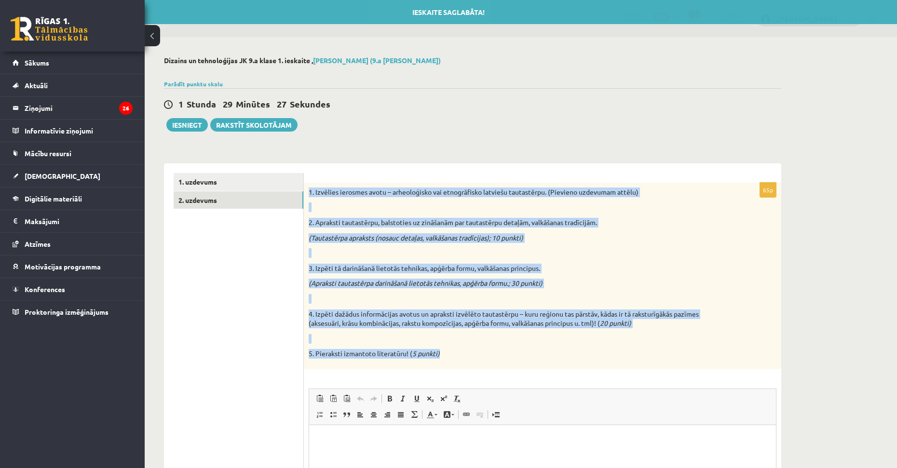
drag, startPoint x: 304, startPoint y: 190, endPoint x: 484, endPoint y: 368, distance: 253.5
click at [432, 368] on div "1. Izvēlies ierosmes avotu – arheoloģisko vai etnogrāfisko latviešu tautastērpu…" at bounding box center [543, 276] width 478 height 187
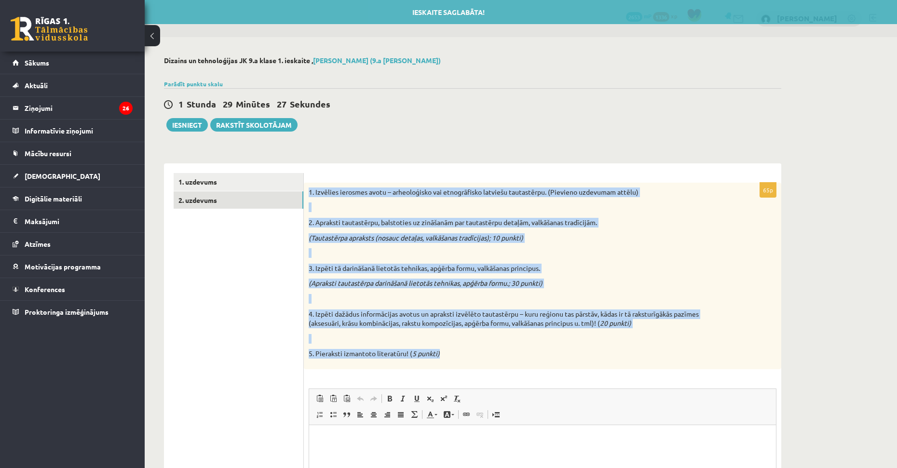
copy div "1. Izvēlies ierosmes avotu – arheoloģisko vai etnogrāfisko latviešu tautastērpu…"
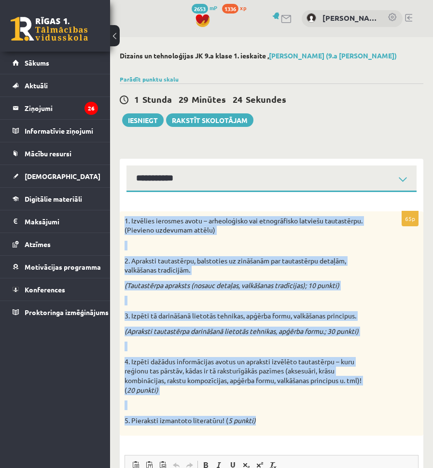
click at [321, 292] on div "1. Izvēlies ierosmes avotu – arheoloģisko vai etnogrāfisko latviešu tautastērpu…" at bounding box center [271, 323] width 303 height 225
click at [285, 311] on p "3. Izpēti tā darināšanā lietotās tehnikas, apģērba formu, valkāšanas principus." at bounding box center [247, 316] width 246 height 10
click at [284, 311] on div "1. Izvēlies ierosmes avotu – arheoloģisko vai etnogrāfisko latviešu tautastērpu…" at bounding box center [271, 323] width 303 height 225
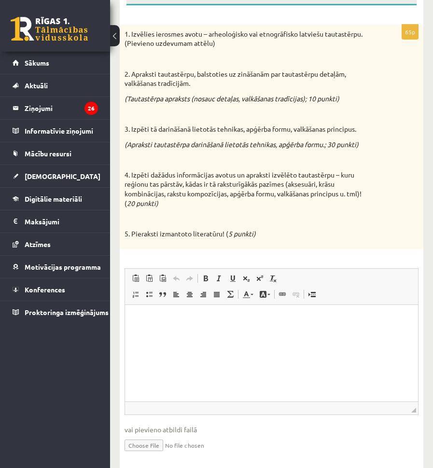
scroll to position [165, 0]
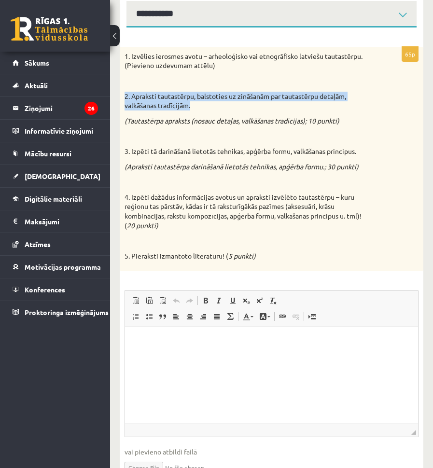
drag, startPoint x: 125, startPoint y: 96, endPoint x: 193, endPoint y: 106, distance: 68.2
click at [193, 106] on p "2. Apraksti tautastērpu, balstoties uz zināšanām par tautastērpu detaļām, valkā…" at bounding box center [247, 101] width 246 height 19
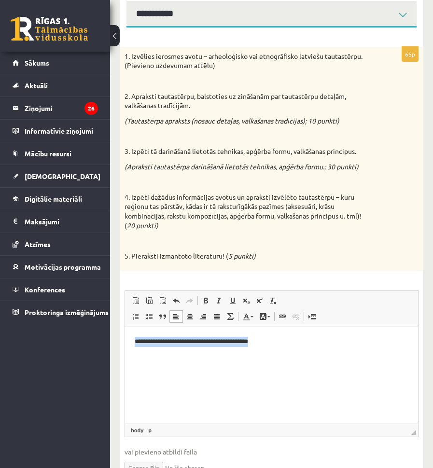
drag, startPoint x: 278, startPoint y: 341, endPoint x: 85, endPoint y: 363, distance: 194.7
click at [125, 357] on html "**********" at bounding box center [271, 341] width 293 height 29
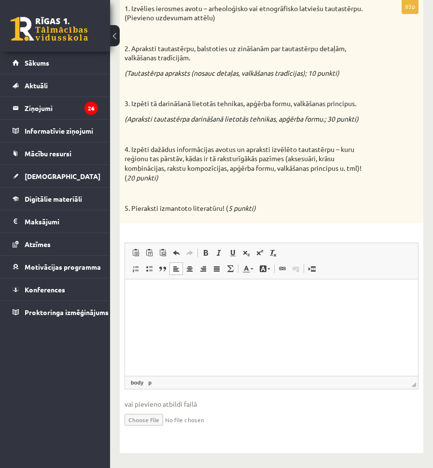
scroll to position [213, 0]
click at [143, 416] on input "file" at bounding box center [271, 419] width 294 height 20
type input "**********"
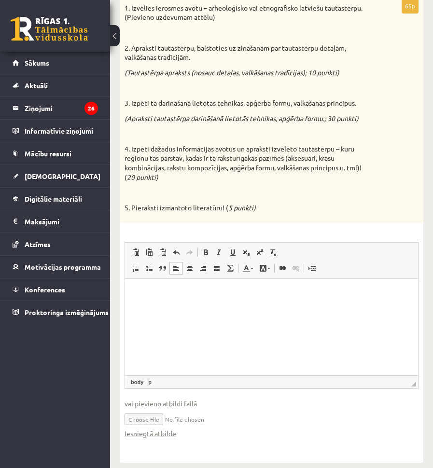
scroll to position [165, 0]
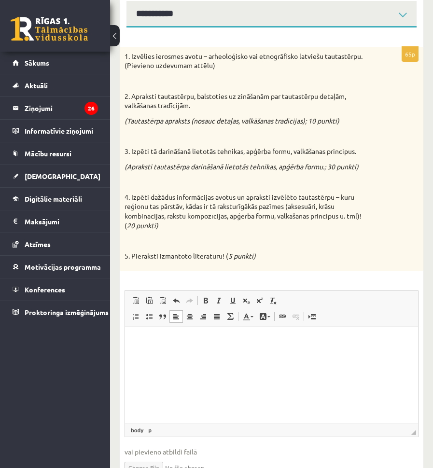
click at [190, 134] on p at bounding box center [247, 136] width 246 height 10
click at [163, 352] on html at bounding box center [271, 341] width 293 height 29
click at [213, 348] on html at bounding box center [271, 341] width 293 height 29
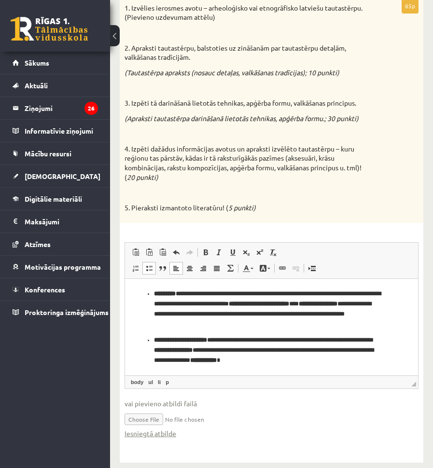
scroll to position [223, 0]
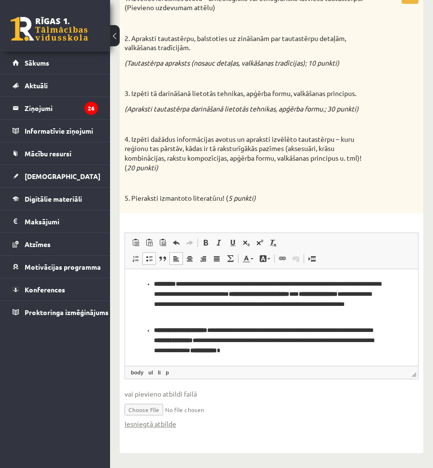
click at [339, 358] on html "**********" at bounding box center [271, 244] width 293 height 241
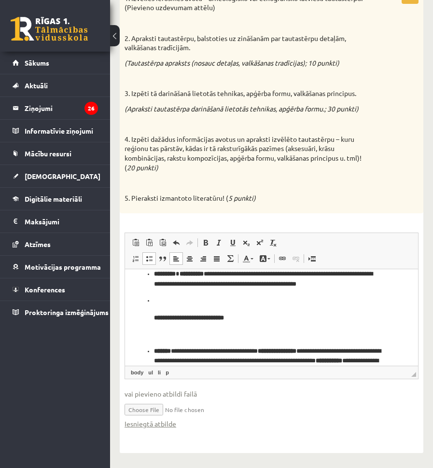
scroll to position [337, 0]
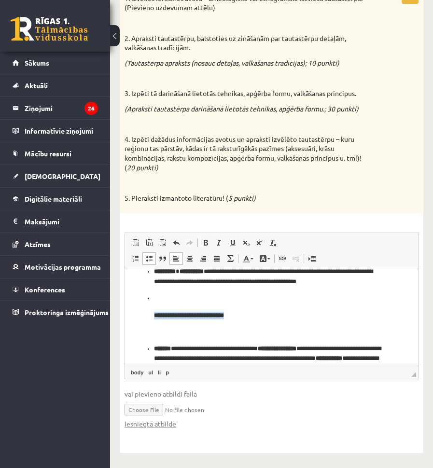
drag, startPoint x: 247, startPoint y: 316, endPoint x: 145, endPoint y: 316, distance: 101.8
click at [145, 316] on ul "**********" at bounding box center [272, 281] width 274 height 607
click at [249, 314] on h4 "**********" at bounding box center [271, 316] width 235 height 8
drag, startPoint x: 243, startPoint y: 314, endPoint x: 139, endPoint y: 305, distance: 103.7
click at [125, 317] on html "**********" at bounding box center [271, 263] width 293 height 663
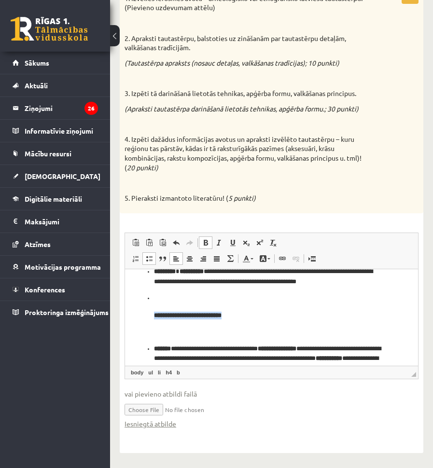
click at [203, 242] on span at bounding box center [206, 243] width 8 height 8
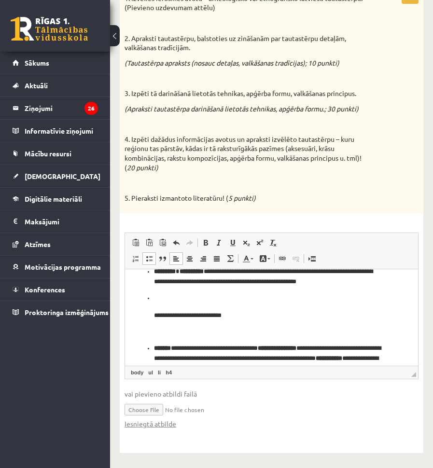
click at [273, 324] on li "**********" at bounding box center [271, 315] width 235 height 44
click at [239, 316] on h4 "**********" at bounding box center [268, 316] width 228 height 8
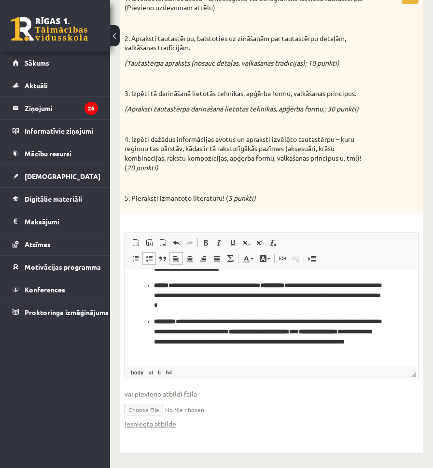
scroll to position [0, 0]
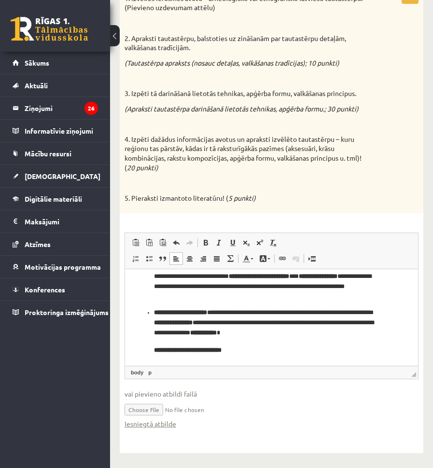
scroll to position [193, 0]
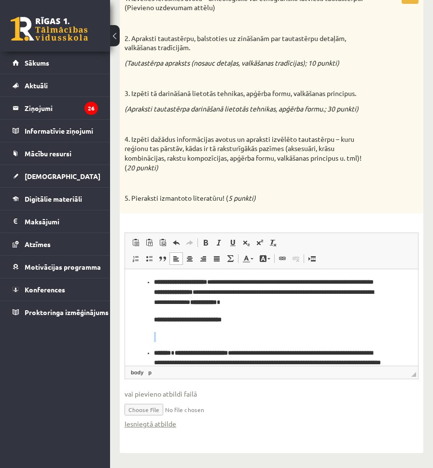
drag, startPoint x: 178, startPoint y: 326, endPoint x: 147, endPoint y: 331, distance: 30.7
click at [148, 331] on ul "**********" at bounding box center [272, 425] width 274 height 607
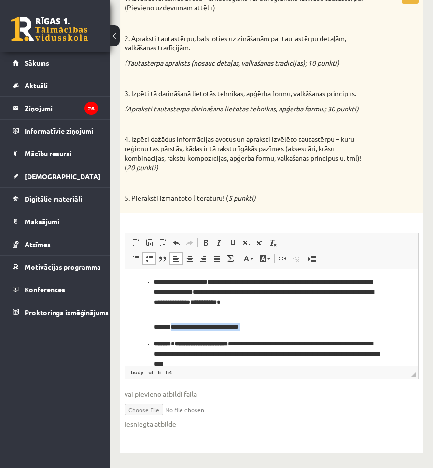
drag, startPoint x: 201, startPoint y: 329, endPoint x: 157, endPoint y: 332, distance: 44.0
click at [157, 332] on ul "**********" at bounding box center [272, 421] width 274 height 599
click at [254, 316] on h4 "**********" at bounding box center [268, 323] width 228 height 15
drag, startPoint x: 239, startPoint y: 331, endPoint x: 143, endPoint y: 330, distance: 96.0
click at [143, 330] on ul "**********" at bounding box center [272, 421] width 274 height 599
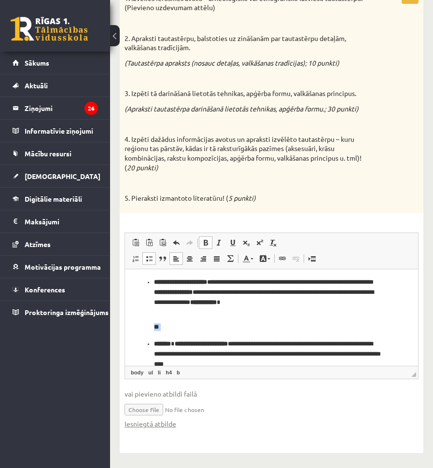
drag, startPoint x: 159, startPoint y: 330, endPoint x: 115, endPoint y: 332, distance: 43.9
click at [125, 332] on html "**********" at bounding box center [271, 403] width 293 height 654
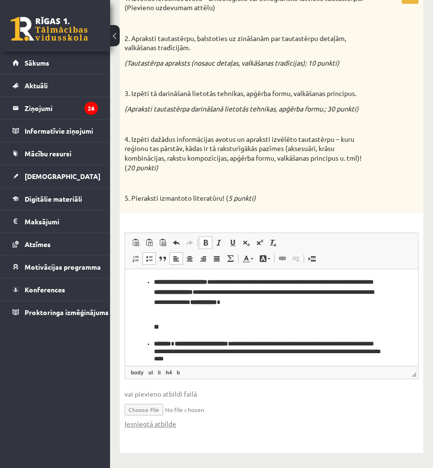
click at [245, 332] on ul "**********" at bounding box center [272, 419] width 274 height 594
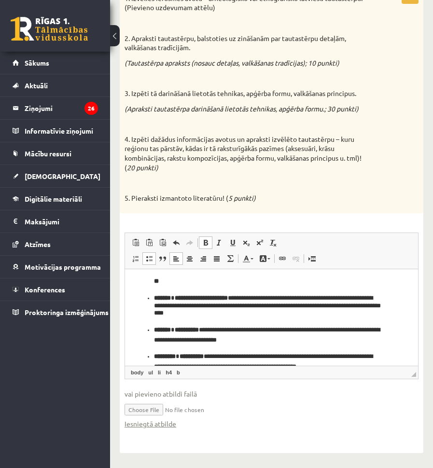
scroll to position [241, 0]
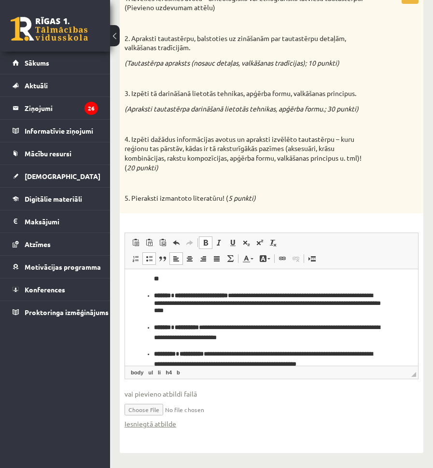
click at [247, 211] on div "1. Izvēlies ierosmes avotu – arheoloģisko vai etnogrāfisko latviešu tautastērpu…" at bounding box center [271, 101] width 303 height 225
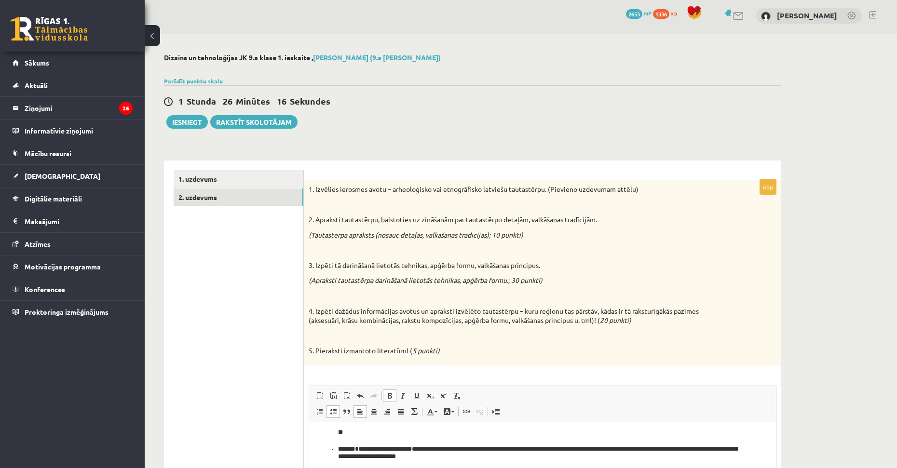
scroll to position [0, 0]
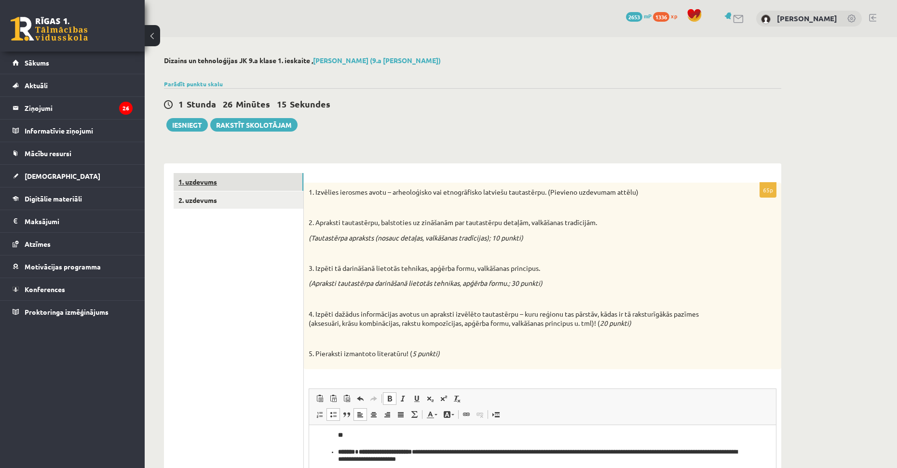
click at [247, 181] on link "1. uzdevums" at bounding box center [239, 182] width 130 height 18
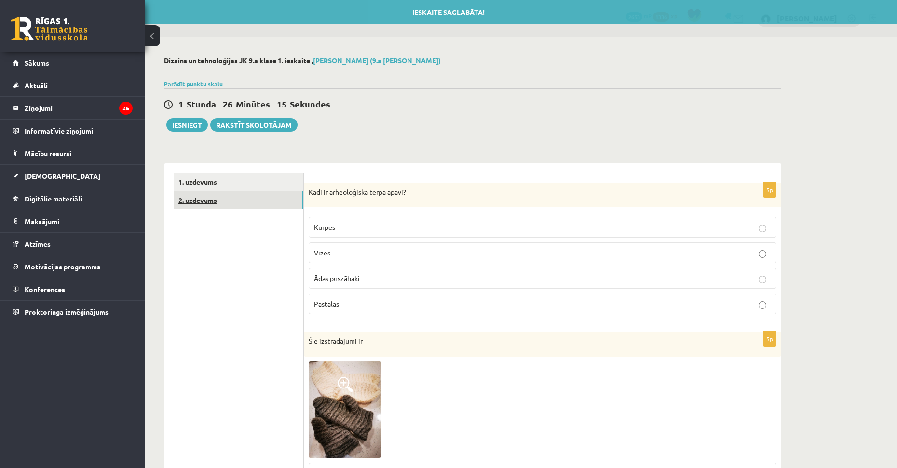
click at [250, 199] on link "2. uzdevums" at bounding box center [239, 201] width 130 height 18
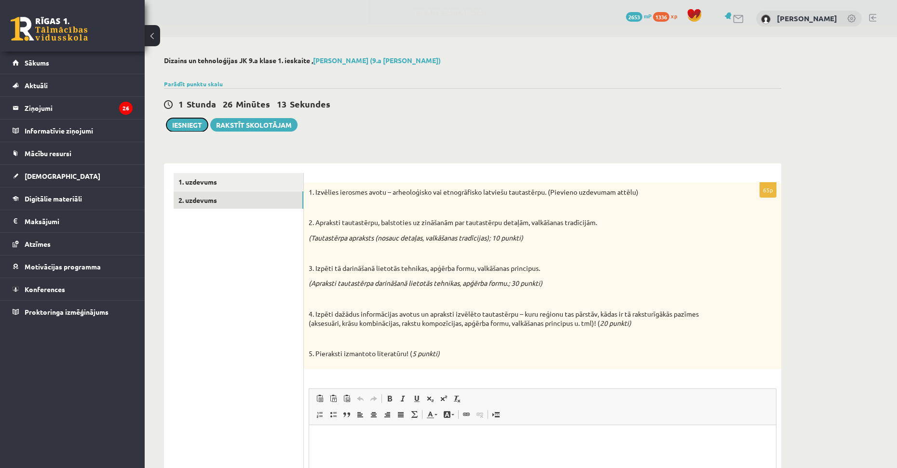
drag, startPoint x: 186, startPoint y: 124, endPoint x: 487, endPoint y: 58, distance: 308.1
click at [186, 124] on button "Iesniegt" at bounding box center [186, 125] width 41 height 14
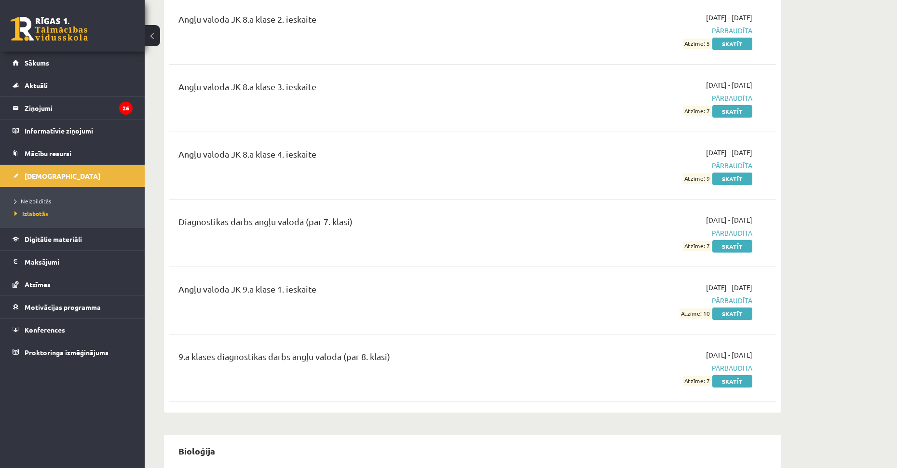
scroll to position [386, 0]
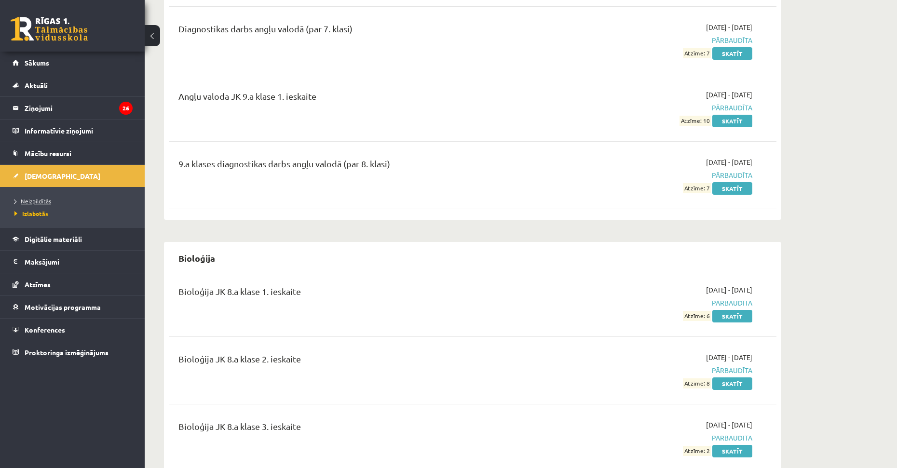
click at [47, 201] on span "Neizpildītās" at bounding box center [32, 201] width 37 height 8
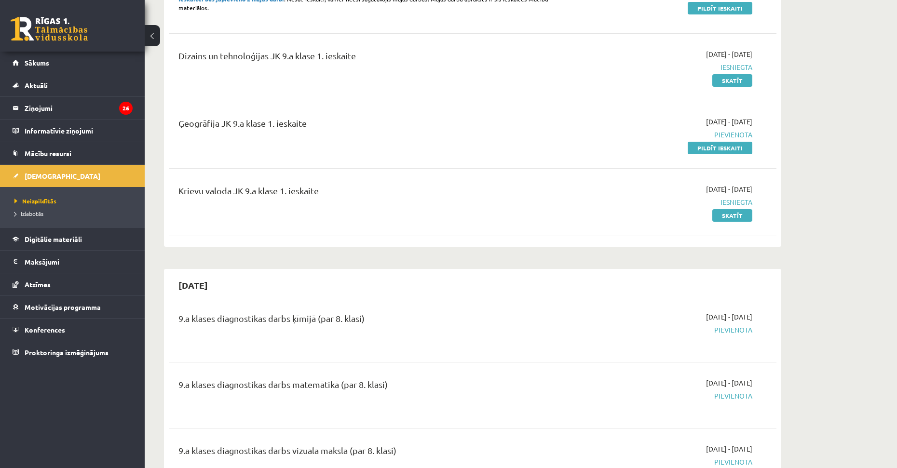
scroll to position [193, 0]
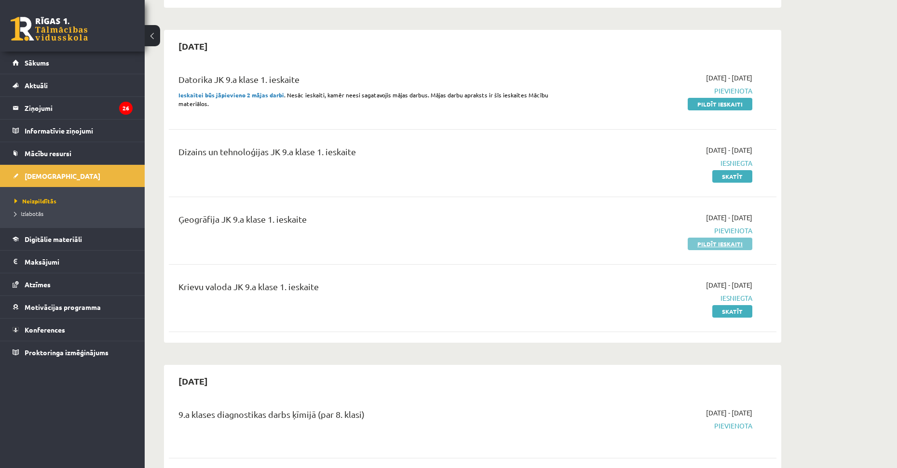
click at [699, 241] on link "Pildīt ieskaiti" at bounding box center [720, 244] width 65 height 13
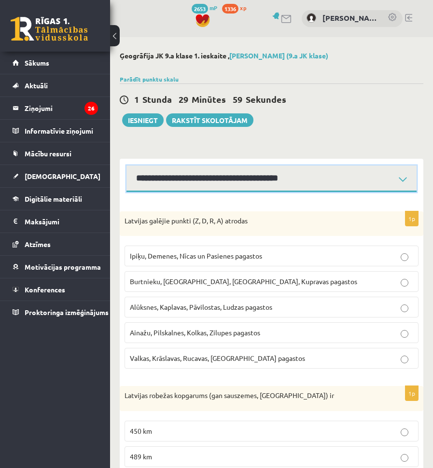
click at [167, 171] on select "**********" at bounding box center [271, 178] width 290 height 27
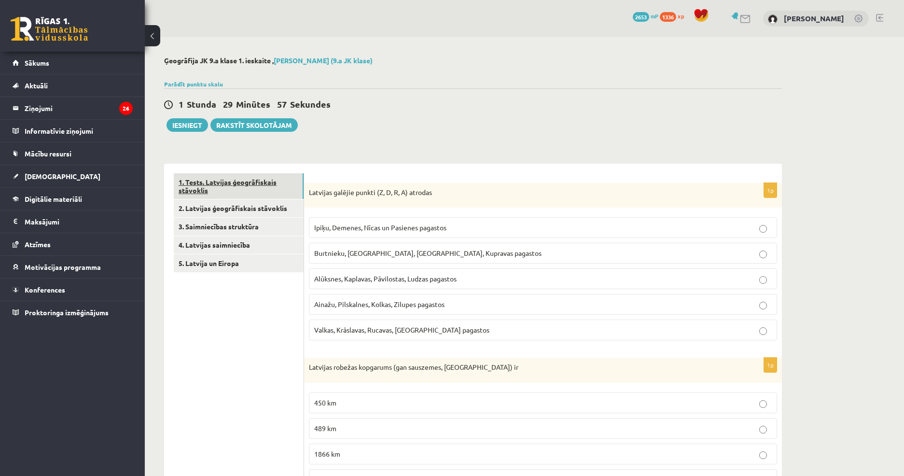
click at [246, 187] on link "1. Tests. Latvijas ģeogrāfiskais stāvoklis" at bounding box center [239, 186] width 130 height 26
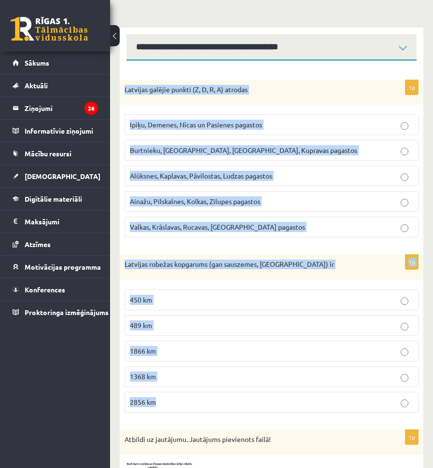
scroll to position [338, 0]
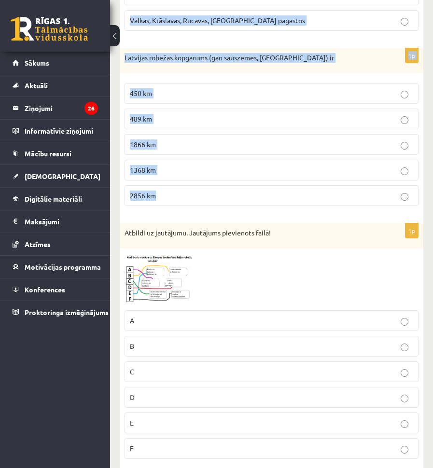
drag, startPoint x: 125, startPoint y: 221, endPoint x: 245, endPoint y: 199, distance: 121.7
click at [172, 289] on img at bounding box center [160, 279] width 72 height 52
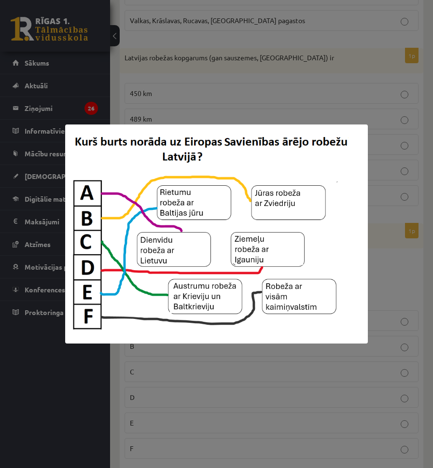
click at [389, 262] on div at bounding box center [216, 234] width 433 height 468
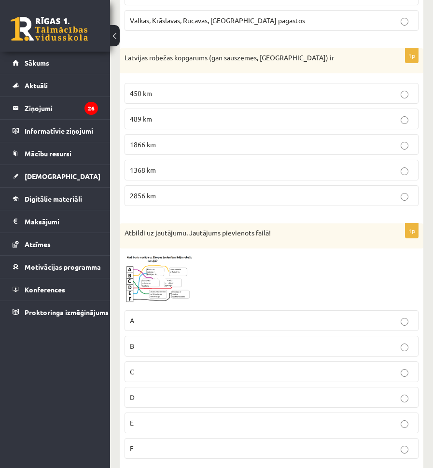
click at [174, 262] on img at bounding box center [160, 279] width 72 height 52
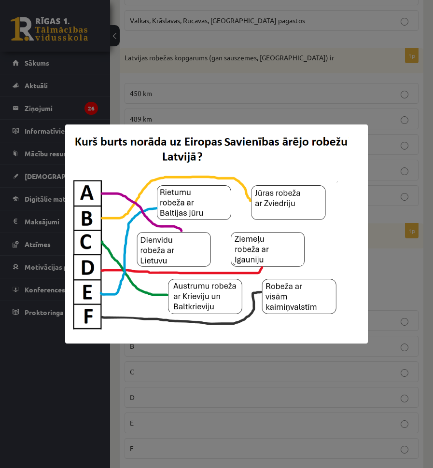
click at [387, 265] on div at bounding box center [216, 234] width 433 height 468
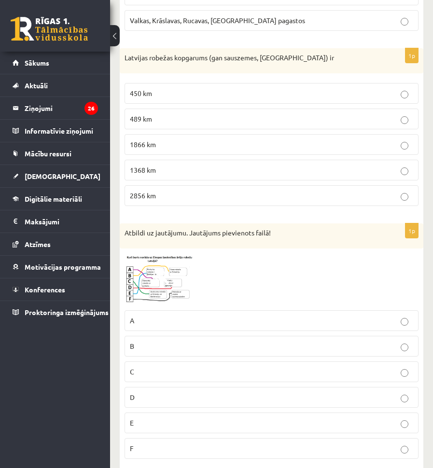
click at [157, 266] on img at bounding box center [160, 279] width 72 height 52
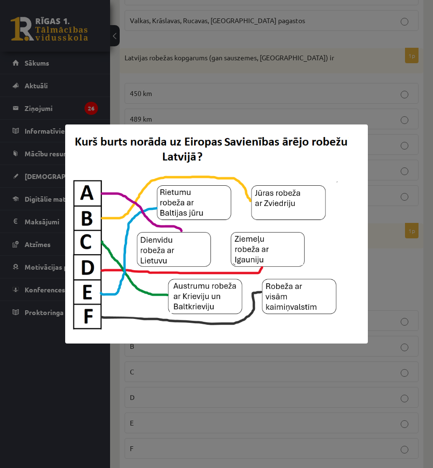
click at [386, 286] on div at bounding box center [216, 234] width 433 height 468
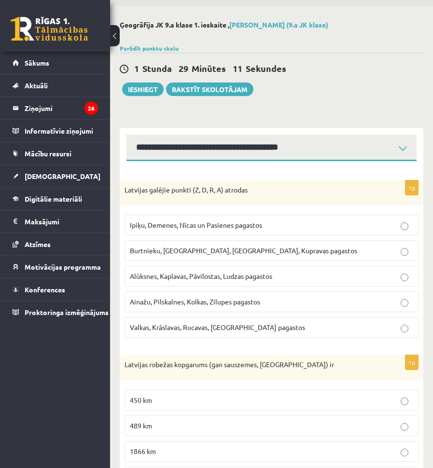
scroll to position [48, 0]
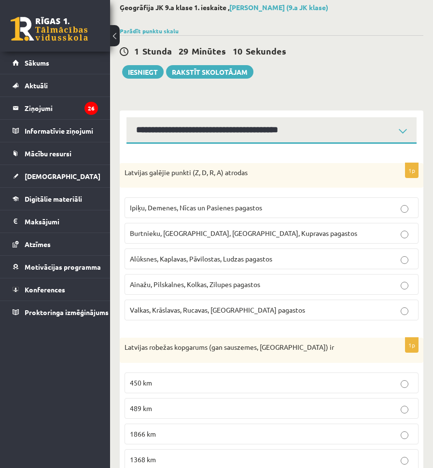
click at [162, 207] on span "Ipiķu, Demenes, Nīcas un Pasienes pagastos" at bounding box center [196, 207] width 132 height 9
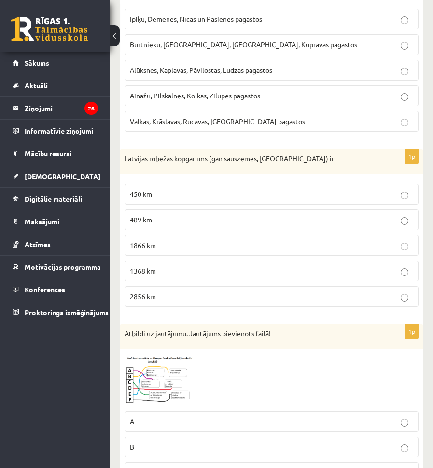
scroll to position [241, 0]
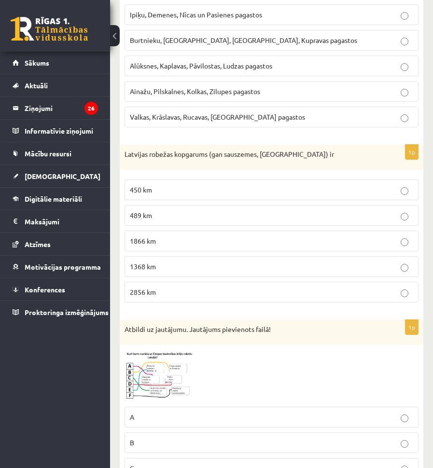
click at [158, 237] on p "1866 km" at bounding box center [271, 241] width 283 height 10
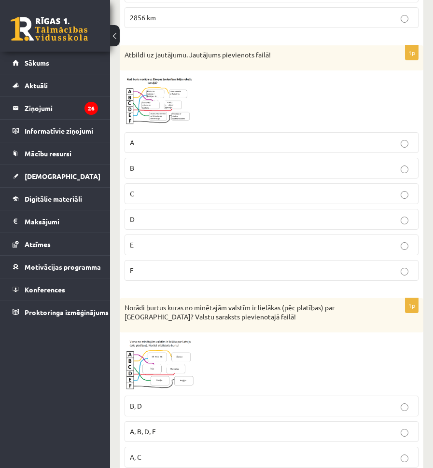
scroll to position [531, 0]
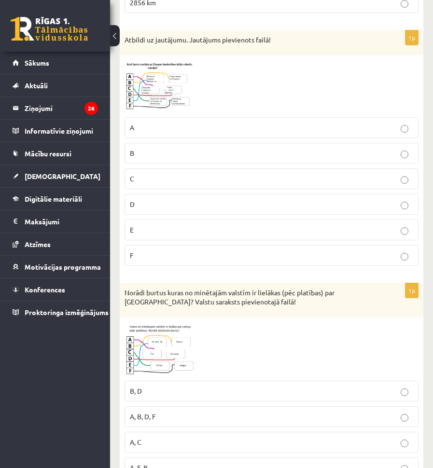
click at [167, 352] on span at bounding box center [160, 345] width 15 height 15
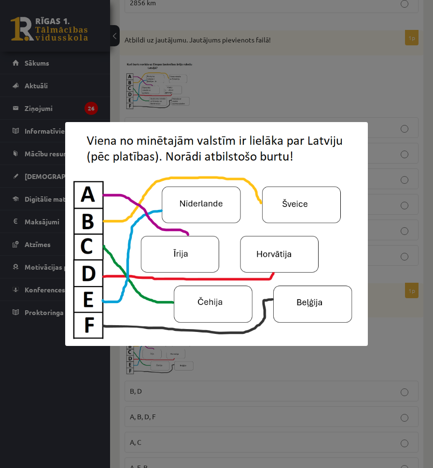
click at [305, 355] on div at bounding box center [216, 234] width 433 height 468
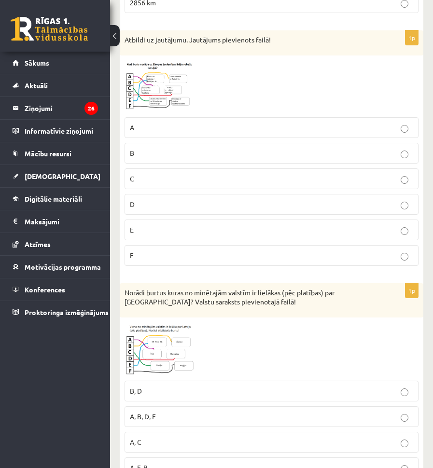
click at [144, 335] on img at bounding box center [160, 349] width 72 height 54
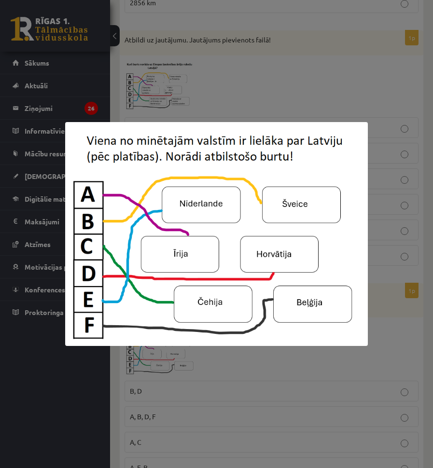
click at [219, 375] on div at bounding box center [216, 234] width 433 height 468
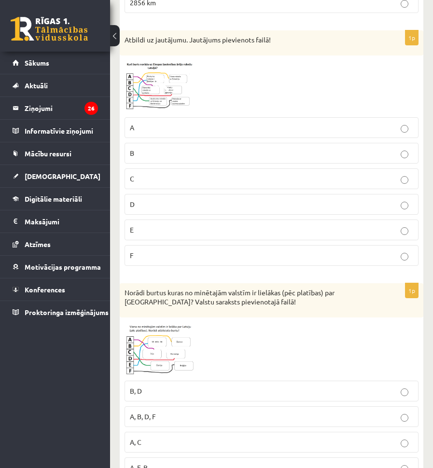
click at [160, 350] on span at bounding box center [160, 345] width 15 height 15
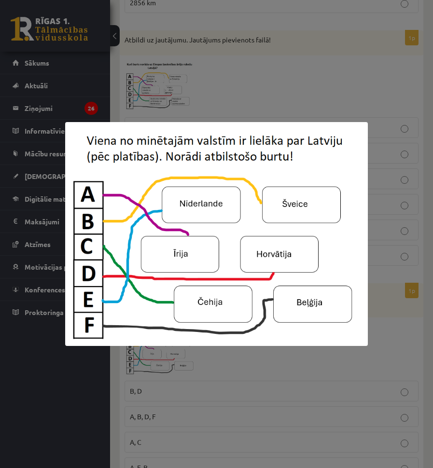
click at [252, 379] on div at bounding box center [216, 234] width 433 height 468
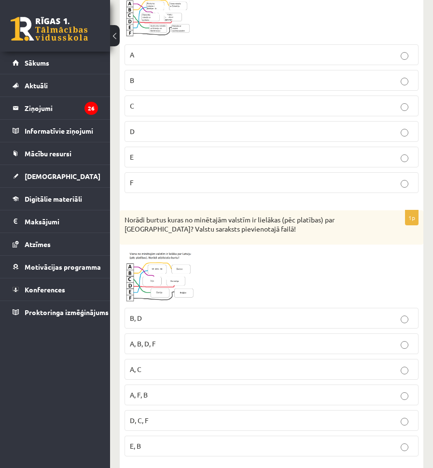
scroll to position [627, 0]
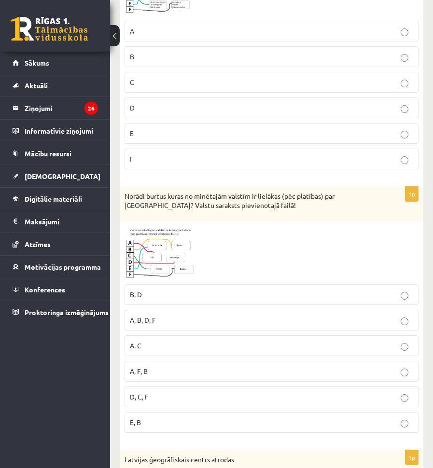
click at [169, 247] on img at bounding box center [160, 253] width 72 height 54
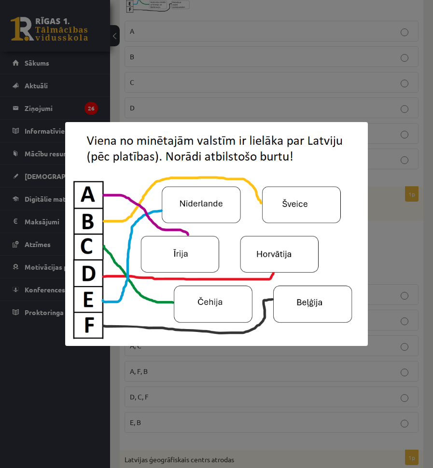
click at [263, 368] on div at bounding box center [216, 234] width 433 height 468
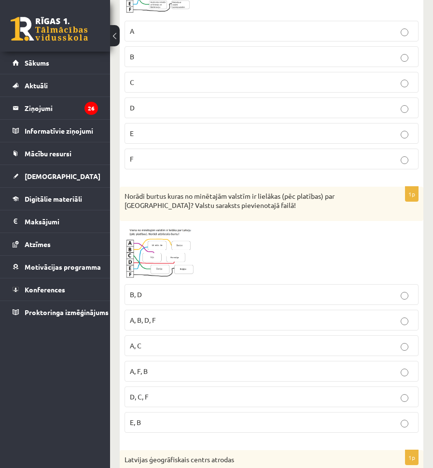
click at [175, 262] on img at bounding box center [160, 253] width 72 height 54
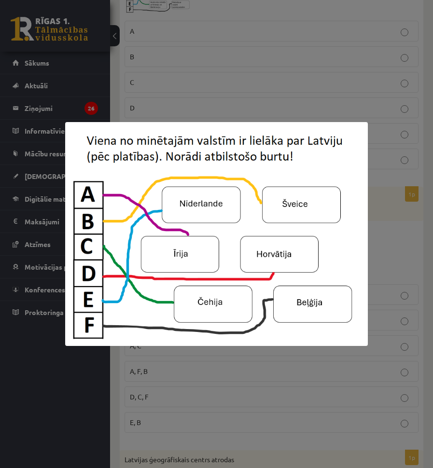
click at [151, 367] on div at bounding box center [216, 234] width 433 height 468
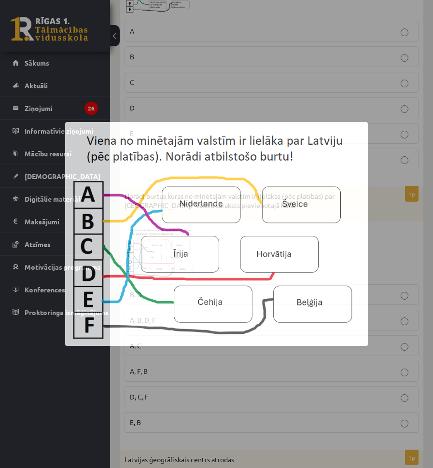
click at [145, 341] on p "A, C" at bounding box center [271, 346] width 283 height 10
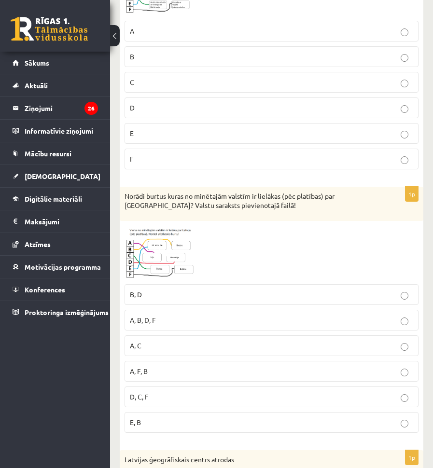
click at [168, 262] on img at bounding box center [160, 253] width 72 height 54
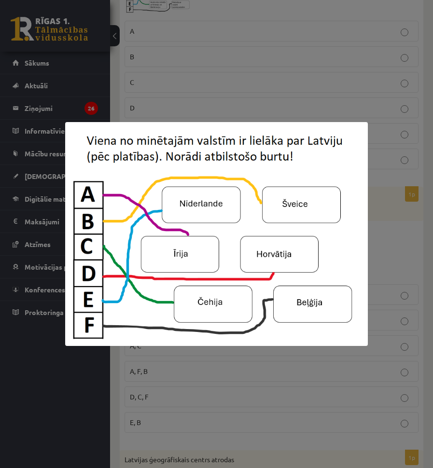
click at [274, 59] on div at bounding box center [216, 234] width 433 height 468
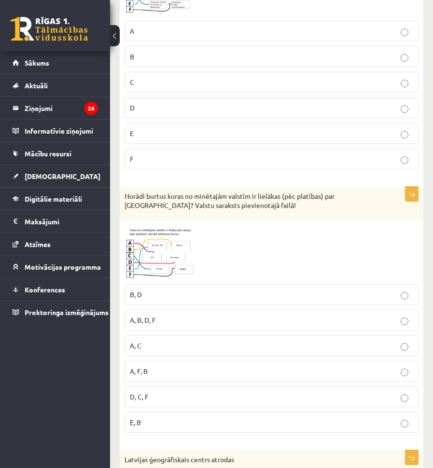
click at [171, 241] on img at bounding box center [160, 253] width 72 height 54
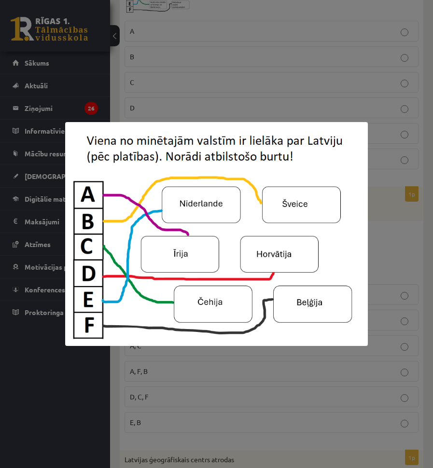
click at [316, 89] on div at bounding box center [216, 234] width 433 height 468
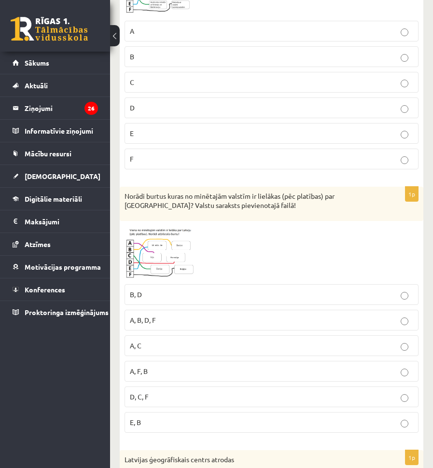
click at [177, 237] on img at bounding box center [160, 253] width 72 height 54
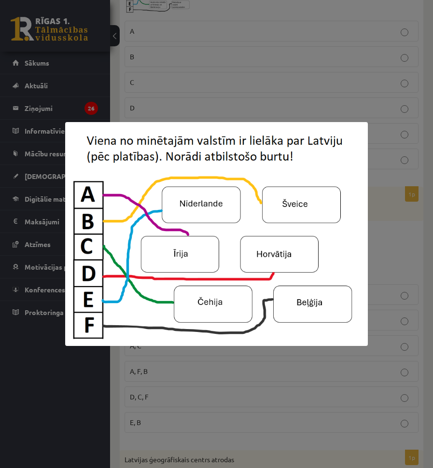
click at [364, 258] on img at bounding box center [216, 234] width 303 height 224
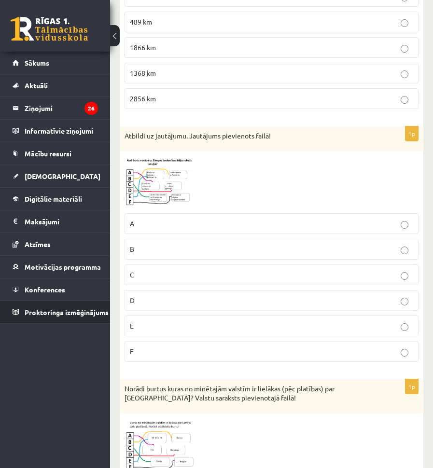
scroll to position [434, 0]
click at [157, 165] on img at bounding box center [160, 183] width 72 height 52
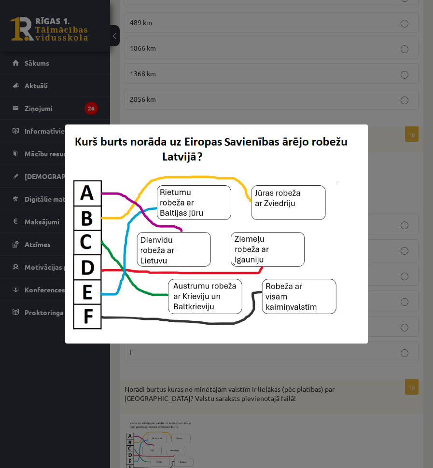
click at [132, 109] on div at bounding box center [216, 234] width 433 height 468
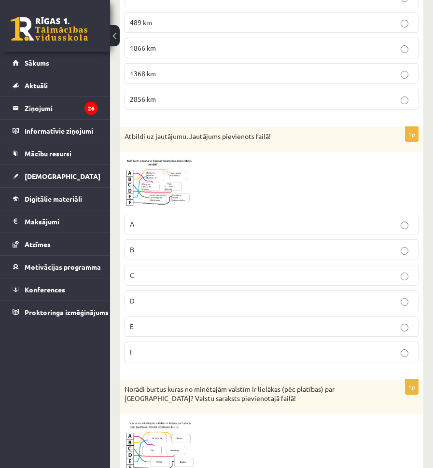
click at [207, 335] on label "E" at bounding box center [271, 326] width 294 height 21
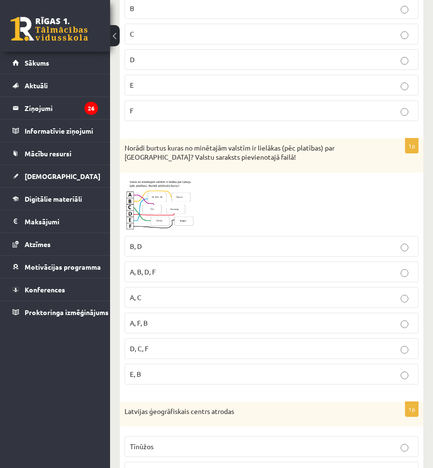
scroll to position [917, 0]
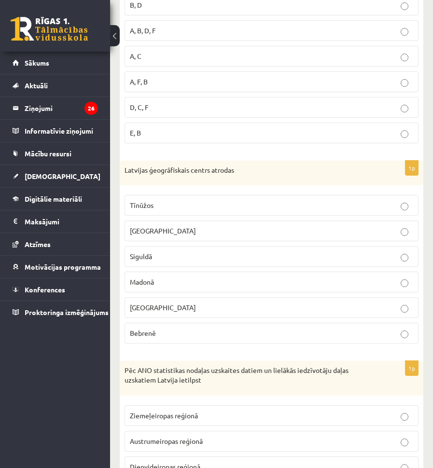
click at [148, 234] on p "Rīgā" at bounding box center [271, 231] width 283 height 10
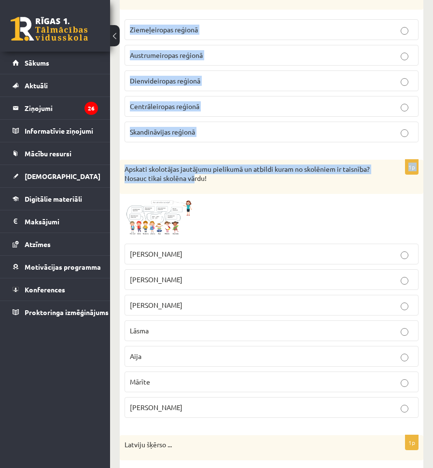
scroll to position [1206, 0]
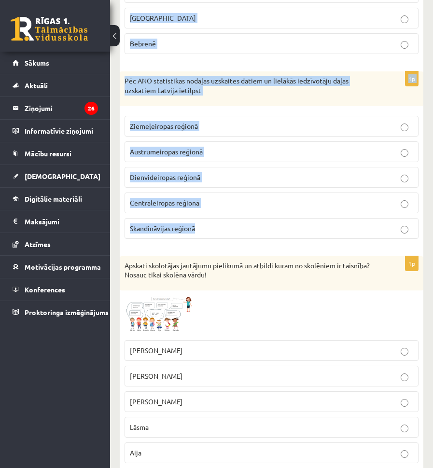
drag, startPoint x: 123, startPoint y: 169, endPoint x: 220, endPoint y: 221, distance: 110.3
click at [220, 221] on form "1p Latvijas galējie punkti (Z, D, R, A) atrodas Ipiķu, Demenes, Nīcas un Pasien…" at bounding box center [271, 84] width 284 height 2178
copy form "Latvijas ģeogrāfiskais centrs atrodas Tīnūžos Rīgā Siguldā Madonā Jelgavā Bebre…"
click at [147, 317] on img at bounding box center [160, 315] width 72 height 40
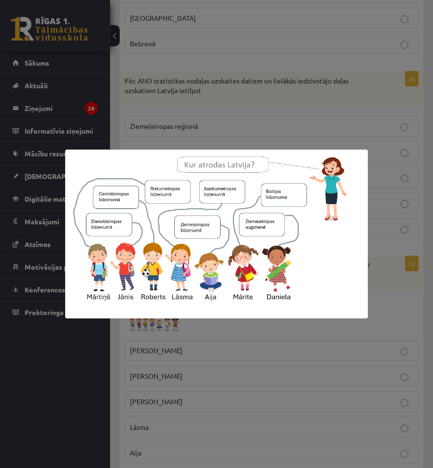
click at [338, 322] on div at bounding box center [216, 234] width 433 height 468
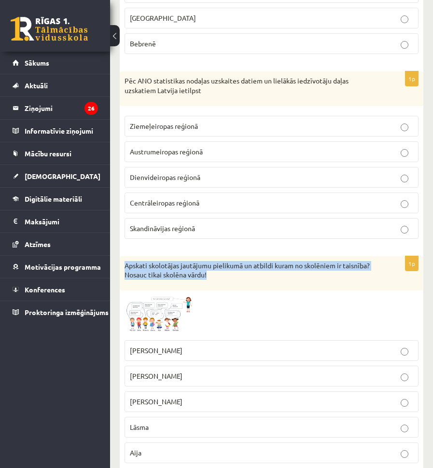
drag, startPoint x: 129, startPoint y: 265, endPoint x: 245, endPoint y: 282, distance: 117.0
click at [245, 282] on div "Apskati skolotājas jautājumu pielikumā un atbildi kuram no skolēniem ir taisnīb…" at bounding box center [271, 273] width 303 height 34
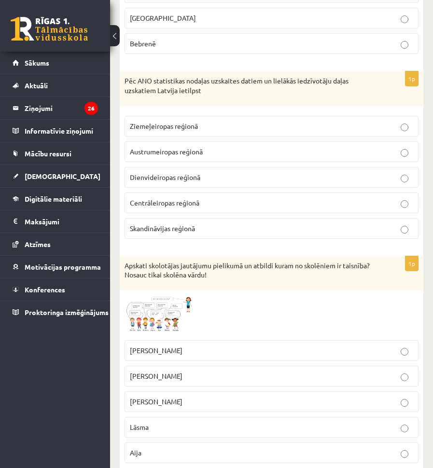
click at [153, 321] on span at bounding box center [160, 318] width 15 height 15
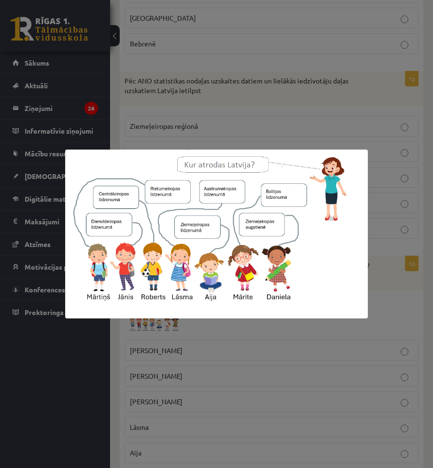
click at [232, 350] on div at bounding box center [216, 234] width 433 height 468
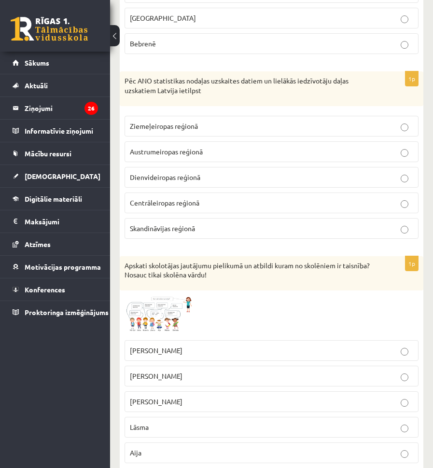
click at [156, 303] on img at bounding box center [160, 315] width 72 height 40
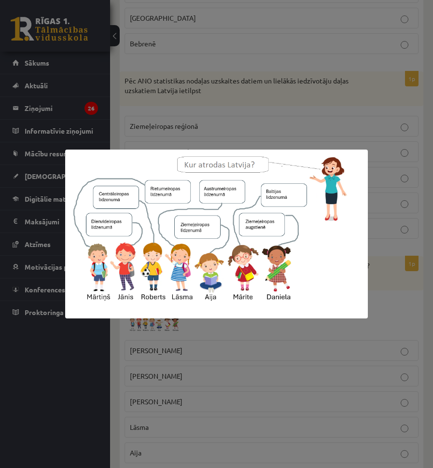
click at [245, 374] on div at bounding box center [216, 234] width 433 height 468
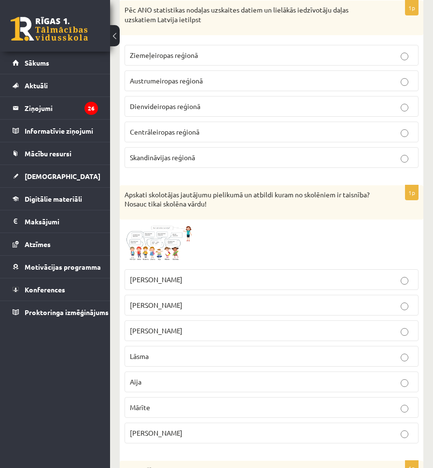
scroll to position [1351, 0]
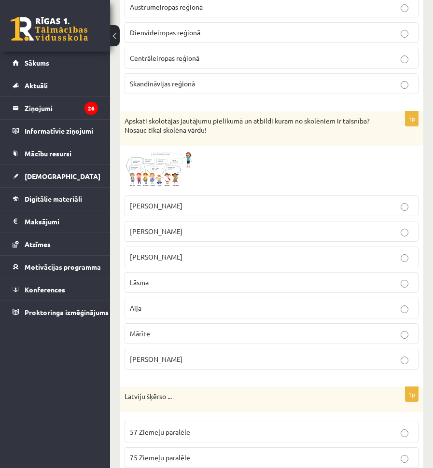
click at [163, 285] on p "Lāsma" at bounding box center [271, 282] width 283 height 10
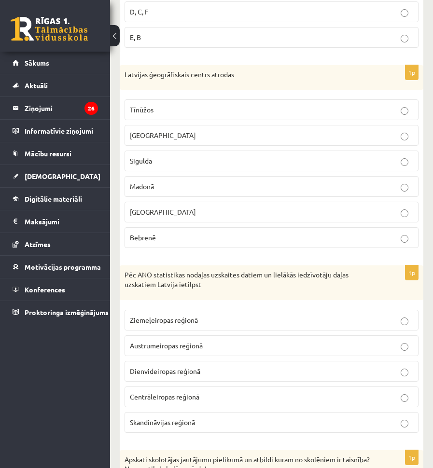
scroll to position [965, 0]
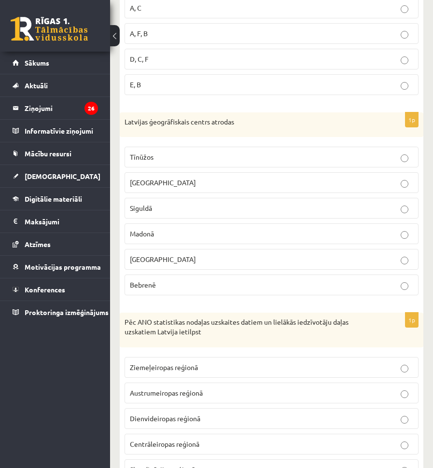
click at [154, 287] on span "Bebrenē" at bounding box center [143, 284] width 26 height 9
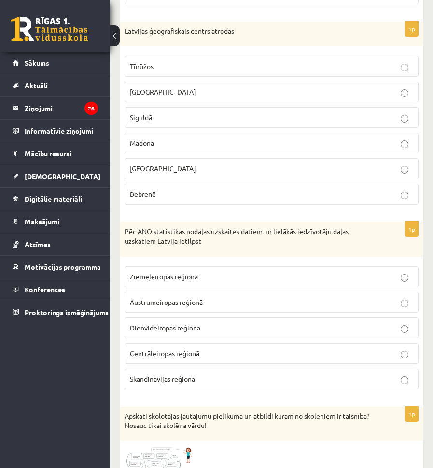
scroll to position [1061, 0]
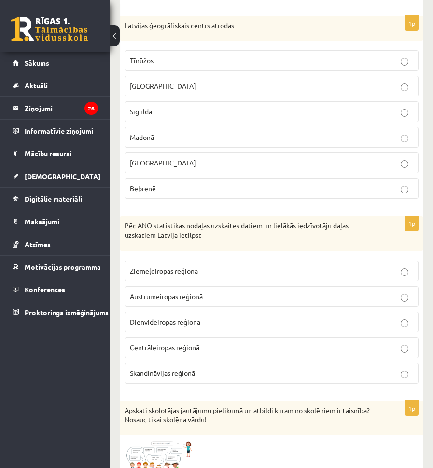
drag, startPoint x: 172, startPoint y: 258, endPoint x: 175, endPoint y: 264, distance: 6.9
click at [172, 259] on fieldset "Ziemeļeiropas reģionā Austrumeiropas reģionā Dienvideiropas reģionā Centrāleiro…" at bounding box center [271, 321] width 294 height 131
click at [177, 272] on span "Ziemeļeiropas reģionā" at bounding box center [164, 270] width 68 height 9
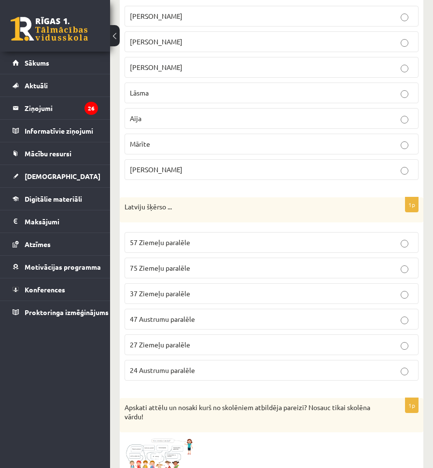
scroll to position [1544, 0]
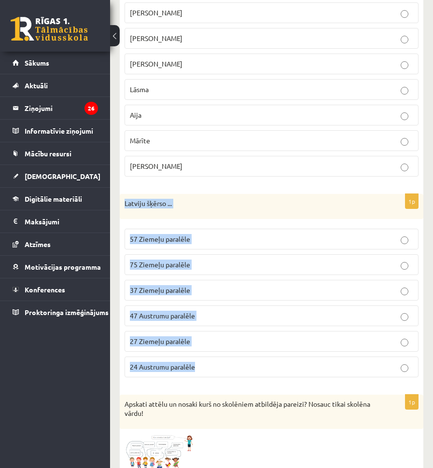
drag, startPoint x: 125, startPoint y: 205, endPoint x: 235, endPoint y: 379, distance: 205.6
click at [235, 379] on div "1p Latviju šķērso ... 57 Ziemeļu paralēle 75 Ziemeļu paralēle 37 Ziemeļu paralē…" at bounding box center [271, 289] width 303 height 191
copy div "Latviju šķērso ... 57 Ziemeļu paralēle 75 Ziemeļu paralēle 37 Ziemeļu paralēle …"
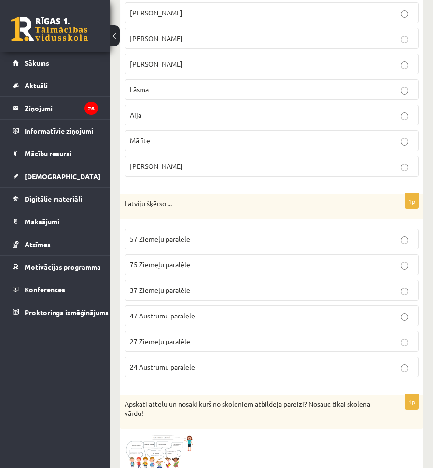
drag, startPoint x: 148, startPoint y: 232, endPoint x: 149, endPoint y: 246, distance: 14.5
click at [148, 239] on label "57 Ziemeļu paralēle" at bounding box center [271, 239] width 294 height 21
click at [205, 331] on label "27 Ziemeļu paralēle" at bounding box center [271, 341] width 294 height 21
click at [193, 244] on p "57 Ziemeļu paralēle" at bounding box center [271, 239] width 283 height 10
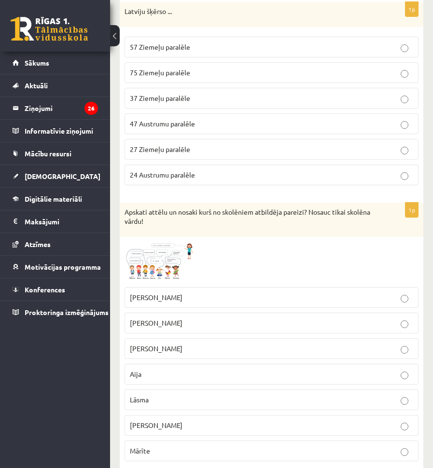
scroll to position [1737, 0]
click at [154, 258] on span at bounding box center [160, 263] width 15 height 15
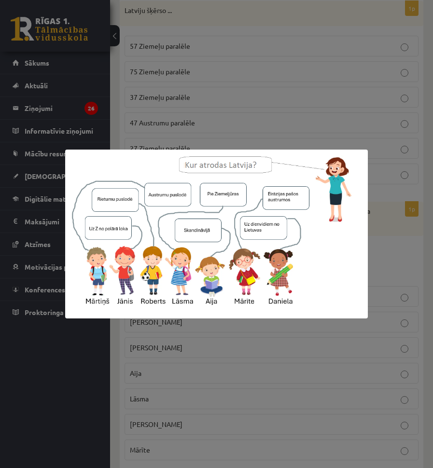
click at [238, 332] on div at bounding box center [216, 234] width 433 height 468
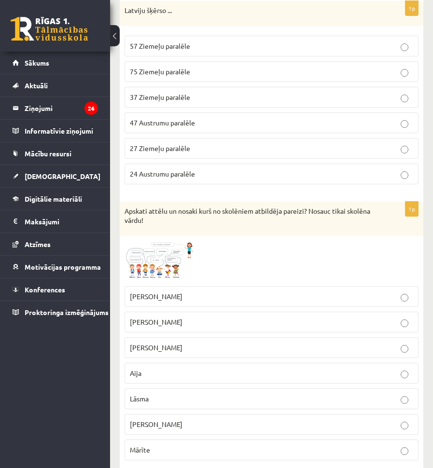
click at [161, 254] on img at bounding box center [160, 261] width 72 height 41
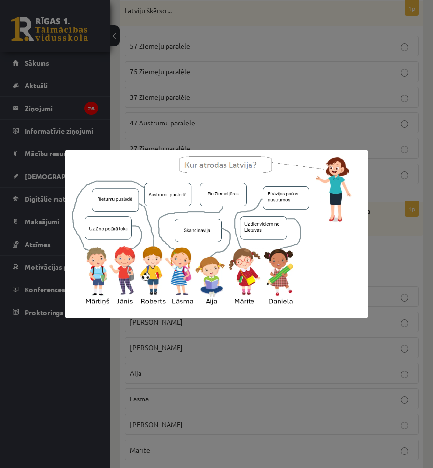
click at [198, 333] on div at bounding box center [216, 234] width 433 height 468
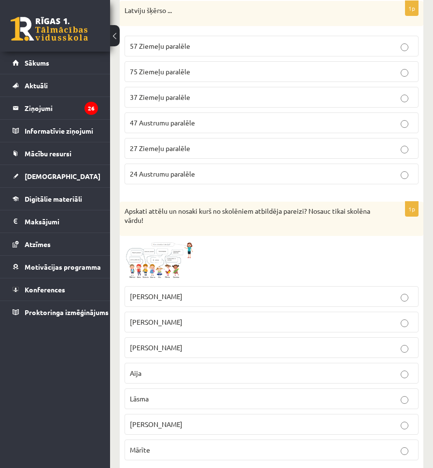
click at [161, 282] on fieldset "Jānis Roberts Mārtiņš Aija Lāsma Daniela Mārīte" at bounding box center [271, 372] width 294 height 182
click at [159, 267] on span at bounding box center [160, 263] width 15 height 15
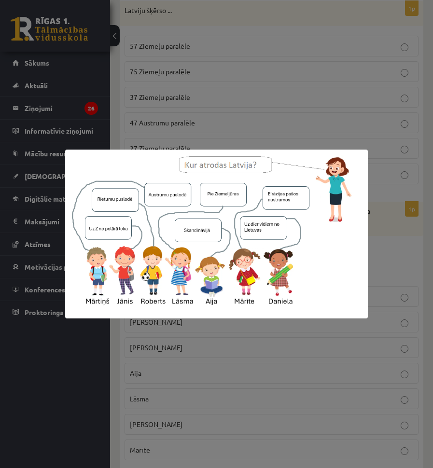
click at [201, 355] on div at bounding box center [216, 234] width 433 height 468
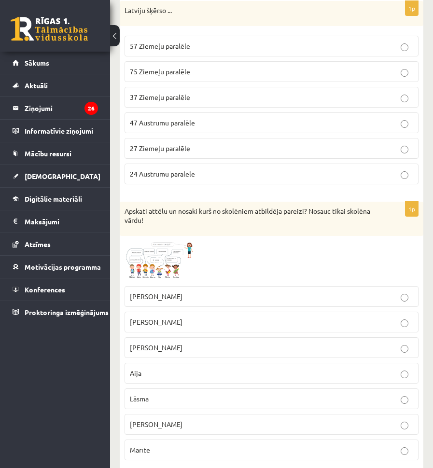
click at [153, 262] on span at bounding box center [160, 263] width 15 height 15
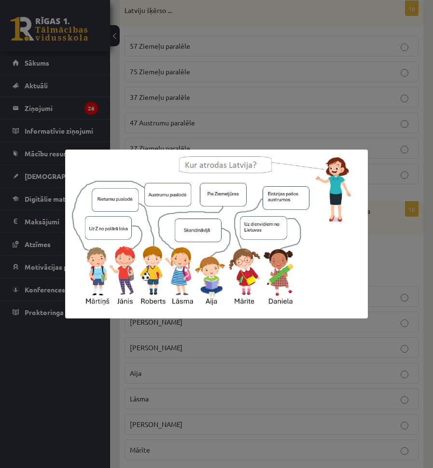
click at [219, 330] on div at bounding box center [216, 234] width 433 height 468
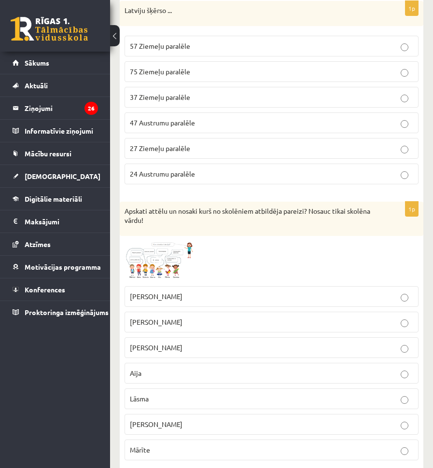
click at [149, 275] on img at bounding box center [160, 261] width 72 height 41
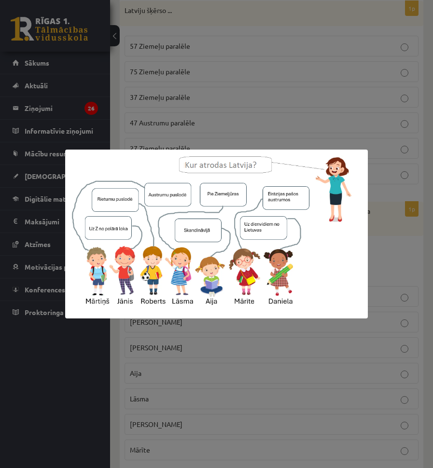
click at [236, 385] on div at bounding box center [216, 234] width 433 height 468
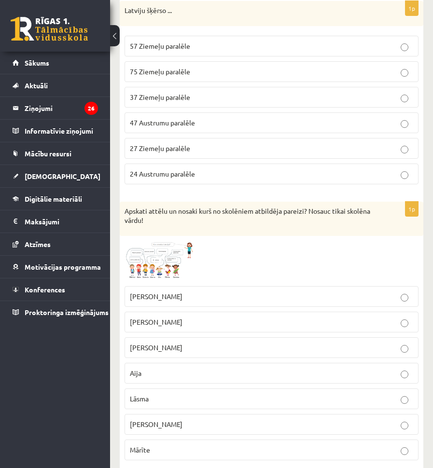
scroll to position [1785, 0]
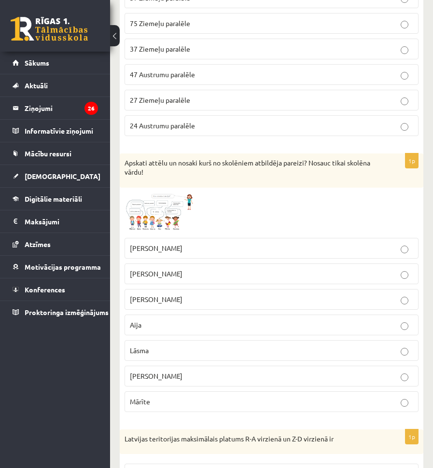
click at [171, 303] on p "Mārtiņš" at bounding box center [271, 299] width 283 height 10
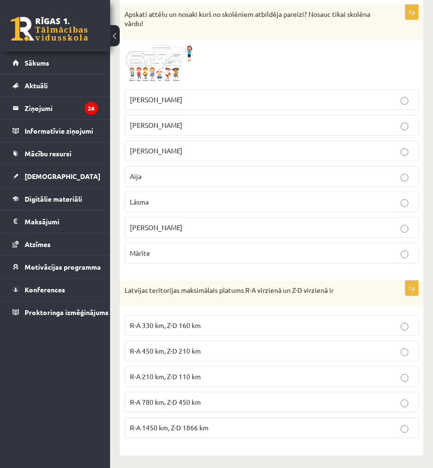
scroll to position [1936, 0]
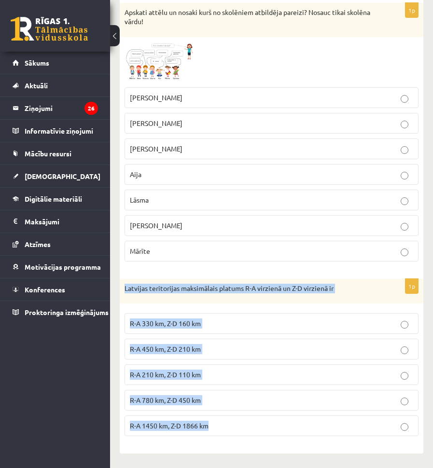
drag, startPoint x: 122, startPoint y: 286, endPoint x: 236, endPoint y: 432, distance: 185.3
click at [236, 432] on div "1p Latvijas teritorijas maksimālais platums R-A virzienā un Z-D virzienā ir R-A…" at bounding box center [271, 361] width 303 height 165
copy div "Latvijas teritorijas maksimālais platums R-A virzienā un Z-D virzienā ir R-A 33…"
click at [172, 307] on div "1p Latvijas teritorijas maksimālais platums R-A virzienā un Z-D virzienā ir R-A…" at bounding box center [271, 361] width 303 height 165
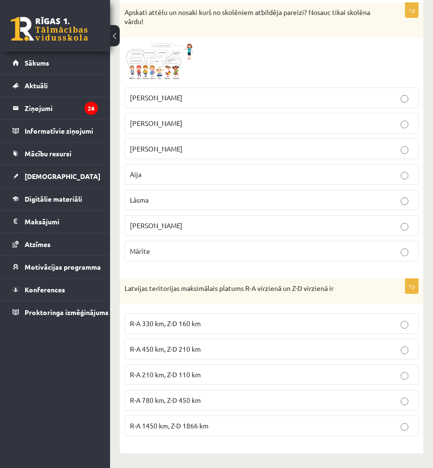
click at [201, 355] on label "R-A 450 km, Z-D 210 km" at bounding box center [271, 349] width 294 height 21
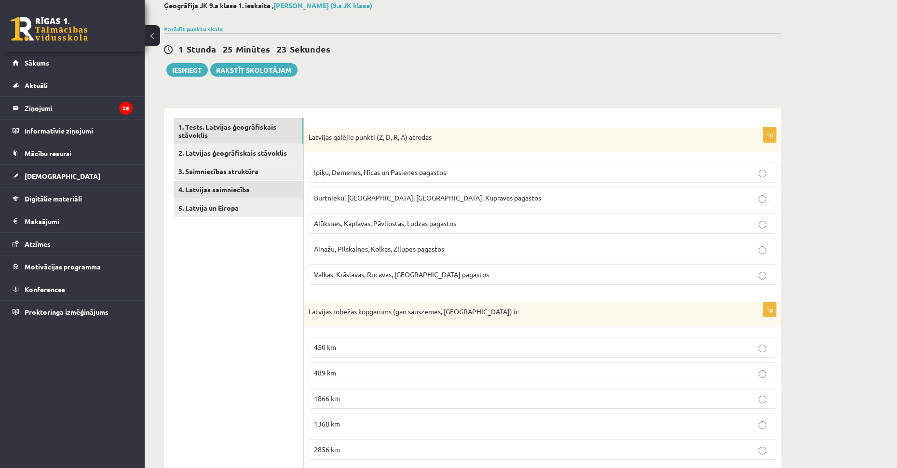
scroll to position [0, 0]
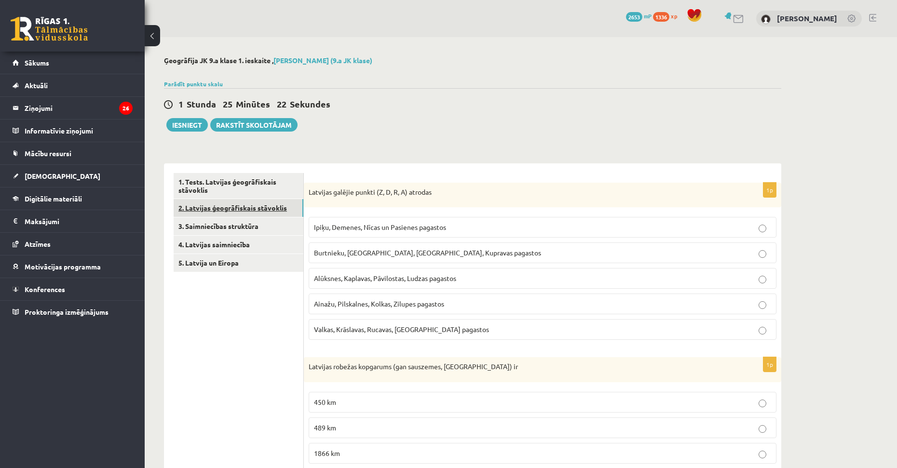
click at [253, 211] on link "2. Latvijas ģeogrāfiskais stāvoklis" at bounding box center [239, 208] width 130 height 18
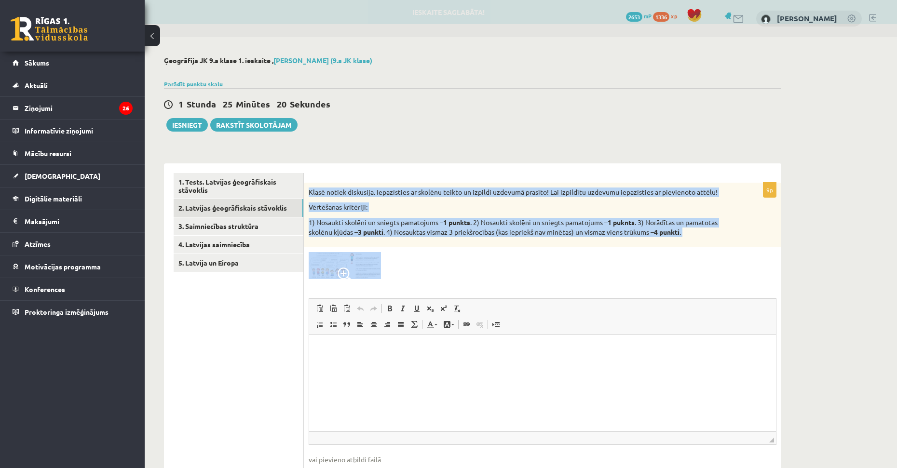
drag, startPoint x: 312, startPoint y: 190, endPoint x: 711, endPoint y: 266, distance: 406.2
click at [711, 266] on div "9p Klasē notiek diskusija. Iepazīsties ar skolēnu teikto un izpildi uzdevumā pr…" at bounding box center [543, 341] width 478 height 317
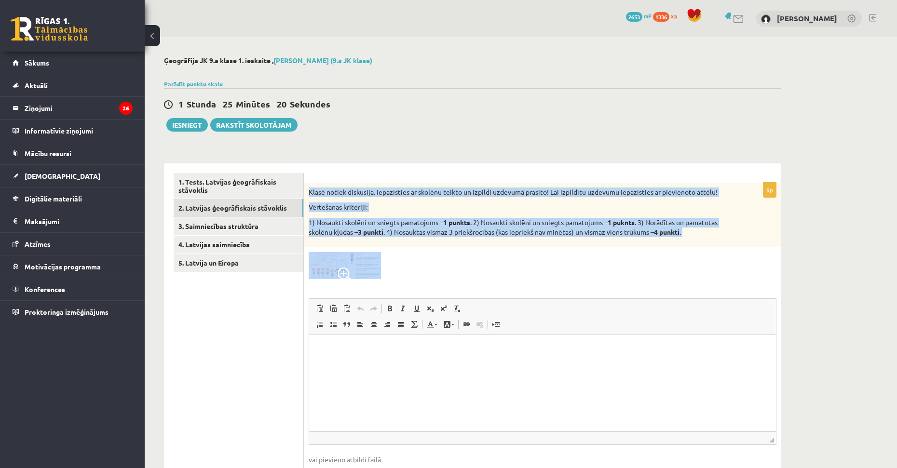
copy div "Klasē notiek diskusija. Iepazīsties ar skolēnu teikto un izpildi uzdevumā prasī…"
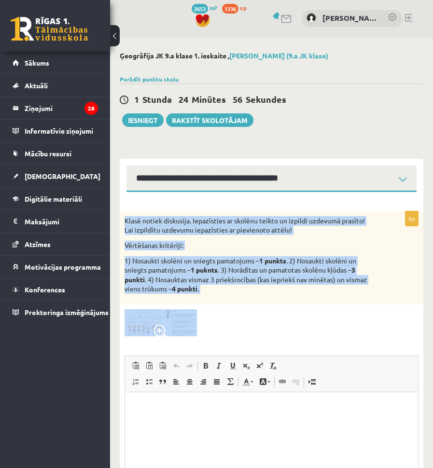
click at [281, 291] on p "1) Nosaukti skolēni un sniegts pamatojums – 1 punkts . 2) Nosaukti skolēni un s…" at bounding box center [247, 275] width 246 height 38
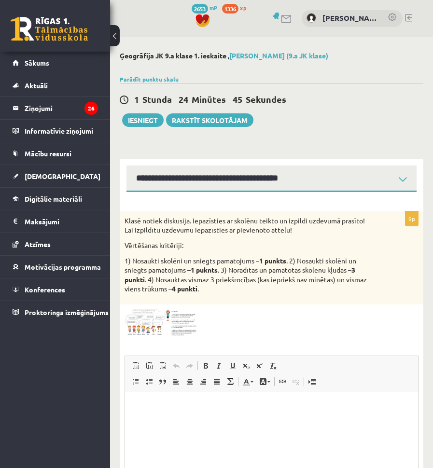
click at [152, 330] on img at bounding box center [160, 322] width 72 height 27
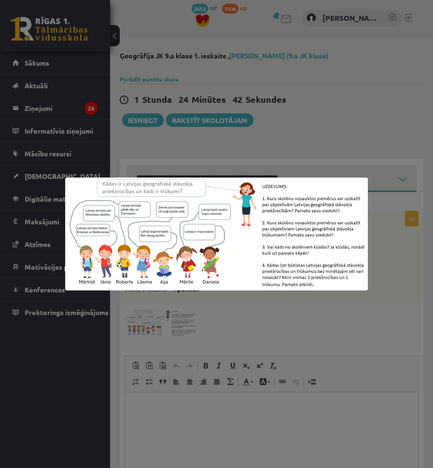
click at [319, 294] on div at bounding box center [216, 234] width 433 height 468
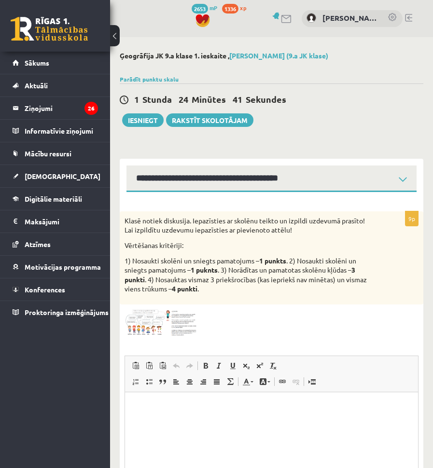
click at [183, 337] on div "9p Klasē notiek diskusija. Iepazīsties ar skolēnu teikto un izpildi uzdevumā pr…" at bounding box center [271, 383] width 303 height 345
click at [175, 327] on img at bounding box center [160, 322] width 72 height 27
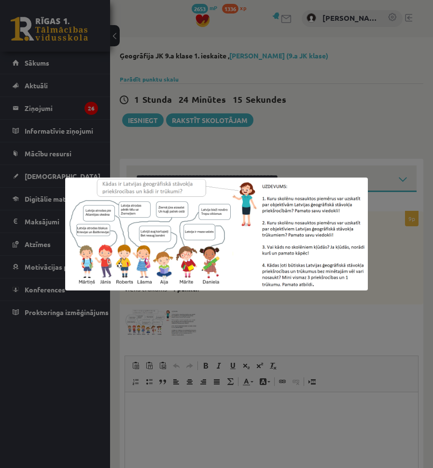
click at [225, 325] on div at bounding box center [216, 234] width 433 height 468
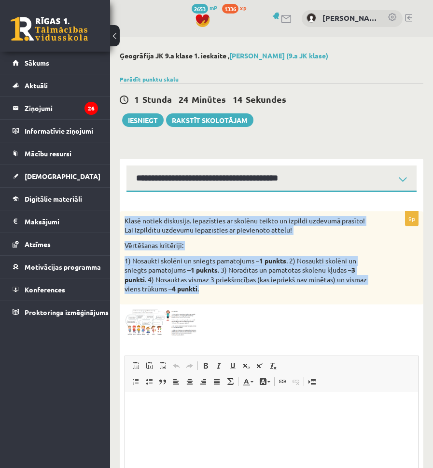
drag, startPoint x: 122, startPoint y: 215, endPoint x: 191, endPoint y: 297, distance: 107.2
click at [235, 295] on div "Klasē notiek diskusija. Iepazīsties ar skolēnu teikto un izpildi uzdevumā prasī…" at bounding box center [271, 257] width 303 height 93
copy div "Klasē notiek diskusija. Iepazīsties ar skolēnu teikto un izpildi uzdevumā prasī…"
click at [258, 284] on p "1) Nosaukti skolēni un sniegts pamatojums – 1 punkts . 2) Nosaukti skolēni un s…" at bounding box center [247, 275] width 246 height 38
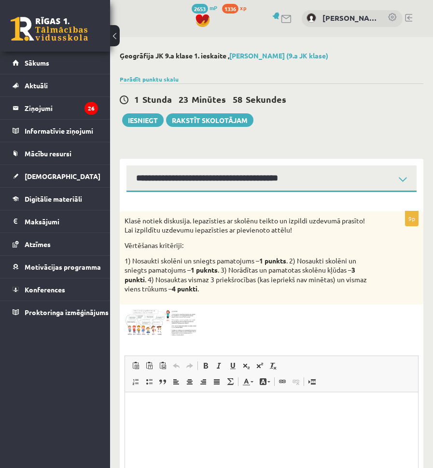
click at [150, 419] on html at bounding box center [271, 406] width 293 height 29
click at [214, 409] on p "**" at bounding box center [272, 406] width 274 height 10
click at [202, 425] on p "**" at bounding box center [272, 423] width 274 height 10
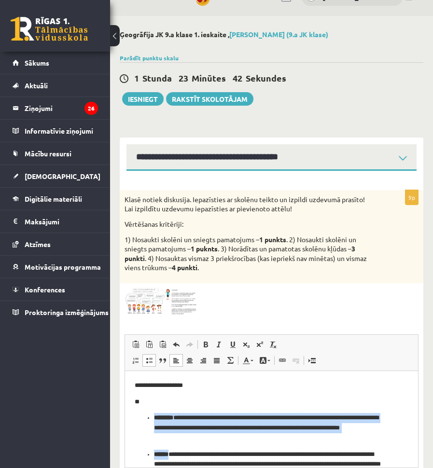
drag, startPoint x: 175, startPoint y: 453, endPoint x: 141, endPoint y: 406, distance: 57.7
click at [141, 406] on body "**********" at bounding box center [272, 444] width 274 height 129
click at [204, 343] on span at bounding box center [206, 345] width 8 height 8
click at [276, 389] on p "**********" at bounding box center [268, 385] width 266 height 10
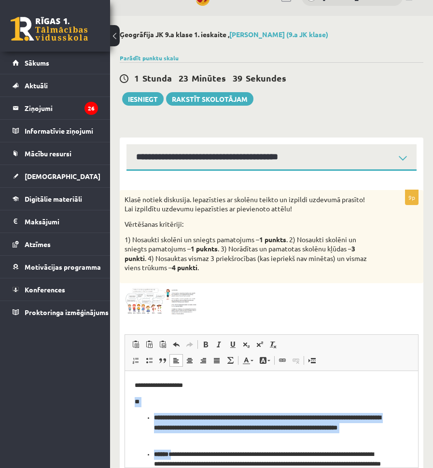
drag, startPoint x: 176, startPoint y: 454, endPoint x: 129, endPoint y: 389, distance: 80.1
click at [129, 389] on html "**********" at bounding box center [271, 445] width 293 height 148
click at [207, 344] on span at bounding box center [206, 345] width 8 height 8
click at [255, 412] on body "**********" at bounding box center [272, 444] width 274 height 129
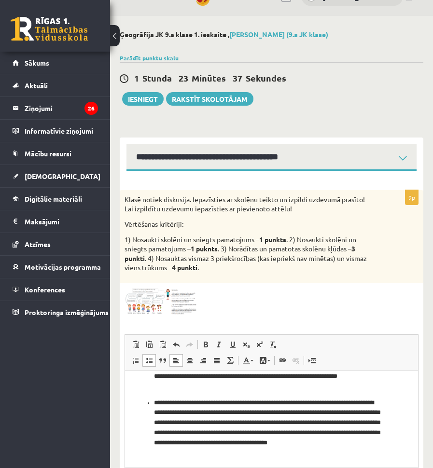
scroll to position [69, 0]
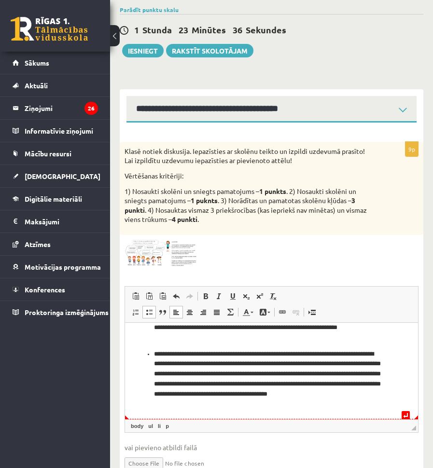
click at [240, 399] on p "**********" at bounding box center [268, 379] width 228 height 60
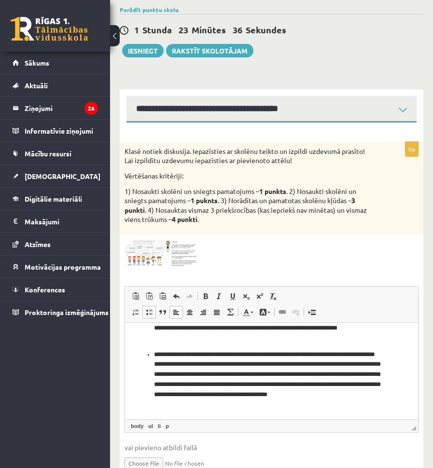
click at [149, 255] on img at bounding box center [160, 253] width 72 height 27
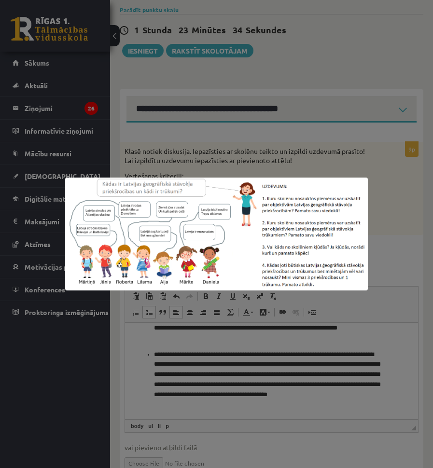
drag, startPoint x: 279, startPoint y: 346, endPoint x: 278, endPoint y: 354, distance: 7.4
click at [278, 353] on div at bounding box center [216, 234] width 433 height 468
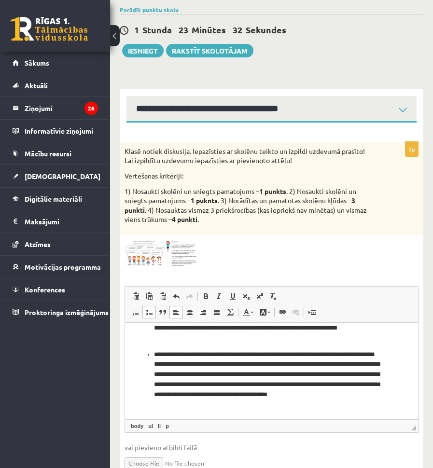
click at [237, 412] on html "**********" at bounding box center [271, 345] width 293 height 148
click at [191, 363] on p "**********" at bounding box center [268, 379] width 228 height 60
click at [196, 368] on p "**********" at bounding box center [268, 379] width 228 height 60
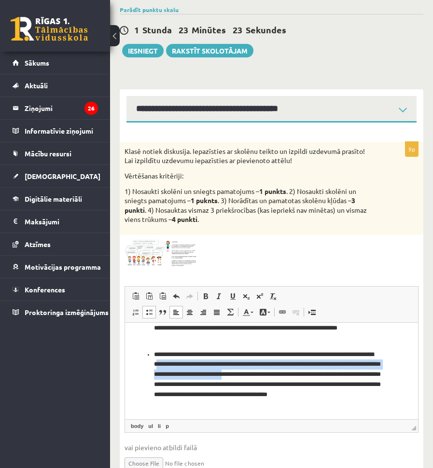
drag, startPoint x: 189, startPoint y: 364, endPoint x: 297, endPoint y: 370, distance: 108.2
click at [297, 370] on p "**********" at bounding box center [268, 379] width 228 height 60
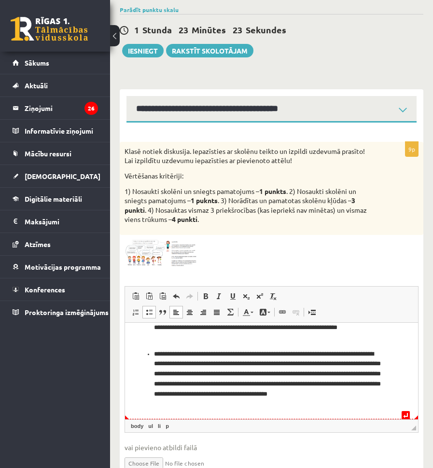
click at [303, 400] on p "**********" at bounding box center [268, 379] width 228 height 60
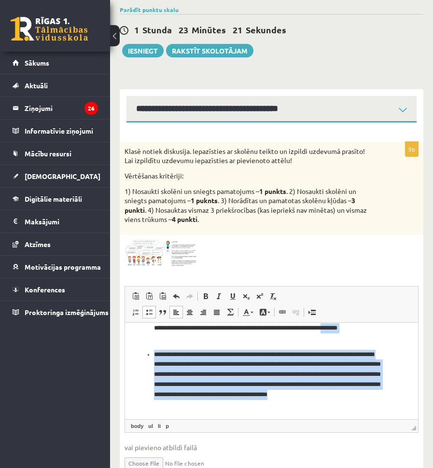
drag, startPoint x: 304, startPoint y: 404, endPoint x: 247, endPoint y: 666, distance: 268.2
click at [125, 339] on html "**********" at bounding box center [271, 345] width 293 height 148
click at [237, 385] on p "**********" at bounding box center [268, 379] width 228 height 60
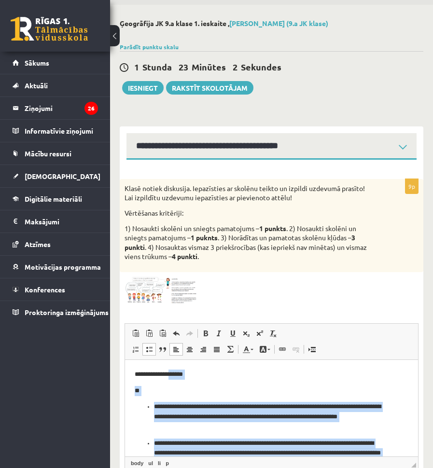
scroll to position [17, 0]
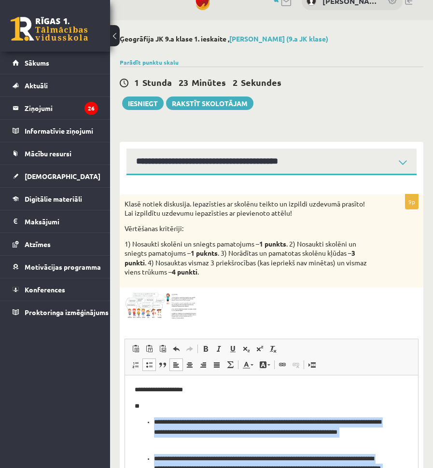
drag, startPoint x: 230, startPoint y: 456, endPoint x: 154, endPoint y: 418, distance: 84.6
click at [154, 418] on ul "**********" at bounding box center [272, 465] width 274 height 96
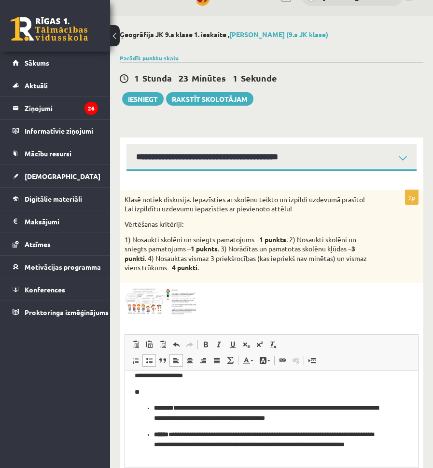
scroll to position [12, 0]
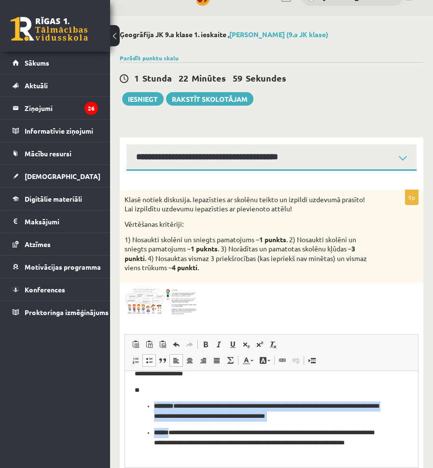
drag, startPoint x: 176, startPoint y: 430, endPoint x: 152, endPoint y: 397, distance: 41.5
click at [152, 397] on body "**********" at bounding box center [272, 413] width 274 height 89
click at [166, 419] on p "**********" at bounding box center [268, 411] width 228 height 20
drag, startPoint x: 177, startPoint y: 432, endPoint x: 146, endPoint y: 398, distance: 46.5
click at [145, 400] on body "**********" at bounding box center [272, 413] width 274 height 89
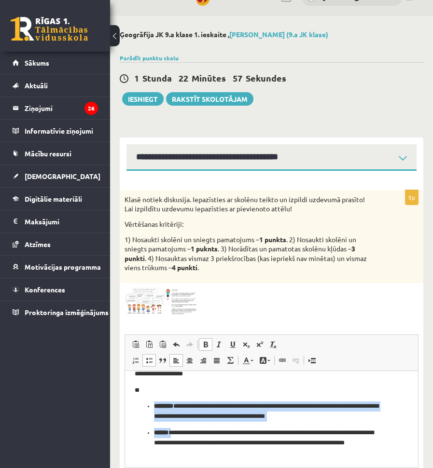
click at [206, 345] on span at bounding box center [206, 345] width 8 height 8
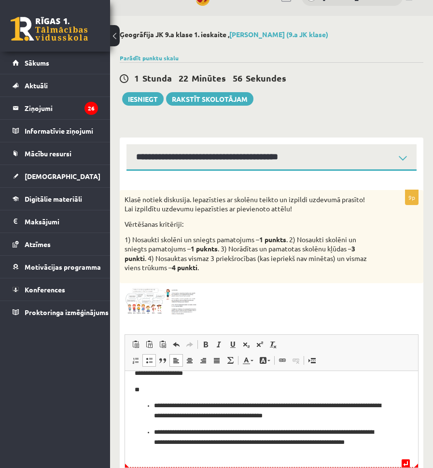
click at [325, 446] on p "**********" at bounding box center [268, 442] width 228 height 30
click at [236, 452] on p "**********" at bounding box center [268, 442] width 228 height 30
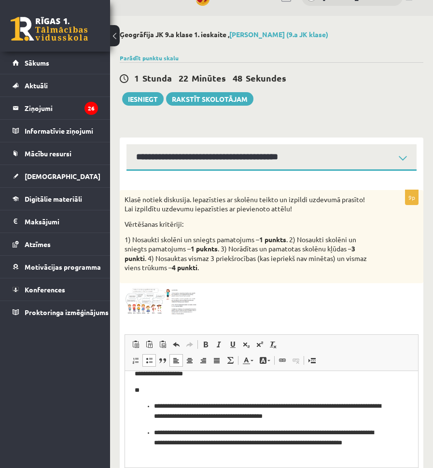
click at [321, 431] on p "**********" at bounding box center [268, 442] width 228 height 30
drag, startPoint x: 317, startPoint y: 432, endPoint x: 181, endPoint y: 430, distance: 136.6
click at [181, 430] on p "**********" at bounding box center [268, 442] width 228 height 30
click at [270, 415] on p "**********" at bounding box center [268, 411] width 228 height 20
click at [303, 413] on p "**********" at bounding box center [268, 411] width 228 height 20
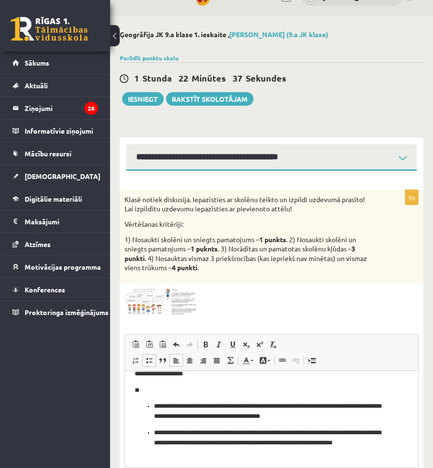
click at [290, 404] on p "**********" at bounding box center [268, 411] width 228 height 20
click at [307, 415] on p "**********" at bounding box center [268, 411] width 228 height 20
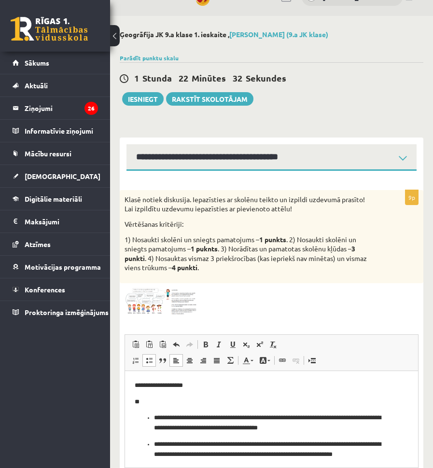
click at [141, 307] on img at bounding box center [160, 301] width 72 height 27
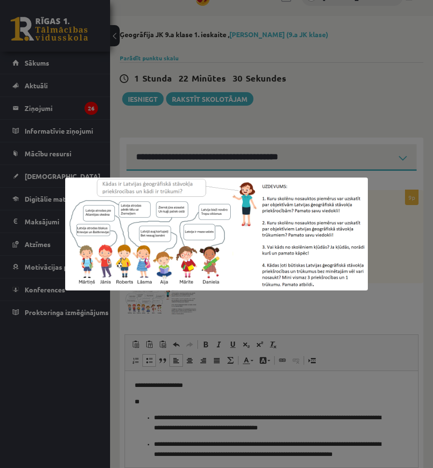
click at [213, 332] on div at bounding box center [216, 234] width 433 height 468
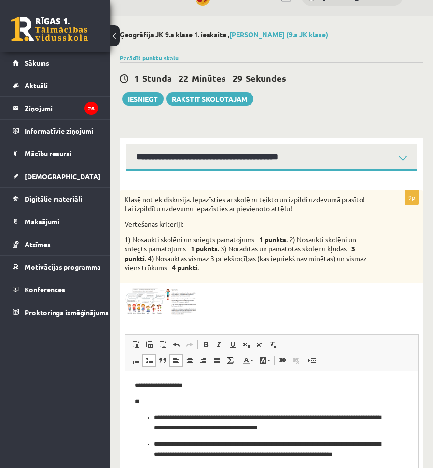
drag, startPoint x: 165, startPoint y: 398, endPoint x: 159, endPoint y: 399, distance: 5.8
click at [163, 399] on p "**" at bounding box center [268, 402] width 266 height 10
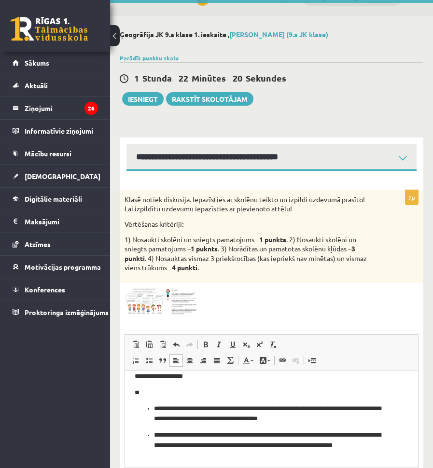
scroll to position [12, 0]
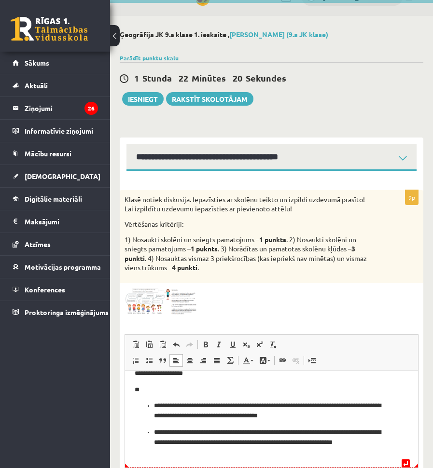
click at [295, 450] on p "**********" at bounding box center [268, 442] width 228 height 30
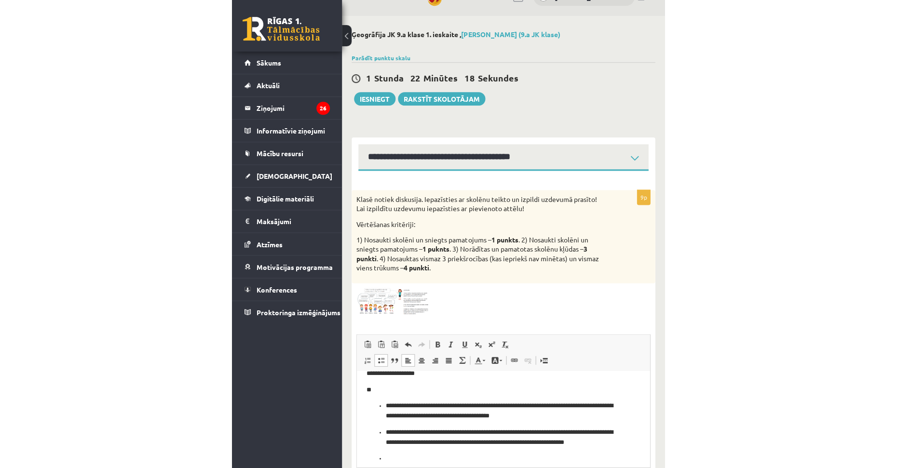
scroll to position [17, 0]
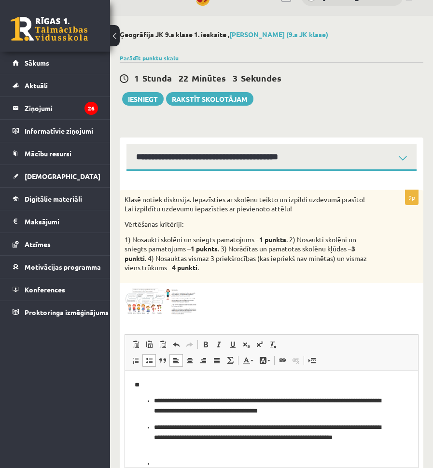
click at [165, 299] on img at bounding box center [160, 301] width 72 height 27
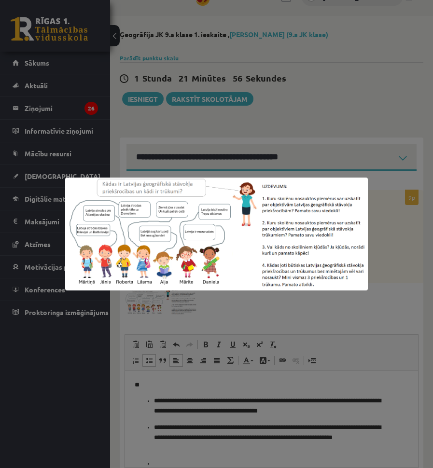
click at [248, 293] on div at bounding box center [216, 234] width 433 height 468
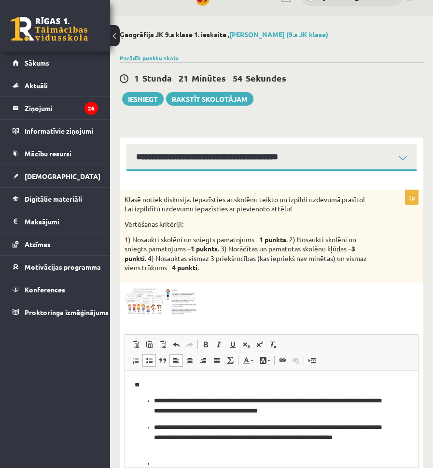
click at [184, 286] on div "9p Klasē notiek diskusija. Iepazīsties ar skolēnu teikto un izpildi uzdevumā pr…" at bounding box center [271, 362] width 303 height 345
click at [175, 277] on div "Klasē notiek diskusija. Iepazīsties ar skolēnu teikto un izpildi uzdevumā prasī…" at bounding box center [271, 236] width 303 height 93
click at [169, 303] on img at bounding box center [160, 301] width 72 height 27
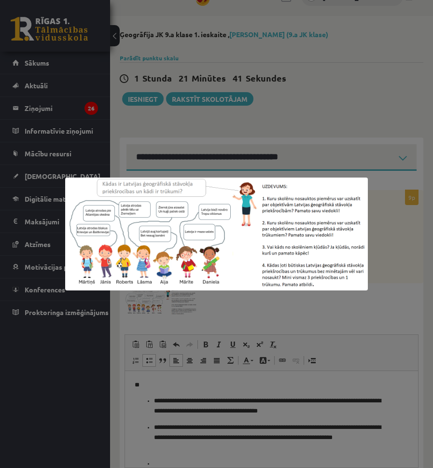
click at [194, 304] on div at bounding box center [216, 234] width 433 height 468
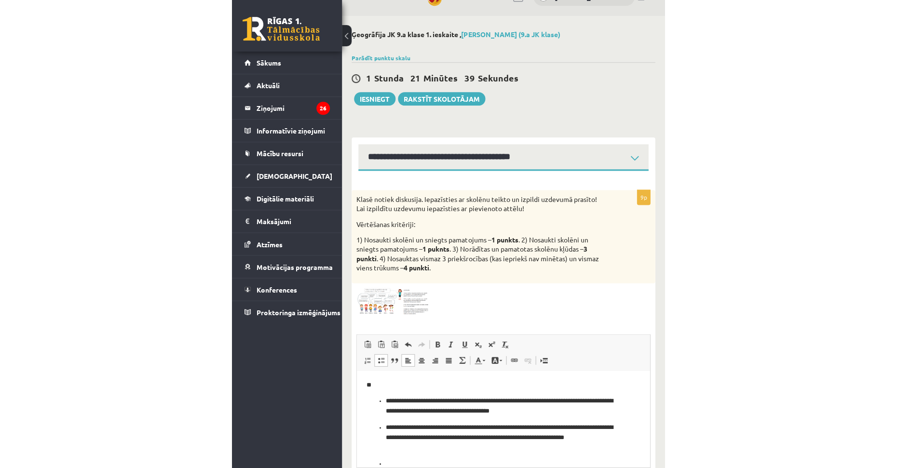
scroll to position [8, 0]
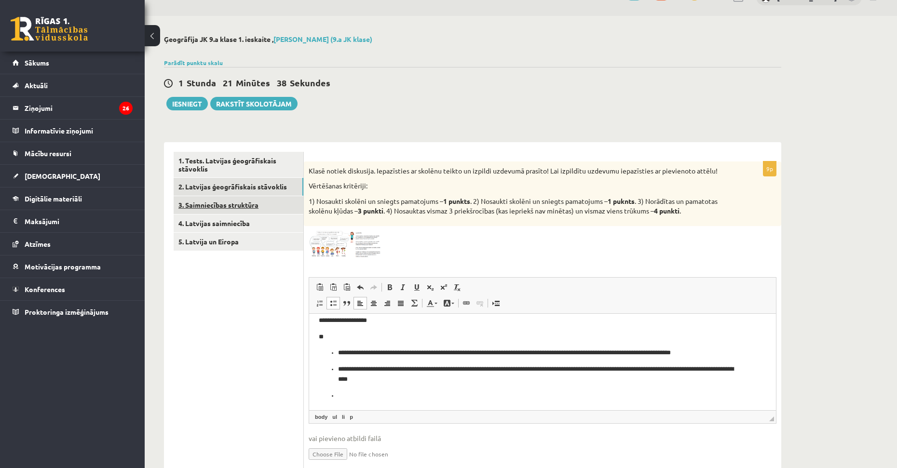
click at [244, 202] on link "3. Saimniecības struktūra" at bounding box center [239, 205] width 130 height 18
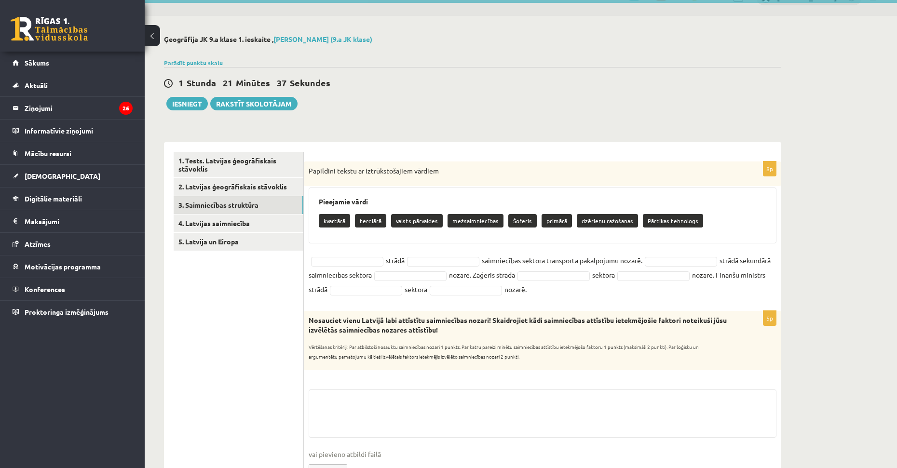
click at [310, 169] on p "Papildini tekstu ar iztrūkstošajiem vārdiem" at bounding box center [519, 171] width 420 height 10
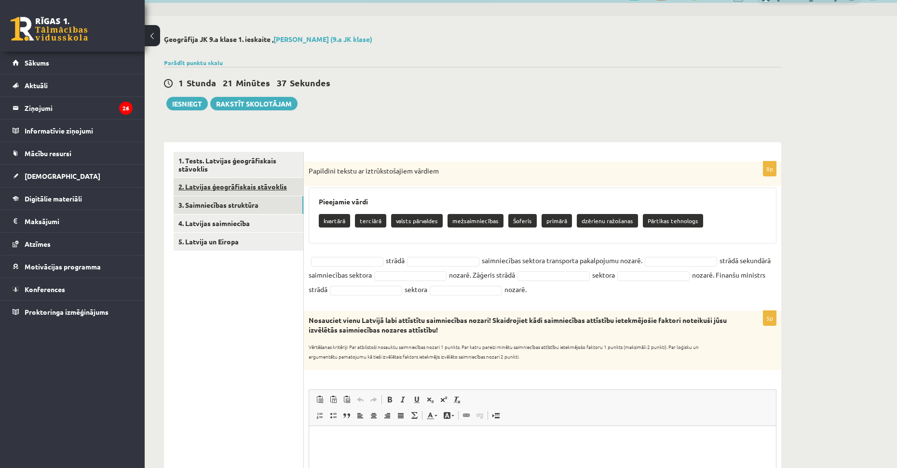
scroll to position [0, 0]
click at [274, 193] on link "2. Latvijas ģeogrāfiskais stāvoklis" at bounding box center [239, 187] width 130 height 18
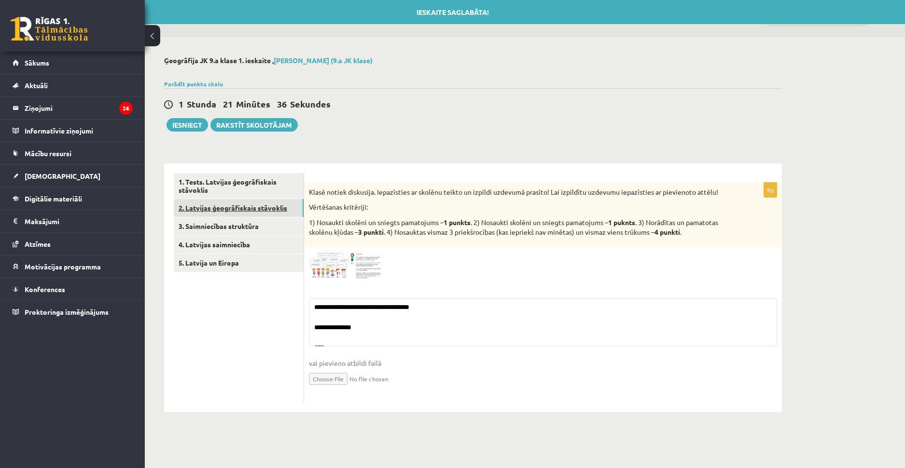
click at [270, 208] on link "2. Latvijas ģeogrāfiskais stāvoklis" at bounding box center [239, 208] width 130 height 18
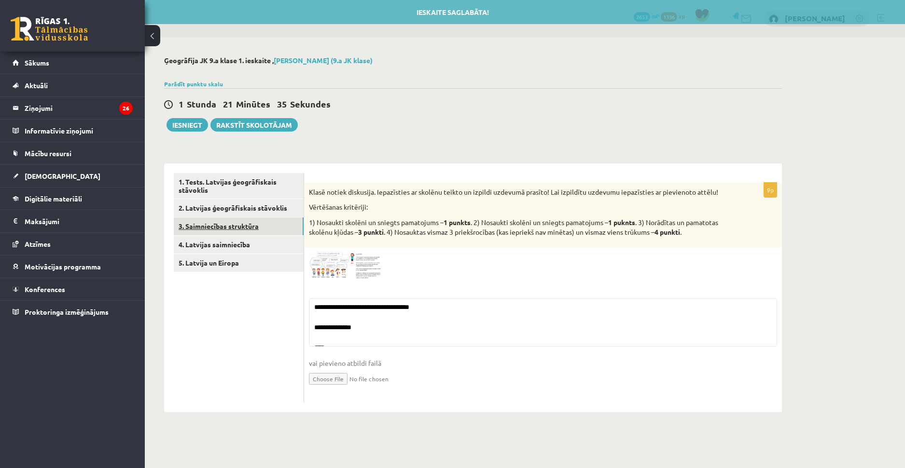
click at [274, 222] on link "3. Saimniecības struktūra" at bounding box center [239, 227] width 130 height 18
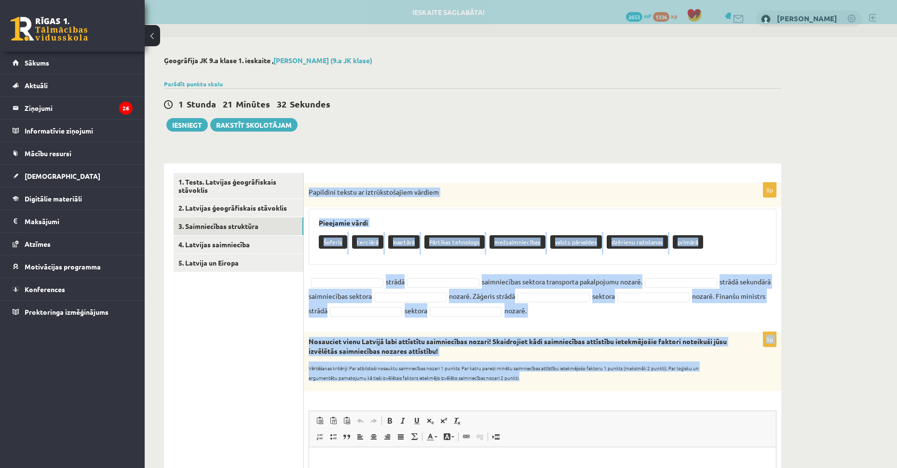
copy form "Papildini tekstu ar iztrūkstošajiem vārdiem Pieejamie vārdi Šoferis terciārā kv…"
drag, startPoint x: 322, startPoint y: 187, endPoint x: 703, endPoint y: 381, distance: 427.7
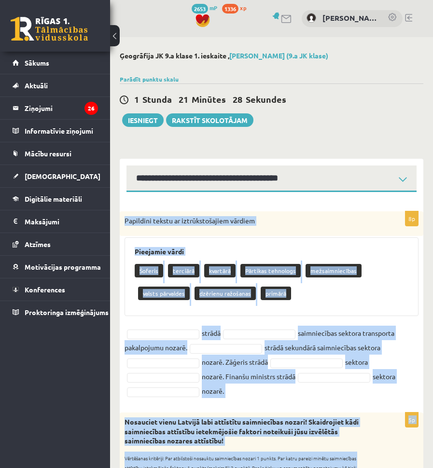
click at [350, 256] on h3 "Pieejamie vārdi" at bounding box center [272, 252] width 274 height 8
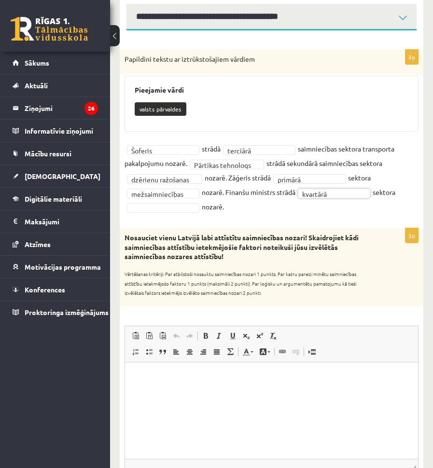
scroll to position [193, 0]
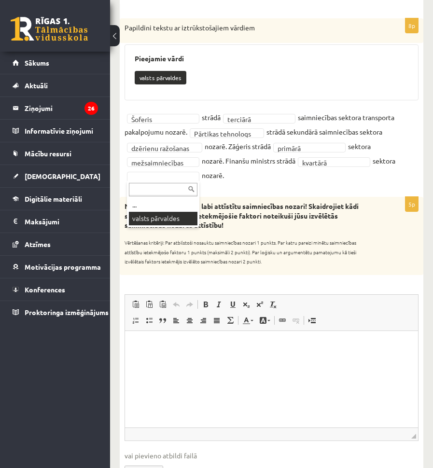
drag, startPoint x: 164, startPoint y: 213, endPoint x: 204, endPoint y: 231, distance: 43.4
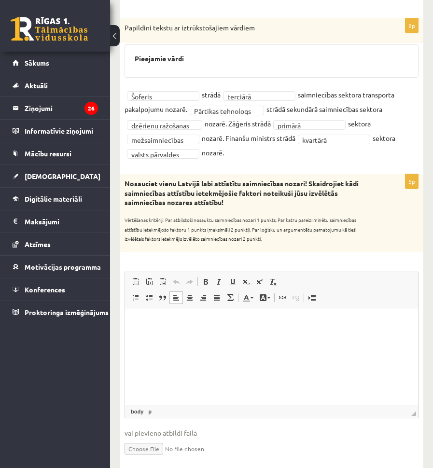
click at [173, 337] on html at bounding box center [271, 322] width 293 height 29
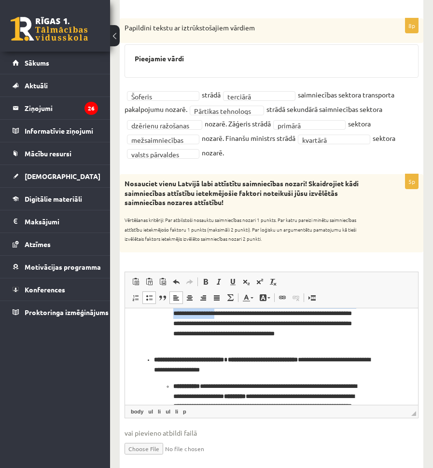
scroll to position [34, 0]
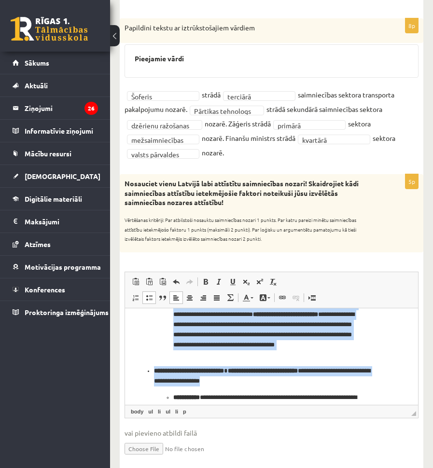
drag, startPoint x: 155, startPoint y: 323, endPoint x: 262, endPoint y: 380, distance: 120.5
click at [262, 380] on ul "**********" at bounding box center [272, 367] width 274 height 169
click at [203, 279] on span at bounding box center [206, 282] width 8 height 8
click at [162, 357] on ul "**********" at bounding box center [271, 330] width 235 height 60
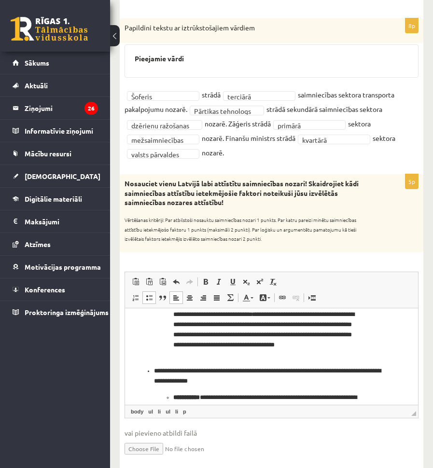
click at [153, 372] on ul "**********" at bounding box center [272, 367] width 274 height 169
click at [152, 302] on link "Insert/Remove Bulleted List" at bounding box center [149, 297] width 14 height 13
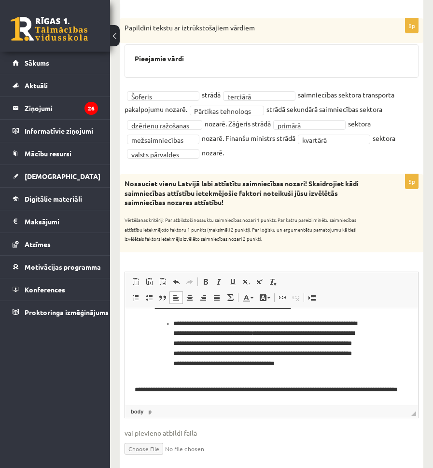
scroll to position [0, 0]
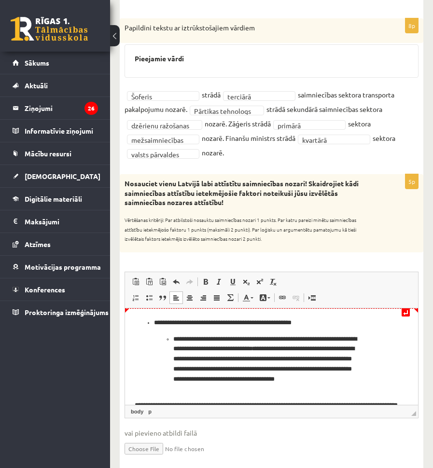
click at [154, 323] on p "**********" at bounding box center [268, 322] width 228 height 10
click at [149, 296] on span at bounding box center [149, 298] width 8 height 8
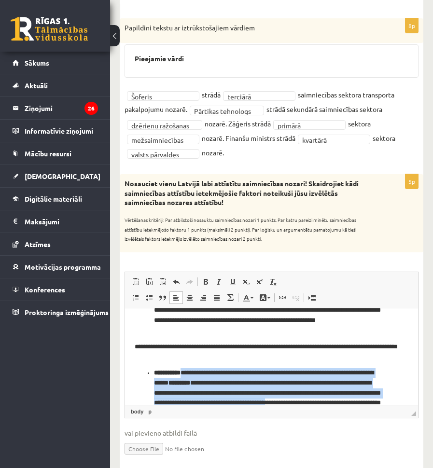
scroll to position [72, 0]
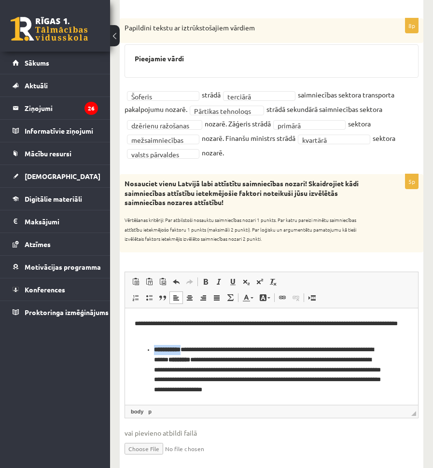
drag, startPoint x: 193, startPoint y: 396, endPoint x: 142, endPoint y: 350, distance: 68.6
click at [142, 350] on ul "**********" at bounding box center [272, 369] width 274 height 50
click at [203, 281] on span at bounding box center [206, 282] width 8 height 8
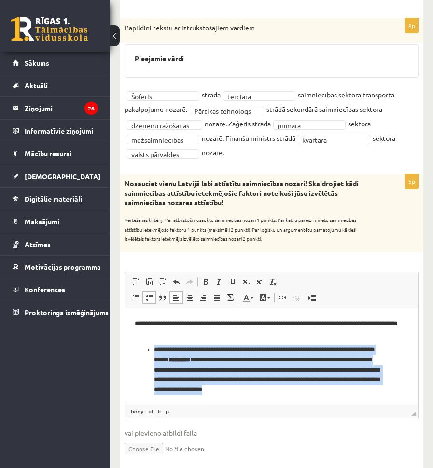
drag, startPoint x: 146, startPoint y: 347, endPoint x: 337, endPoint y: 387, distance: 194.6
click at [356, 400] on html "**********" at bounding box center [271, 320] width 293 height 168
click at [203, 281] on span at bounding box center [206, 282] width 8 height 8
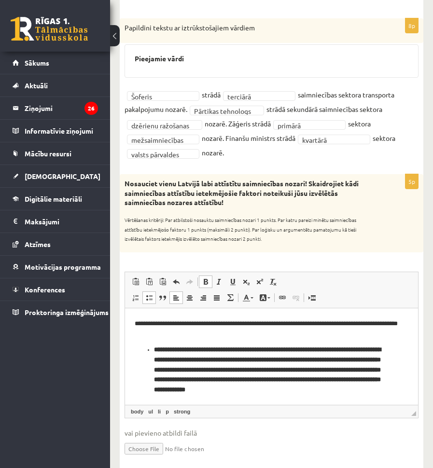
click at [203, 281] on span at bounding box center [206, 282] width 8 height 8
click at [339, 386] on p "**********" at bounding box center [268, 369] width 228 height 50
click at [347, 399] on html "**********" at bounding box center [271, 320] width 293 height 168
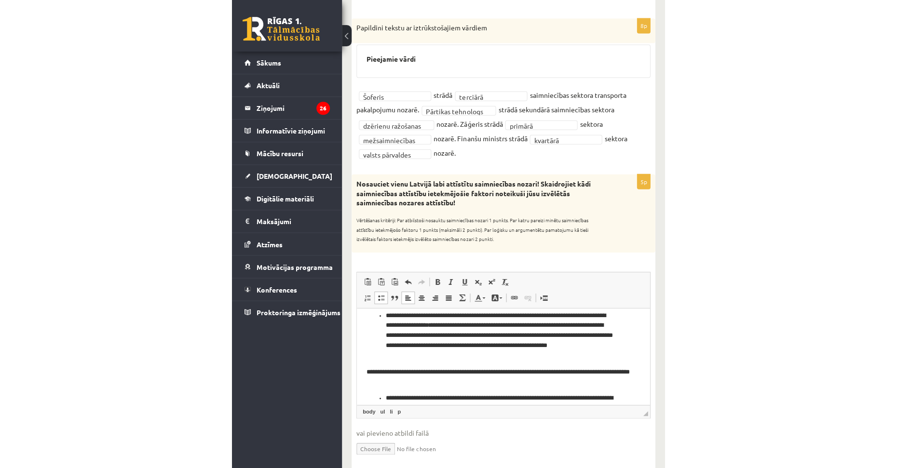
scroll to position [22, 0]
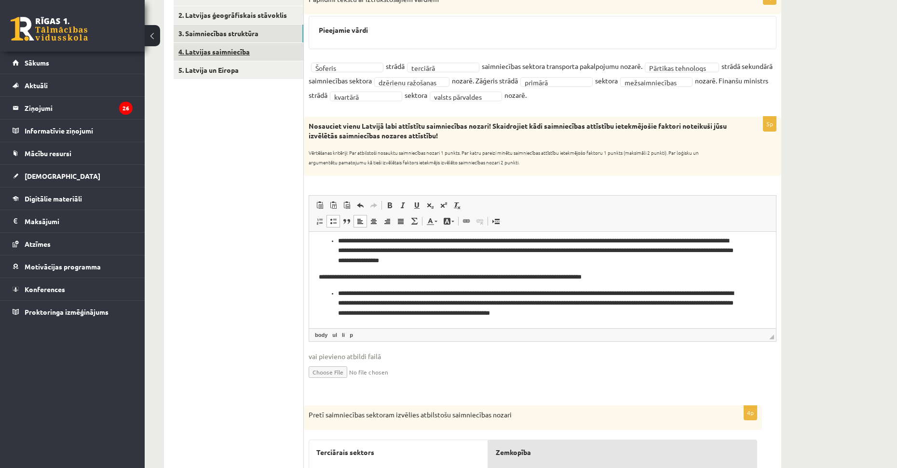
click at [240, 50] on link "4. Latvijas saimniecība" at bounding box center [239, 52] width 130 height 18
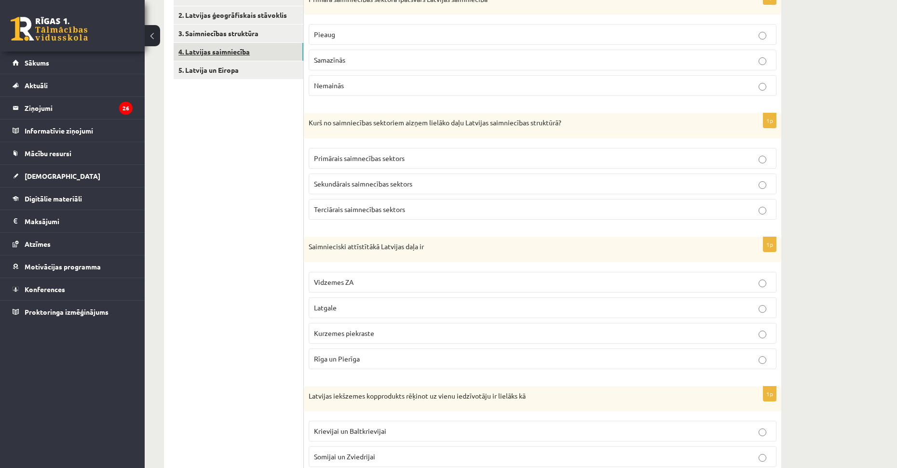
click at [243, 45] on link "4. Latvijas saimniecība" at bounding box center [239, 52] width 130 height 18
click at [247, 35] on link "3. Saimniecības struktūra" at bounding box center [239, 34] width 130 height 18
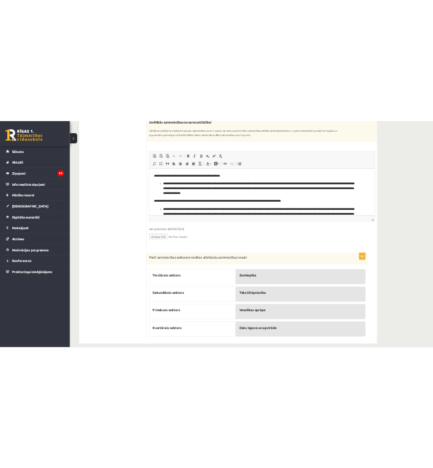
scroll to position [339, 0]
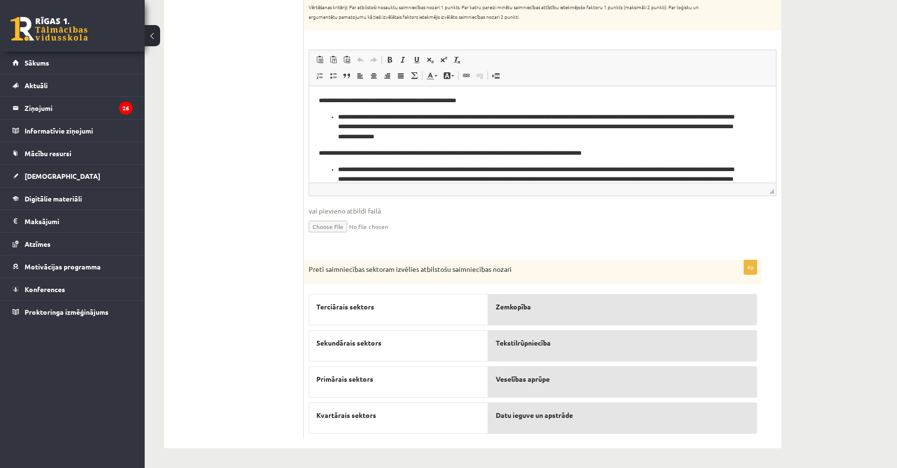
drag, startPoint x: 301, startPoint y: 271, endPoint x: 643, endPoint y: 371, distance: 356.5
click at [643, 371] on div "**********" at bounding box center [473, 137] width 618 height 624
click at [550, 250] on form "**********" at bounding box center [543, 137] width 458 height 605
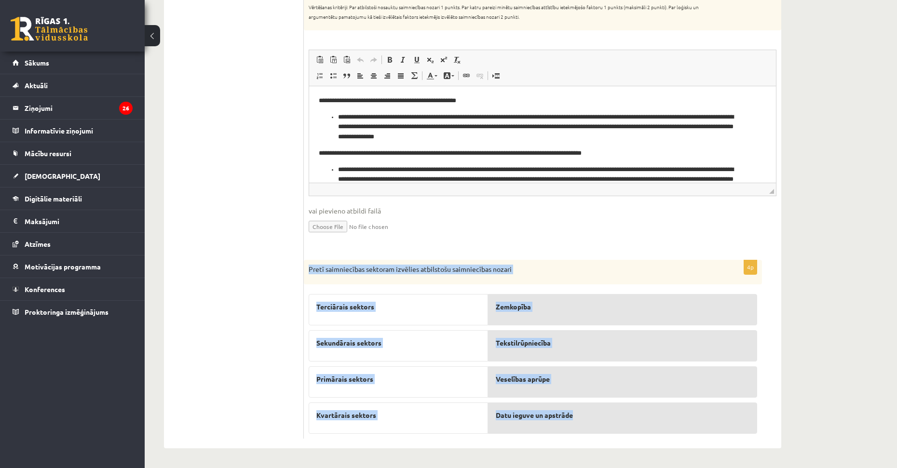
drag, startPoint x: 309, startPoint y: 271, endPoint x: 654, endPoint y: 412, distance: 372.6
click at [651, 417] on div "4p Pretī saimniecības sektoram izvēlies atbilstošu saimniecības nozari Terciāra…" at bounding box center [533, 349] width 458 height 179
copy div "Pretī saimniecības sektoram izvēlies atbilstošu saimniecības nozari Terciārais …"
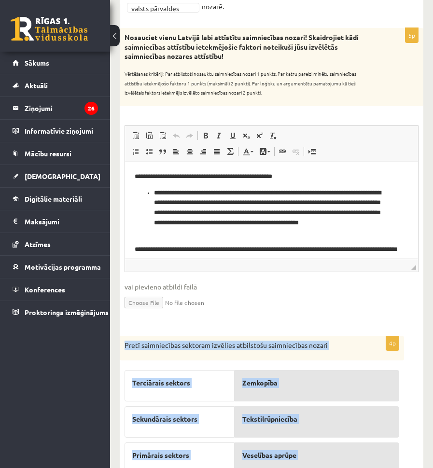
click at [406, 297] on input "file" at bounding box center [271, 302] width 294 height 20
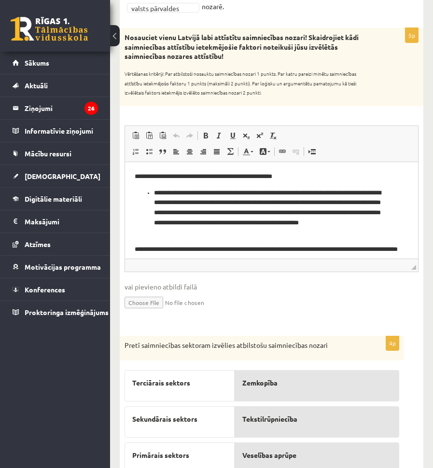
click at [408, 291] on span "vai pievieno atbildi failā" at bounding box center [271, 287] width 294 height 10
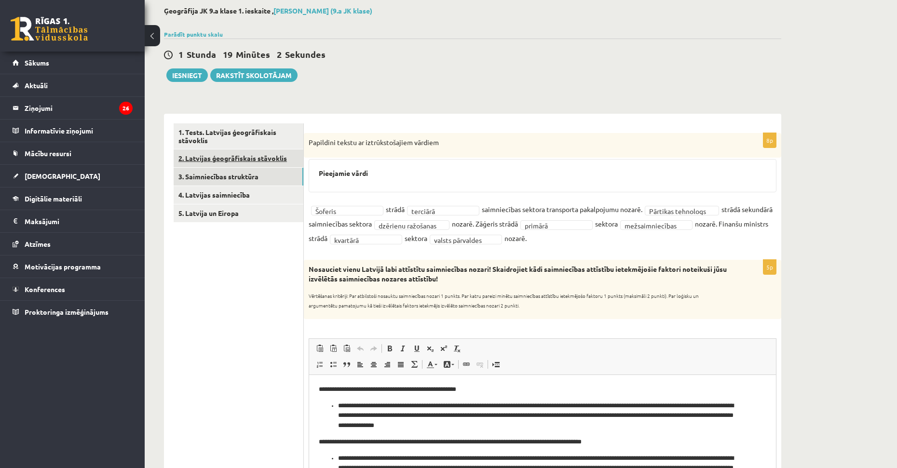
scroll to position [0, 0]
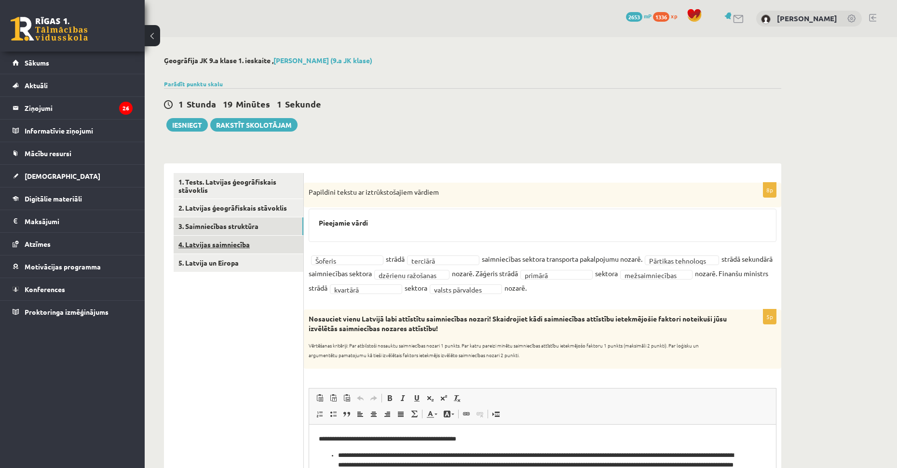
click at [242, 244] on link "4. Latvijas saimniecība" at bounding box center [239, 245] width 130 height 18
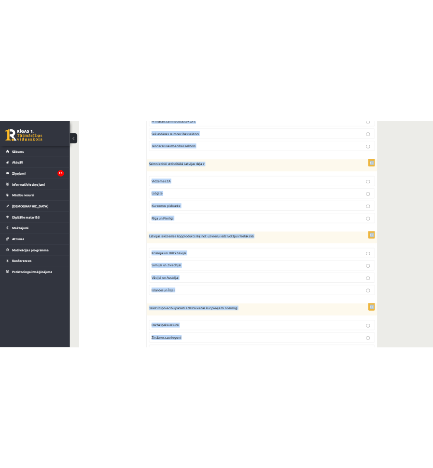
scroll to position [430, 0]
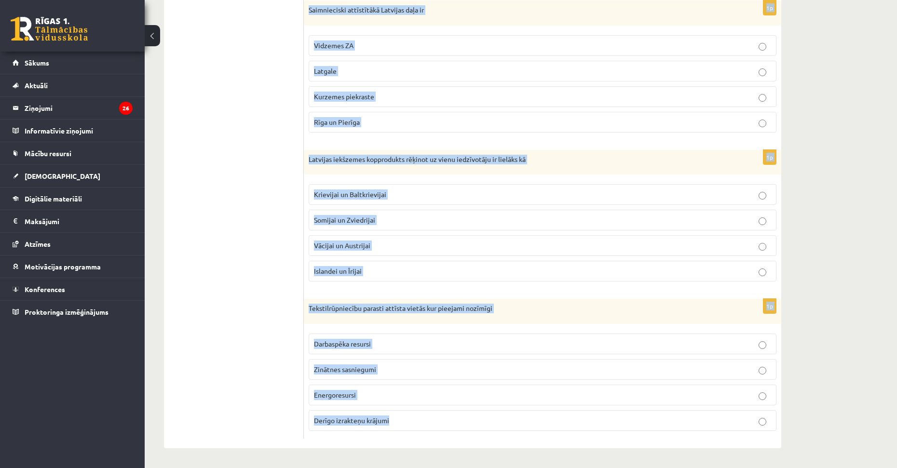
drag, startPoint x: 310, startPoint y: 193, endPoint x: 603, endPoint y: 414, distance: 367.1
click at [603, 414] on form "1p Primārā saimniecības sektora īpatsvars Latvijas saimniecībā Pieaug Samazīnās…" at bounding box center [543, 91] width 458 height 696
copy form "Primārā saimniecības sektora īpatsvars Latvijas saimniecībā Pieaug Samazīnās Ne…"
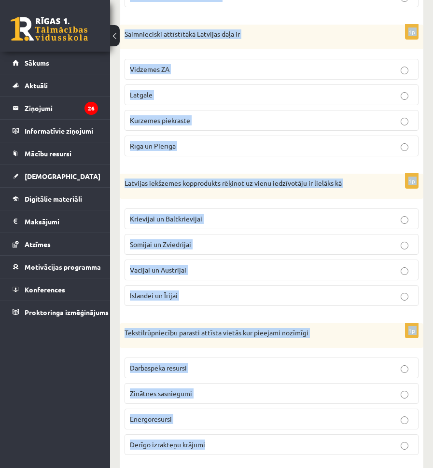
scroll to position [423, 0]
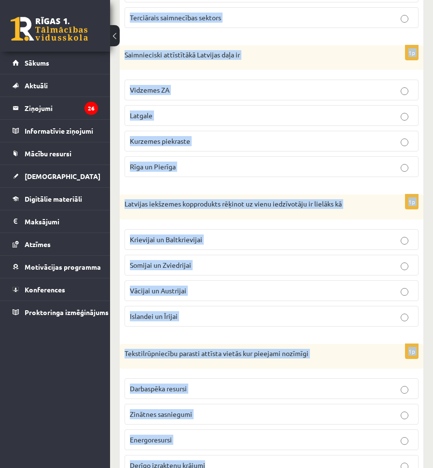
click at [168, 341] on form "1p Primārā saimniecības sektora īpatsvars Latvijas saimniecībā Pieaug Samazīnās…" at bounding box center [271, 131] width 284 height 705
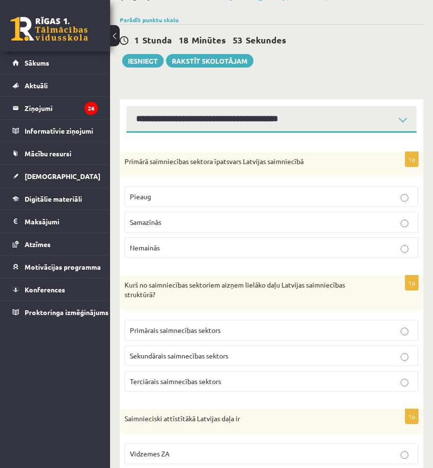
scroll to position [37, 0]
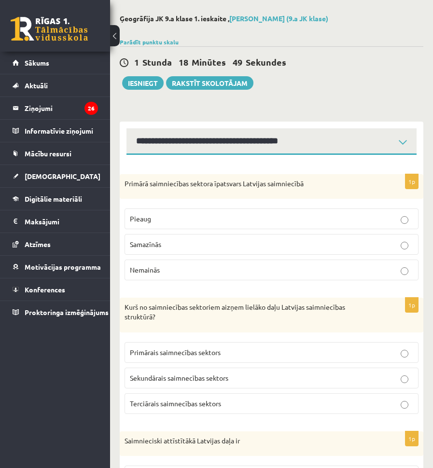
click at [168, 245] on p "Samazīnās" at bounding box center [271, 244] width 283 height 10
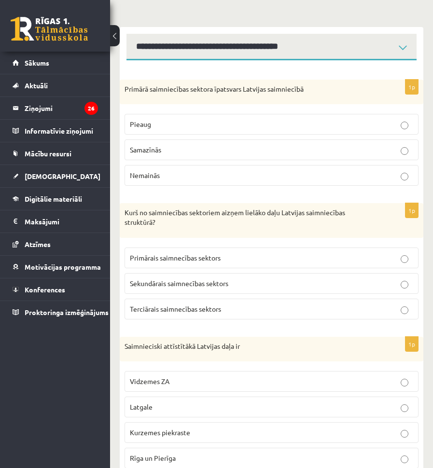
scroll to position [134, 0]
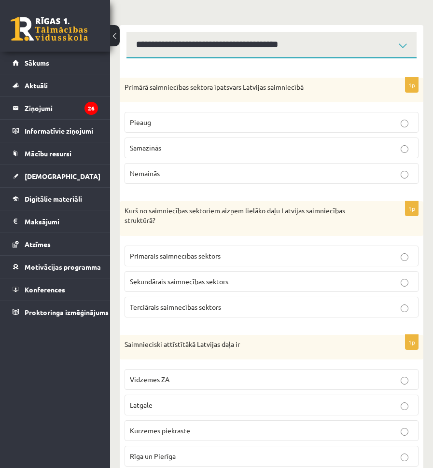
click at [171, 305] on span "Terciārais saimnecības sektors" at bounding box center [175, 307] width 91 height 9
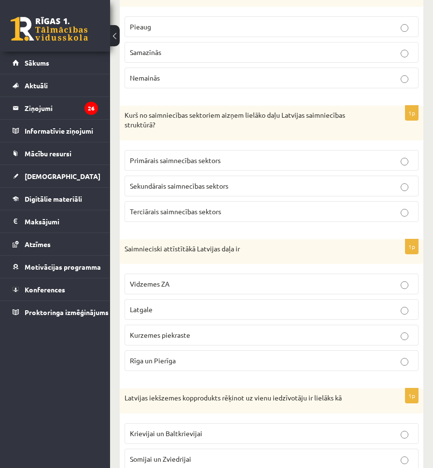
scroll to position [230, 0]
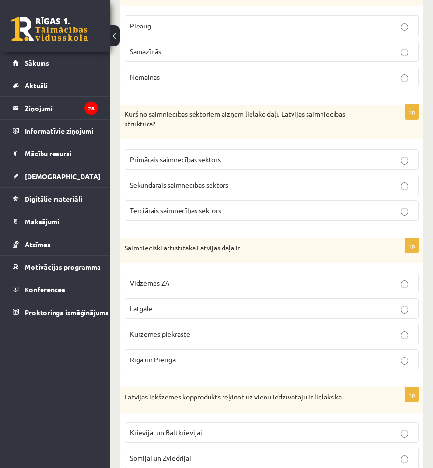
click at [170, 363] on span "Rīga un Pierīga" at bounding box center [153, 359] width 46 height 9
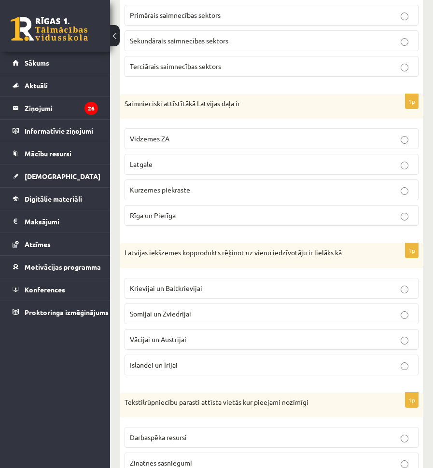
scroll to position [375, 0]
click at [178, 288] on span "Krievijai un Baltkrievijai" at bounding box center [166, 287] width 72 height 9
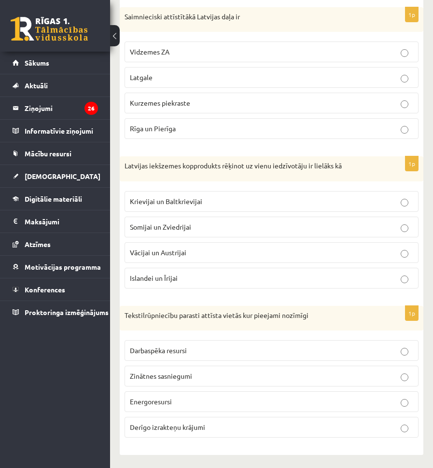
scroll to position [464, 0]
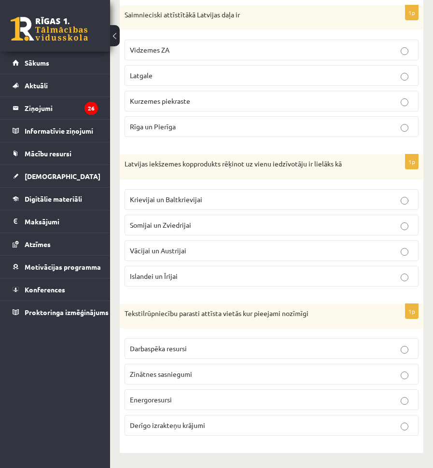
click at [183, 356] on label "Darbaspēka resursi" at bounding box center [271, 348] width 294 height 21
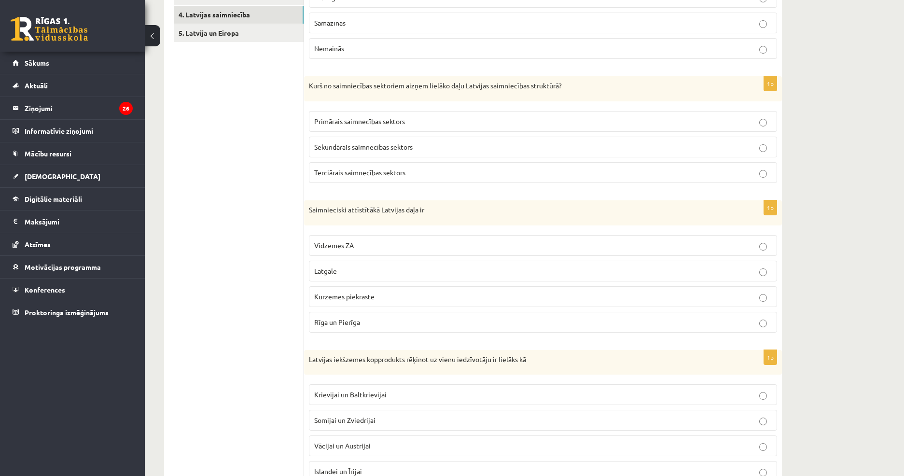
scroll to position [0, 0]
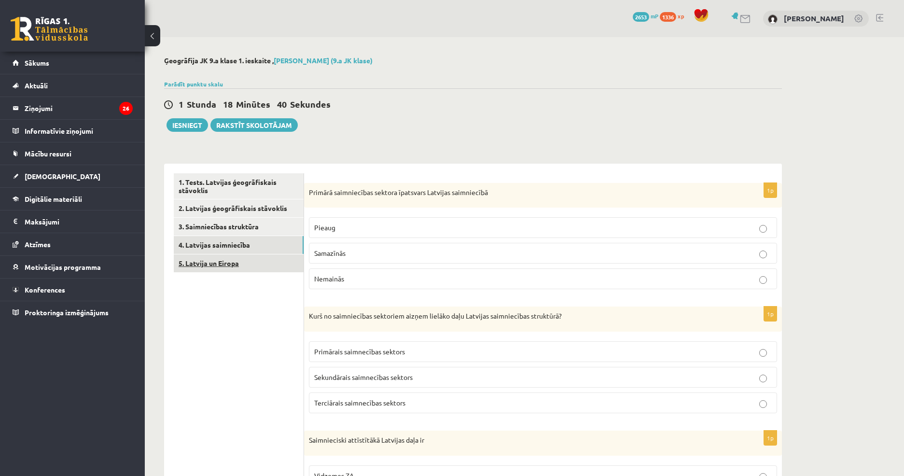
click at [262, 264] on link "5. Latvija un Eiropa" at bounding box center [239, 263] width 130 height 18
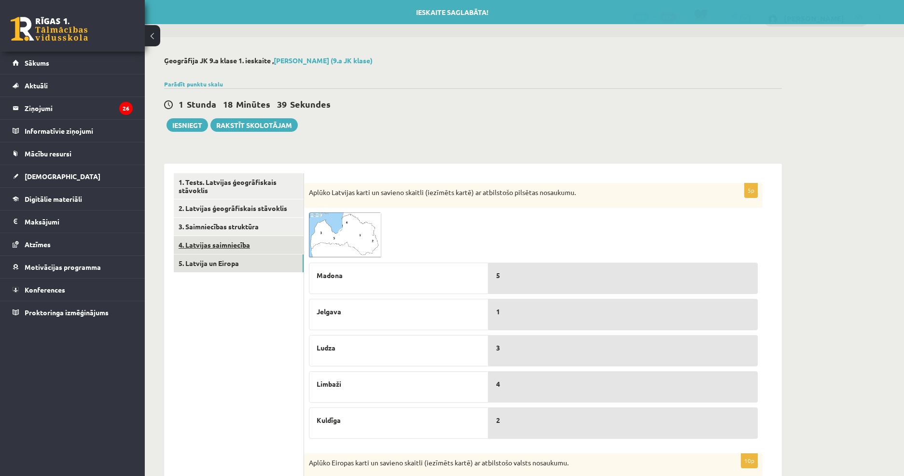
click at [263, 249] on link "4. Latvijas saimniecība" at bounding box center [239, 245] width 130 height 18
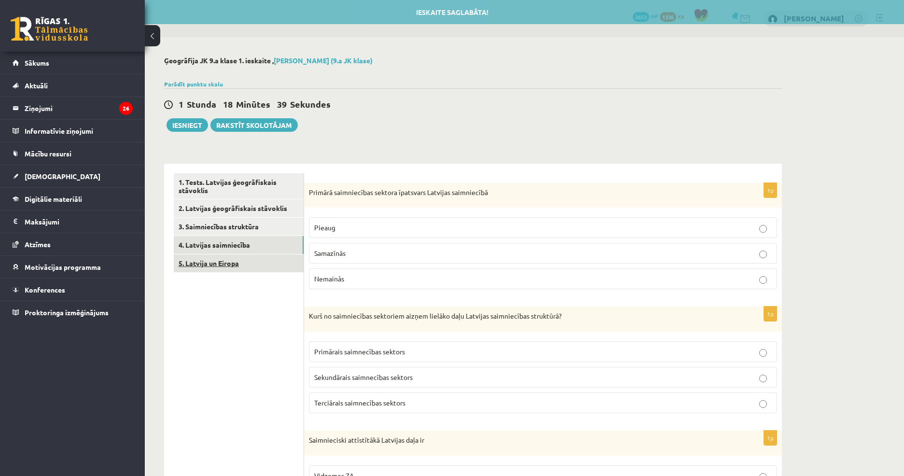
click at [266, 264] on link "5. Latvija un Eiropa" at bounding box center [239, 263] width 130 height 18
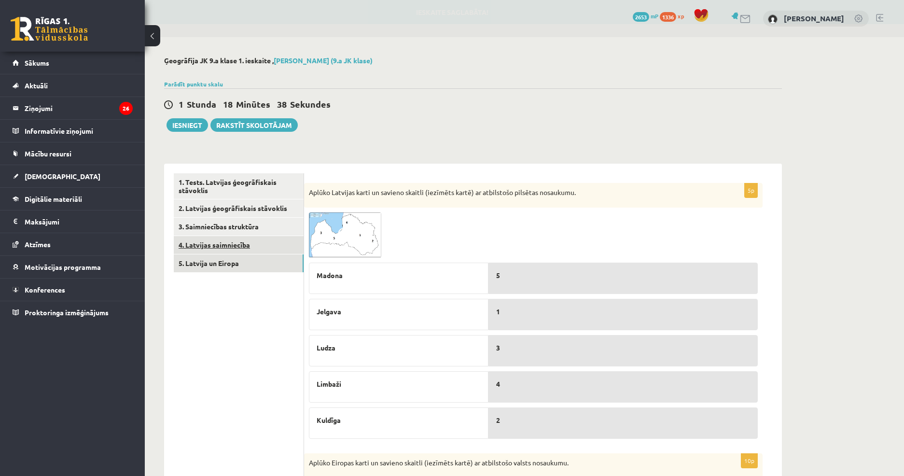
click at [272, 248] on link "4. Latvijas saimniecība" at bounding box center [239, 245] width 130 height 18
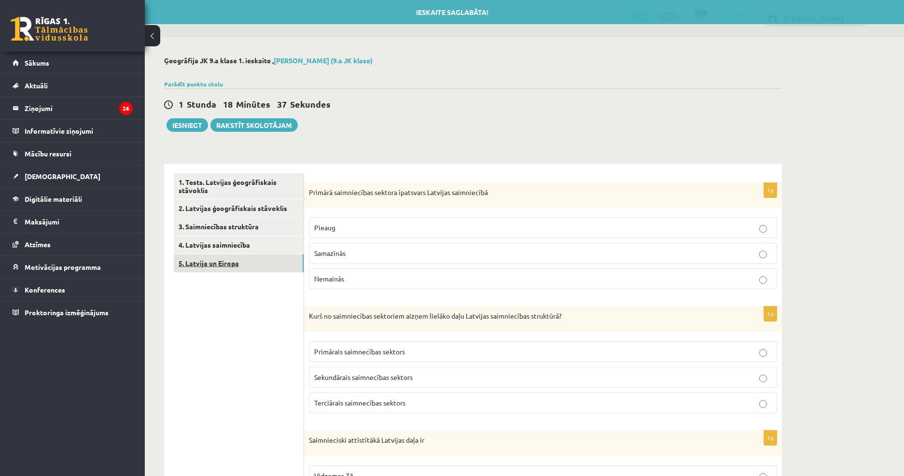
click at [273, 262] on link "5. Latvija un Eiropa" at bounding box center [239, 263] width 130 height 18
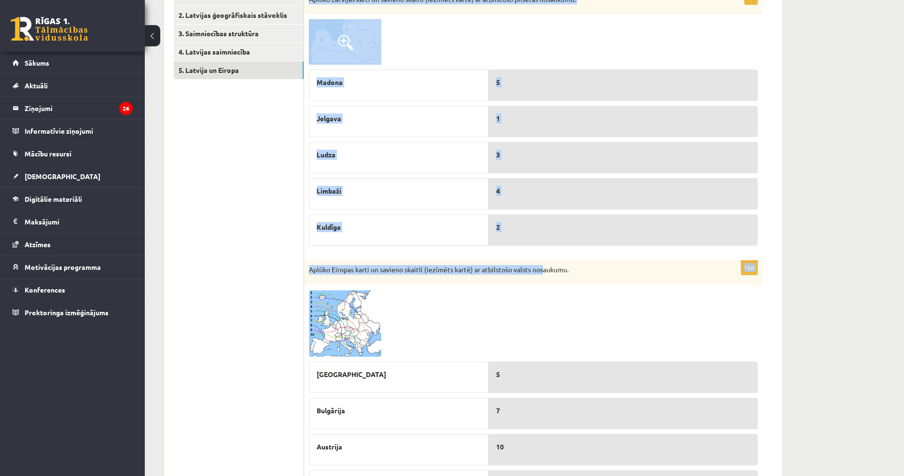
drag, startPoint x: 311, startPoint y: 192, endPoint x: 534, endPoint y: 268, distance: 235.7
click at [534, 268] on form "5p Aplūko Latvijas karti un savieno skaitli (iezīmēts kartē) ar atbilstošo pils…" at bounding box center [543, 351] width 458 height 743
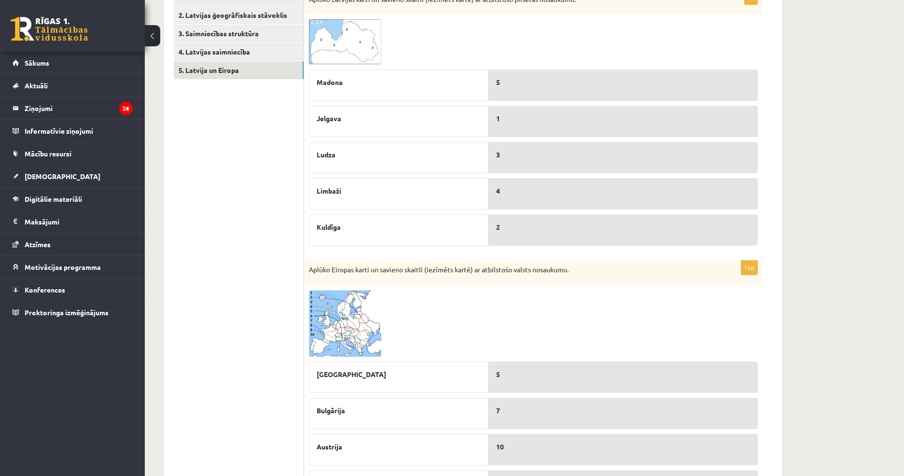
drag, startPoint x: 465, startPoint y: 317, endPoint x: 457, endPoint y: 313, distance: 8.6
click at [465, 317] on div at bounding box center [533, 323] width 449 height 67
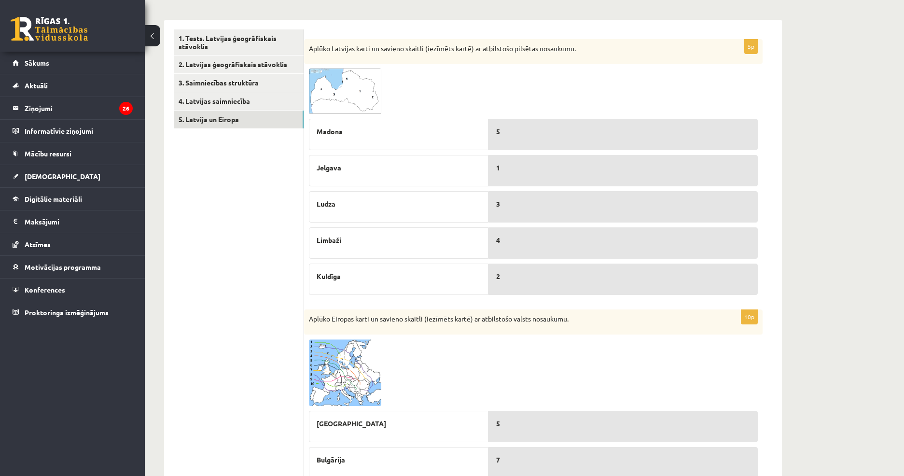
scroll to position [96, 0]
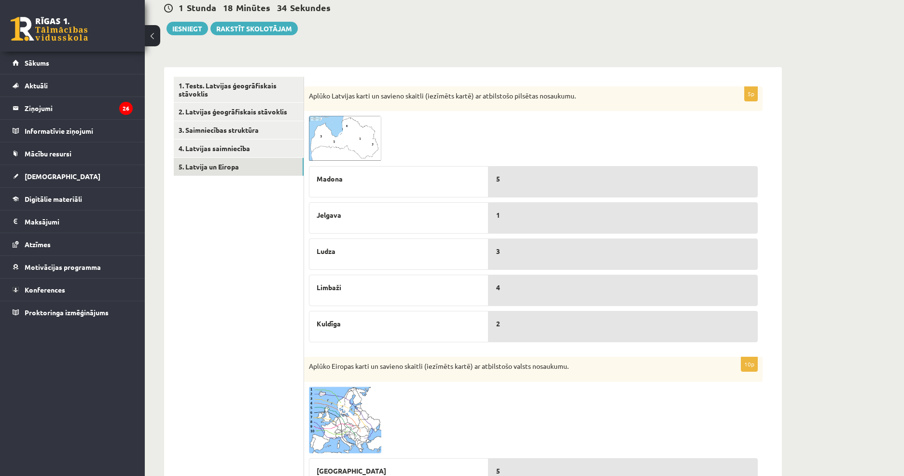
click at [353, 142] on span at bounding box center [345, 138] width 15 height 15
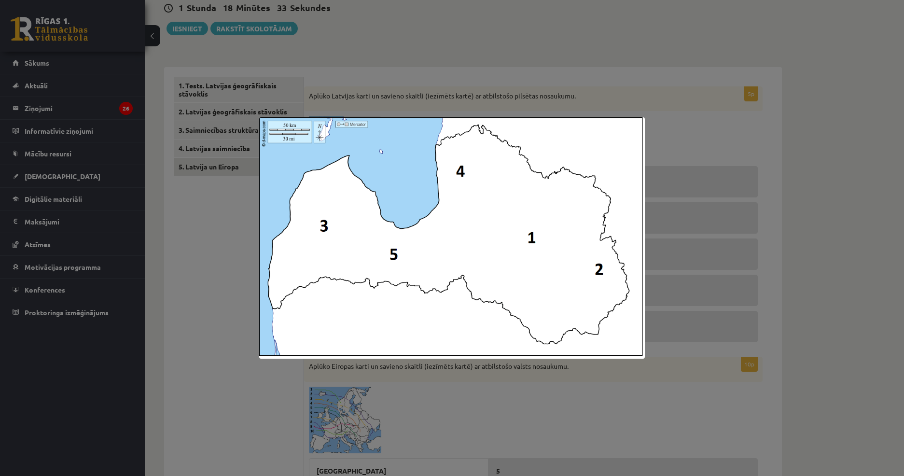
click at [477, 63] on div at bounding box center [452, 238] width 904 height 476
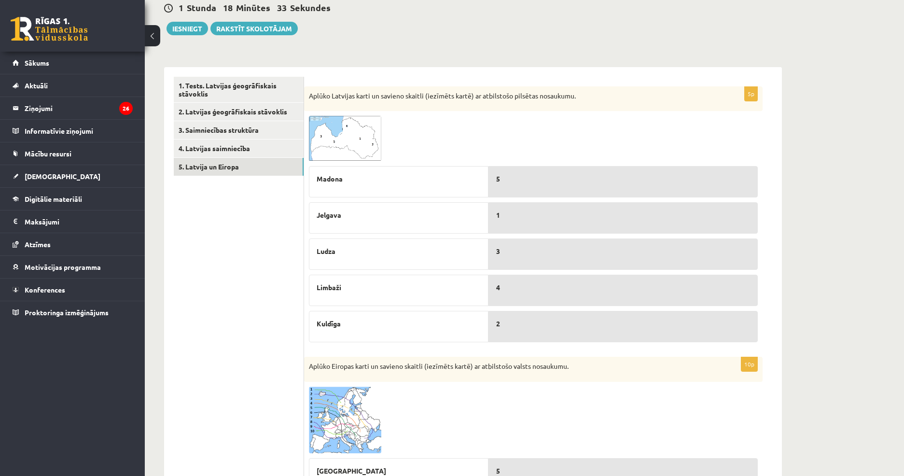
click at [339, 129] on img at bounding box center [345, 138] width 72 height 45
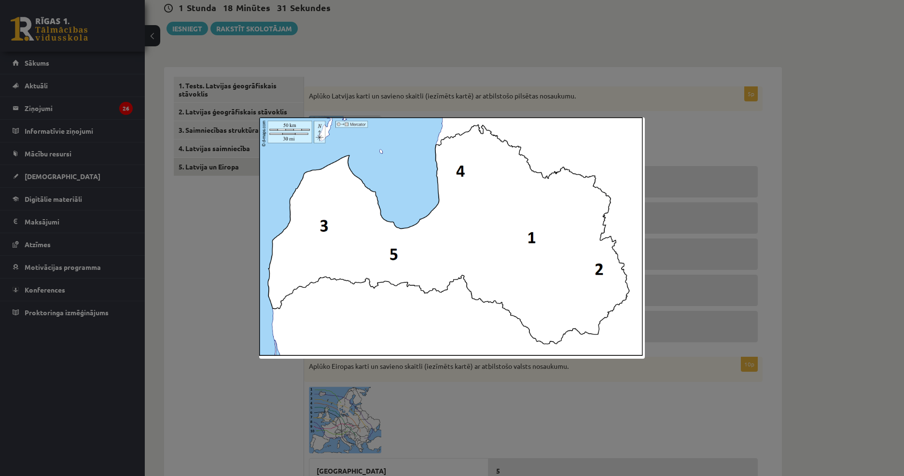
click at [426, 81] on div at bounding box center [452, 238] width 904 height 476
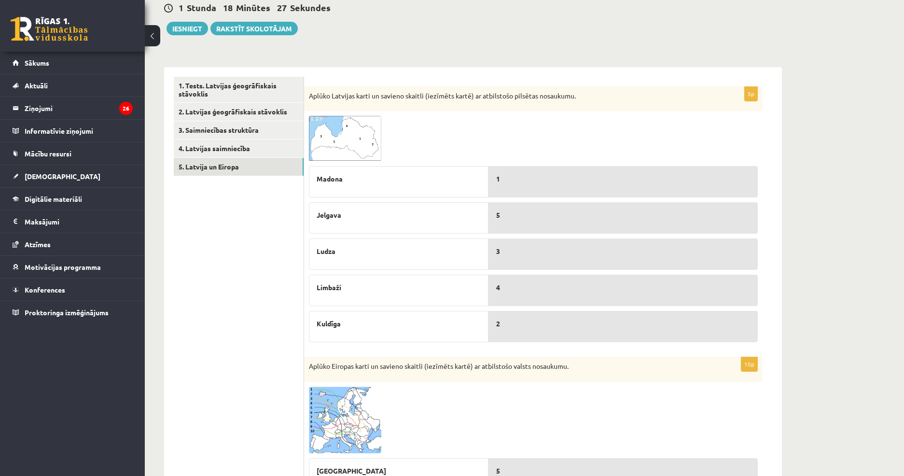
click at [343, 126] on img at bounding box center [345, 138] width 72 height 45
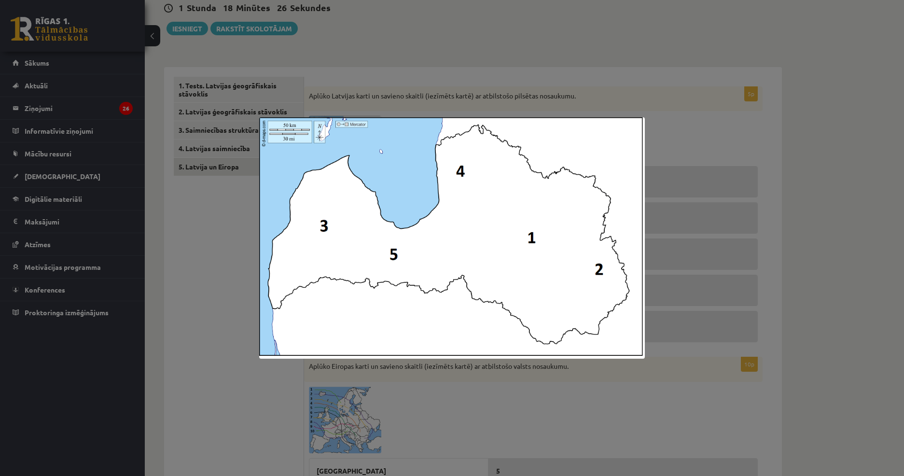
click at [381, 92] on div at bounding box center [452, 238] width 904 height 476
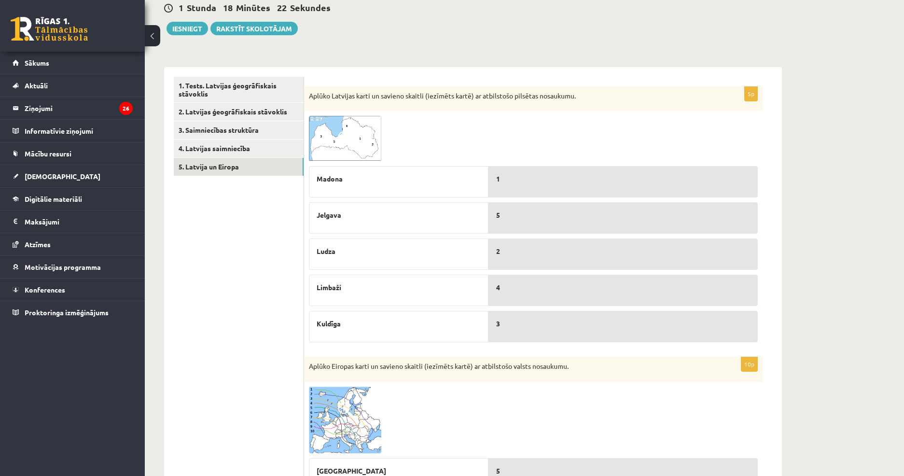
click at [337, 142] on img at bounding box center [345, 138] width 72 height 45
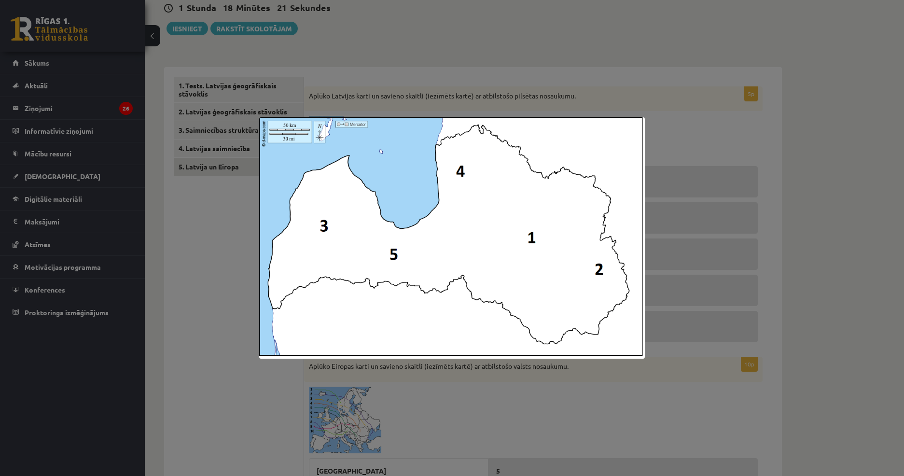
click at [684, 137] on div at bounding box center [452, 238] width 904 height 476
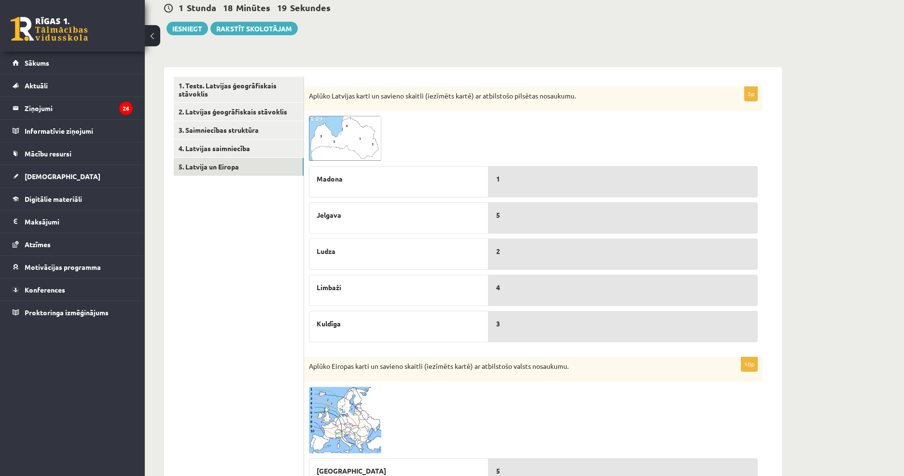
click at [358, 144] on img at bounding box center [345, 138] width 72 height 45
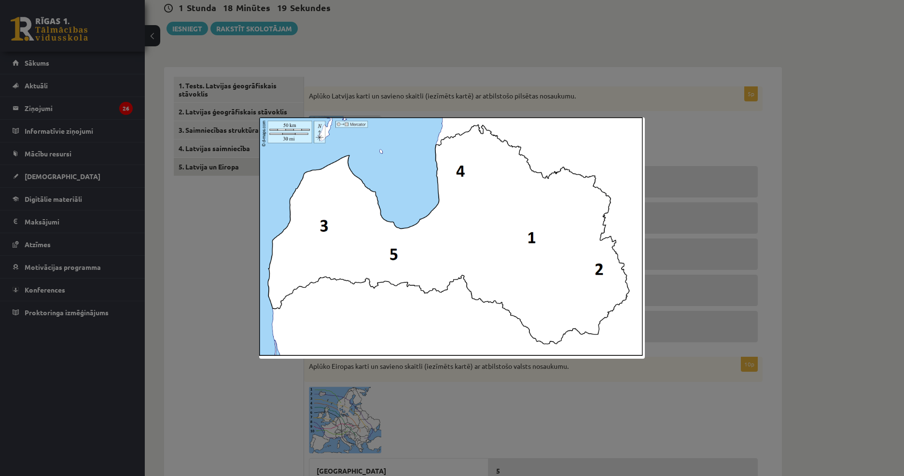
click at [651, 125] on div at bounding box center [452, 238] width 904 height 476
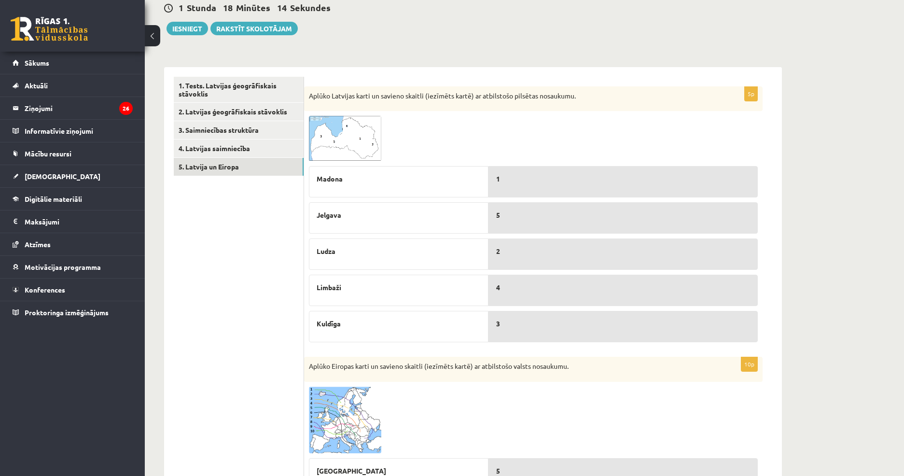
click at [359, 132] on img at bounding box center [345, 138] width 72 height 45
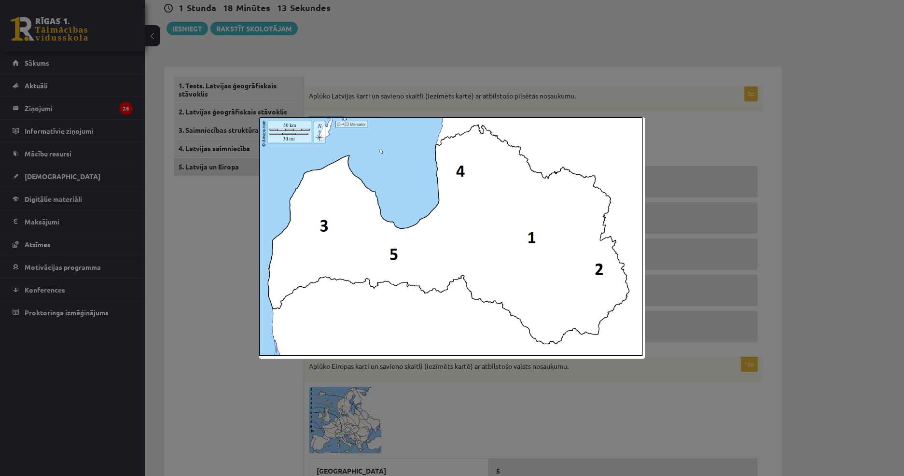
click at [740, 177] on div at bounding box center [452, 238] width 904 height 476
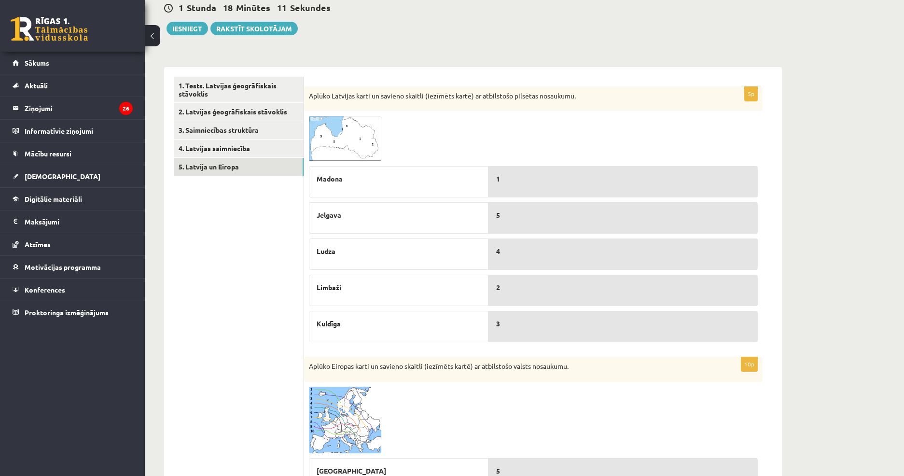
click at [317, 141] on img at bounding box center [345, 138] width 72 height 45
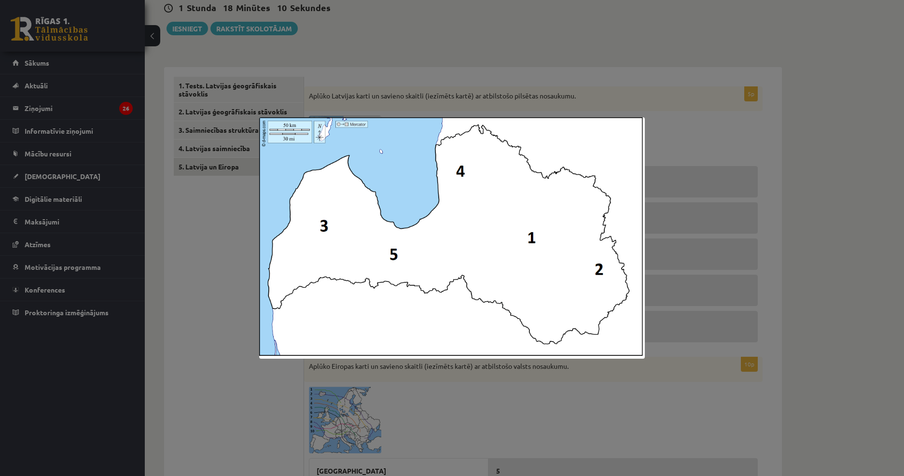
click at [707, 212] on div at bounding box center [452, 238] width 904 height 476
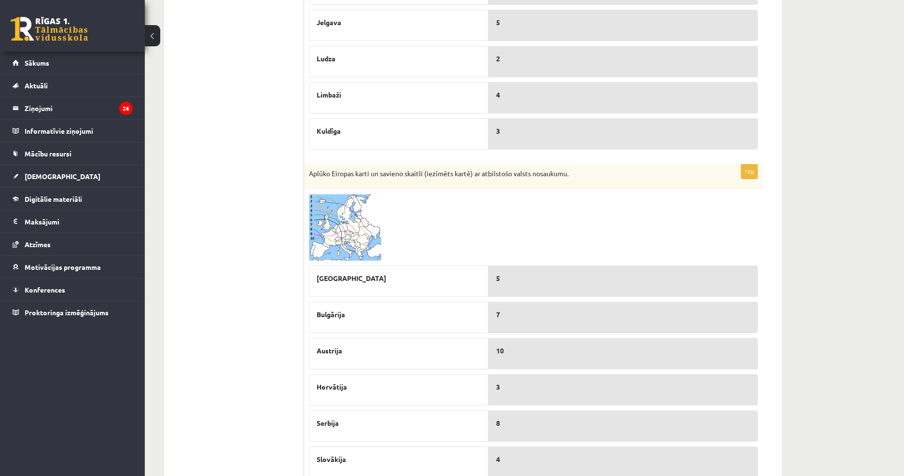
scroll to position [289, 0]
click at [348, 217] on span at bounding box center [345, 216] width 15 height 15
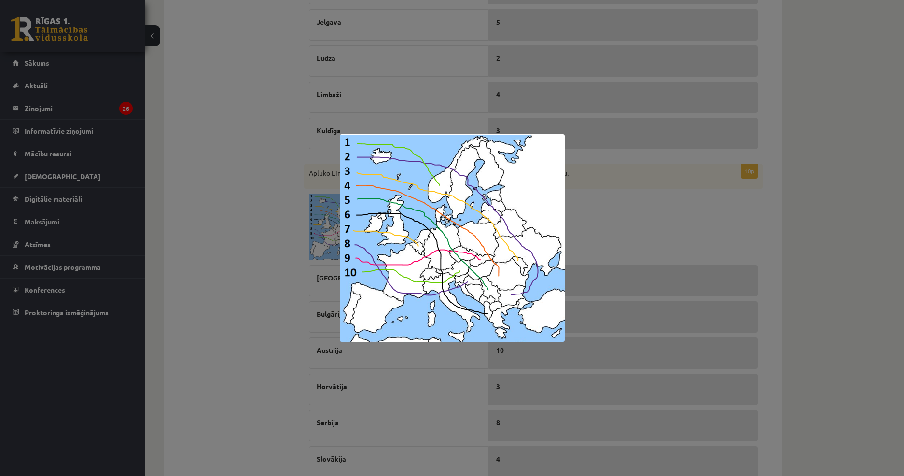
click at [625, 179] on div at bounding box center [452, 238] width 904 height 476
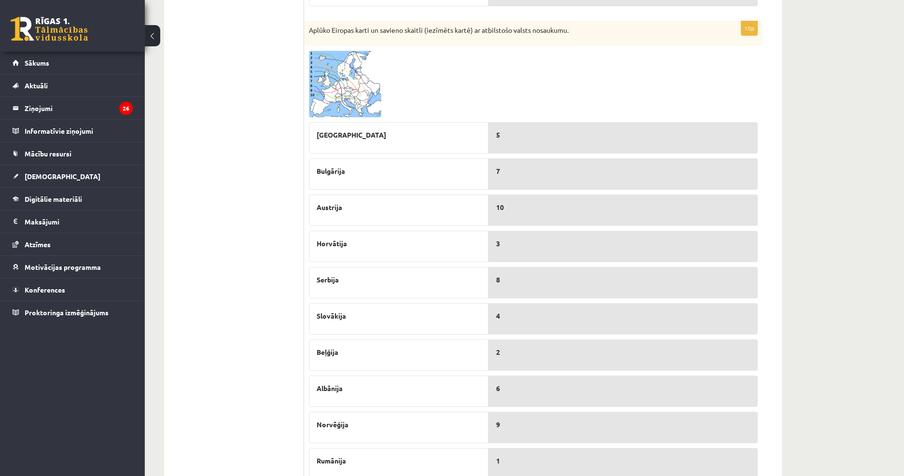
scroll to position [470, 0]
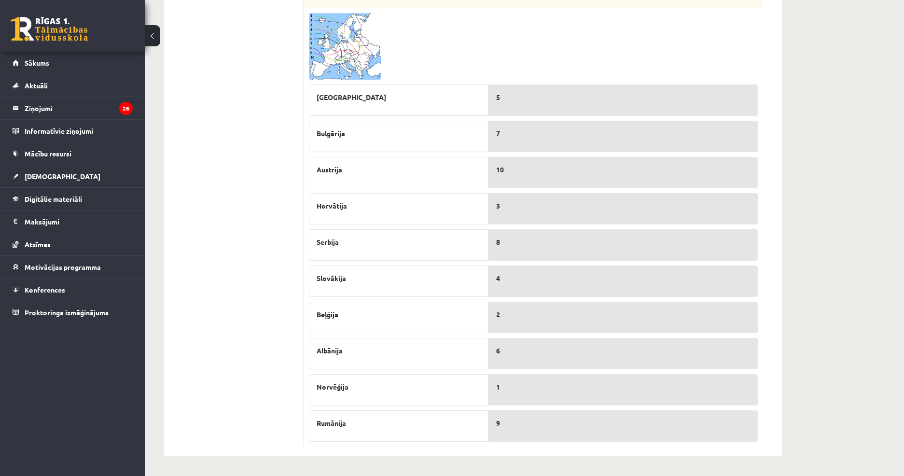
click at [352, 41] on span at bounding box center [345, 35] width 15 height 15
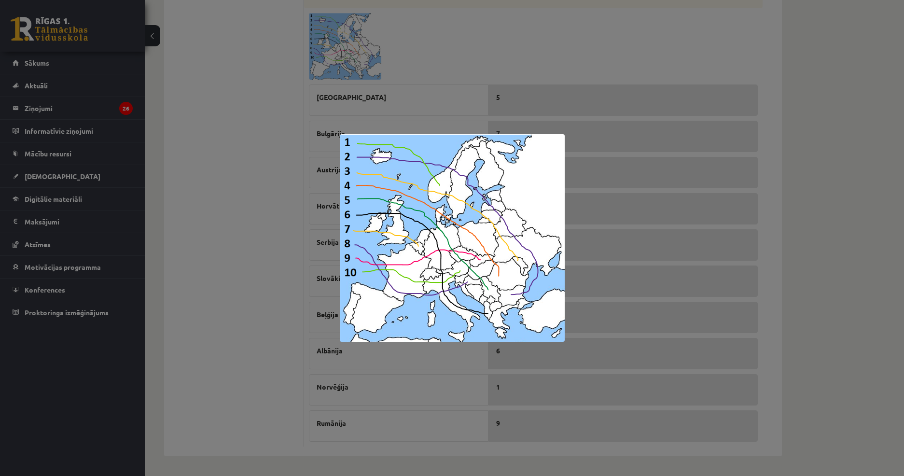
click at [672, 277] on div at bounding box center [452, 238] width 904 height 476
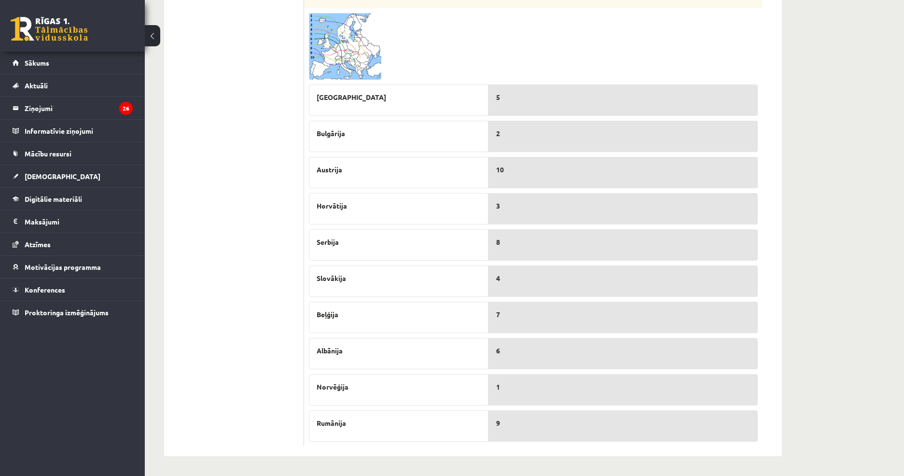
click at [321, 49] on img at bounding box center [345, 46] width 72 height 67
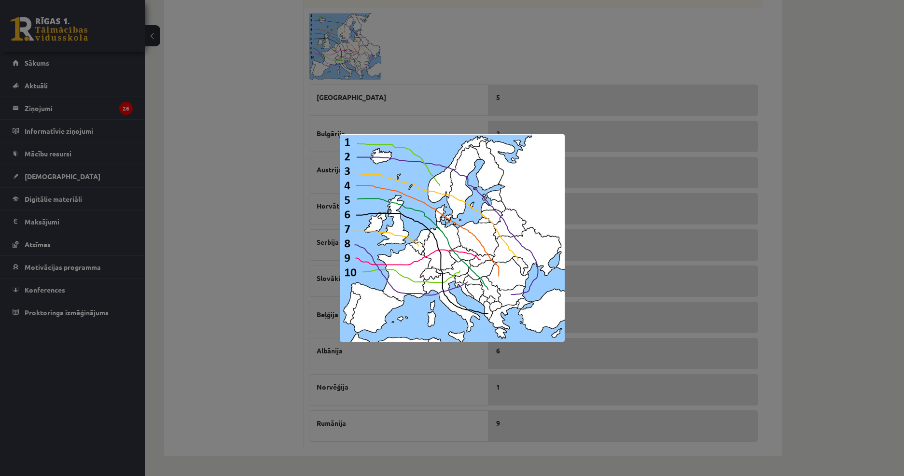
click at [628, 216] on div at bounding box center [452, 238] width 904 height 476
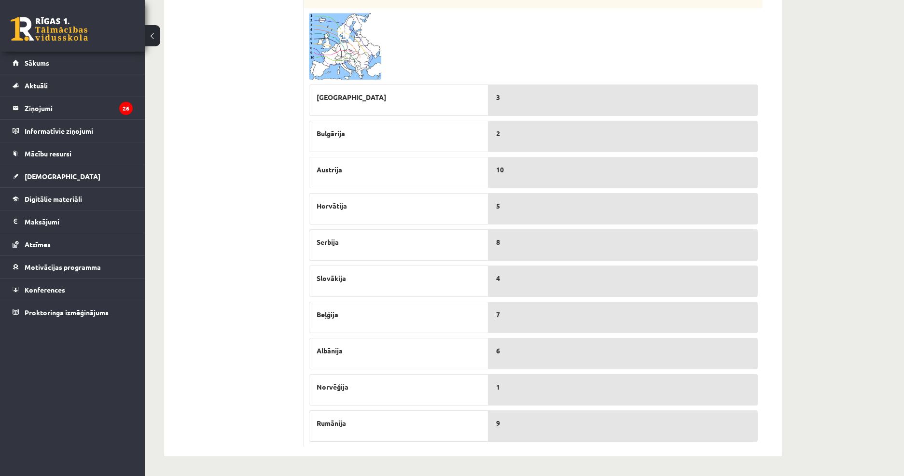
click at [325, 55] on img at bounding box center [345, 46] width 72 height 67
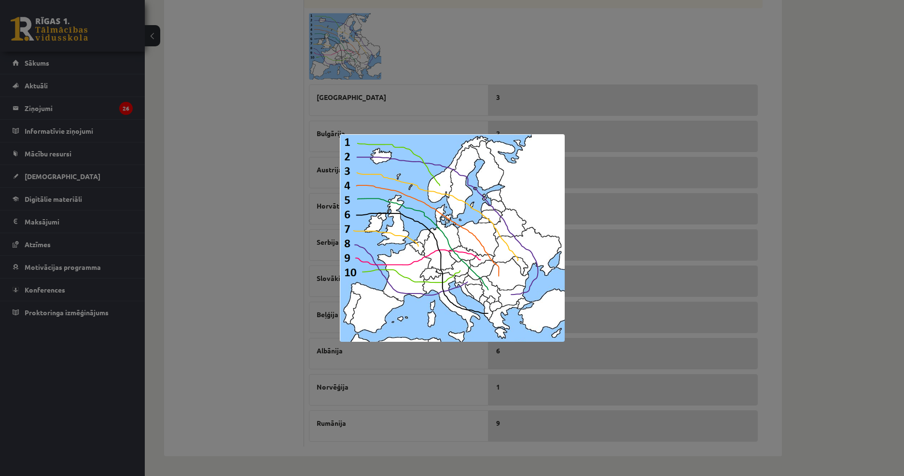
click at [247, 60] on div at bounding box center [452, 238] width 904 height 476
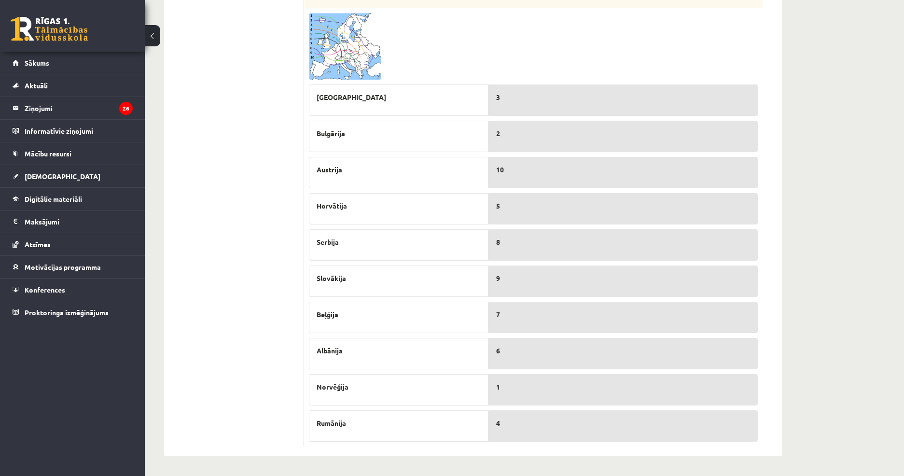
click at [351, 36] on span at bounding box center [345, 35] width 15 height 15
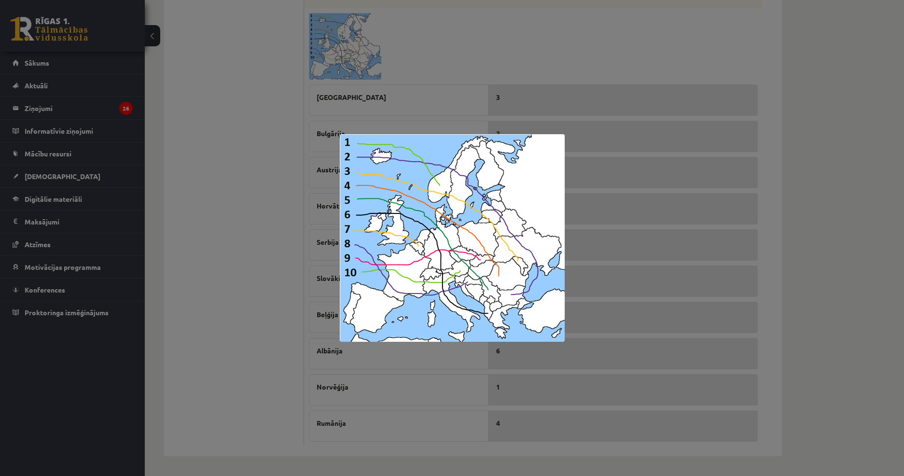
click at [627, 221] on div at bounding box center [452, 238] width 904 height 476
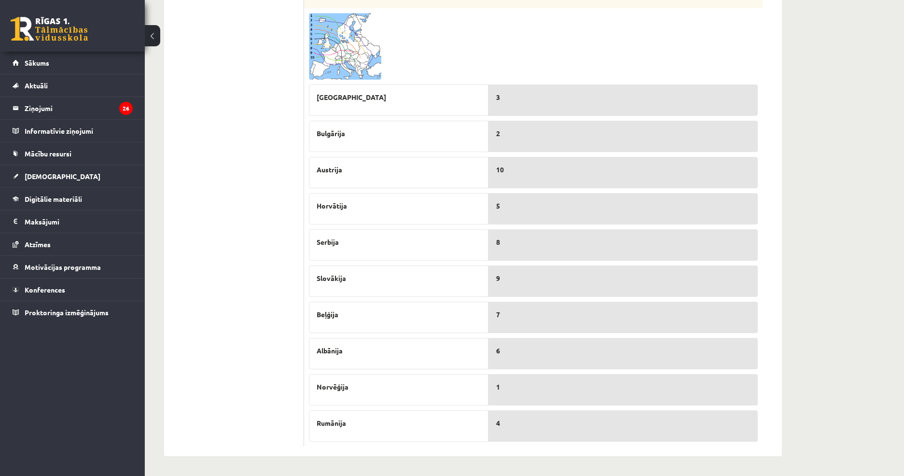
click at [347, 38] on span at bounding box center [345, 35] width 15 height 15
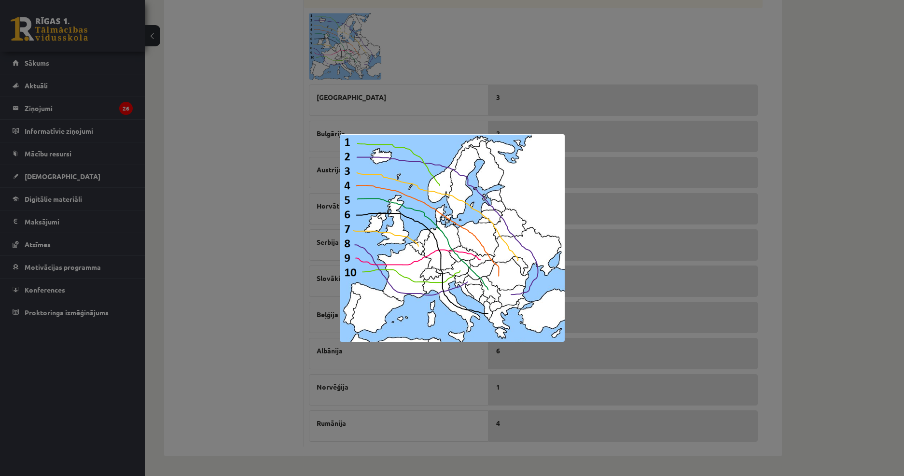
click at [651, 113] on div at bounding box center [452, 238] width 904 height 476
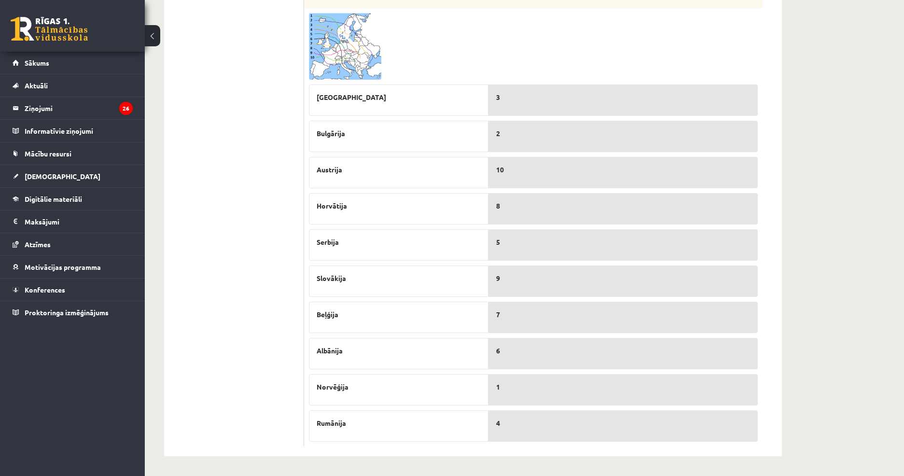
click at [356, 51] on img at bounding box center [345, 46] width 72 height 67
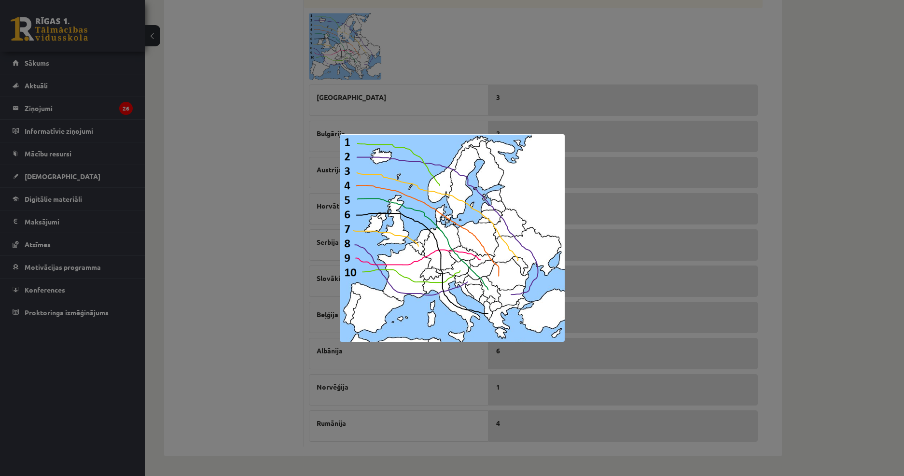
click at [695, 214] on div at bounding box center [452, 238] width 904 height 476
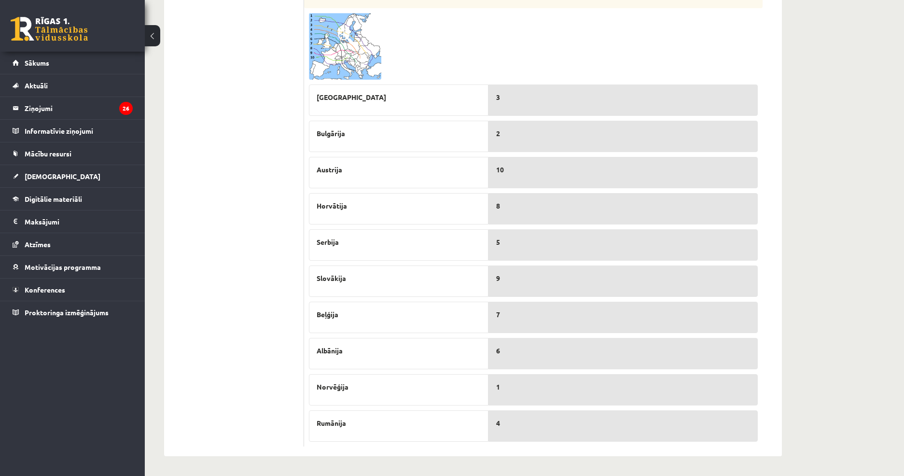
click at [354, 62] on img at bounding box center [345, 46] width 72 height 67
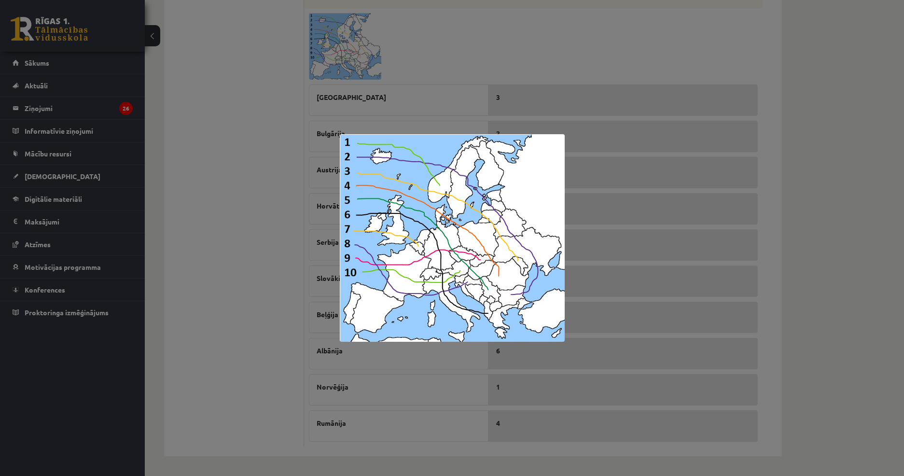
click at [635, 233] on div at bounding box center [452, 238] width 904 height 476
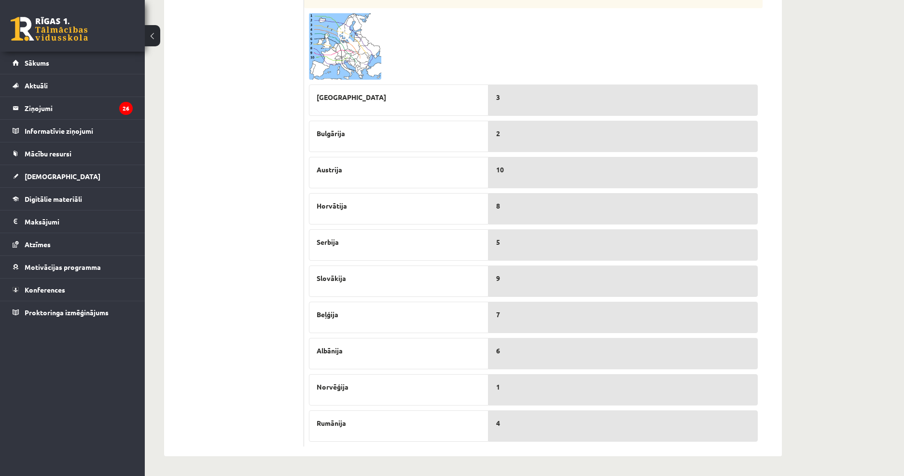
click at [334, 63] on img at bounding box center [345, 46] width 72 height 67
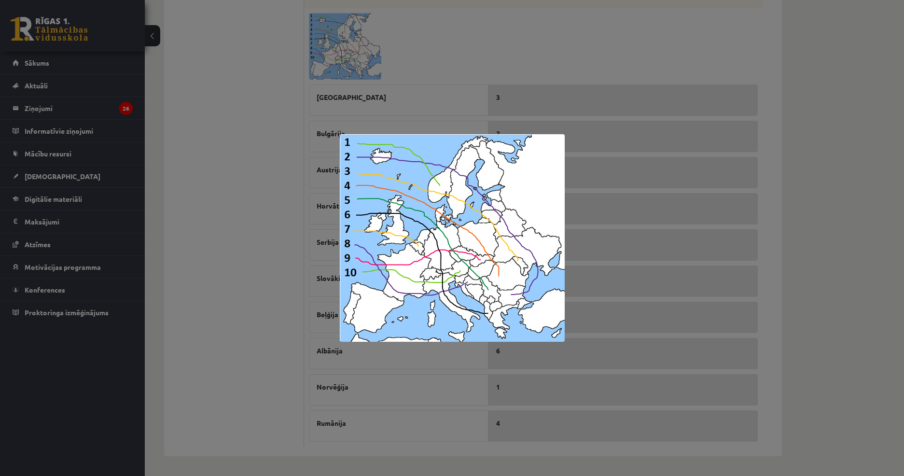
click at [645, 280] on div at bounding box center [452, 238] width 904 height 476
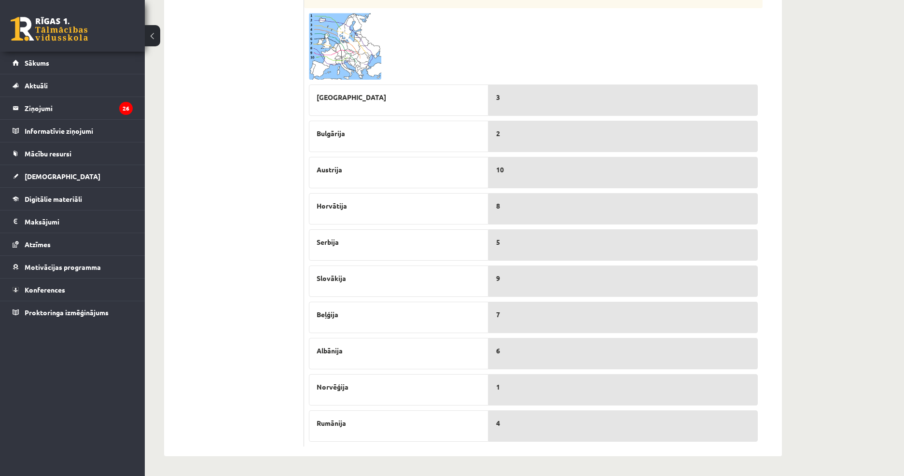
click at [326, 55] on img at bounding box center [345, 46] width 72 height 67
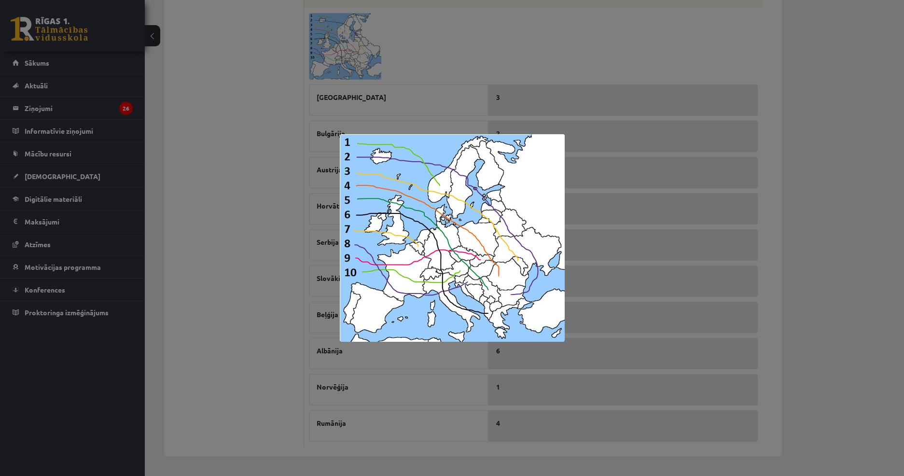
click at [588, 256] on div at bounding box center [452, 238] width 904 height 476
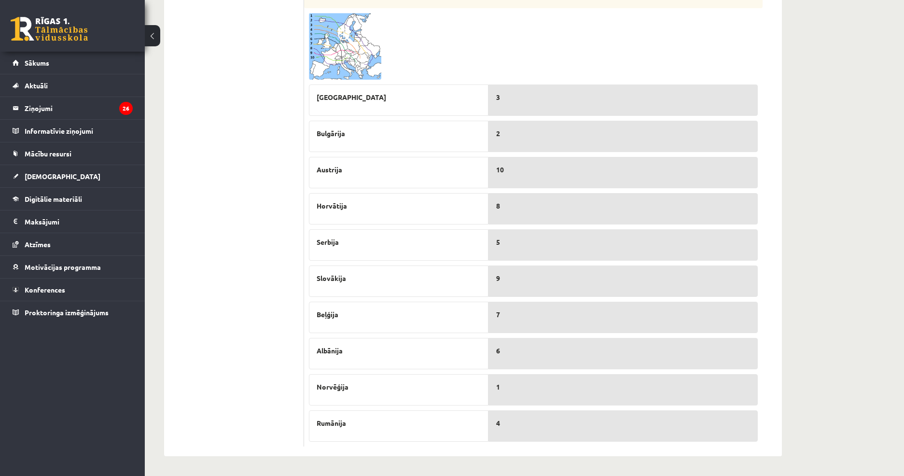
click at [338, 48] on img at bounding box center [345, 46] width 72 height 67
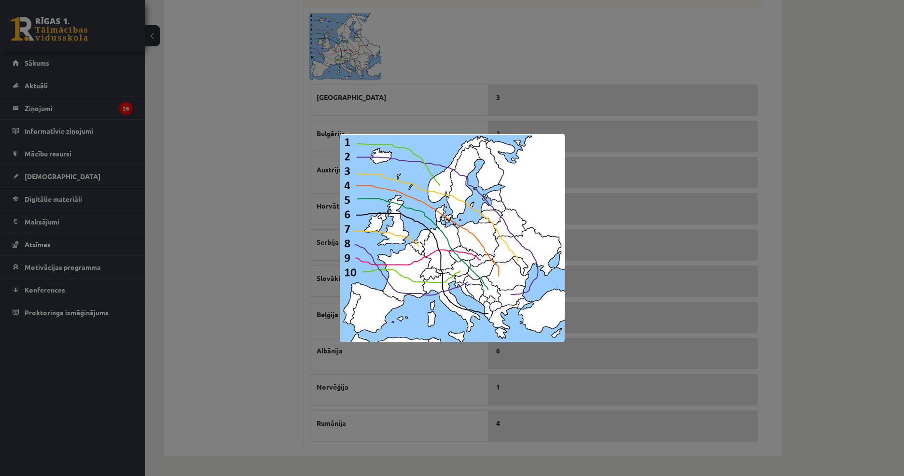
click at [584, 237] on div at bounding box center [452, 238] width 904 height 476
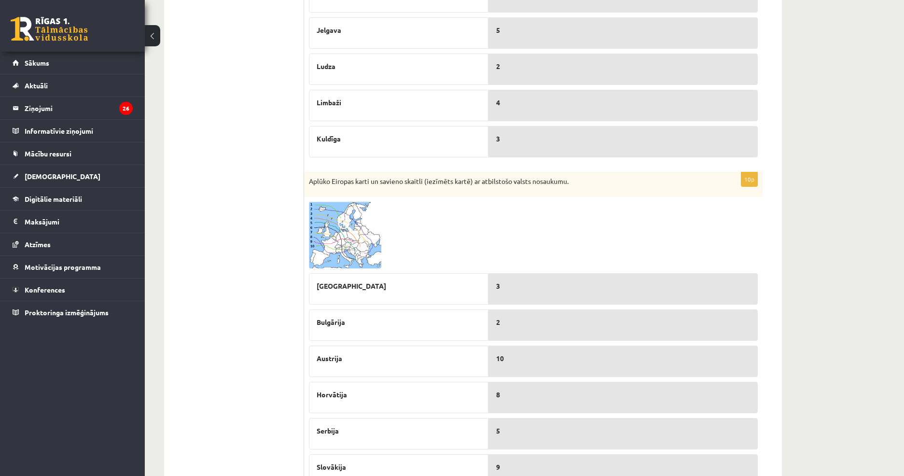
scroll to position [84, 0]
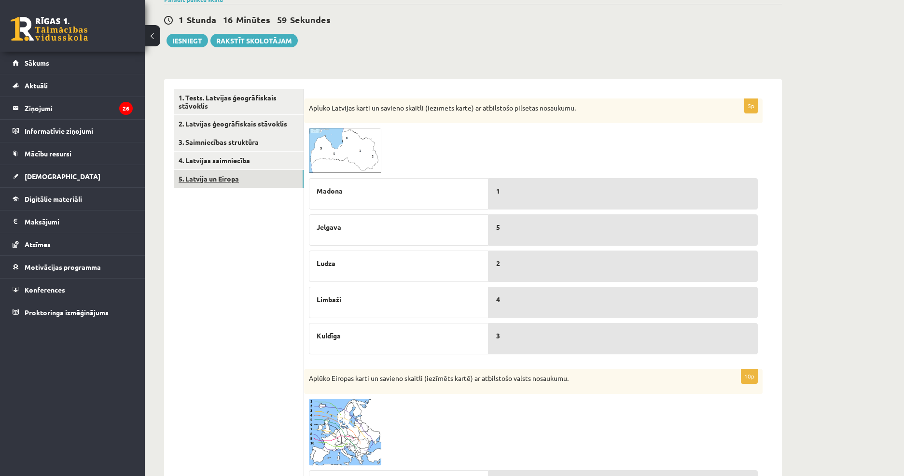
click at [209, 181] on link "5. Latvija un Eiropa" at bounding box center [239, 179] width 130 height 18
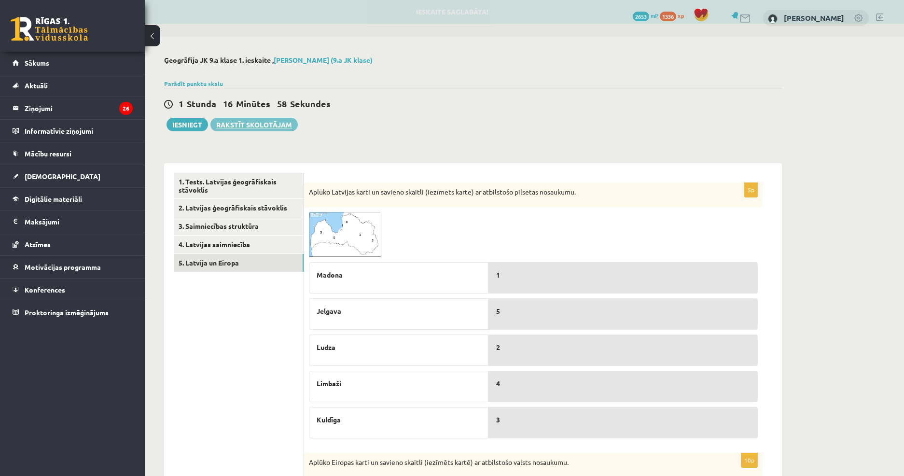
scroll to position [0, 0]
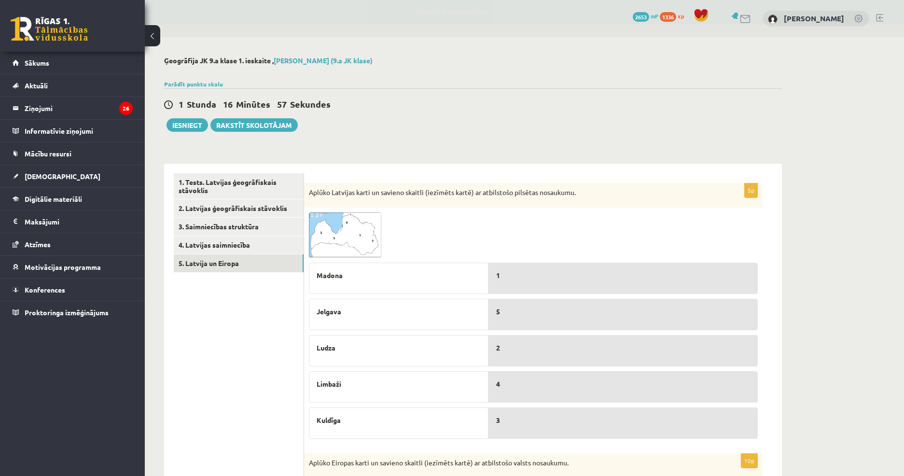
click at [198, 118] on div "1 Stunda 16 Minūtes 57 Sekundes Ieskaite saglabāta! Iesniegt Rakstīt skolotājam" at bounding box center [473, 109] width 618 height 43
click at [180, 127] on button "Iesniegt" at bounding box center [186, 125] width 41 height 14
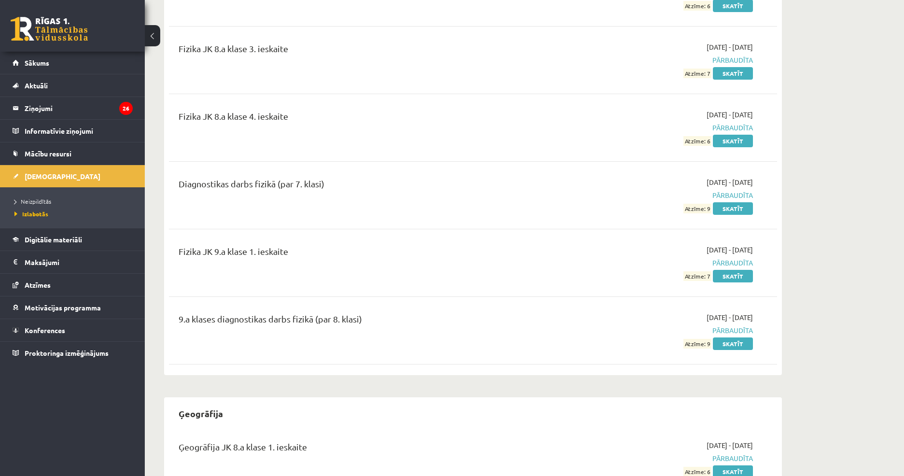
scroll to position [2702, 0]
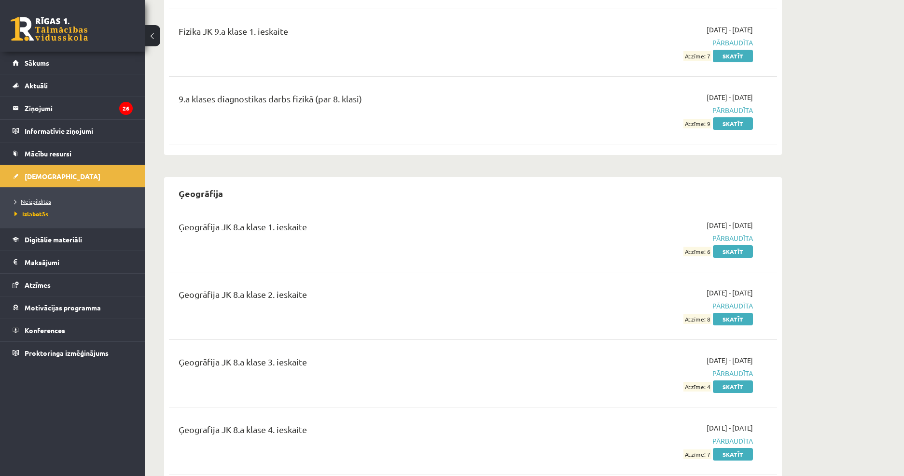
click at [48, 199] on span "Neizpildītās" at bounding box center [32, 201] width 37 height 8
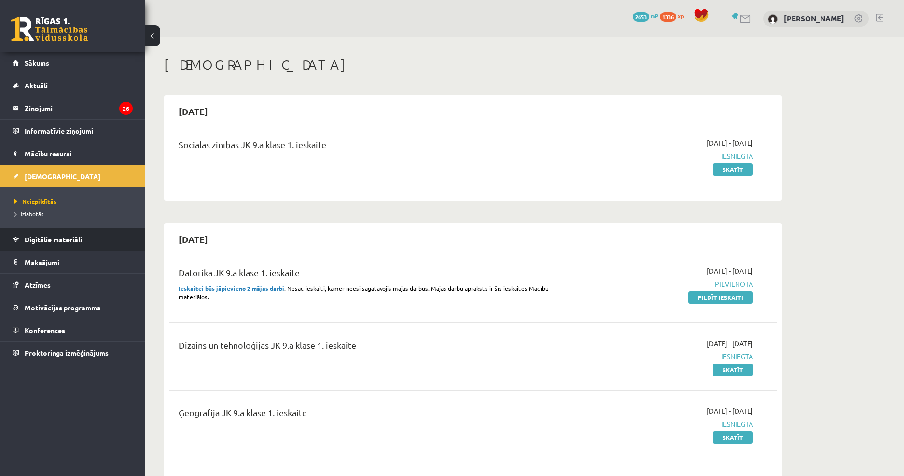
click at [62, 241] on span "Digitālie materiāli" at bounding box center [53, 239] width 57 height 9
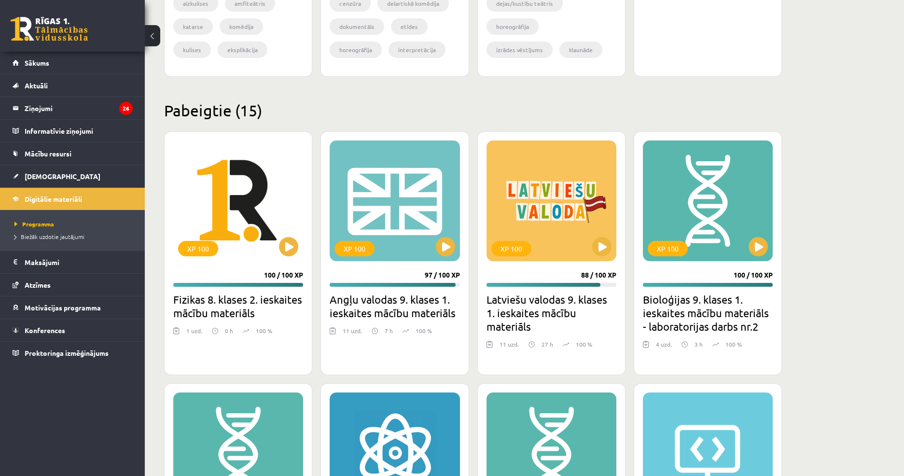
scroll to position [627, 0]
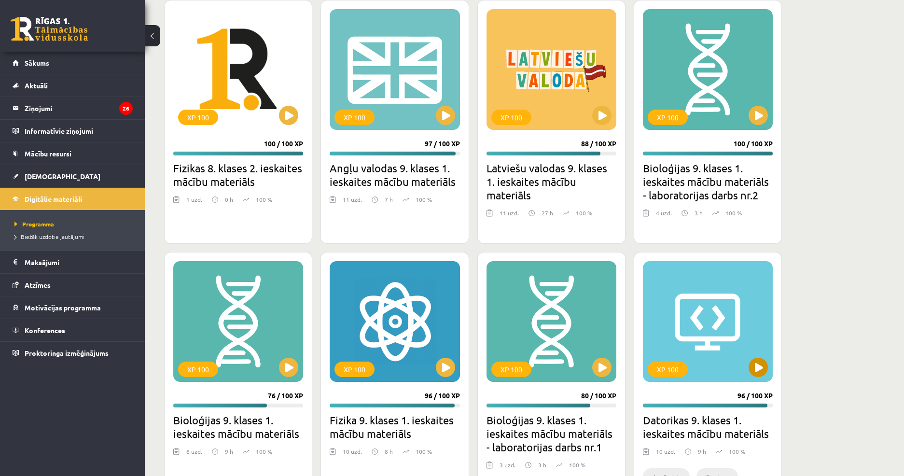
click at [731, 291] on div "XP 100" at bounding box center [708, 321] width 130 height 121
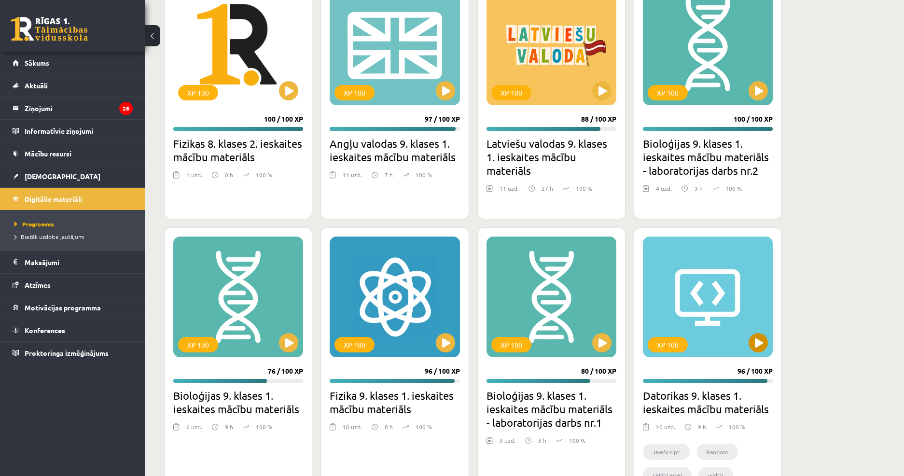
scroll to position [675, 0]
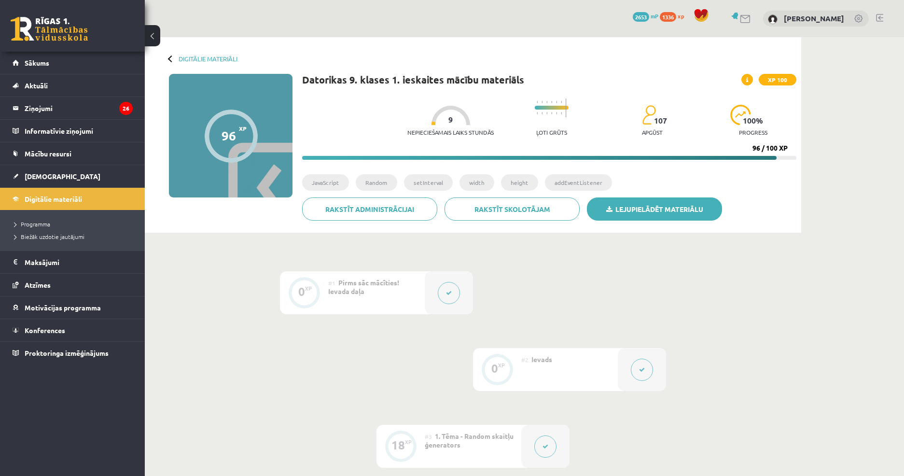
click at [676, 207] on link "Lejupielādēt materiālu" at bounding box center [654, 208] width 135 height 23
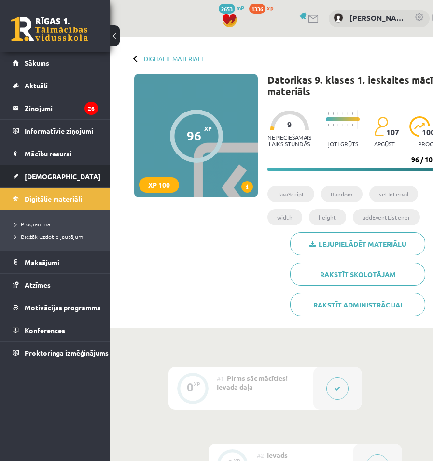
click at [28, 172] on span "[DEMOGRAPHIC_DATA]" at bounding box center [63, 176] width 76 height 9
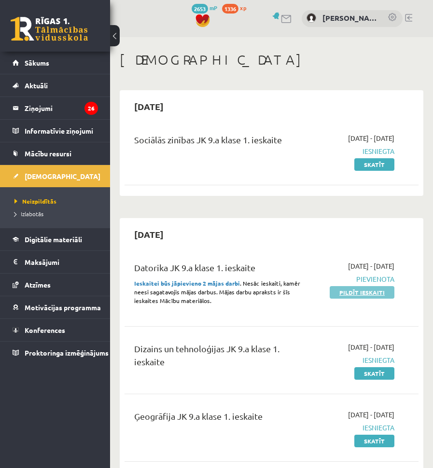
click at [376, 293] on link "Pildīt ieskaiti" at bounding box center [362, 292] width 65 height 13
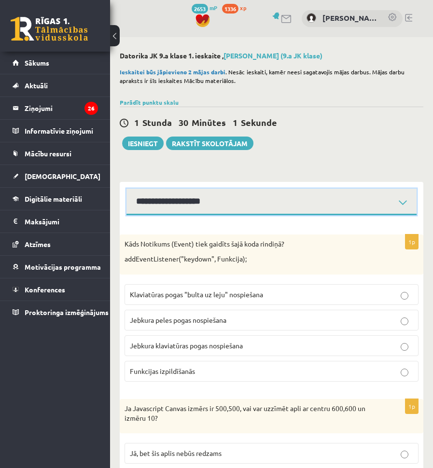
click at [193, 211] on select "**********" at bounding box center [271, 202] width 290 height 27
click at [126, 189] on select "**********" at bounding box center [271, 202] width 290 height 27
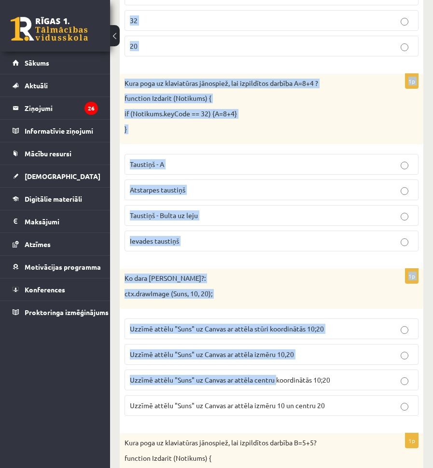
scroll to position [809, 0]
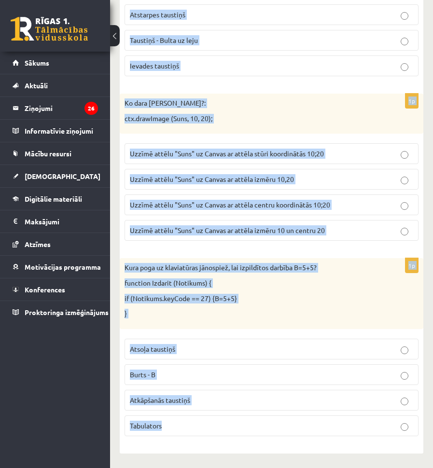
drag, startPoint x: 124, startPoint y: 240, endPoint x: 320, endPoint y: 229, distance: 196.2
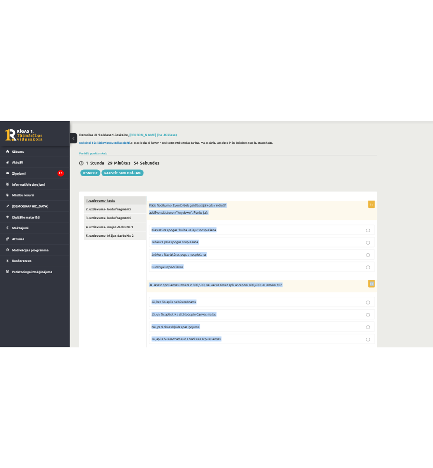
scroll to position [0, 0]
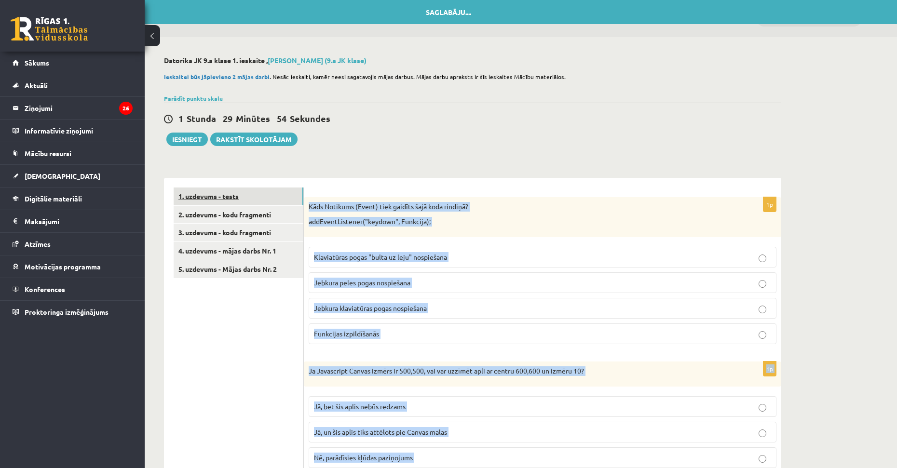
click at [265, 196] on link "1. uzdevums - tests" at bounding box center [239, 197] width 130 height 18
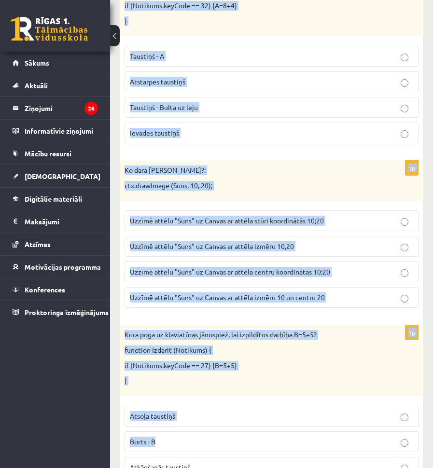
scroll to position [809, 0]
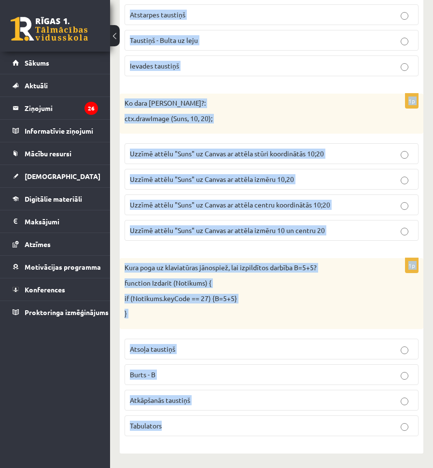
drag, startPoint x: 121, startPoint y: 243, endPoint x: 263, endPoint y: 427, distance: 232.6
copy form "Kāds Notikums (Event) tiek gaidīts šajā koda rindiņā? addEventListener("keydown…"
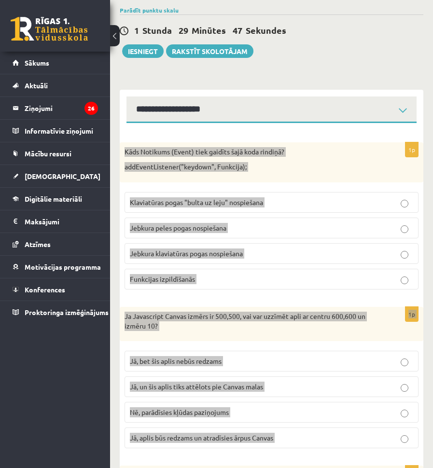
scroll to position [0, 0]
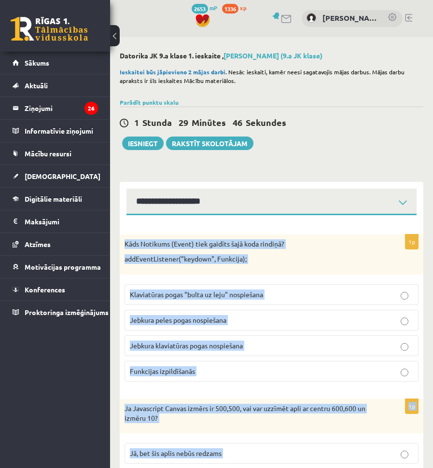
click at [351, 235] on div "Kāds Notikums (Event) tiek gaidīts šajā koda rindiņā? addEventListener("keydown…" at bounding box center [271, 254] width 303 height 40
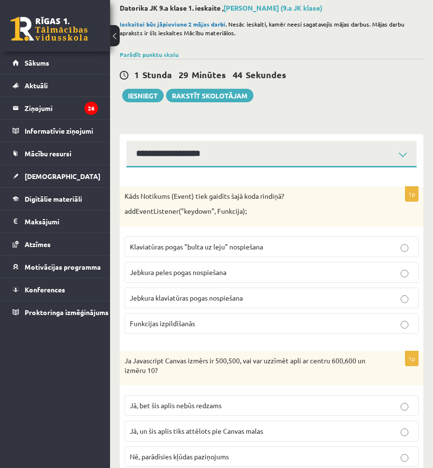
scroll to position [48, 0]
click at [244, 293] on p "Jebkura klaviatūras pogas nospiešana" at bounding box center [271, 297] width 283 height 10
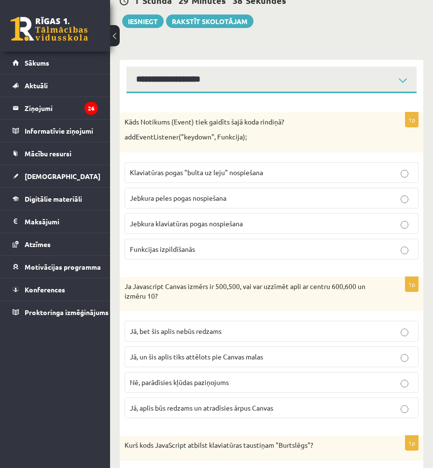
scroll to position [145, 0]
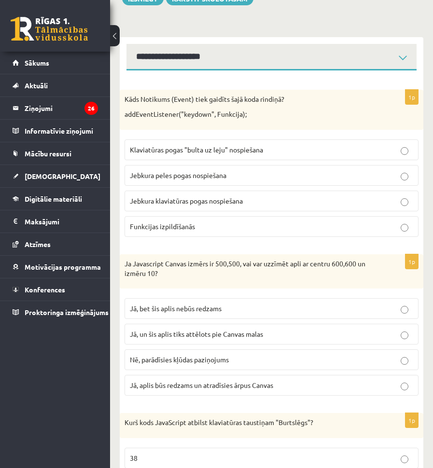
click at [207, 306] on span "Jā, bet šis aplis nebūs redzams" at bounding box center [176, 308] width 92 height 9
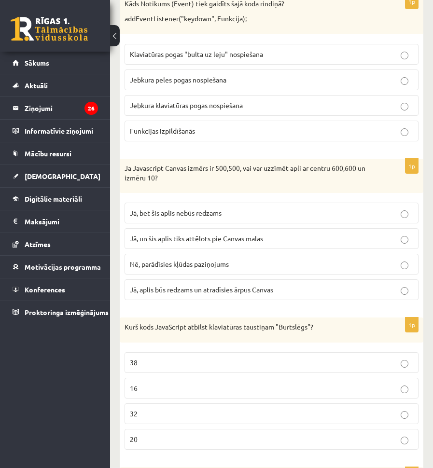
scroll to position [241, 0]
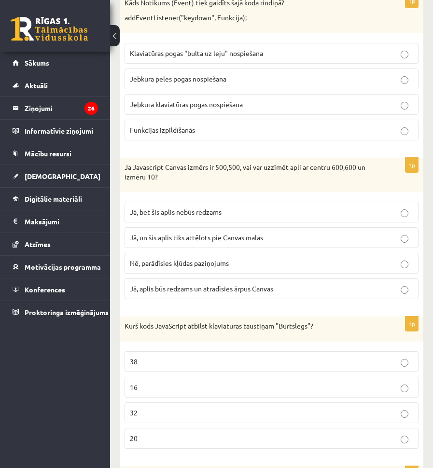
click at [163, 442] on p "20" at bounding box center [271, 438] width 283 height 10
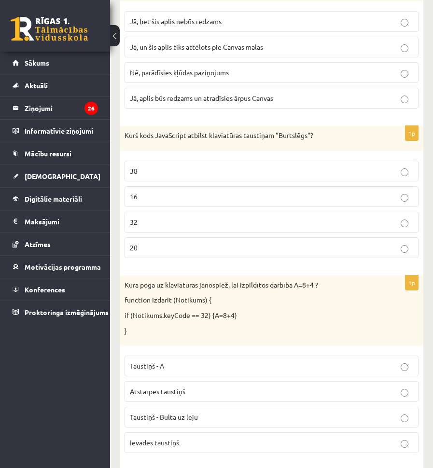
scroll to position [531, 0]
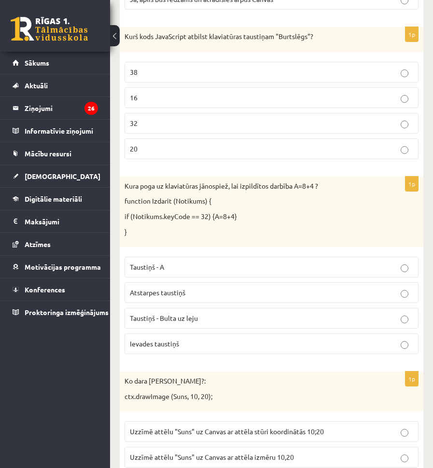
click at [194, 288] on p "Atstarpes taustiņš" at bounding box center [271, 293] width 283 height 10
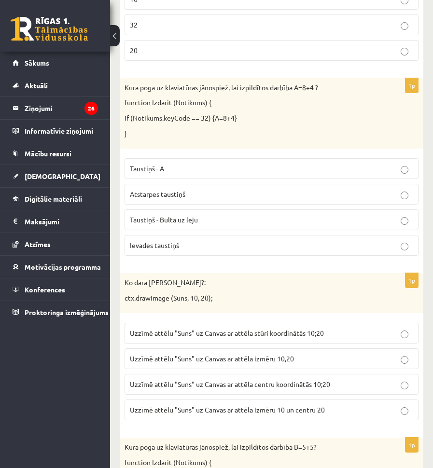
scroll to position [675, 0]
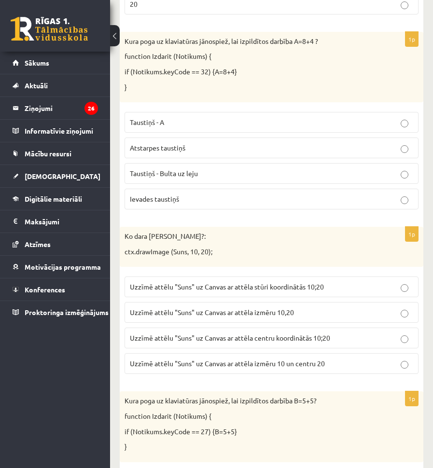
click at [281, 288] on span "Uzzīmē attēlu "Suns" uz Canvas ar attēla stūri koordinātās 10;20" at bounding box center [227, 286] width 194 height 9
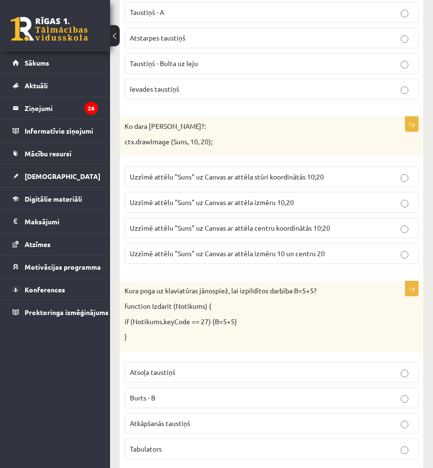
scroll to position [809, 0]
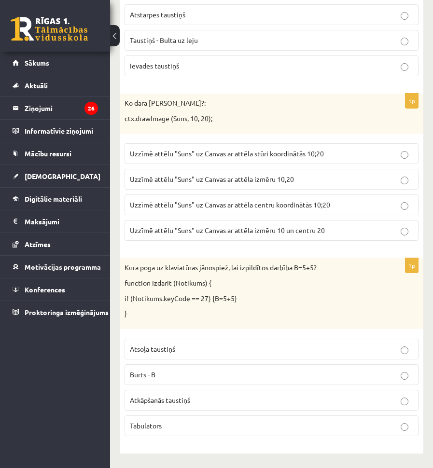
click at [193, 403] on p "Atkāpšanās taustiņš" at bounding box center [271, 400] width 283 height 10
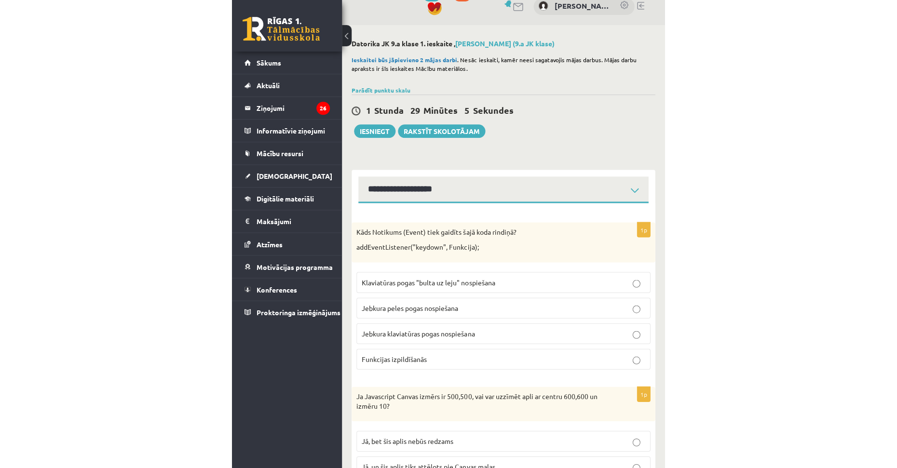
scroll to position [0, 0]
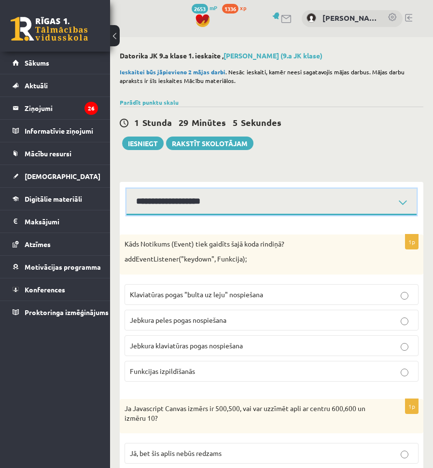
click at [177, 205] on select "**********" at bounding box center [271, 202] width 290 height 27
select select "**********"
click at [126, 189] on select "**********" at bounding box center [271, 202] width 290 height 27
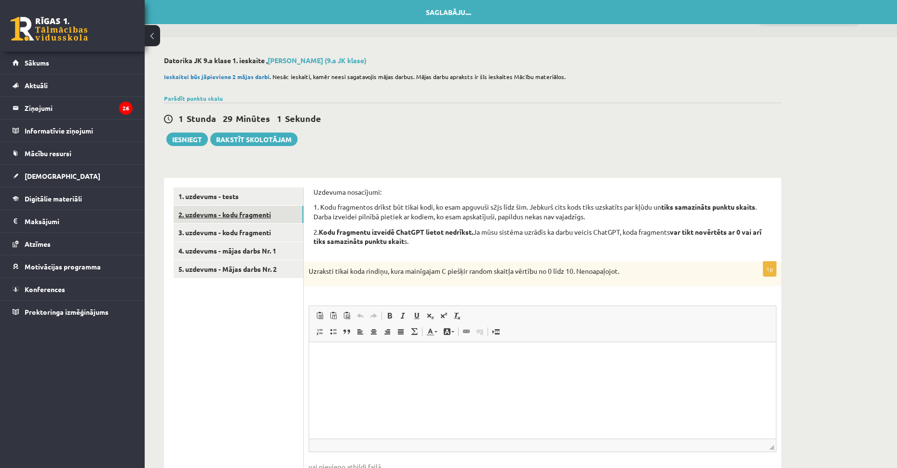
click at [248, 220] on link "2. uzdevums - kodu fragmenti" at bounding box center [239, 215] width 130 height 18
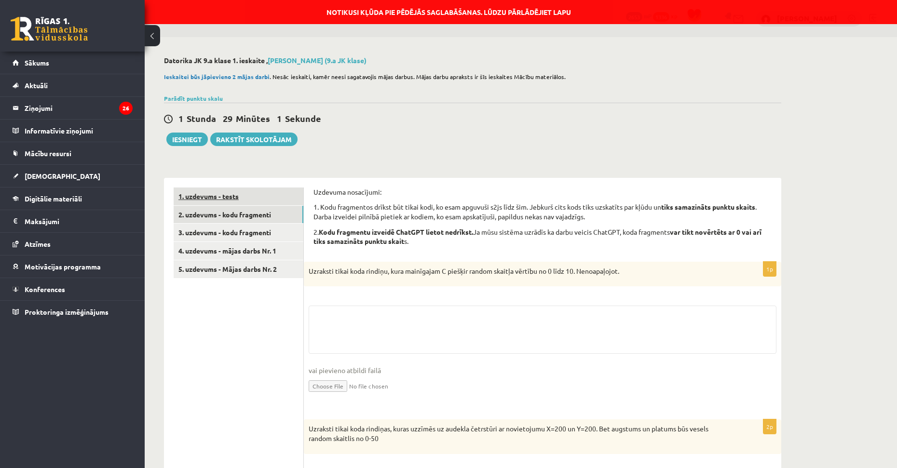
click at [256, 200] on link "1. uzdevums - tests" at bounding box center [239, 197] width 130 height 18
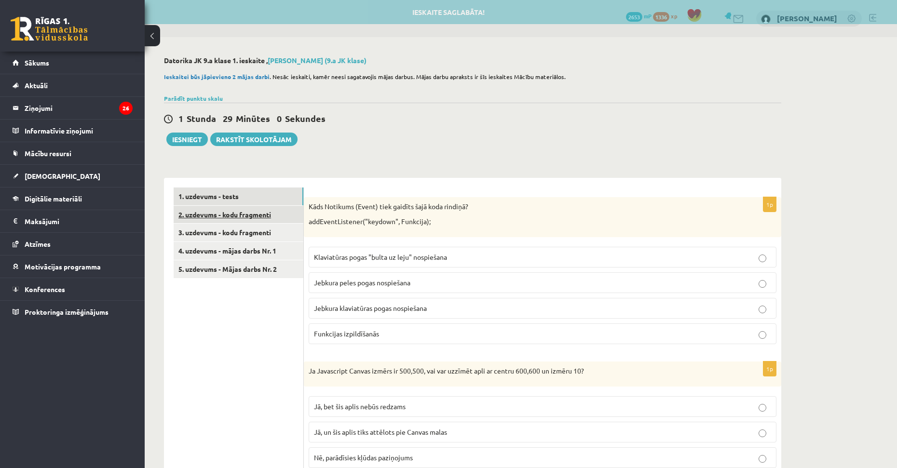
click at [262, 215] on link "2. uzdevums - kodu fragmenti" at bounding box center [239, 215] width 130 height 18
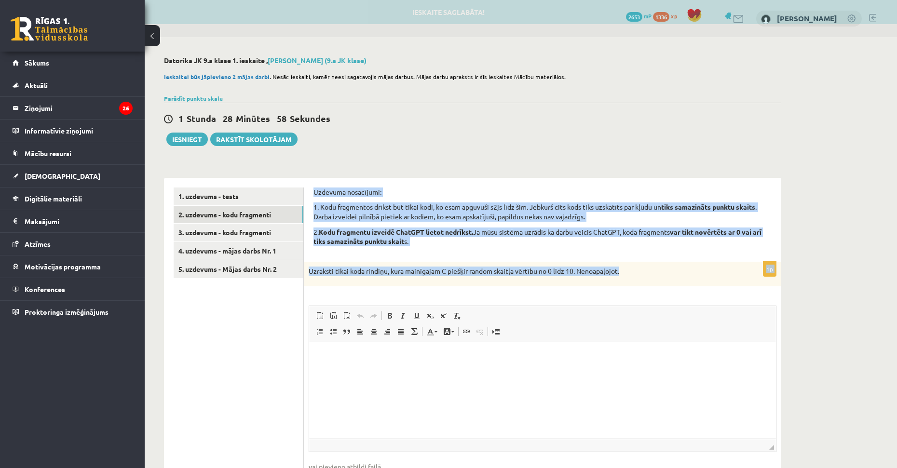
drag, startPoint x: 313, startPoint y: 190, endPoint x: 638, endPoint y: 270, distance: 335.0
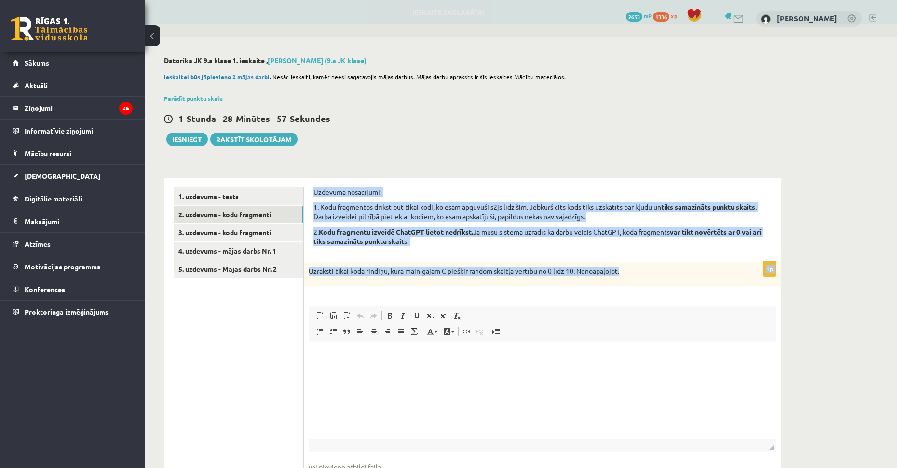
click at [432, 270] on p "Uzraksti tikai koda rindiņu, kura mainīgajam C piešķir random skaitļa vērtību n…" at bounding box center [519, 272] width 420 height 10
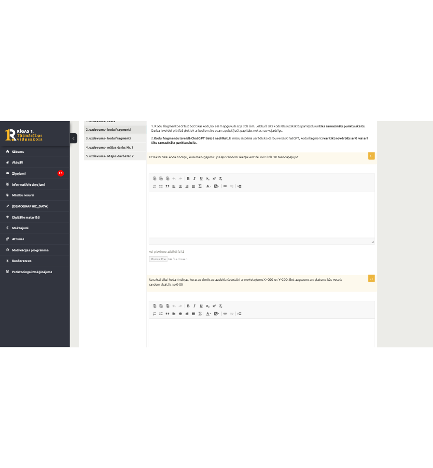
scroll to position [48, 0]
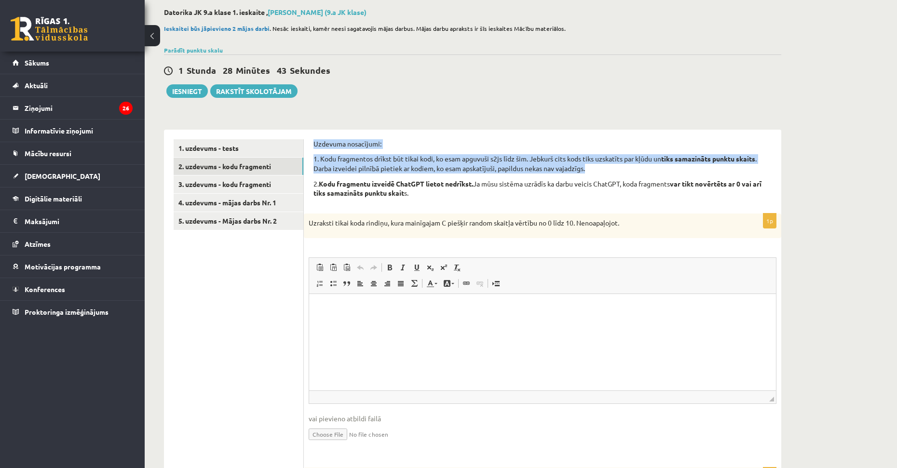
drag, startPoint x: 312, startPoint y: 143, endPoint x: 632, endPoint y: 168, distance: 320.9
copy div "Uzdevuma nosacījumi: 1. Kodu fragmentos drīkst būt tikai kodi, ko esam apguvuši…"
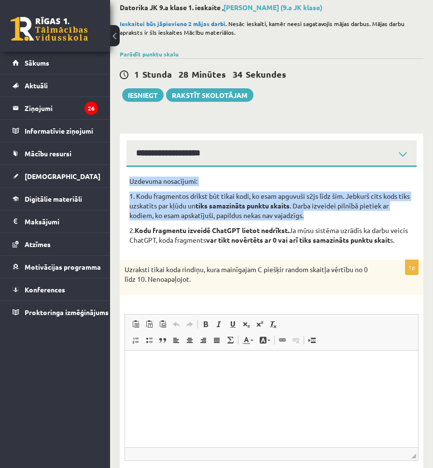
click at [220, 213] on p "1. Kodu fragmentos drīkst būt tikai kodi, ko esam apguvuši s2js līdz šim. Jebku…" at bounding box center [271, 206] width 284 height 28
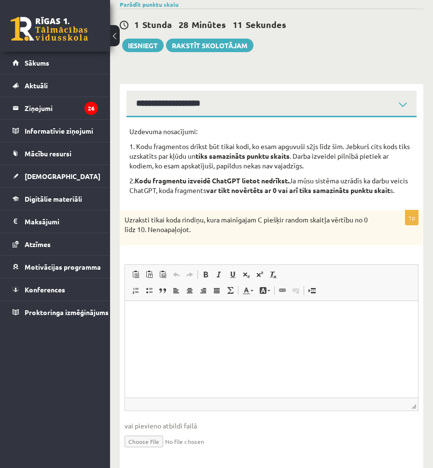
scroll to position [145, 0]
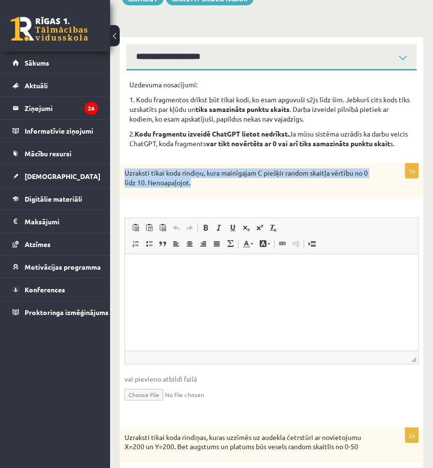
drag, startPoint x: 119, startPoint y: 180, endPoint x: 212, endPoint y: 192, distance: 93.8
click at [212, 192] on div "**********" at bounding box center [271, 434] width 323 height 1084
copy p "Uzraksti tikai koda rindiņu, kura mainīgajam C piešķir random skaitļa vērtību n…"
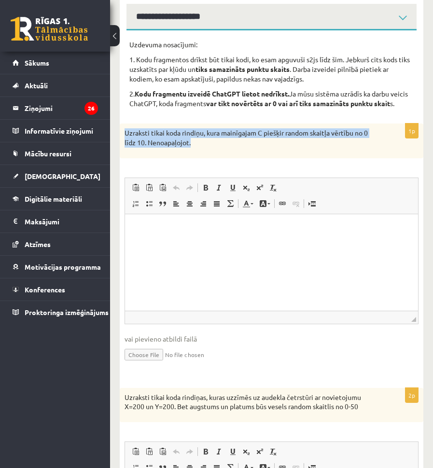
scroll to position [193, 0]
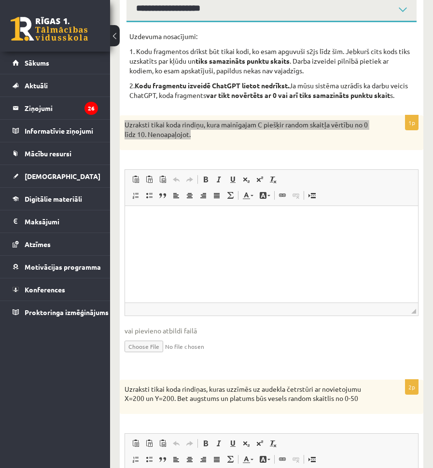
click at [240, 235] on html at bounding box center [271, 220] width 293 height 29
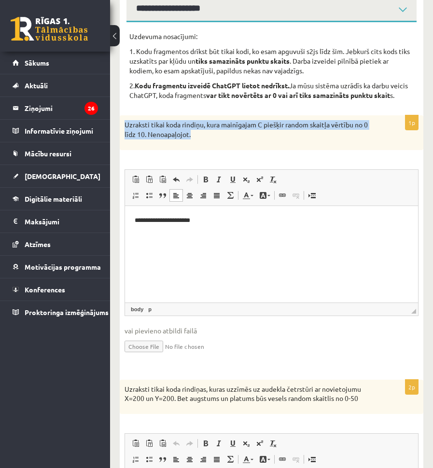
click at [204, 139] on p "Uzraksti tikai koda rindiņu, kura mainīgajam C piešķir random skaitļa vērtību n…" at bounding box center [247, 129] width 246 height 19
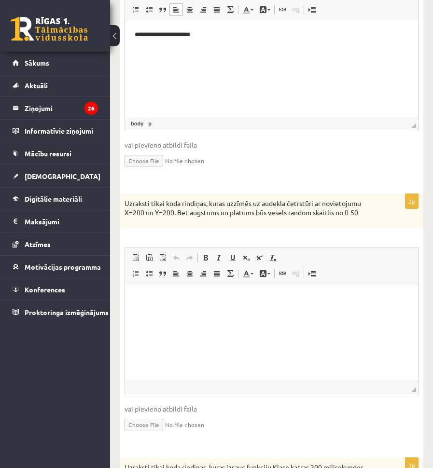
scroll to position [386, 0]
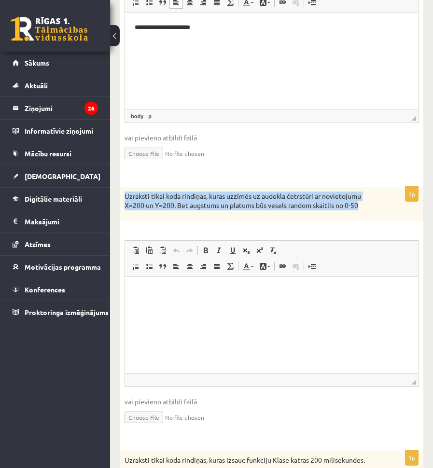
drag, startPoint x: 123, startPoint y: 206, endPoint x: 380, endPoint y: 227, distance: 258.1
click at [380, 221] on div "Uzraksti tikai koda rindiņas, kuras uzzīmēs uz audekla četrstūri ar novietojumu…" at bounding box center [271, 204] width 303 height 34
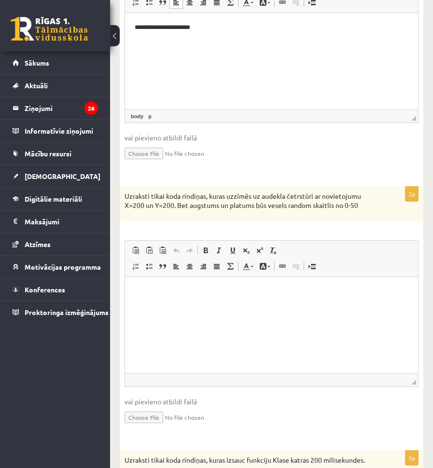
click at [359, 232] on div "2p Uzraksti tikai koda rindiņas, kuras uzzīmēs uz audekla četrstūri ar novietoj…" at bounding box center [271, 314] width 303 height 254
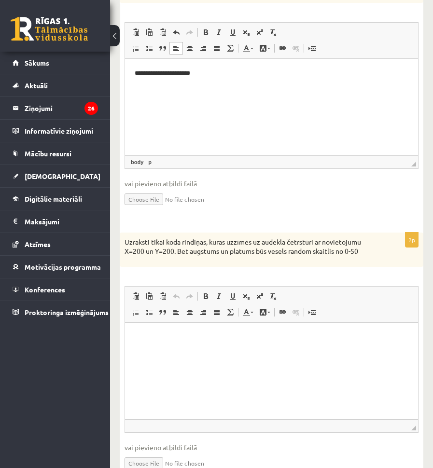
scroll to position [338, 0]
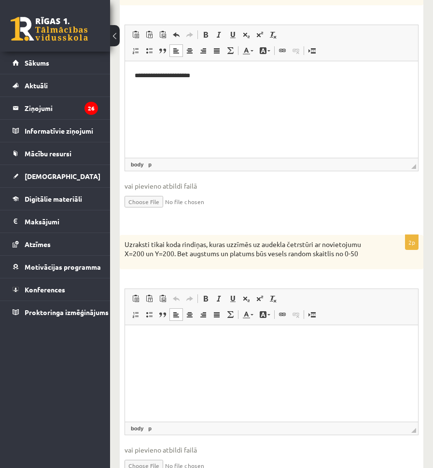
click at [238, 354] on html at bounding box center [271, 339] width 293 height 29
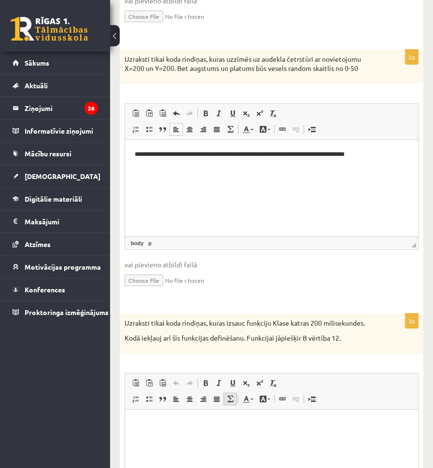
scroll to position [579, 0]
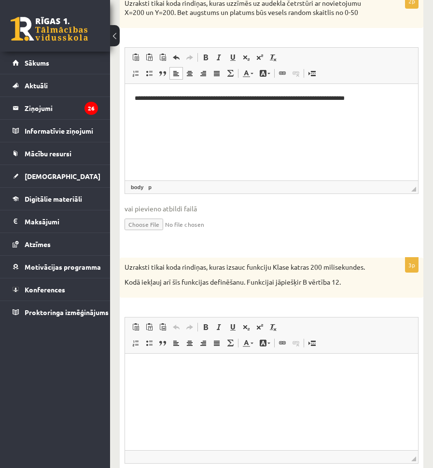
drag, startPoint x: 205, startPoint y: 367, endPoint x: 289, endPoint y: 677, distance: 320.8
click at [205, 367] on p "Editor, wiswyg-editor-user-answer-47433922599240" at bounding box center [272, 368] width 274 height 10
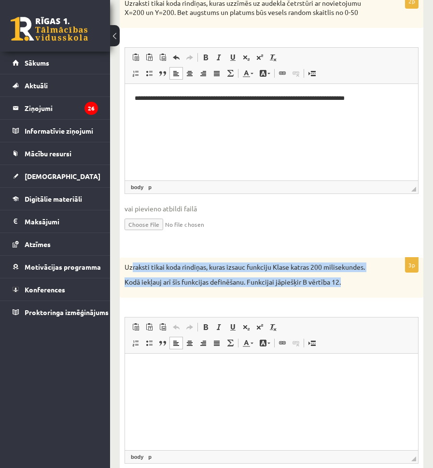
drag, startPoint x: 153, startPoint y: 265, endPoint x: 354, endPoint y: 301, distance: 203.9
click at [354, 298] on div "Uzraksti tikai koda rindiņas, kuras izsauc funkciju Klase katras 200 milisekund…" at bounding box center [271, 278] width 303 height 40
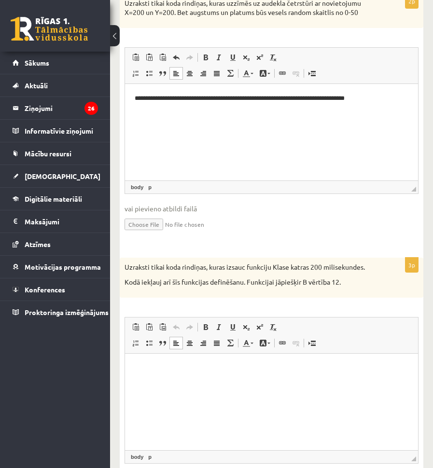
click at [123, 280] on div "Uzraksti tikai koda rindiņas, kuras izsauc funkciju Klase katras 200 milisekund…" at bounding box center [271, 278] width 303 height 40
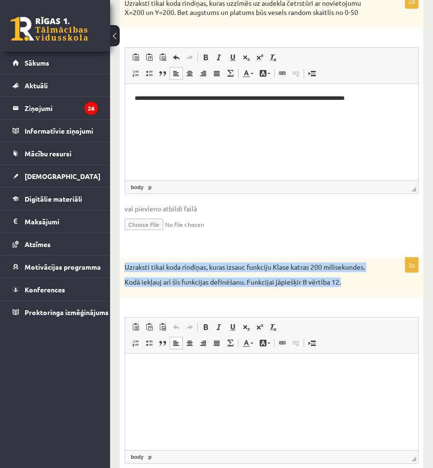
drag, startPoint x: 125, startPoint y: 276, endPoint x: 14, endPoint y: 386, distance: 156.6
click at [366, 294] on div "Uzraksti tikai koda rindiņas, kuras izsauc funkciju Klase katras 200 milisekund…" at bounding box center [271, 278] width 303 height 40
copy div "Uzraksti tikai koda rindiņas, kuras izsauc funkciju Klase katras 200 milisekund…"
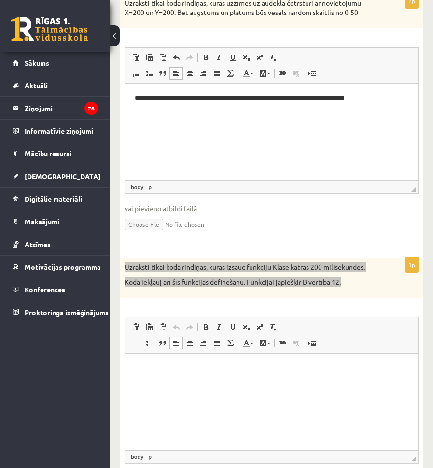
click at [150, 375] on html at bounding box center [271, 367] width 293 height 29
click at [208, 365] on p "**********" at bounding box center [272, 368] width 274 height 10
click at [179, 367] on p "**********" at bounding box center [272, 368] width 274 height 10
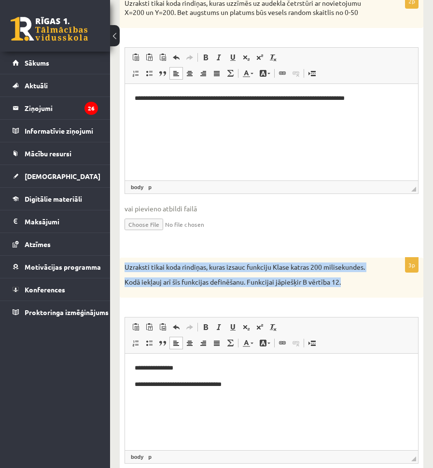
scroll to position [663, 0]
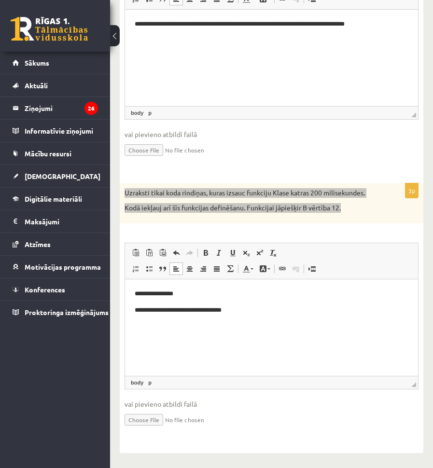
click at [136, 314] on p "**********" at bounding box center [272, 310] width 274 height 10
click at [168, 311] on p "**********" at bounding box center [272, 310] width 274 height 10
click at [170, 311] on p "**********" at bounding box center [272, 310] width 274 height 10
click at [230, 332] on html "**********" at bounding box center [271, 310] width 293 height 62
click at [167, 312] on p "**********" at bounding box center [272, 310] width 274 height 10
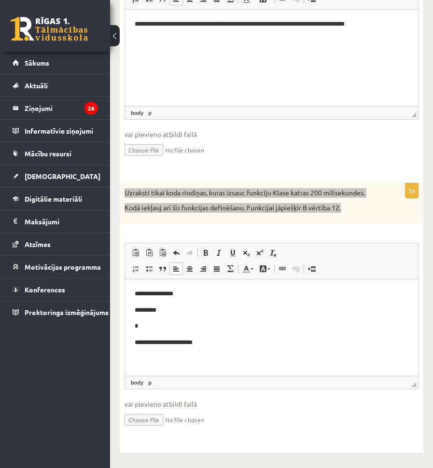
click at [144, 308] on p "*********" at bounding box center [272, 310] width 274 height 10
click at [140, 309] on p "*" at bounding box center [272, 310] width 274 height 10
click at [139, 311] on p "*" at bounding box center [272, 310] width 274 height 10
click at [226, 309] on p "*******" at bounding box center [272, 310] width 274 height 10
click at [315, 302] on body "**********" at bounding box center [272, 318] width 274 height 59
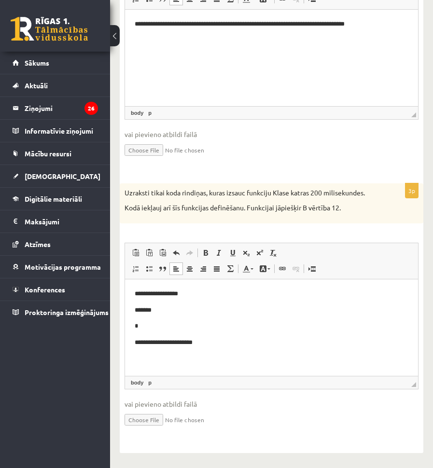
click at [269, 407] on span "vai pievieno atbildi failā" at bounding box center [271, 404] width 294 height 10
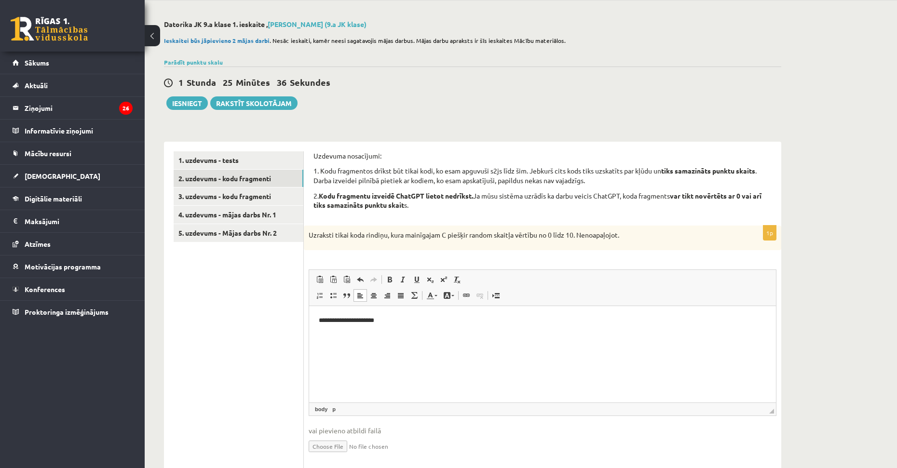
scroll to position [0, 0]
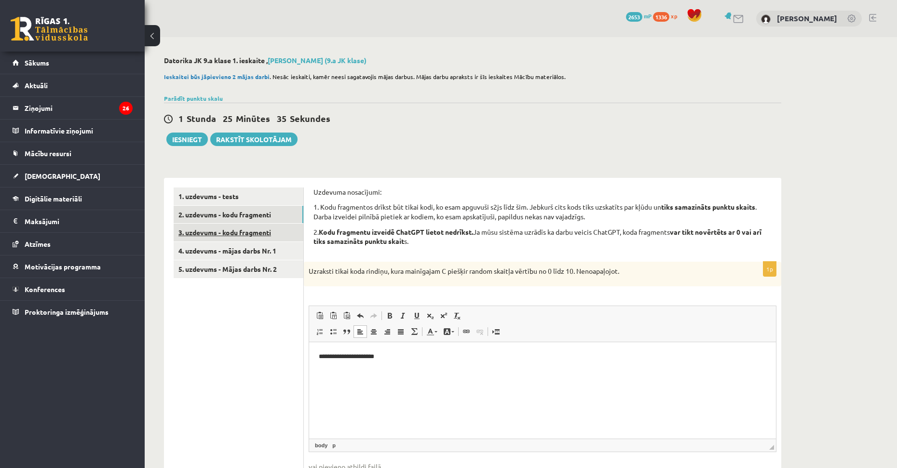
click at [263, 234] on link "3. uzdevums - kodu fragmenti" at bounding box center [239, 233] width 130 height 18
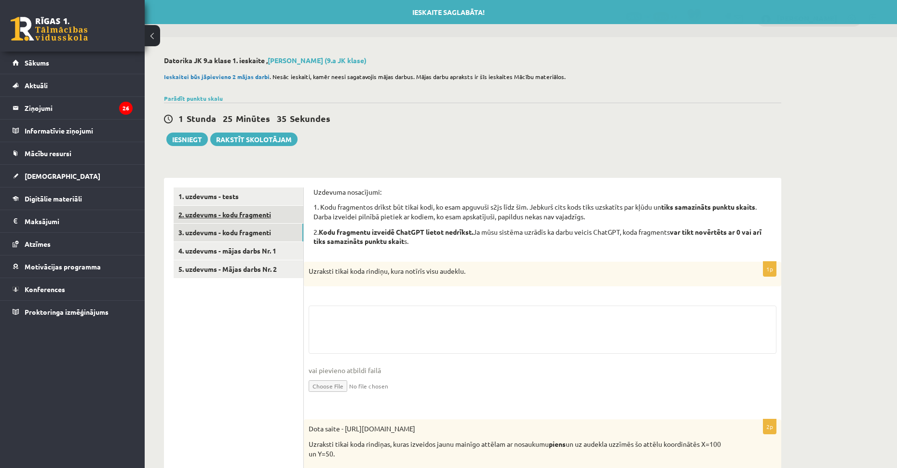
click at [269, 220] on link "2. uzdevums - kodu fragmenti" at bounding box center [239, 215] width 130 height 18
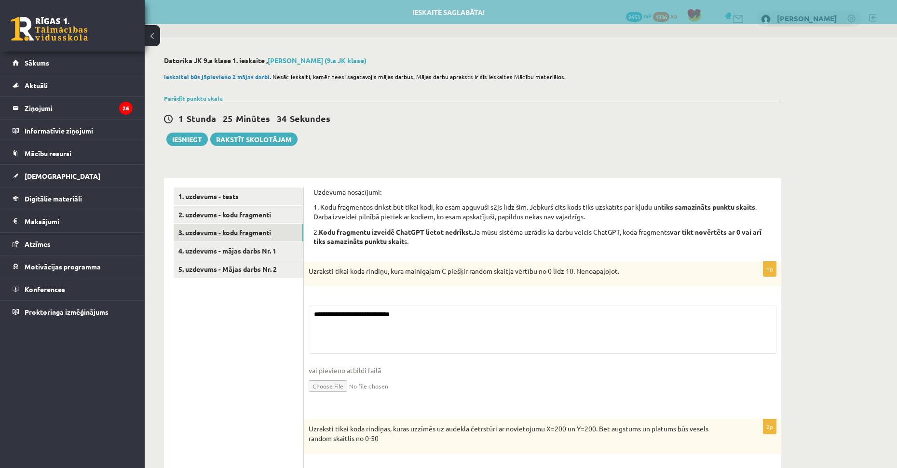
click at [269, 232] on link "3. uzdevums - kodu fragmenti" at bounding box center [239, 233] width 130 height 18
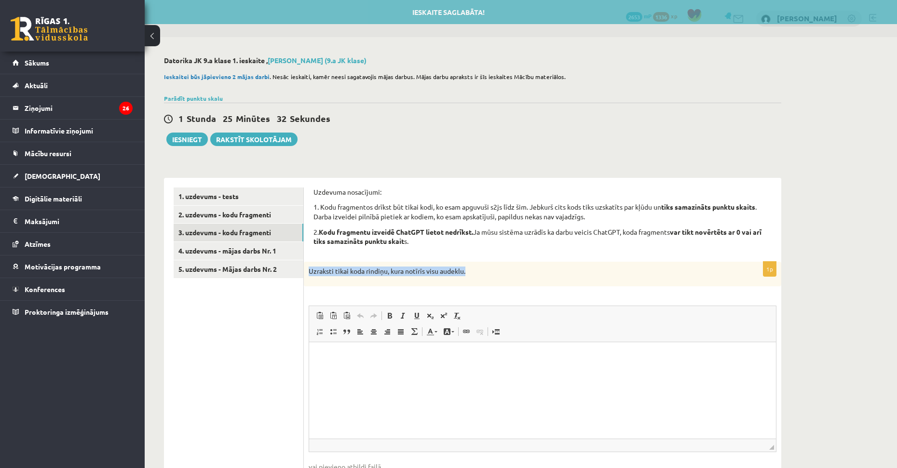
drag, startPoint x: 307, startPoint y: 272, endPoint x: 492, endPoint y: 278, distance: 184.9
click at [432, 278] on div "Uzraksti tikai koda rindiņu, kura notīrīs visu audeklu." at bounding box center [543, 274] width 478 height 25
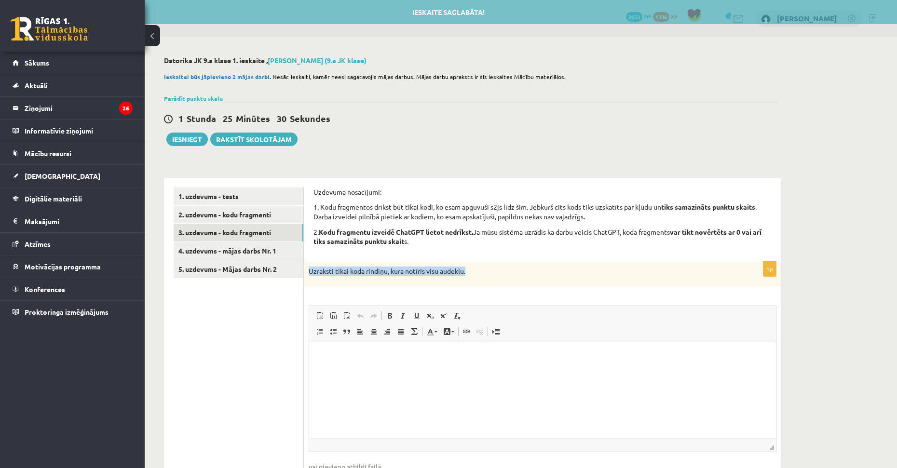
copy p "Uzraksti tikai koda rindiņu, kura notīrīs visu audeklu."
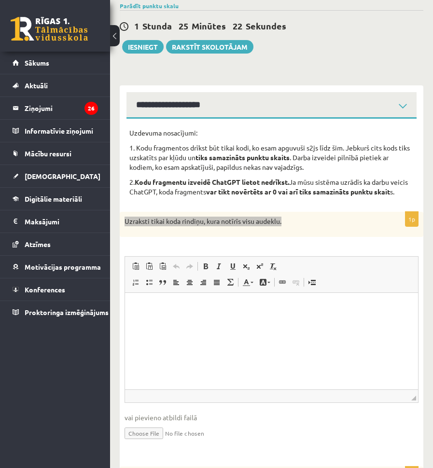
click at [202, 322] on html at bounding box center [271, 306] width 293 height 29
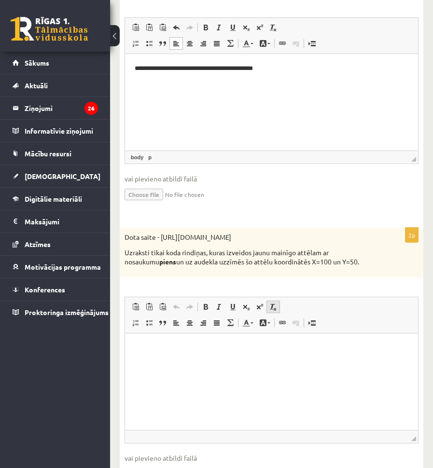
scroll to position [338, 0]
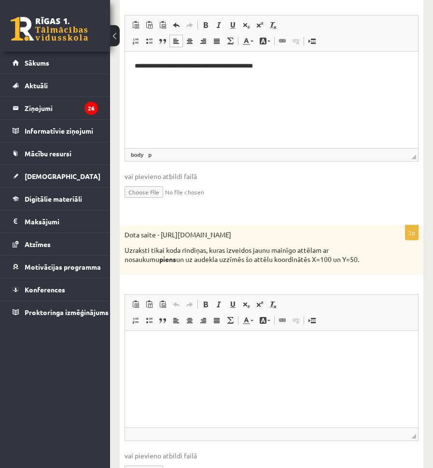
click at [239, 211] on fieldset "Rich Text Editor, wiswyg-editor-user-answer-47433801932940 Editor toolbars Past…" at bounding box center [271, 113] width 294 height 196
drag, startPoint x: 157, startPoint y: 245, endPoint x: 263, endPoint y: 254, distance: 106.6
click at [263, 254] on div "Dota saite - https://clipart4school.com/wp-content/uploads/2018/03/free-milk-cl…" at bounding box center [271, 250] width 303 height 50
copy p "Dota saite - https://clipart4school.com/wp-content/uploads/2018/03/free-milk-cl…"
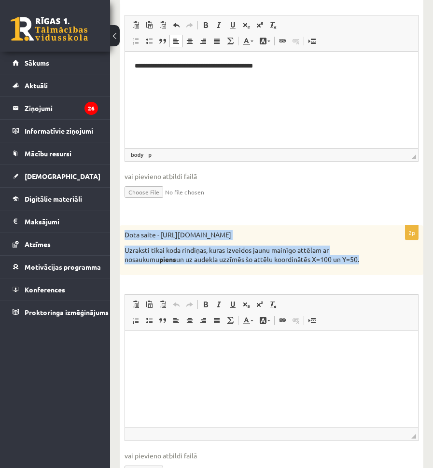
drag, startPoint x: 351, startPoint y: 281, endPoint x: 114, endPoint y: 243, distance: 239.9
click at [114, 243] on div "**********" at bounding box center [271, 245] width 323 height 1093
copy div "Dota saite - https://clipart4school.com/wp-content/uploads/2018/03/free-milk-cl…"
click at [323, 275] on div "Dota saite - https://clipart4school.com/wp-content/uploads/2018/03/free-milk-cl…" at bounding box center [271, 250] width 303 height 50
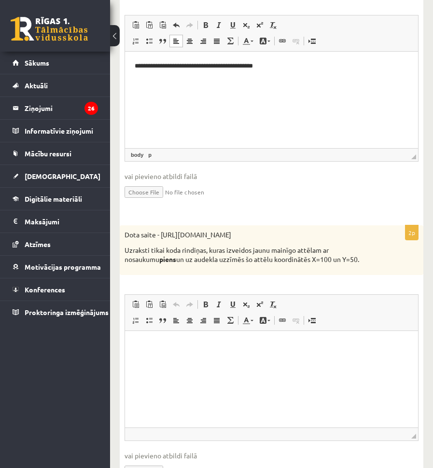
click at [180, 337] on html at bounding box center [271, 345] width 293 height 29
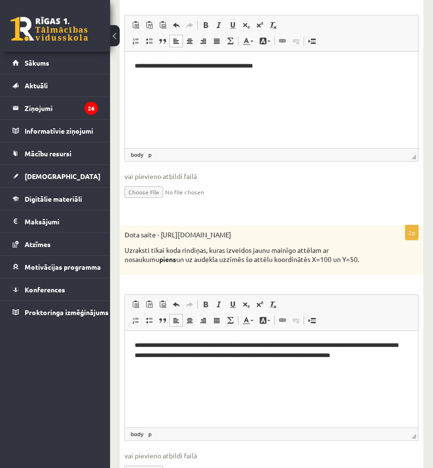
click at [203, 348] on p "**********" at bounding box center [272, 350] width 274 height 20
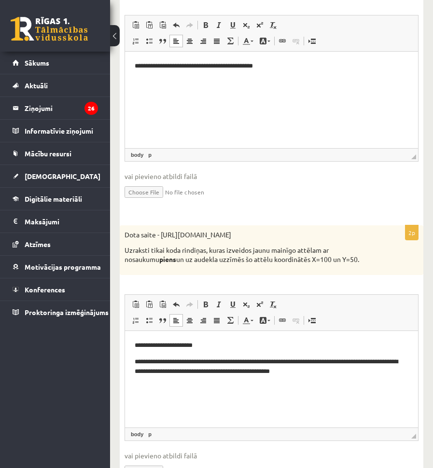
click at [199, 347] on p "**********" at bounding box center [272, 345] width 274 height 10
click at [171, 372] on p "**********" at bounding box center [272, 367] width 274 height 20
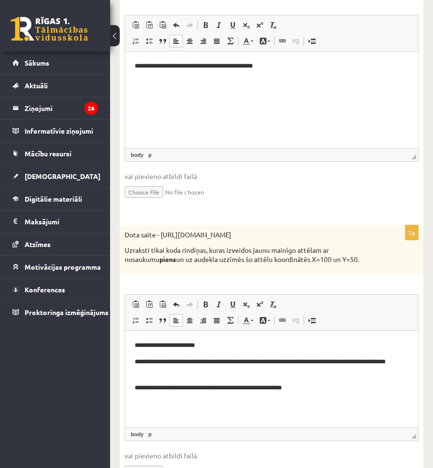
click at [208, 386] on p "**********" at bounding box center [272, 388] width 274 height 10
click at [210, 389] on p "**********" at bounding box center [272, 388] width 274 height 10
click at [239, 405] on p "**********" at bounding box center [272, 404] width 274 height 10
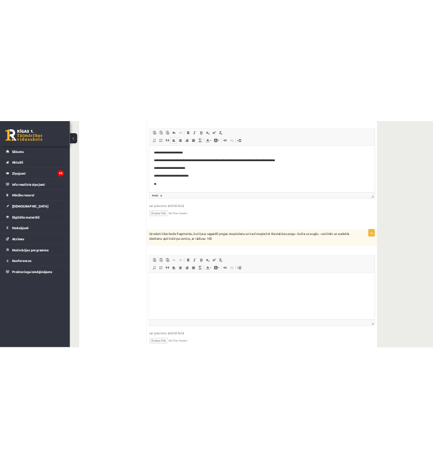
scroll to position [611, 0]
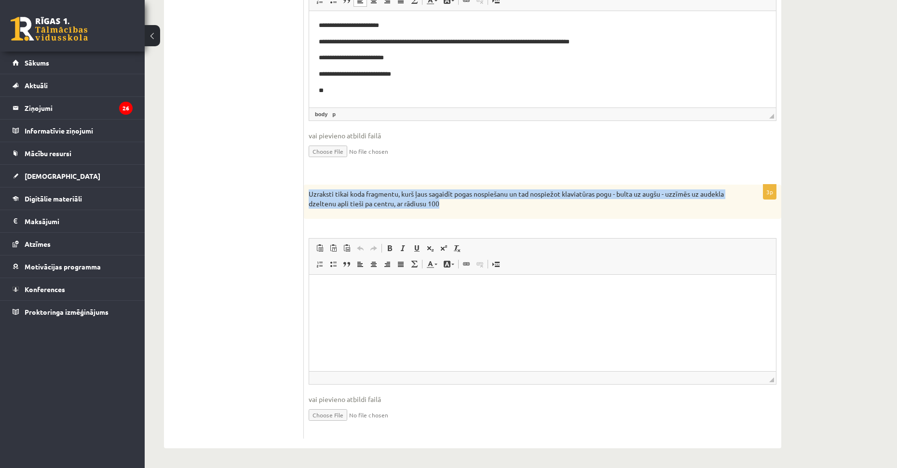
drag, startPoint x: 309, startPoint y: 191, endPoint x: 495, endPoint y: 202, distance: 186.1
click at [432, 202] on p "Uzraksti tikai koda fragmentu, kurš ļaus sagaidīt pogas nospiešanu un tad nospi…" at bounding box center [519, 199] width 420 height 19
click at [432, 204] on p "Uzraksti tikai koda fragmentu, kurš ļaus sagaidīt pogas nospiešanu un tad nospi…" at bounding box center [519, 199] width 420 height 19
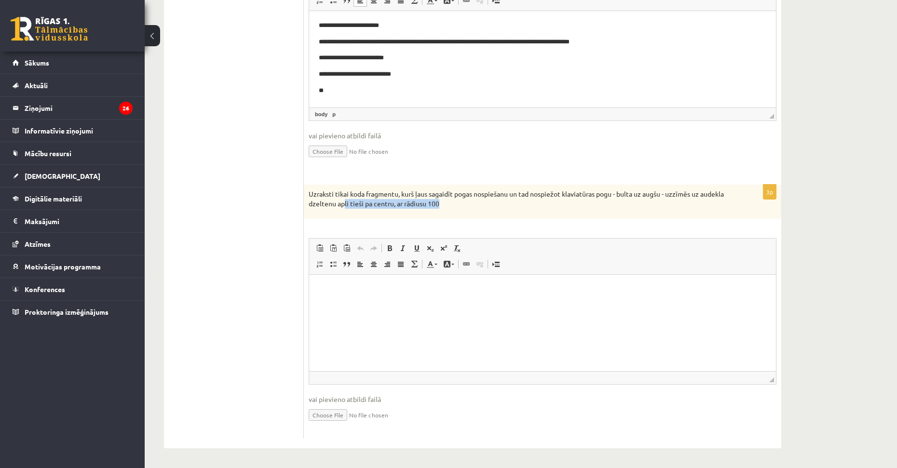
drag, startPoint x: 467, startPoint y: 207, endPoint x: 391, endPoint y: 209, distance: 75.8
click at [391, 209] on div "Uzraksti tikai koda fragmentu, kurš ļaus sagaidīt pogas nospiešanu un tad nospi…" at bounding box center [543, 202] width 478 height 34
click at [432, 209] on div "Uzraksti tikai koda fragmentu, kurš ļaus sagaidīt pogas nospiešanu un tad nospi…" at bounding box center [543, 202] width 478 height 34
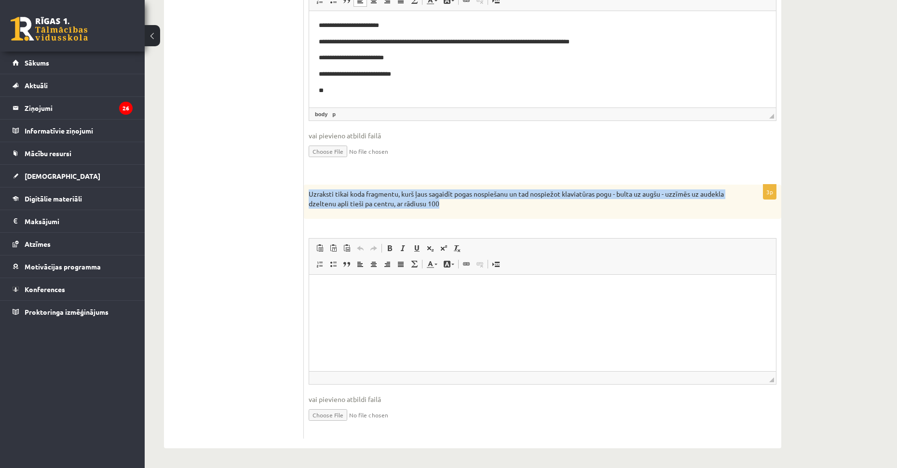
drag, startPoint x: 465, startPoint y: 202, endPoint x: 304, endPoint y: 198, distance: 160.2
click at [304, 198] on div "Uzraksti tikai koda fragmentu, kurš ļaus sagaidīt pogas nospiešanu un tad nospi…" at bounding box center [543, 202] width 478 height 34
copy p "Uzraksti tikai koda fragmentu, kurš ļaus sagaidīt pogas nospiešanu un tad nospi…"
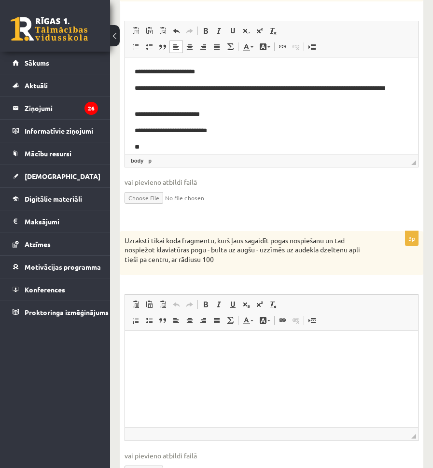
click at [315, 311] on div "3p Uzraksti tikai koda fragmentu, kurš ļaus sagaidīt pogas nospiešanu un tad no…" at bounding box center [271, 363] width 303 height 264
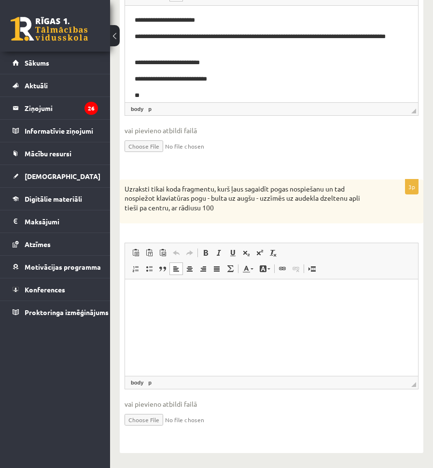
click at [212, 308] on html at bounding box center [271, 293] width 293 height 29
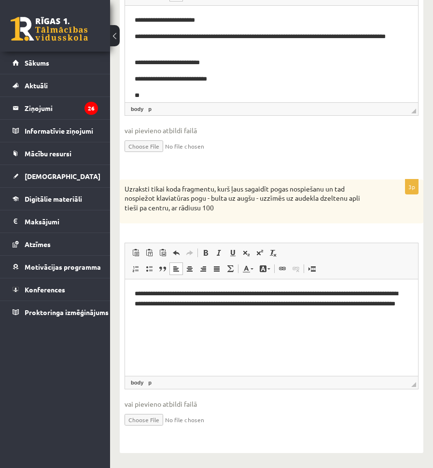
click at [207, 293] on p "**********" at bounding box center [272, 304] width 274 height 30
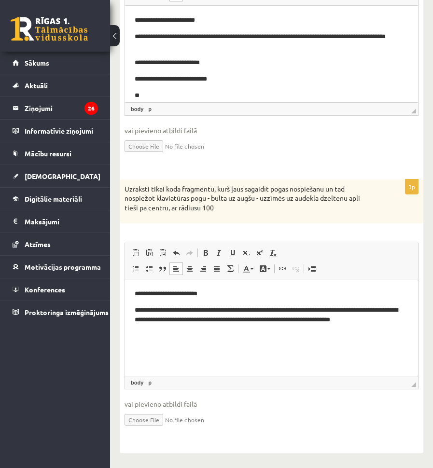
click at [217, 310] on p "**********" at bounding box center [272, 315] width 274 height 20
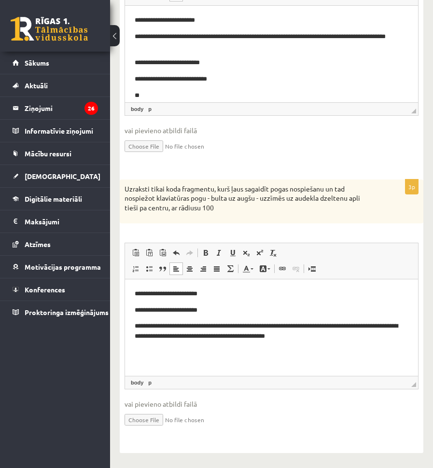
click at [179, 327] on p "**********" at bounding box center [272, 331] width 274 height 20
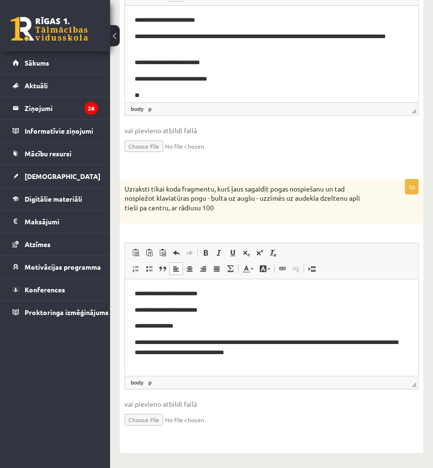
click at [311, 343] on p "**********" at bounding box center [272, 347] width 274 height 20
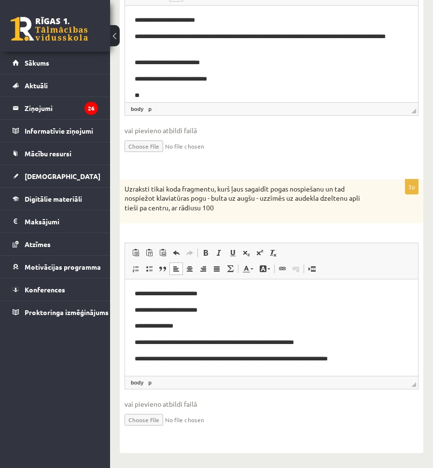
click at [197, 359] on p "**********" at bounding box center [272, 359] width 274 height 10
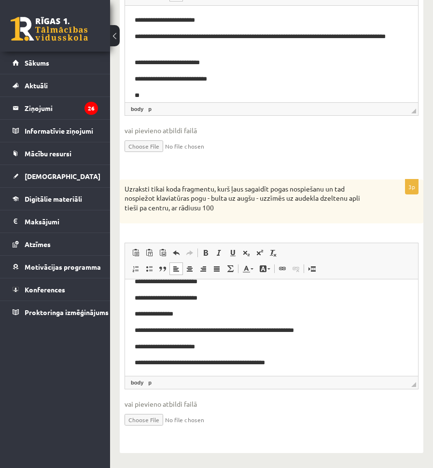
scroll to position [14, 0]
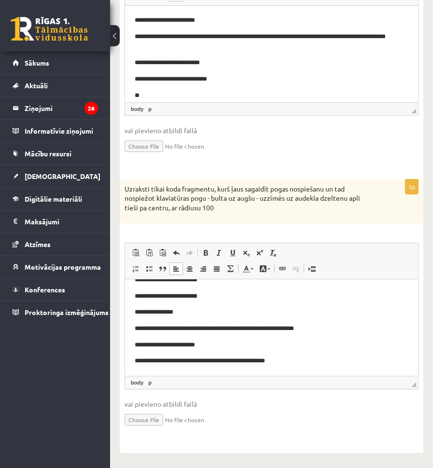
click at [156, 362] on p "**********" at bounding box center [268, 361] width 266 height 10
click at [158, 363] on p "**********" at bounding box center [268, 361] width 266 height 10
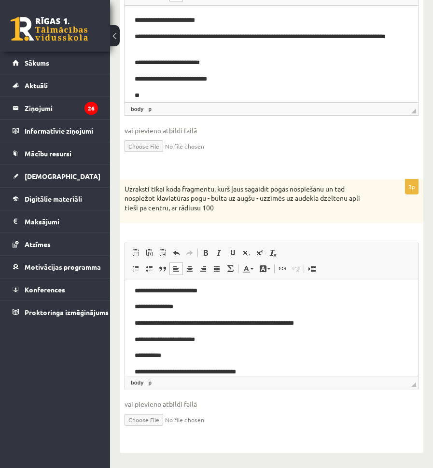
scroll to position [31, 0]
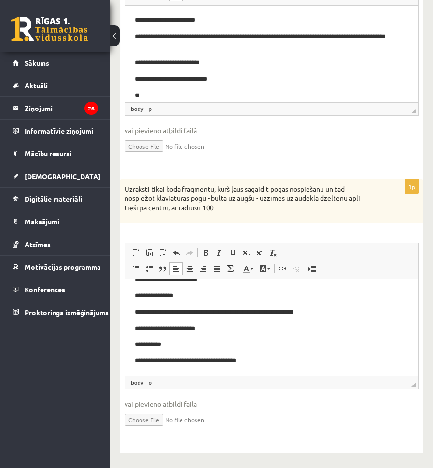
click at [148, 362] on p "**********" at bounding box center [268, 361] width 266 height 10
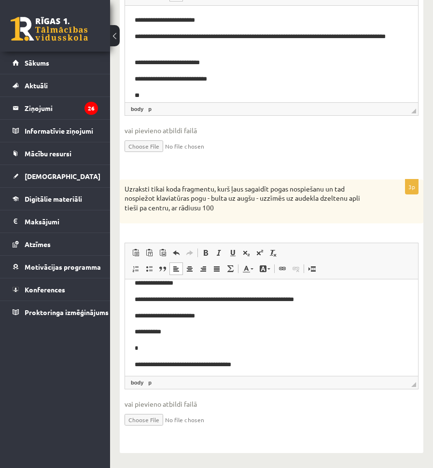
scroll to position [47, 0]
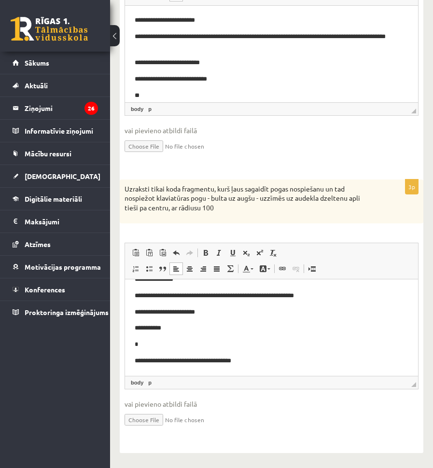
click at [138, 361] on p "**********" at bounding box center [268, 361] width 266 height 10
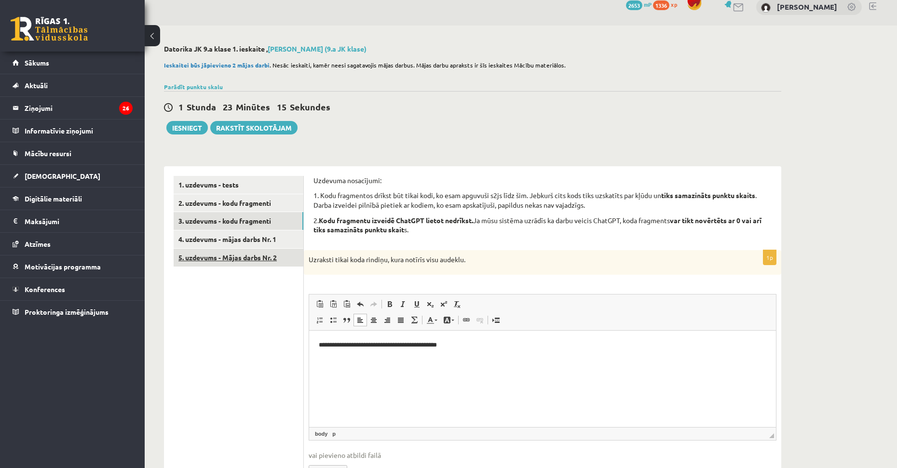
scroll to position [0, 0]
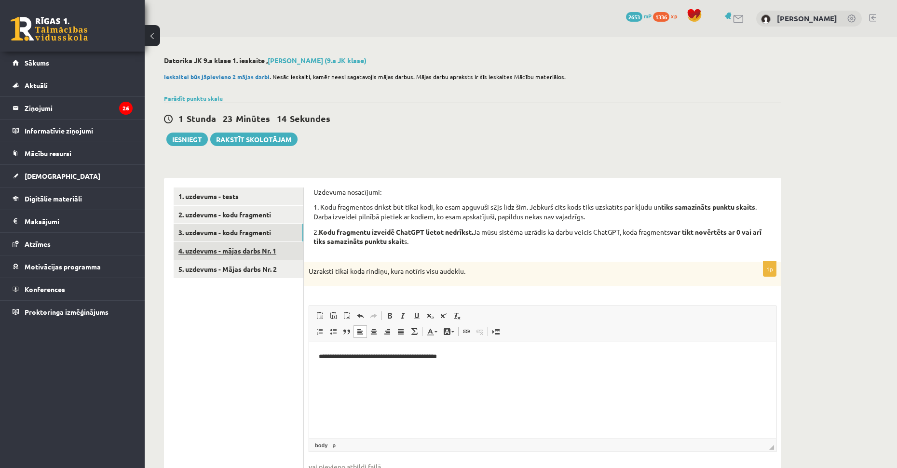
click at [258, 251] on link "4. uzdevums - mājas darbs Nr. 1" at bounding box center [239, 251] width 130 height 18
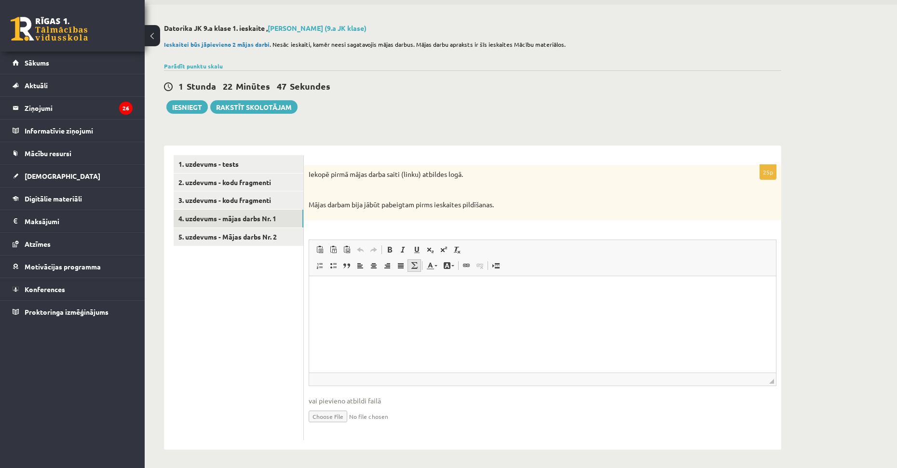
scroll to position [34, 0]
click at [270, 249] on ul "1. uzdevums - tests 2. uzdevums - kodu fragmenti 3. uzdevums - kodu fragmenti 4…" at bounding box center [239, 296] width 130 height 285
click at [268, 239] on link "5. uzdevums - Mājas darbs Nr. 2" at bounding box center [239, 236] width 130 height 18
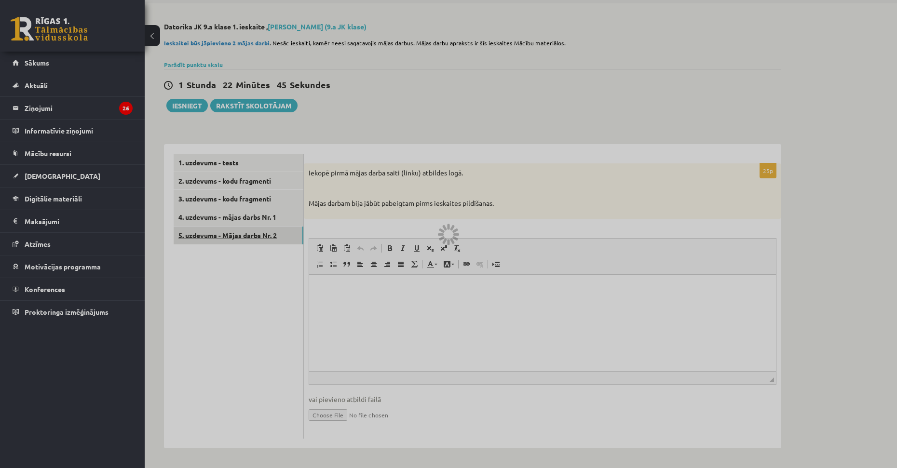
scroll to position [0, 0]
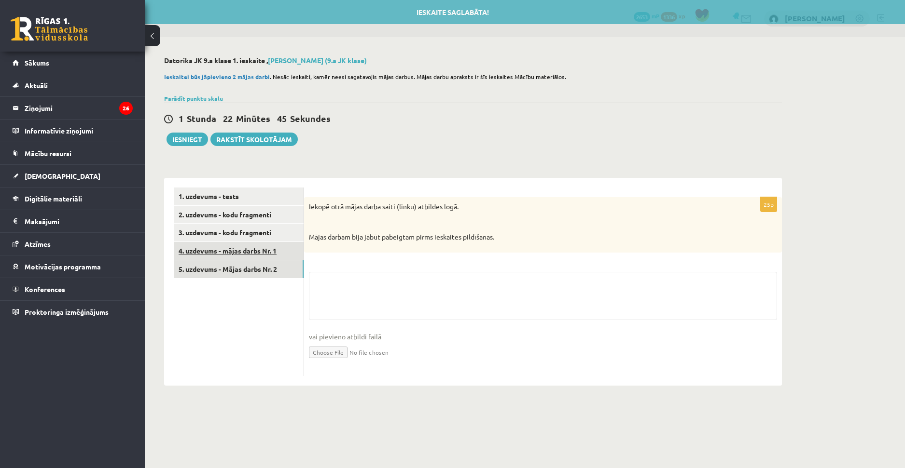
click at [268, 254] on link "4. uzdevums - mājas darbs Nr. 1" at bounding box center [239, 251] width 130 height 18
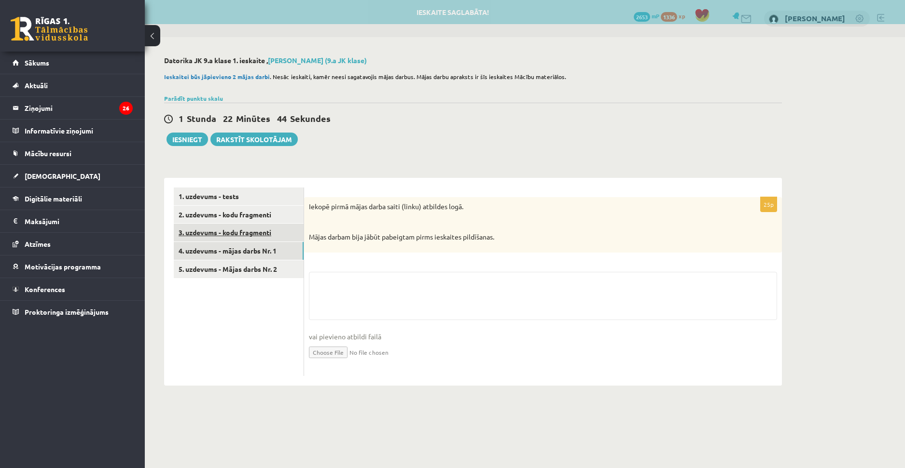
click at [266, 233] on link "3. uzdevums - kodu fragmenti" at bounding box center [239, 233] width 130 height 18
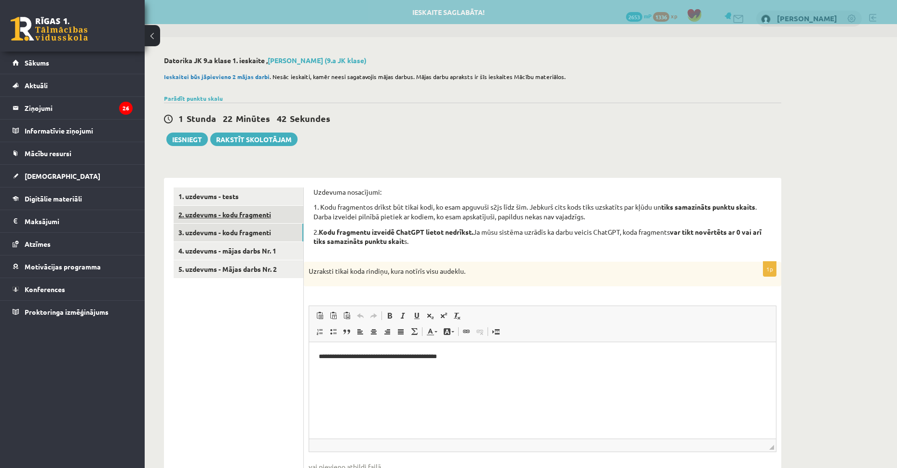
click at [257, 211] on link "2. uzdevums - kodu fragmenti" at bounding box center [239, 215] width 130 height 18
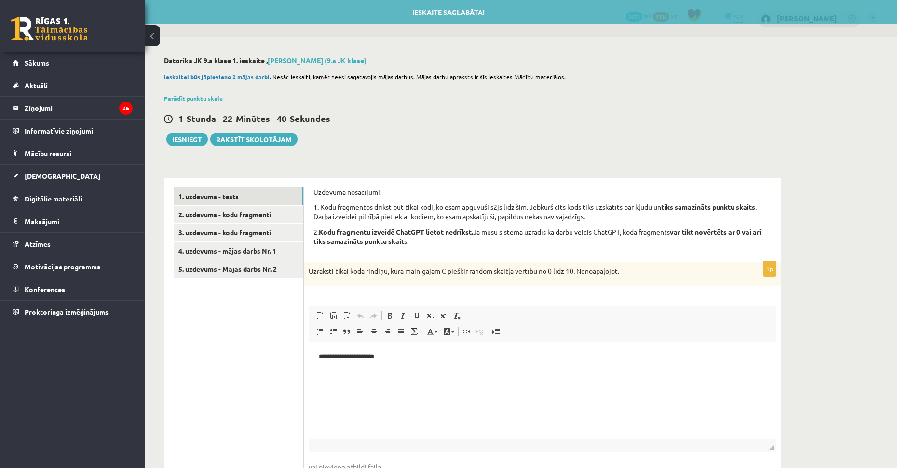
click at [269, 201] on link "1. uzdevums - tests" at bounding box center [239, 197] width 130 height 18
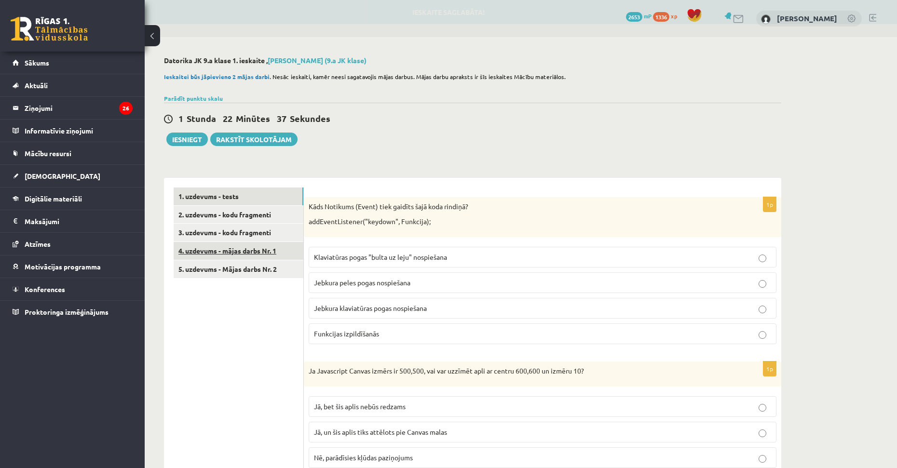
click at [247, 259] on link "4. uzdevums - mājas darbs Nr. 1" at bounding box center [239, 251] width 130 height 18
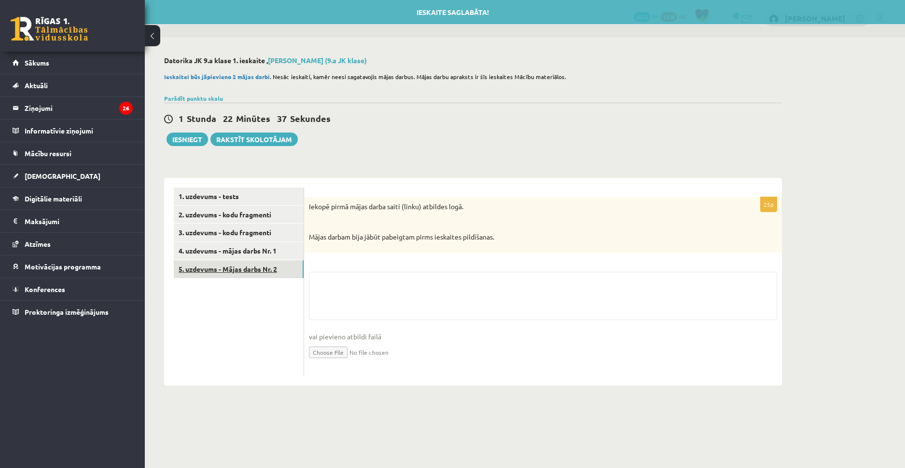
click at [252, 274] on link "5. uzdevums - Mājas darbs Nr. 2" at bounding box center [239, 270] width 130 height 18
click at [276, 233] on link "3. uzdevums - kodu fragmenti" at bounding box center [239, 233] width 130 height 18
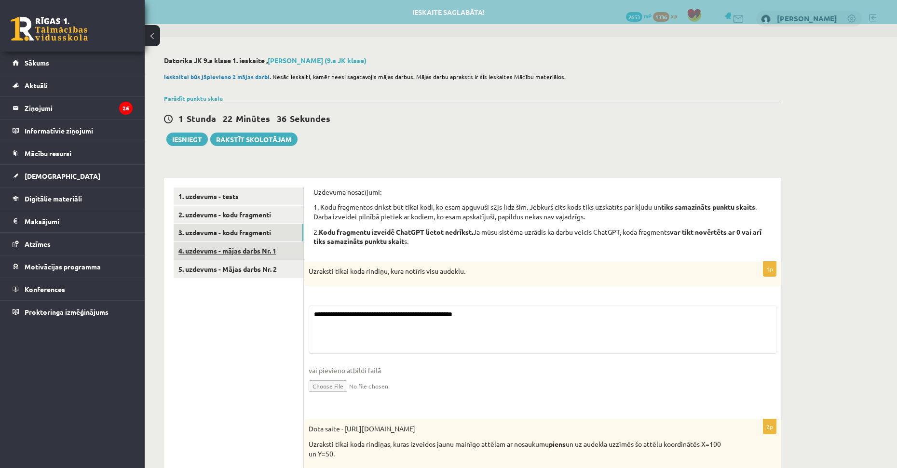
click at [266, 251] on link "4. uzdevums - mājas darbs Nr. 1" at bounding box center [239, 251] width 130 height 18
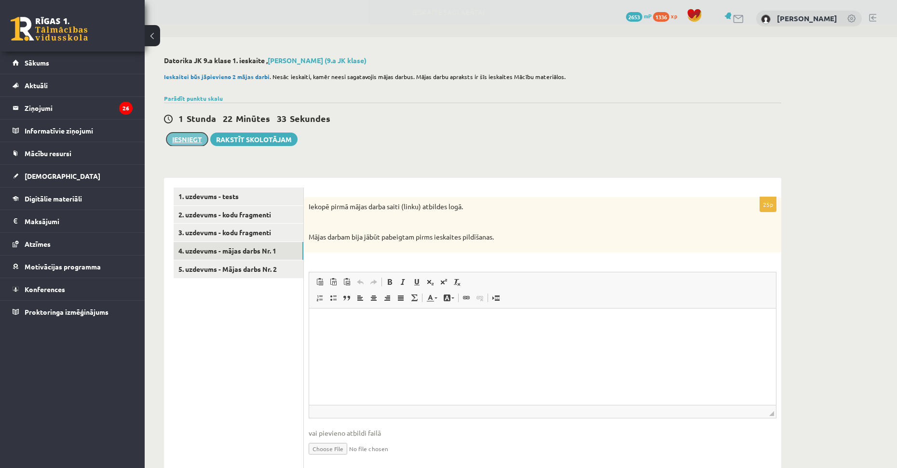
click at [185, 142] on button "Iesniegt" at bounding box center [186, 140] width 41 height 14
